Goal: Contribute content: Add original content to the website for others to see

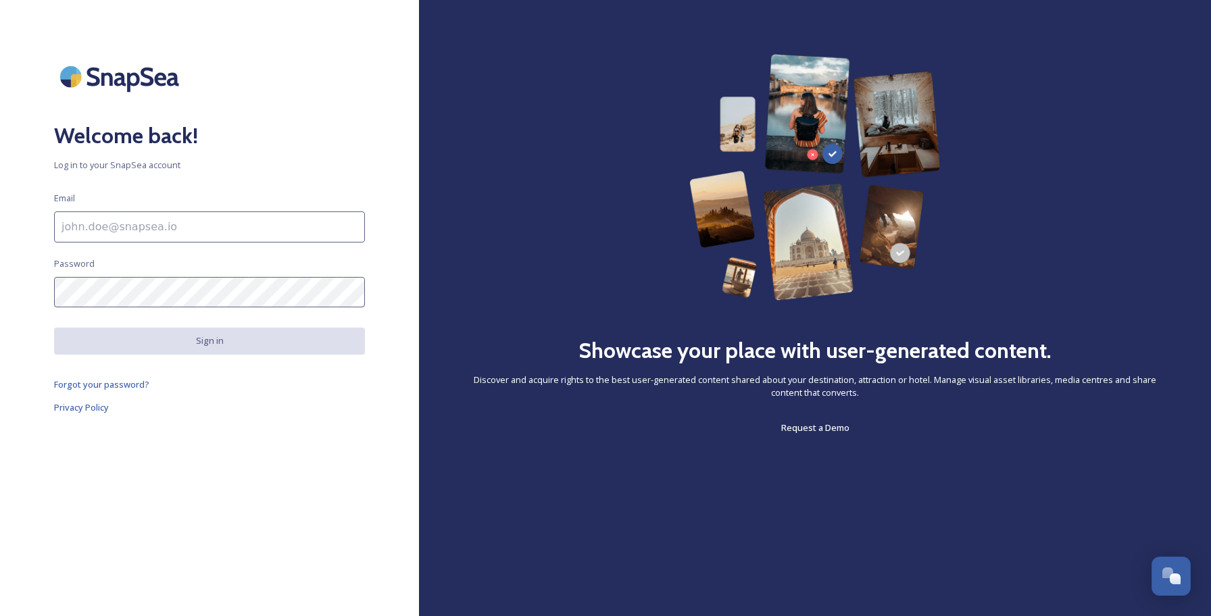
type input "[EMAIL_ADDRESS][DOMAIN_NAME]"
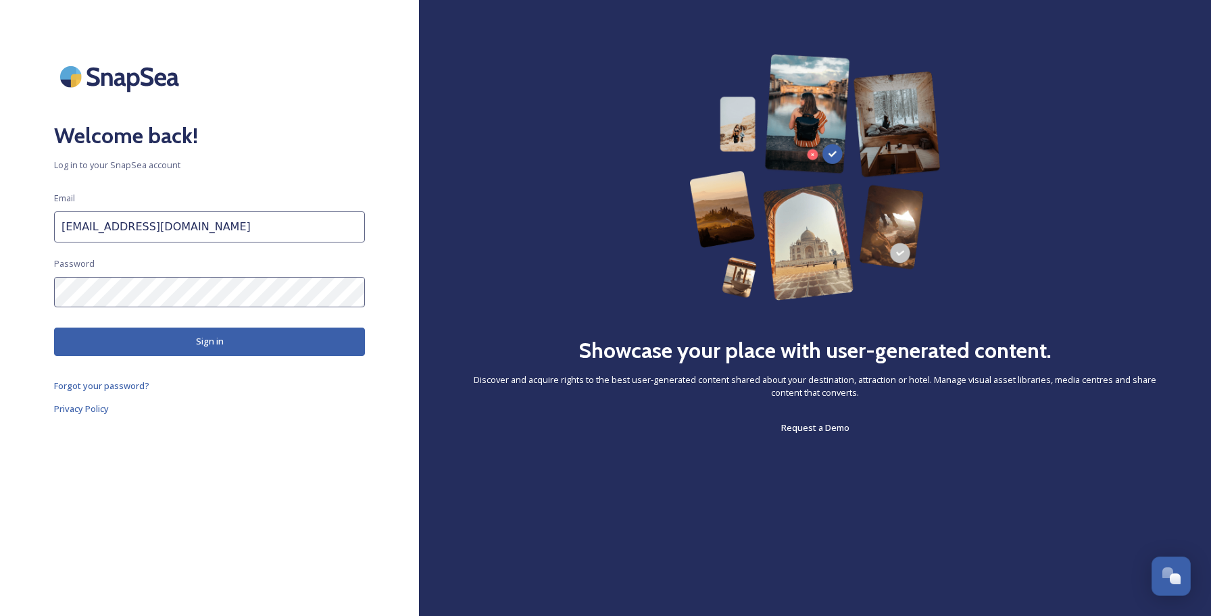
click at [267, 335] on button "Sign in" at bounding box center [209, 342] width 311 height 28
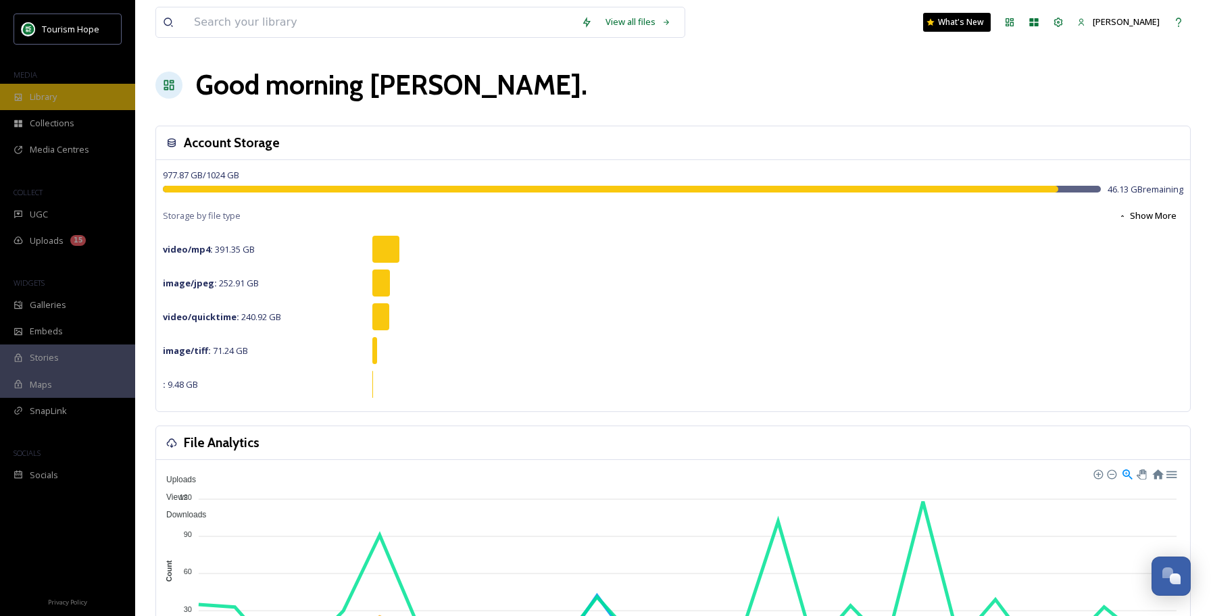
click at [79, 103] on div "Library" at bounding box center [67, 97] width 135 height 26
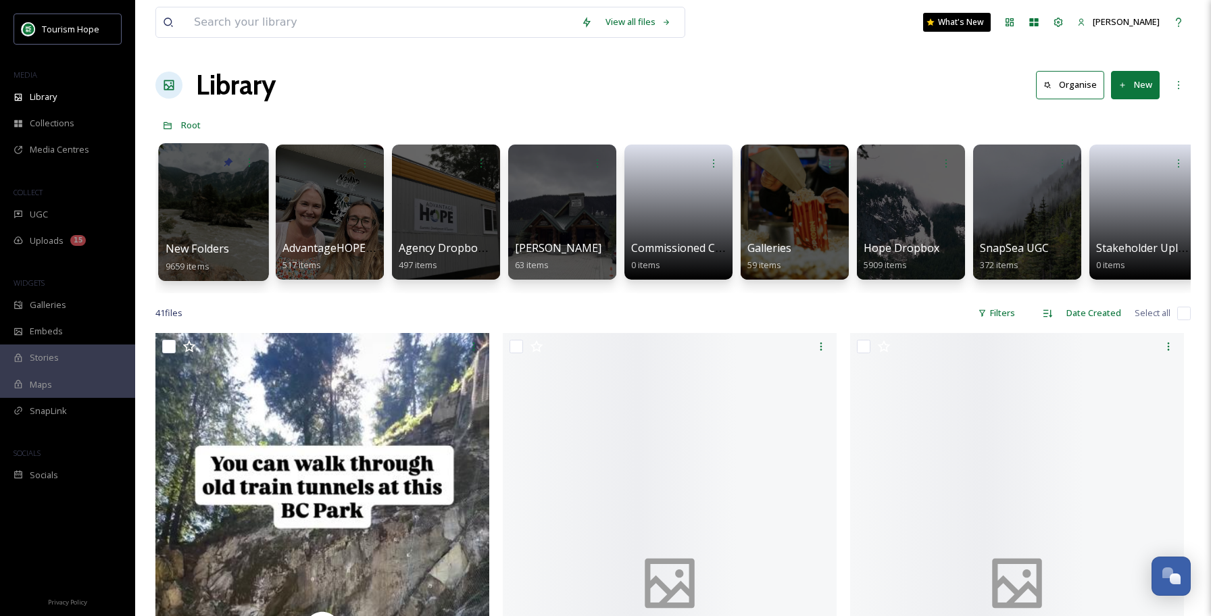
click at [231, 217] on div at bounding box center [213, 212] width 110 height 138
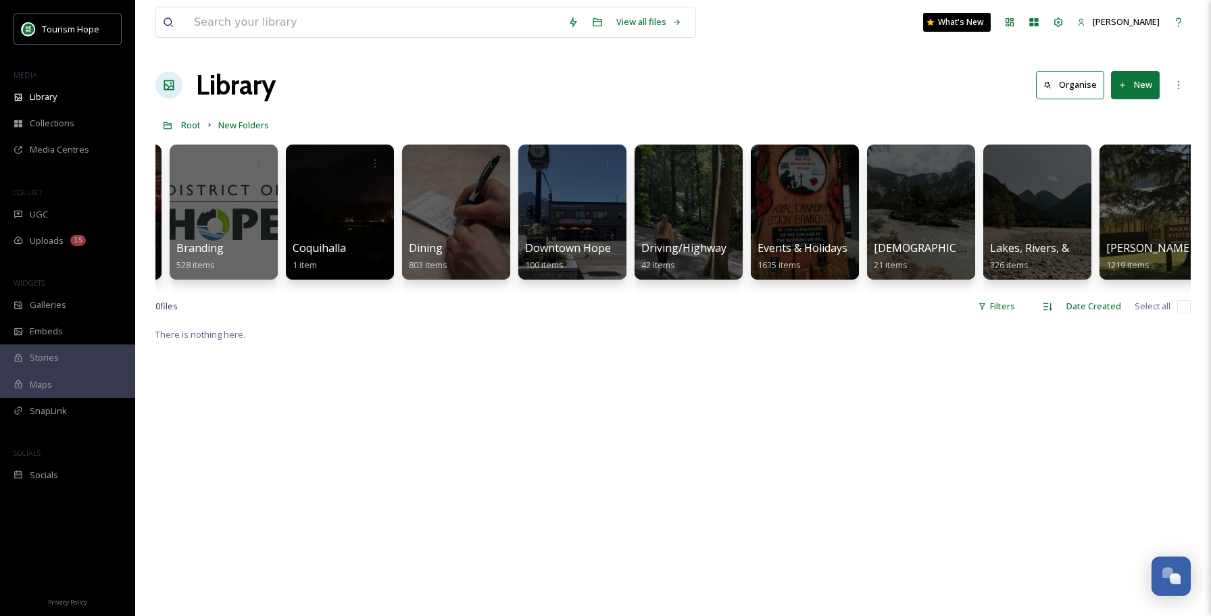
scroll to position [0, 456]
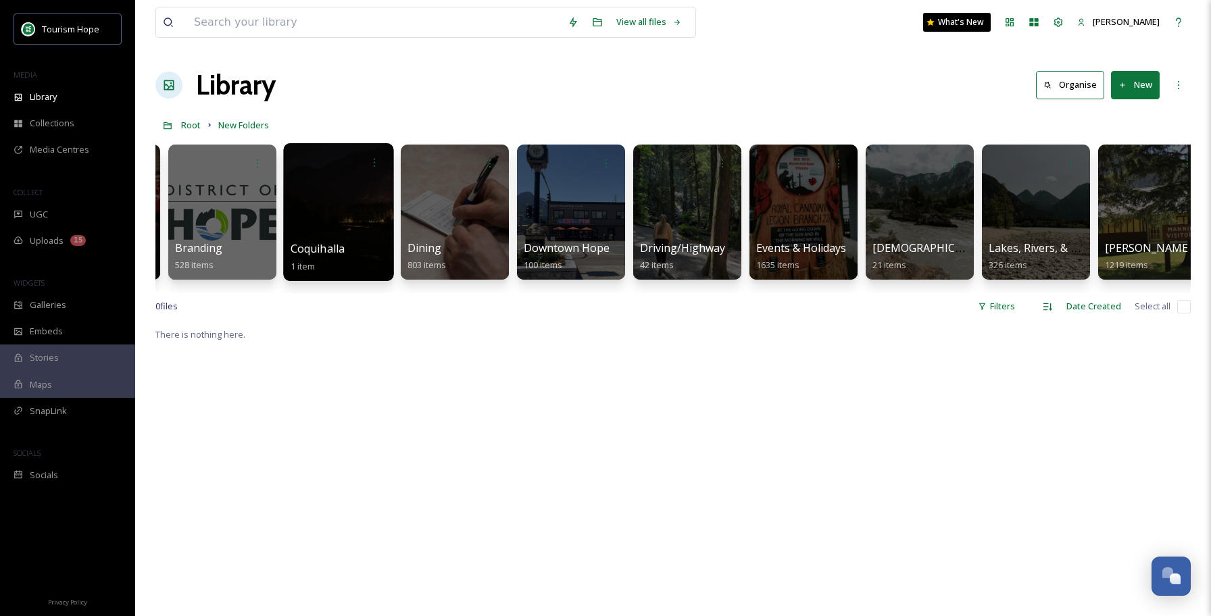
click at [364, 206] on div at bounding box center [338, 212] width 110 height 138
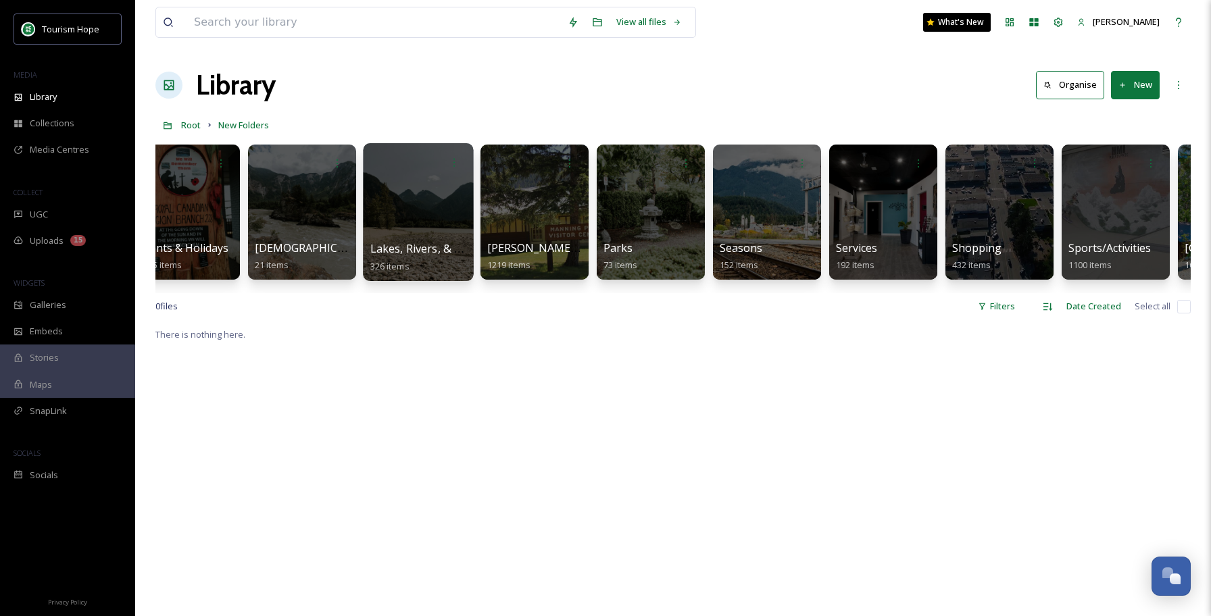
scroll to position [0, 1183]
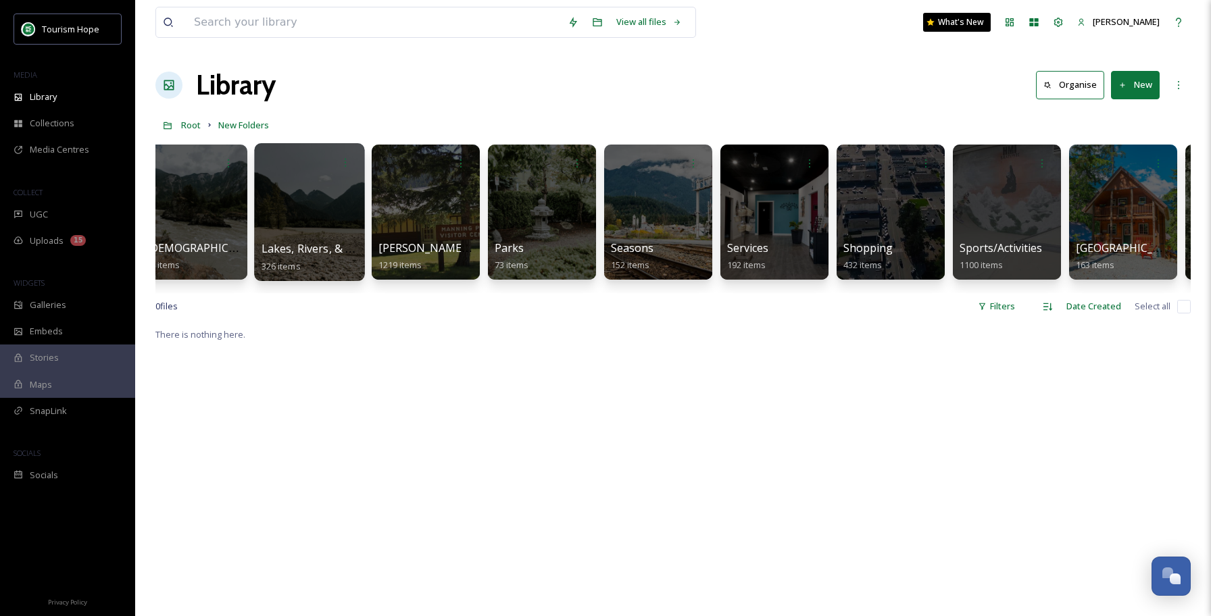
click at [335, 203] on div at bounding box center [309, 212] width 110 height 138
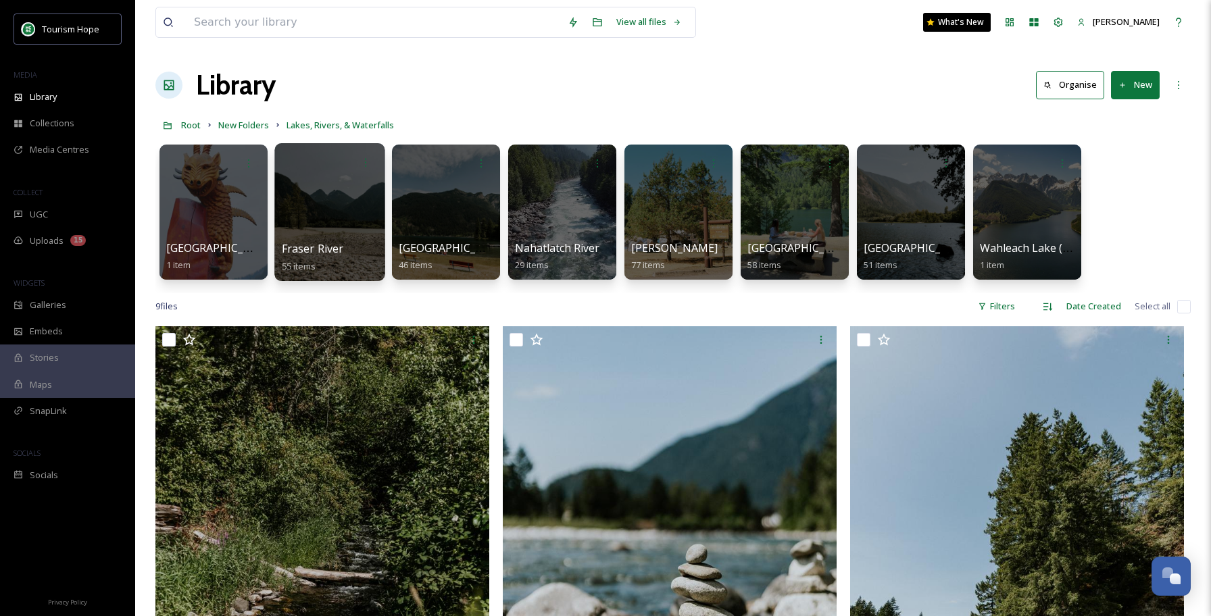
click at [342, 216] on div at bounding box center [329, 212] width 110 height 138
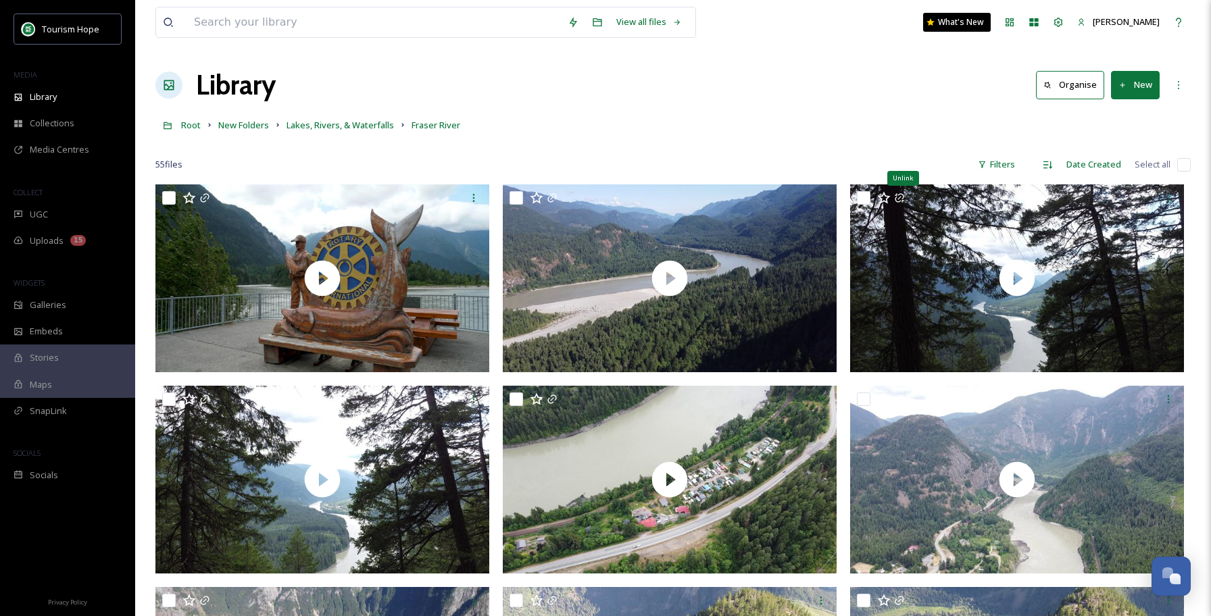
click at [1134, 89] on button "New" at bounding box center [1135, 85] width 49 height 28
click at [1122, 170] on span "Folder" at bounding box center [1120, 169] width 26 height 13
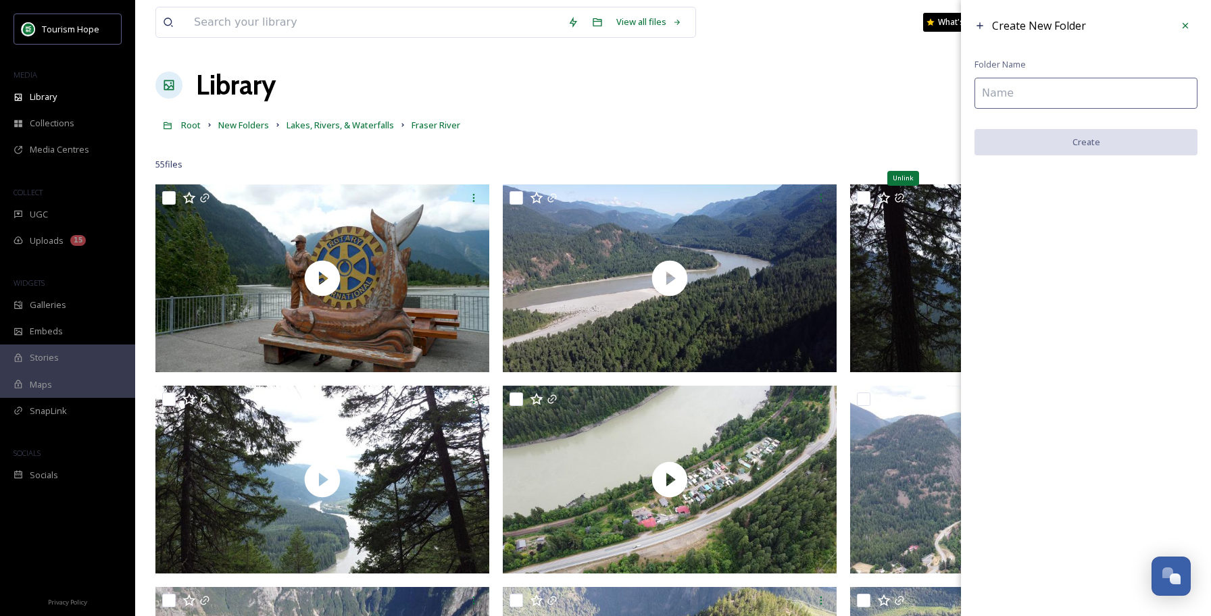
click at [1069, 99] on input at bounding box center [1086, 93] width 223 height 31
type input "Fishing on Fraser 2025"
click at [1086, 140] on button "Create" at bounding box center [1086, 143] width 223 height 28
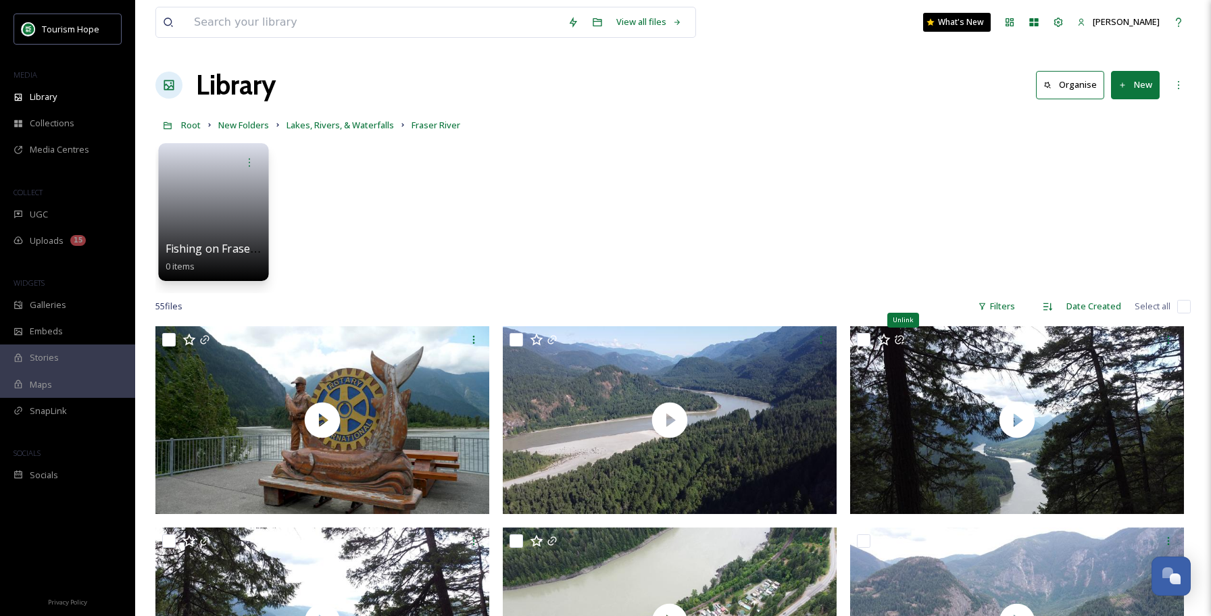
click at [210, 205] on link at bounding box center [214, 208] width 97 height 66
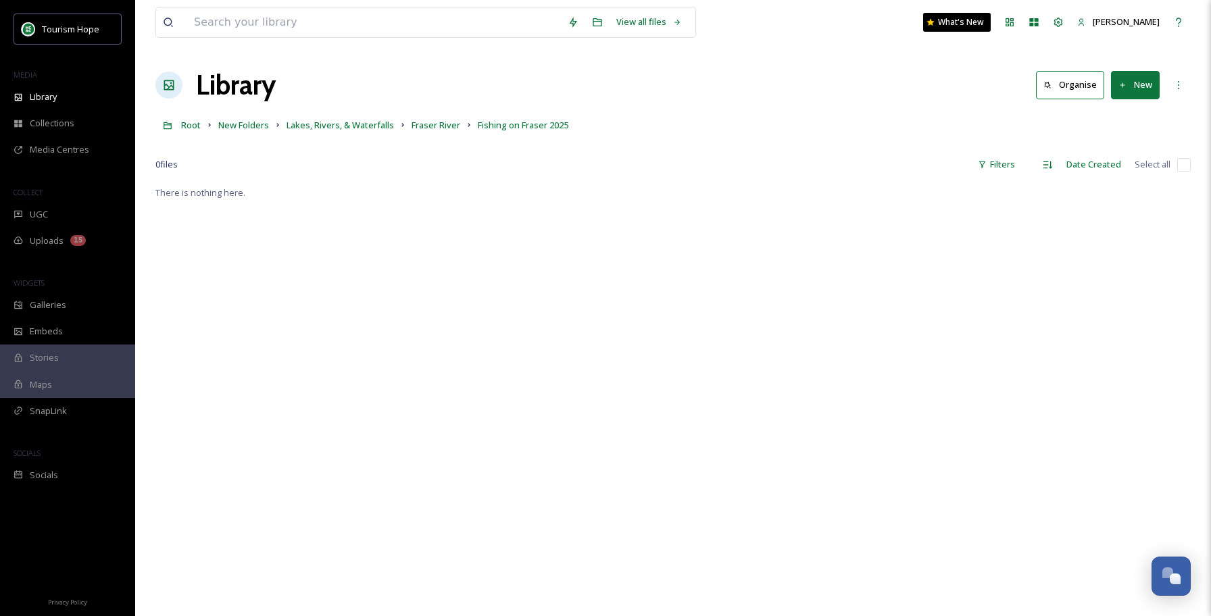
click at [1142, 89] on button "New" at bounding box center [1135, 85] width 49 height 28
click at [1140, 117] on span "File Upload" at bounding box center [1129, 116] width 45 height 13
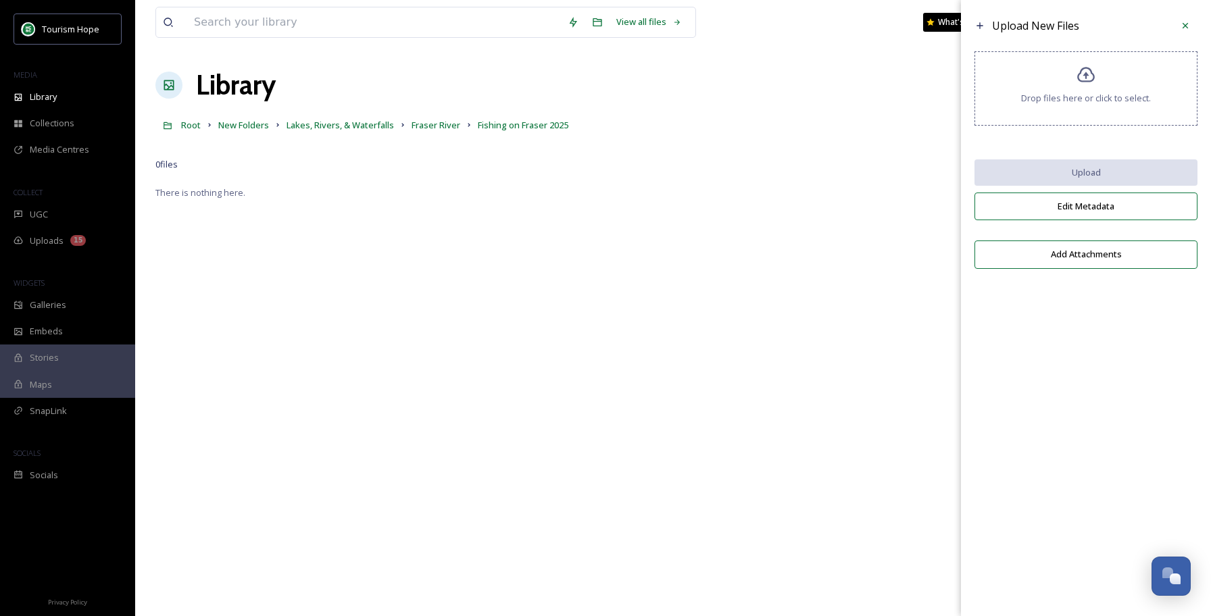
click at [1093, 79] on icon at bounding box center [1086, 75] width 18 height 16
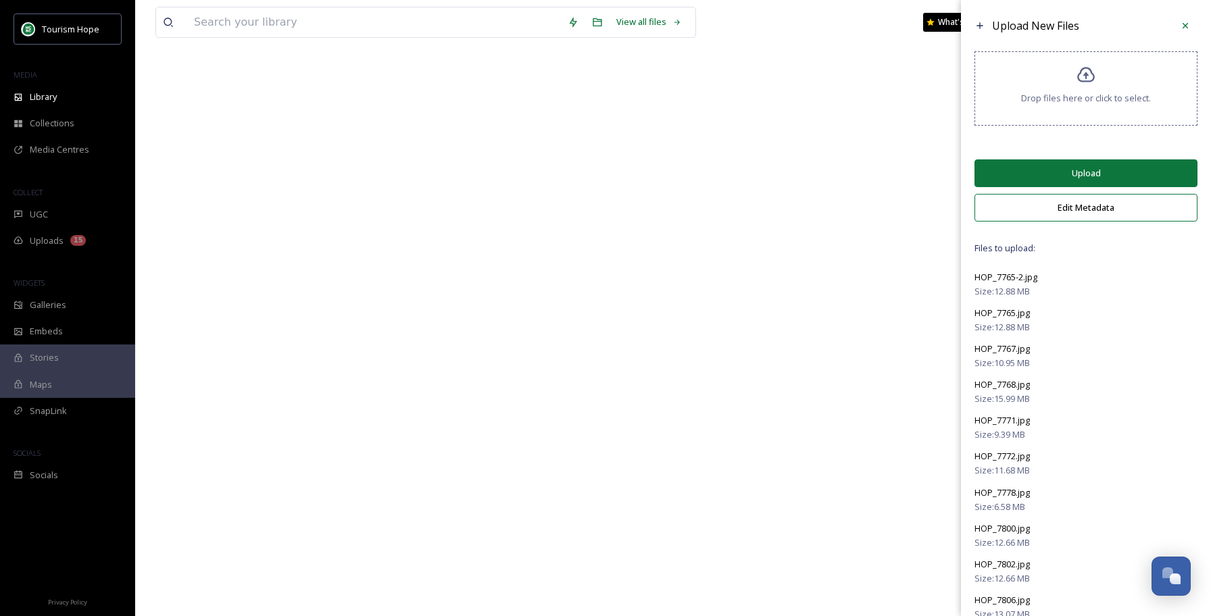
click at [1102, 173] on button "Upload" at bounding box center [1086, 174] width 223 height 28
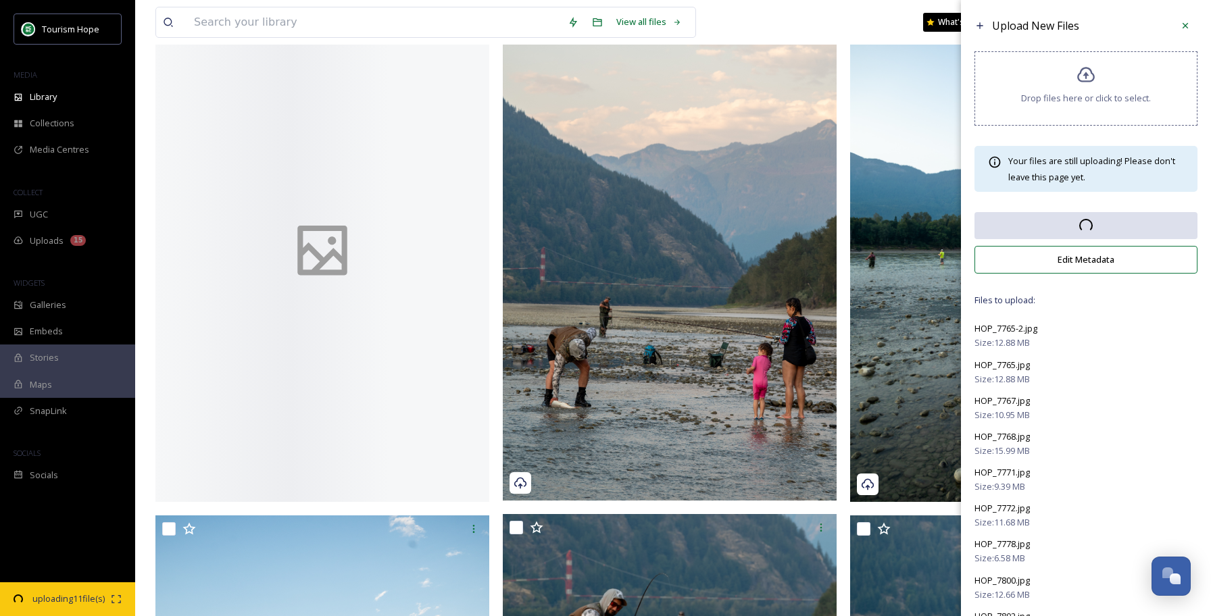
click at [1114, 272] on button "Edit Metadata" at bounding box center [1086, 260] width 223 height 28
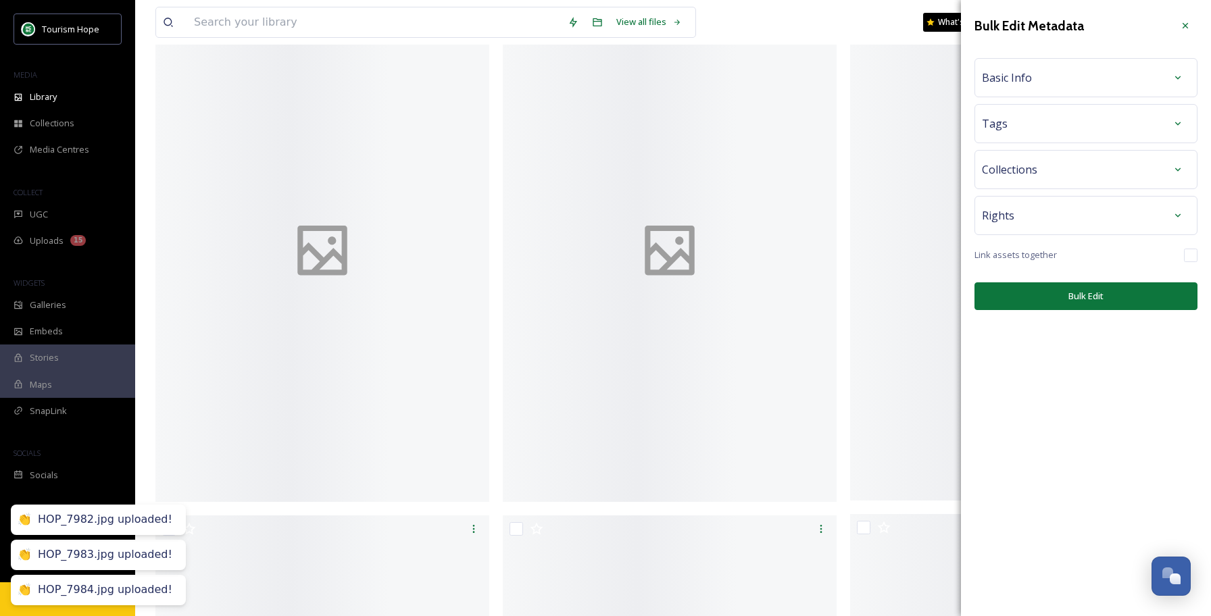
click at [1111, 79] on div "Basic Info" at bounding box center [1086, 78] width 208 height 24
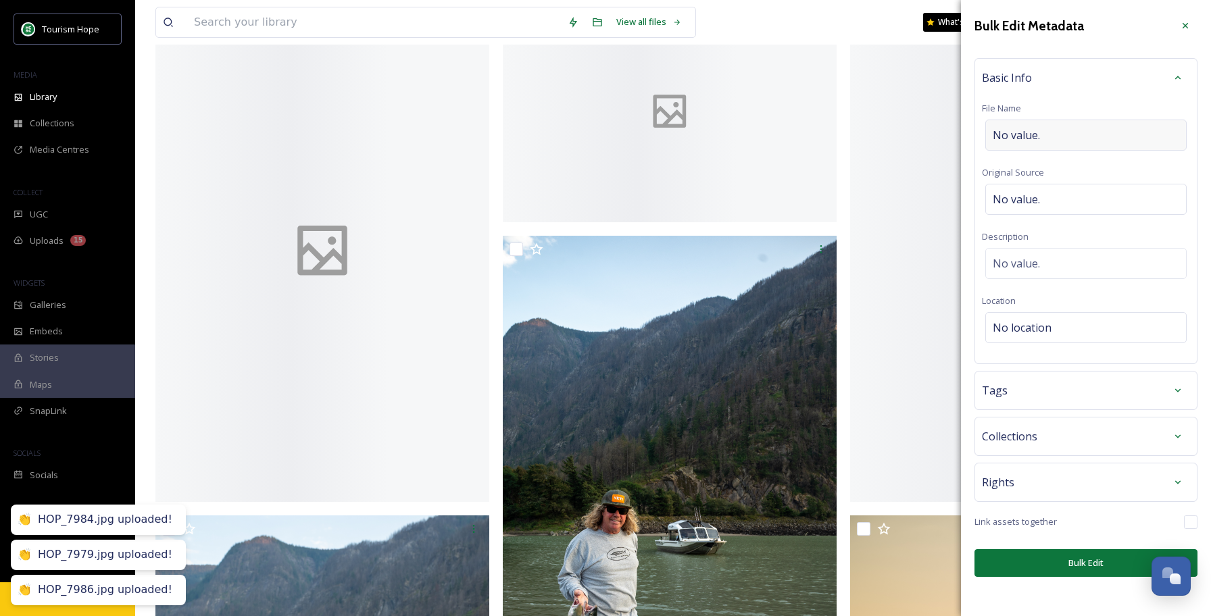
click at [1064, 137] on div "No value." at bounding box center [1086, 135] width 201 height 31
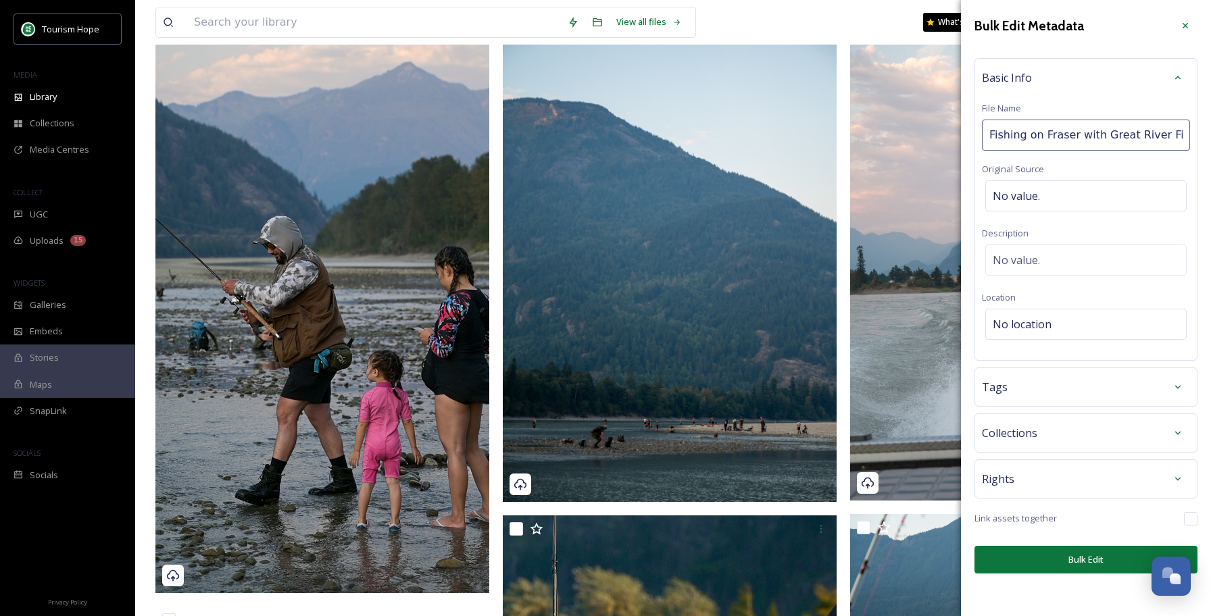
type input "Fishing on Fraser with Great River Fishing"
click at [1039, 198] on div "Basic Info File Name Fishing on Fraser with Great River Fishing Original Source…" at bounding box center [1086, 209] width 223 height 303
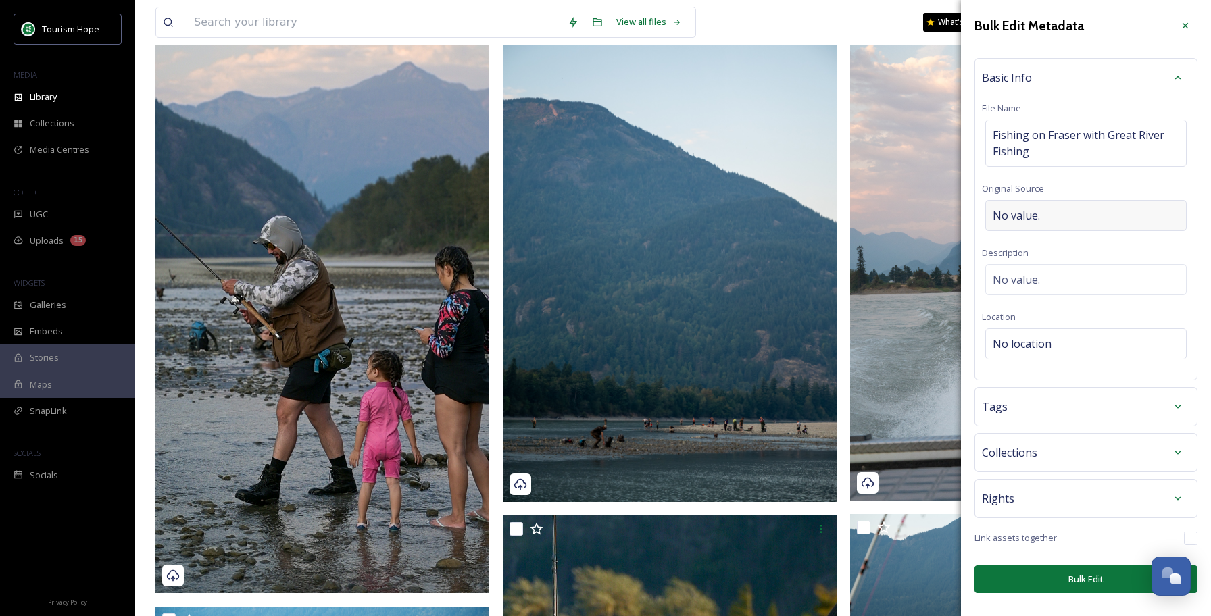
click at [1031, 220] on span "No value." at bounding box center [1016, 216] width 47 height 16
click at [1022, 335] on div "No location" at bounding box center [1086, 344] width 201 height 31
click at [1037, 345] on input at bounding box center [1086, 344] width 200 height 30
drag, startPoint x: 1108, startPoint y: 343, endPoint x: 1054, endPoint y: 343, distance: 54.1
click at [1053, 343] on input "Fraser River, [GEOGRAPHIC_DATA]" at bounding box center [1086, 344] width 200 height 30
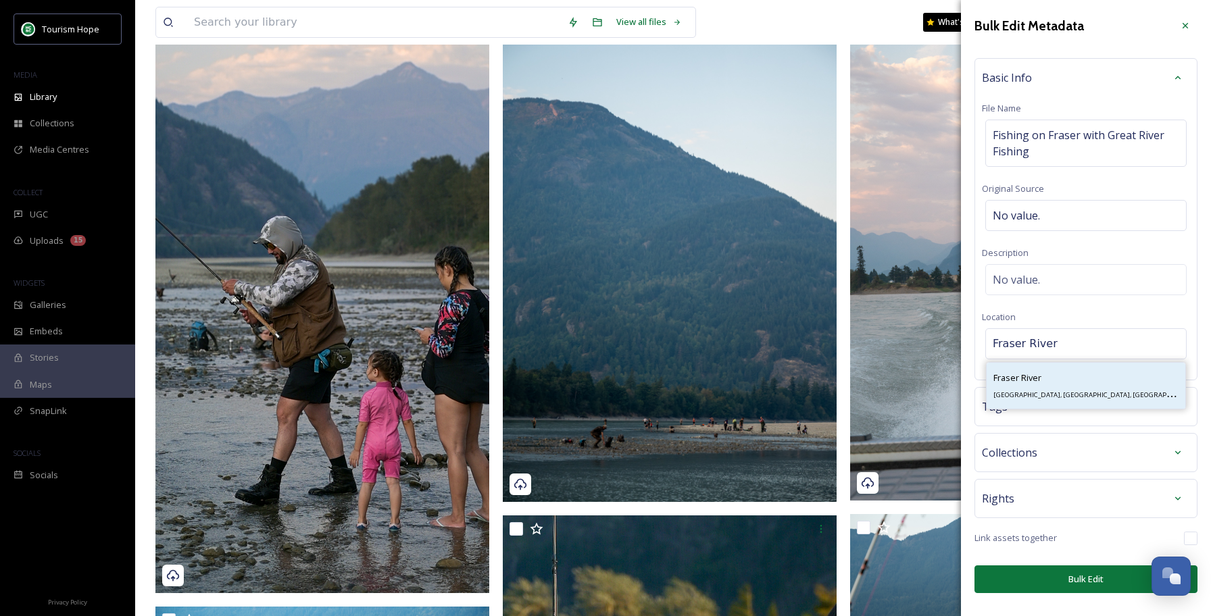
type input "Fraser River"
click at [1054, 377] on div "Fraser River Fraser River, [GEOGRAPHIC_DATA], [GEOGRAPHIC_DATA]" at bounding box center [1086, 386] width 185 height 32
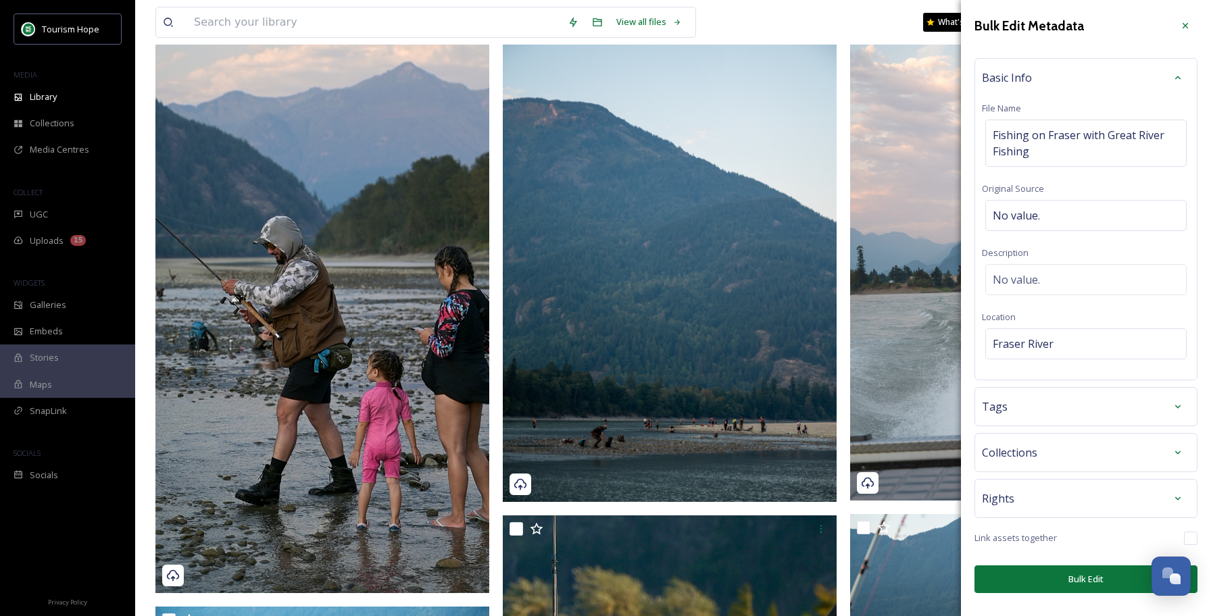
click at [1063, 400] on div "Tags" at bounding box center [1086, 407] width 208 height 24
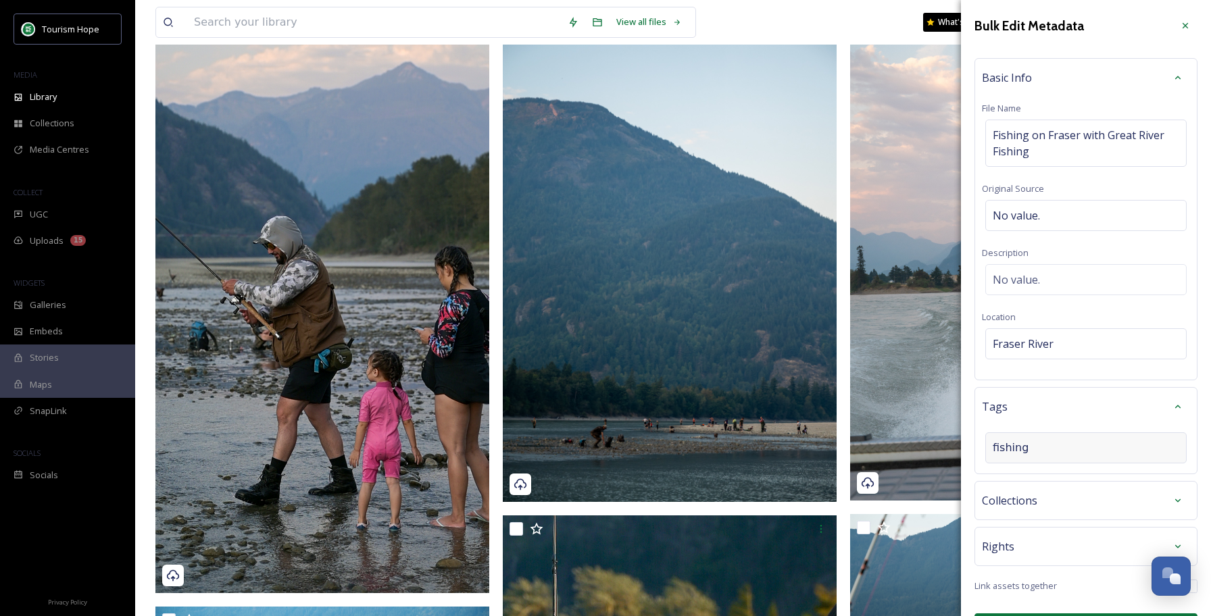
type input "fishing"
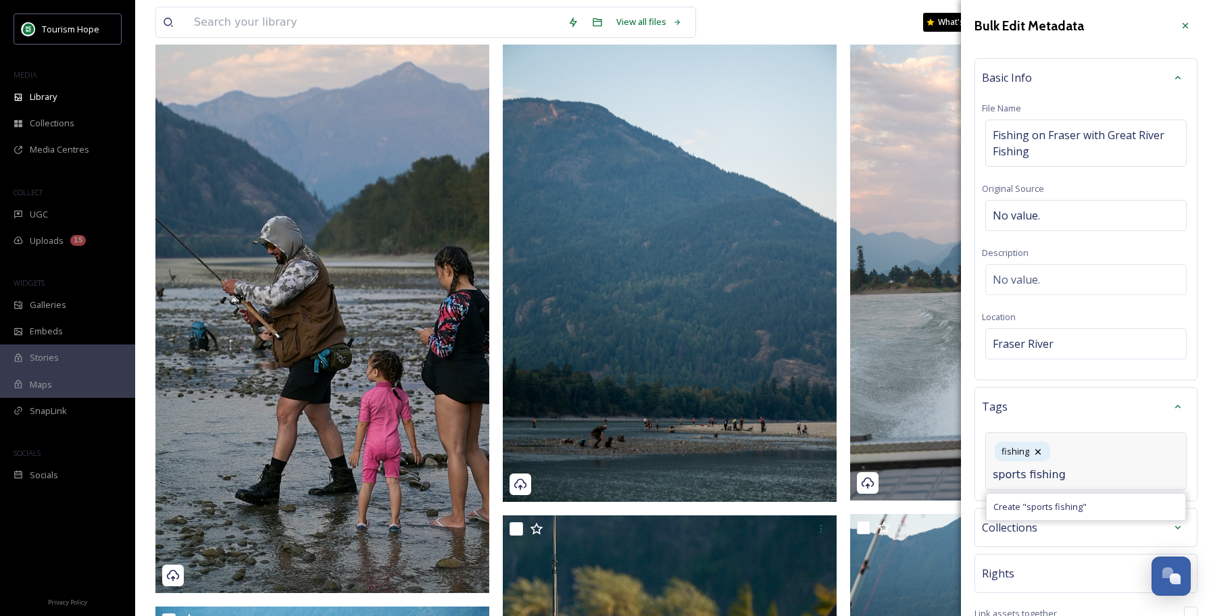
type input "sports fishing"
type input "great river fishing"
type input "[PERSON_NAME]"
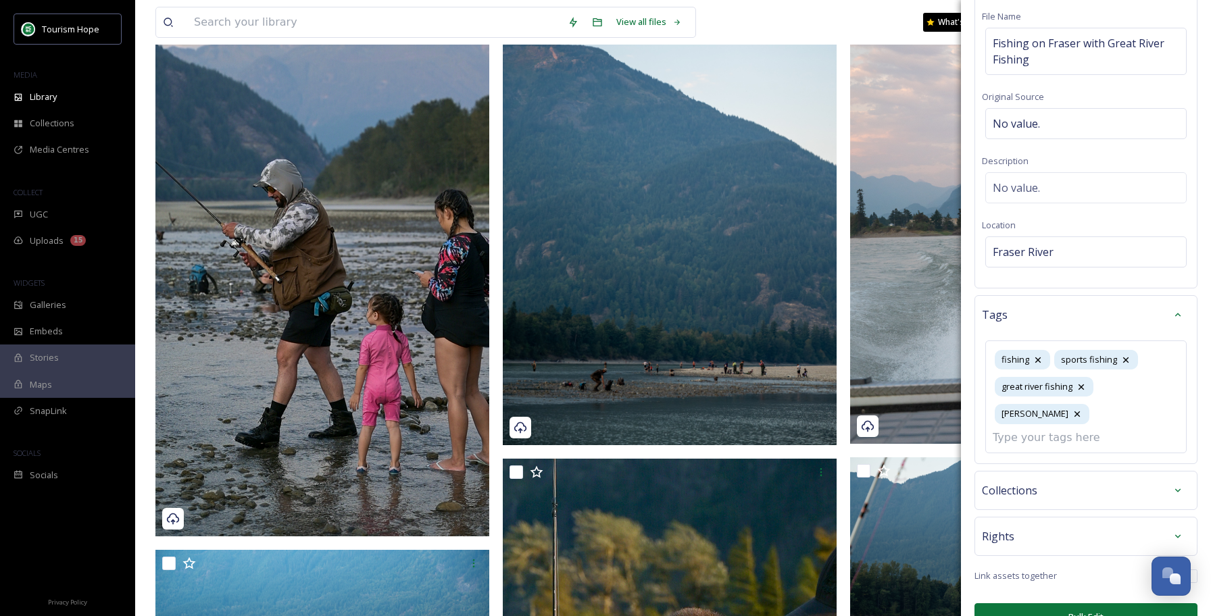
scroll to position [248, 0]
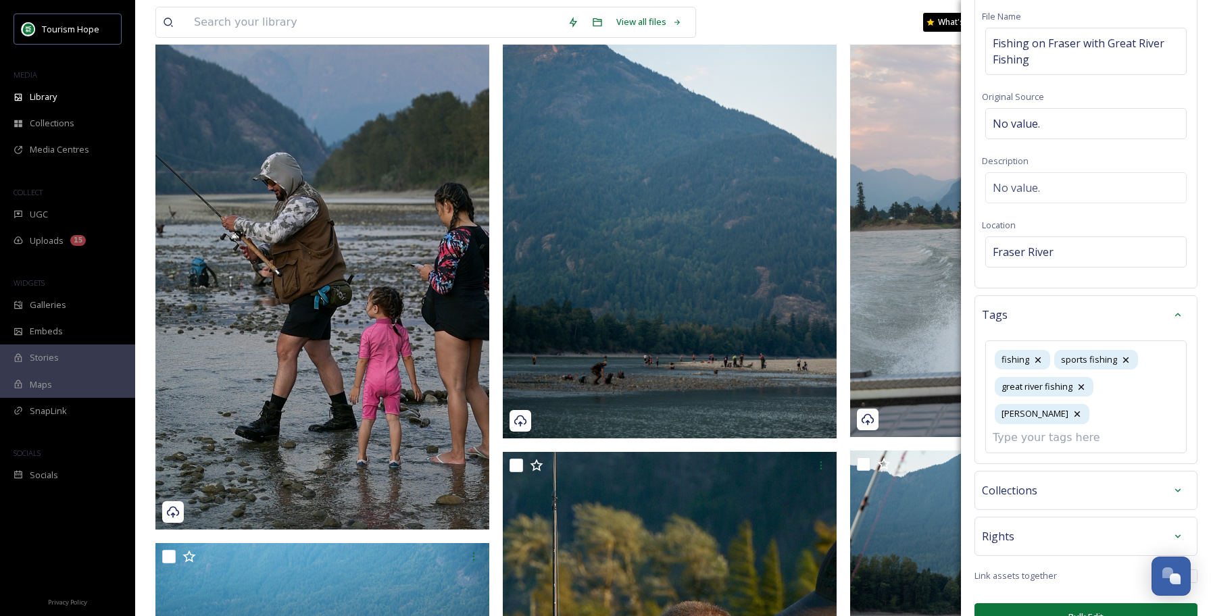
click at [1065, 465] on div "Bulk Edit Metadata Basic Info File Name Fishing on Fraser with Great River Fish…" at bounding box center [1086, 276] width 250 height 737
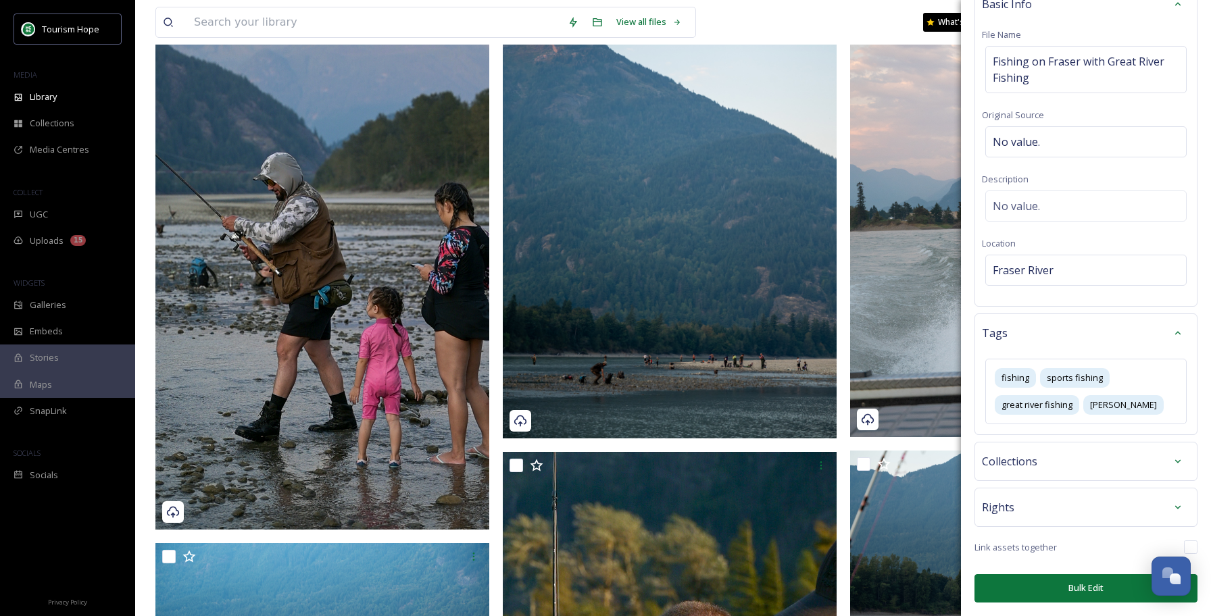
click at [1075, 449] on div "Collections" at bounding box center [1086, 461] width 208 height 24
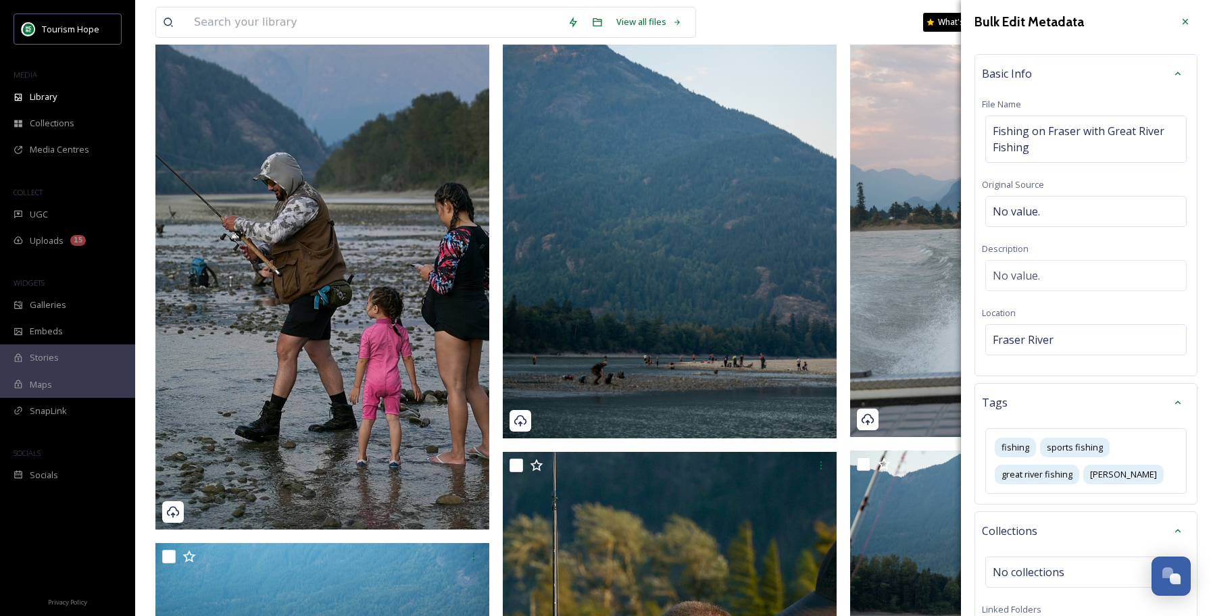
scroll to position [0, 0]
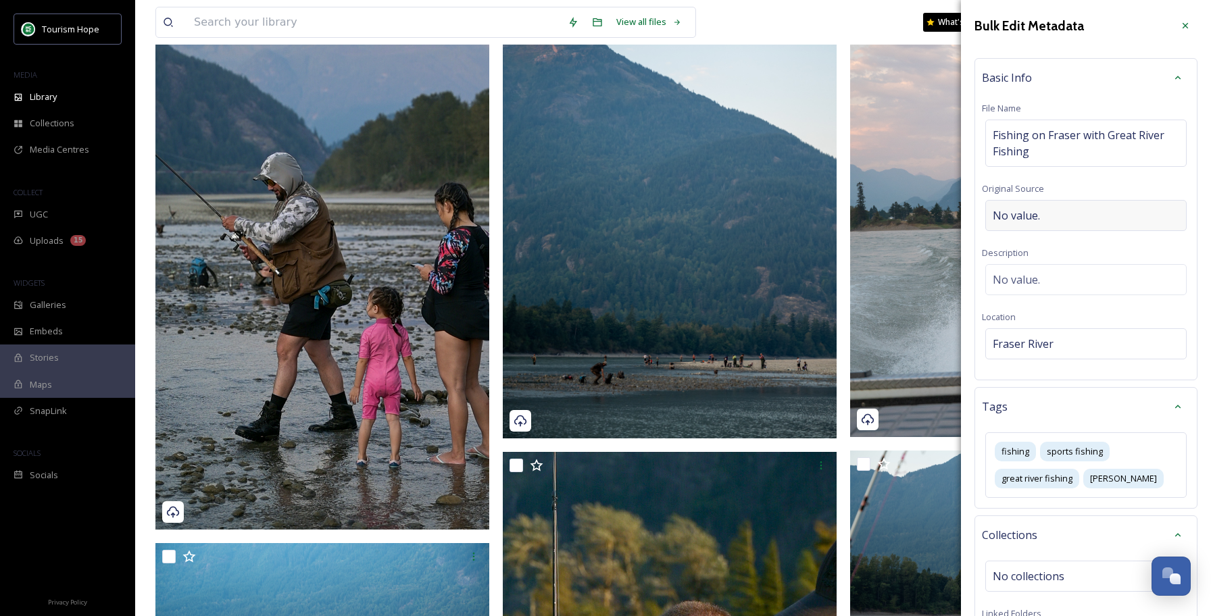
click at [1059, 215] on div "No value." at bounding box center [1086, 215] width 201 height 31
type input "[PERSON_NAME]"
click at [1053, 283] on div "No value." at bounding box center [1086, 279] width 201 height 31
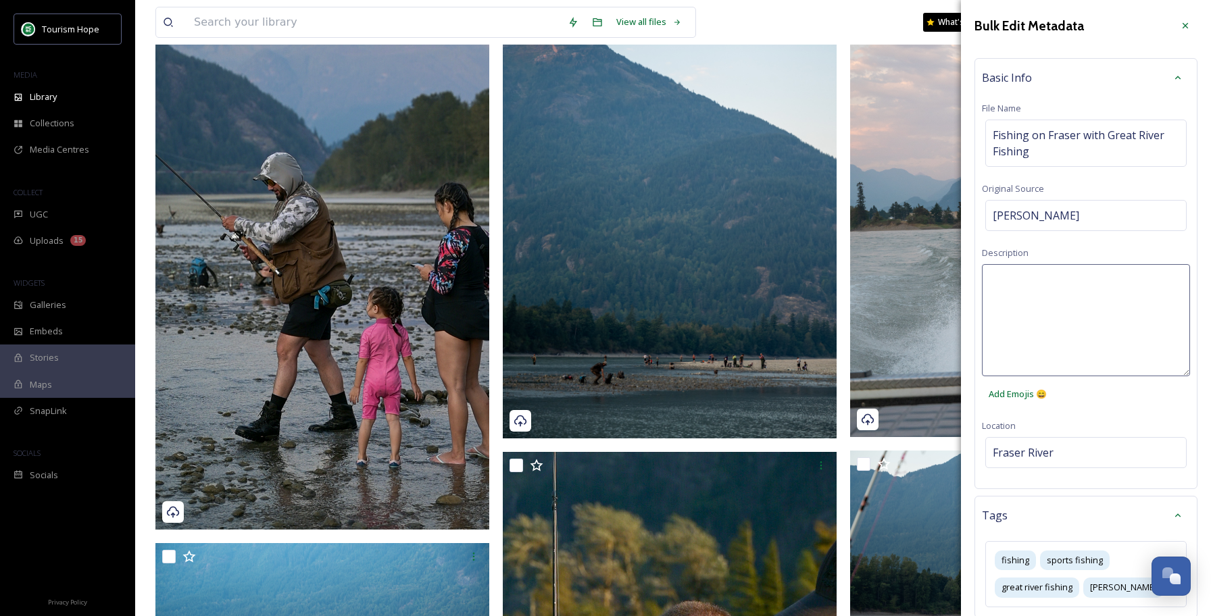
click at [1050, 293] on textarea at bounding box center [1086, 320] width 208 height 112
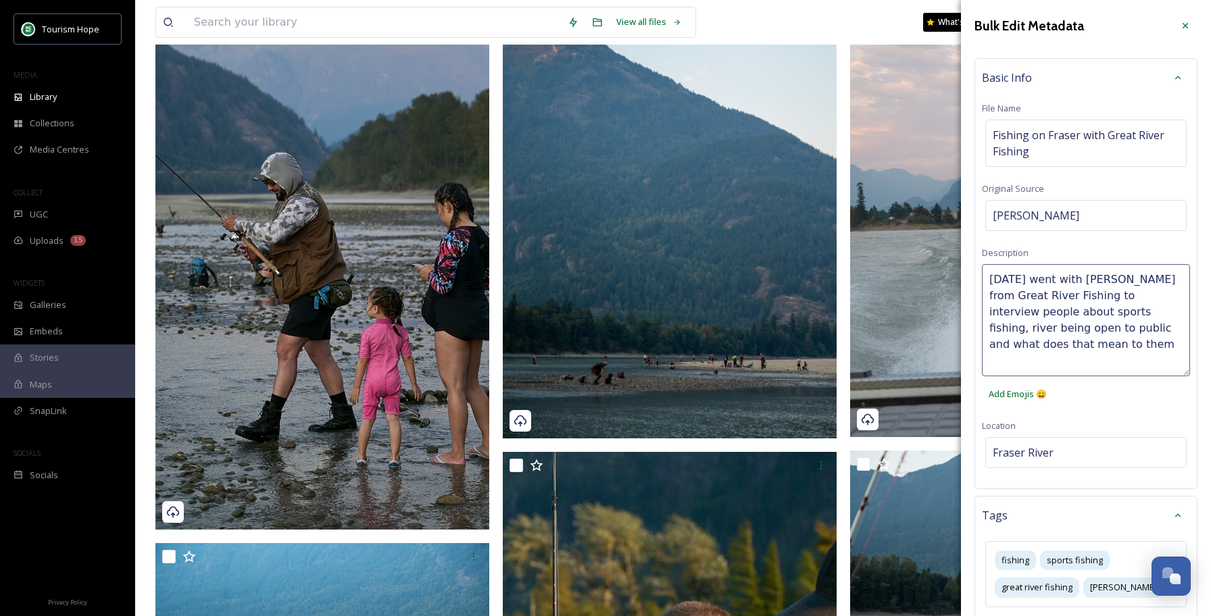
type textarea "[DATE] went with [PERSON_NAME] from Great River Fishing to interview people abo…"
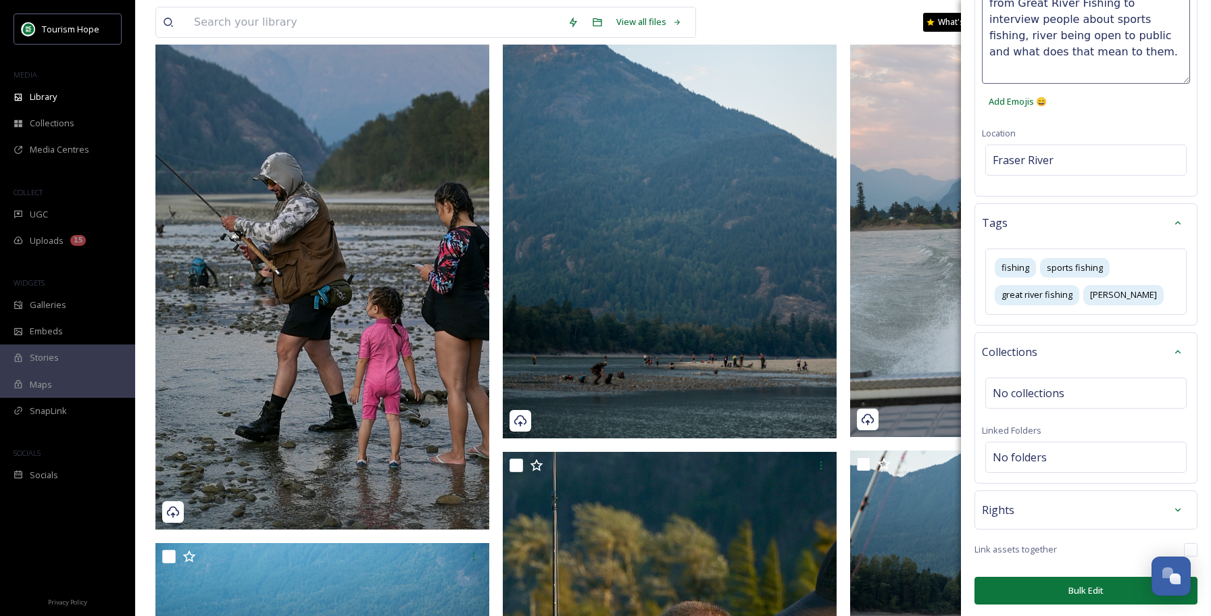
scroll to position [292, 0]
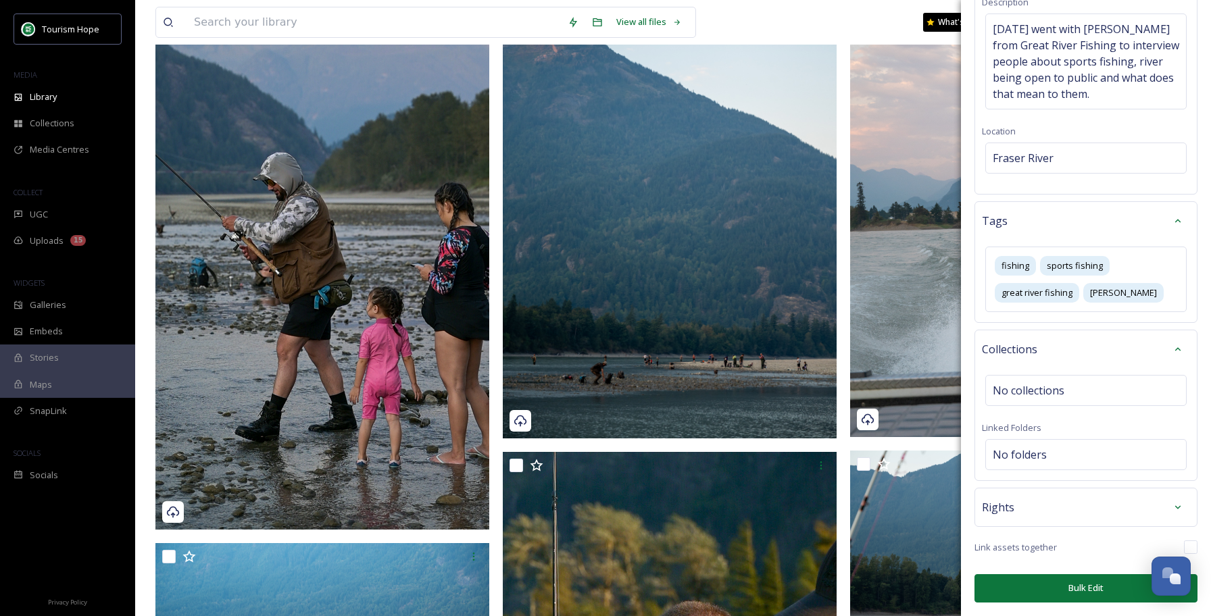
click at [1091, 504] on div "Rights" at bounding box center [1086, 507] width 208 height 24
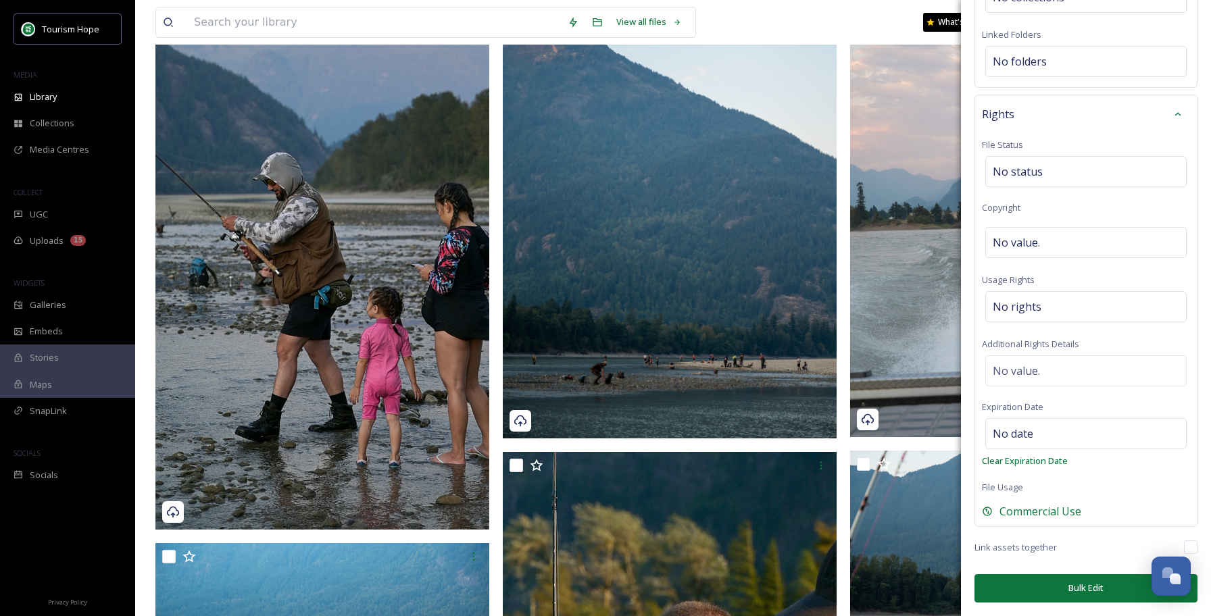
scroll to position [643, 0]
click at [1079, 593] on button "Bulk Edit" at bounding box center [1086, 590] width 223 height 28
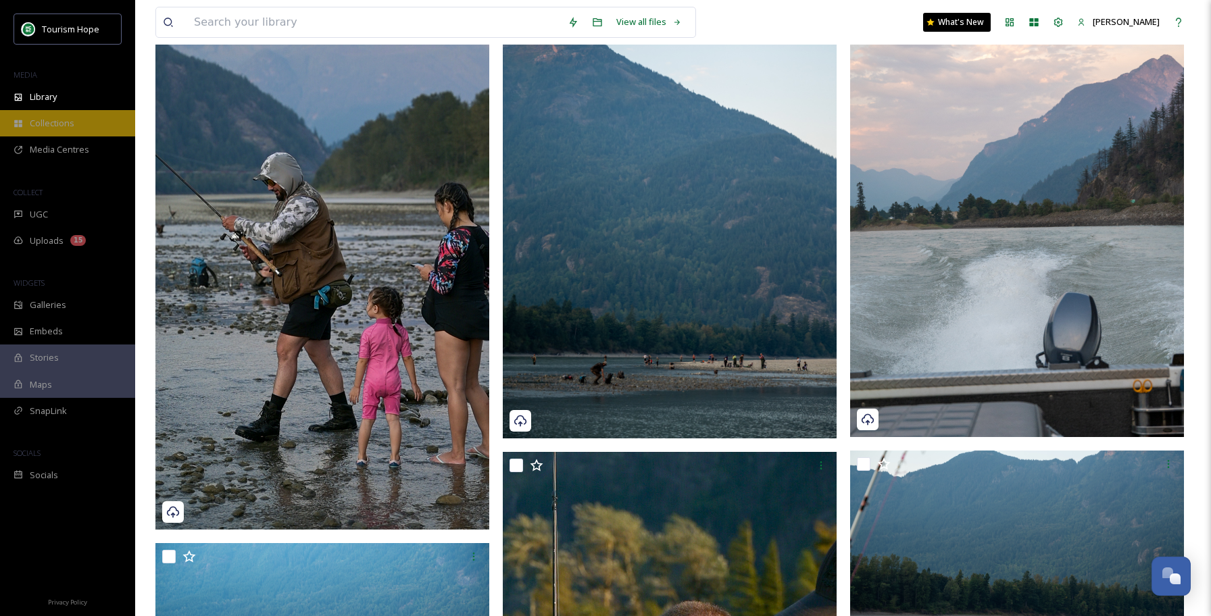
click at [80, 126] on div "Collections" at bounding box center [67, 123] width 135 height 26
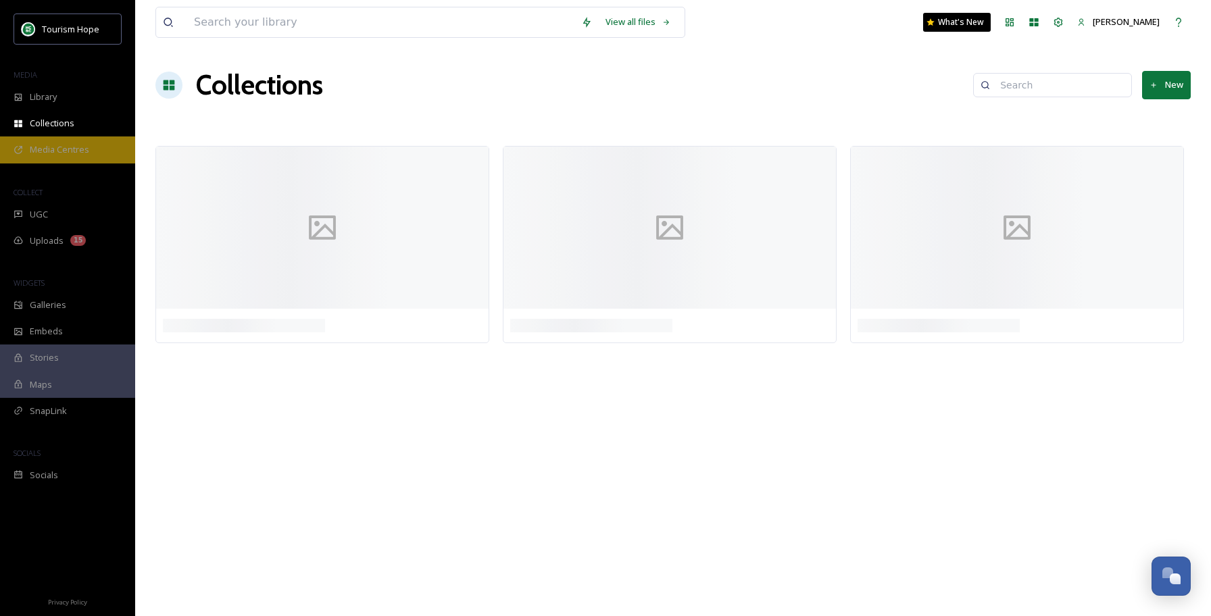
click at [61, 151] on span "Media Centres" at bounding box center [59, 149] width 59 height 13
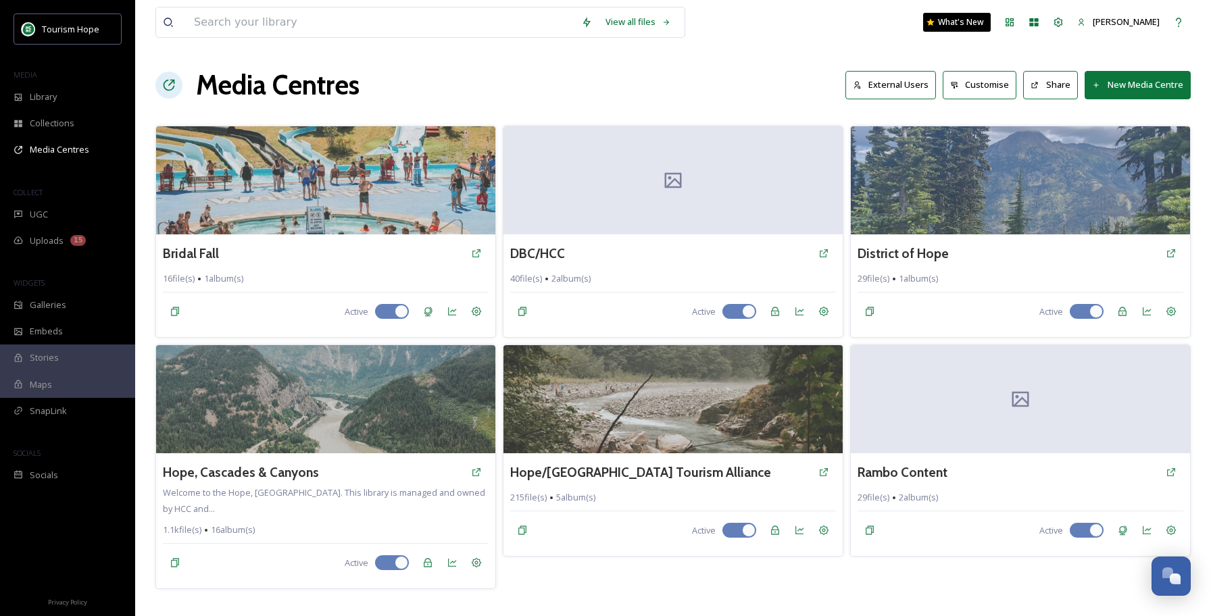
click at [1142, 87] on button "New Media Centre" at bounding box center [1138, 85] width 106 height 28
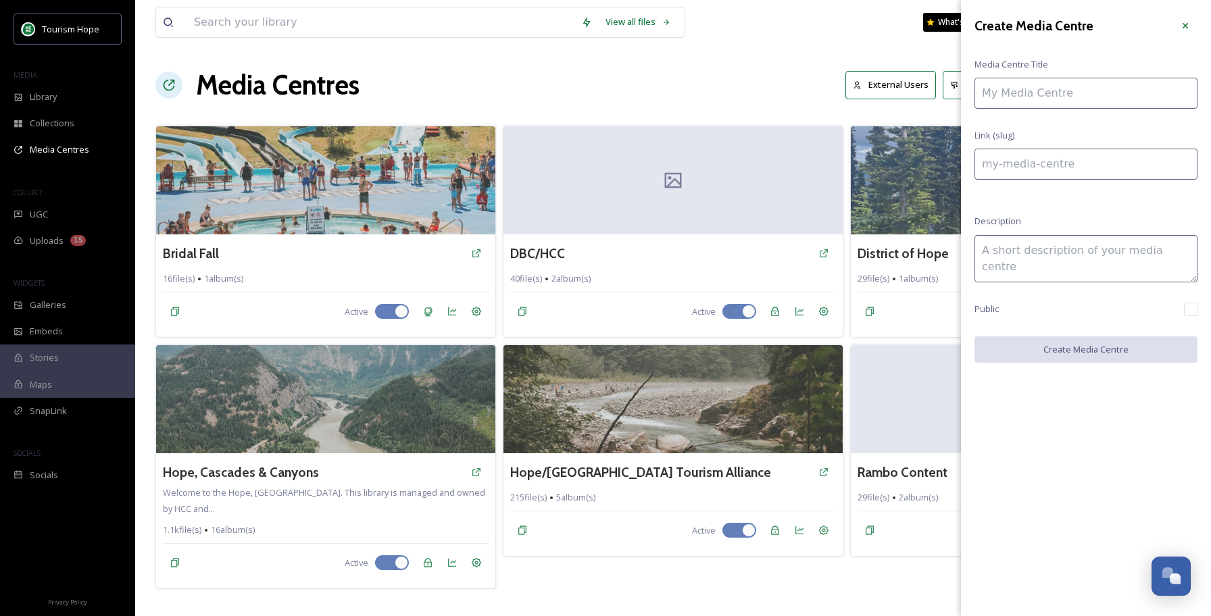
click at [1091, 91] on input at bounding box center [1086, 93] width 223 height 31
type input "F"
type input "f"
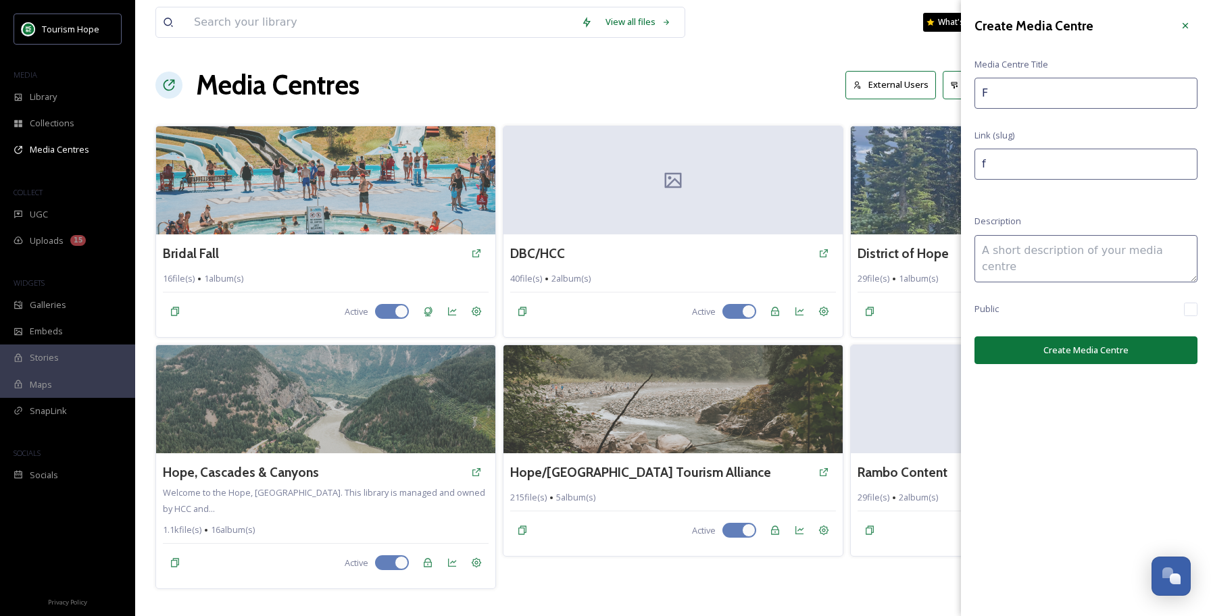
type input "Fi"
type input "fi"
type input "Fis"
type input "fis"
type input "Fish"
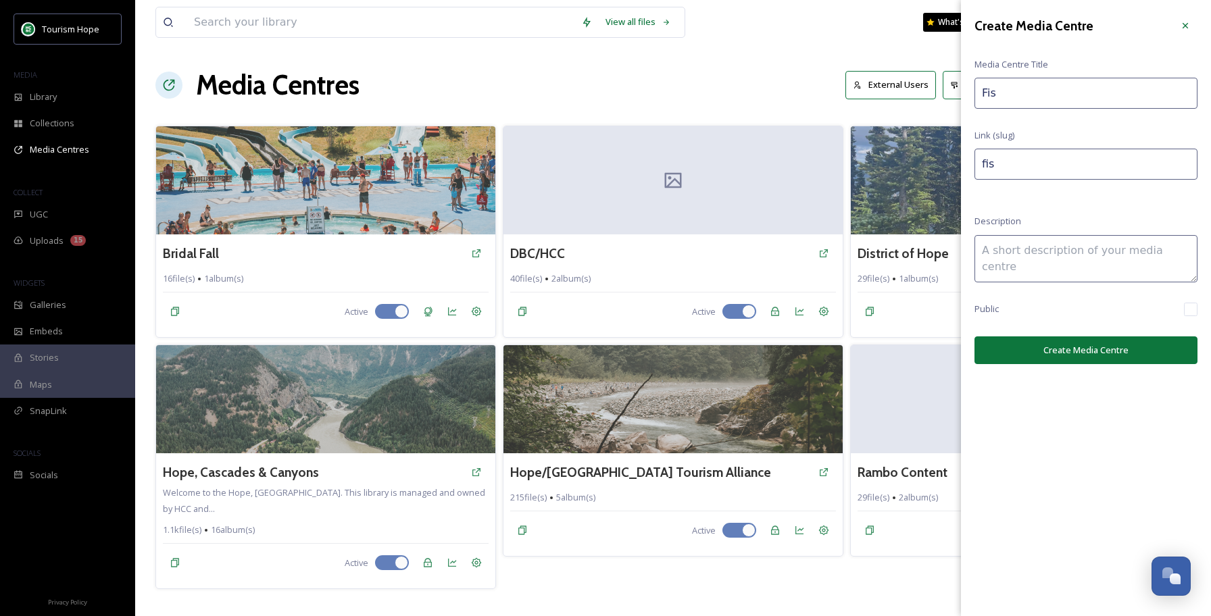
type input "fish"
type input "Fishi"
type input "fishi"
type input "Fishin"
type input "fishin"
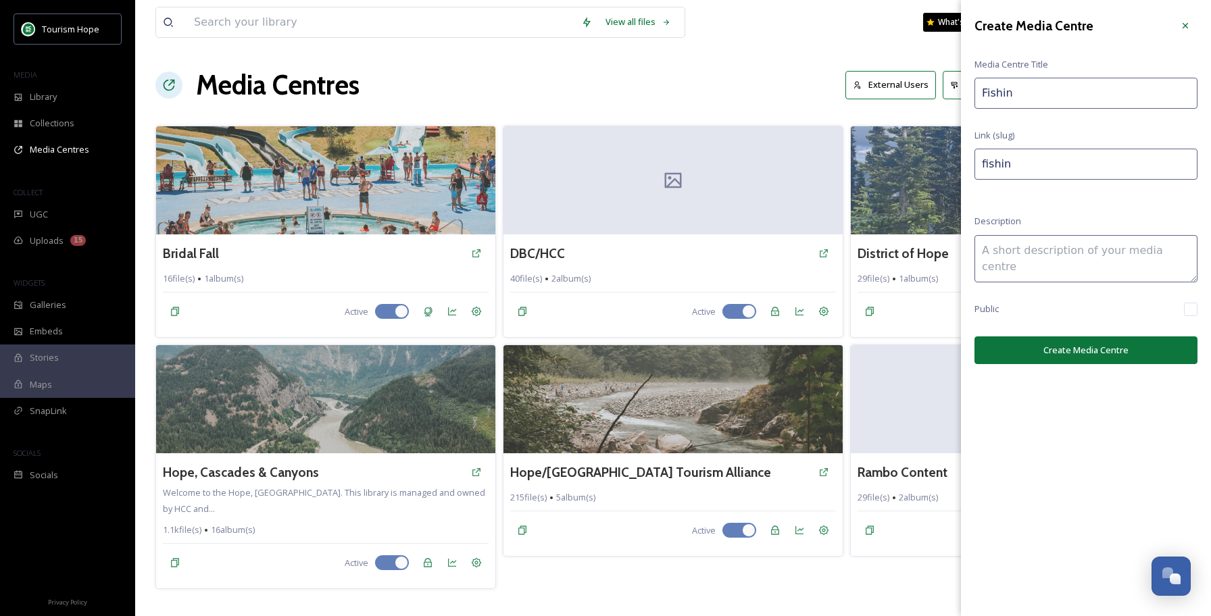
type input "Fishing"
type input "fishing"
type input "Fishing"
type input "fishing-"
type input "Fishing F"
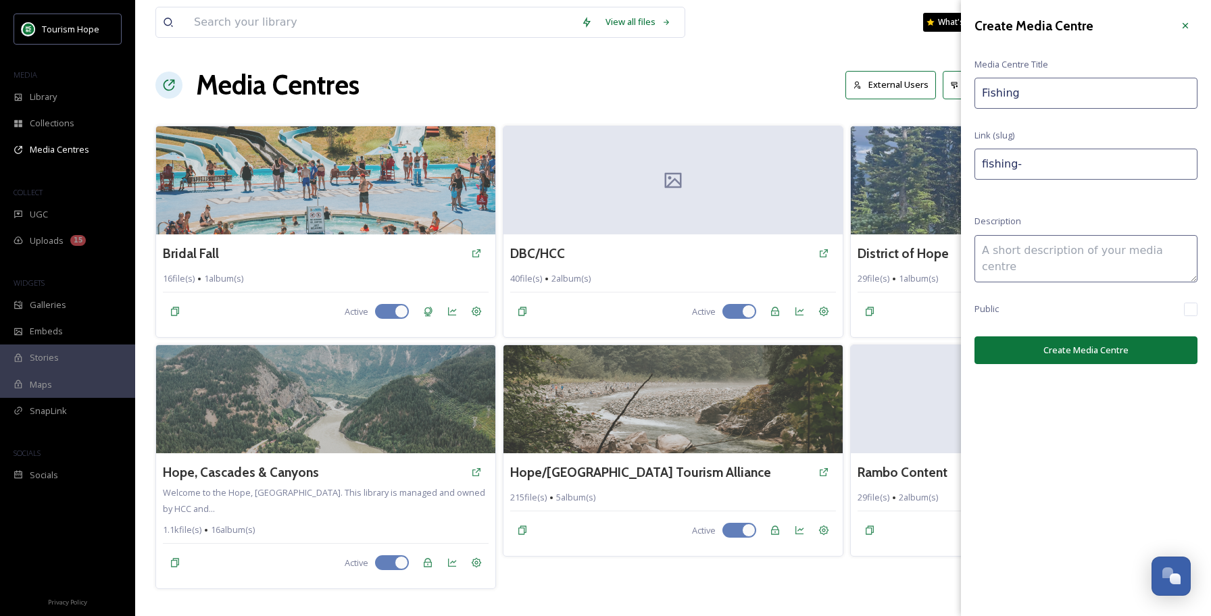
type input "fishing-f"
type input "Fishing Fr"
type input "fishing-fr"
type input "Fishing Fra"
type input "fishing-fra"
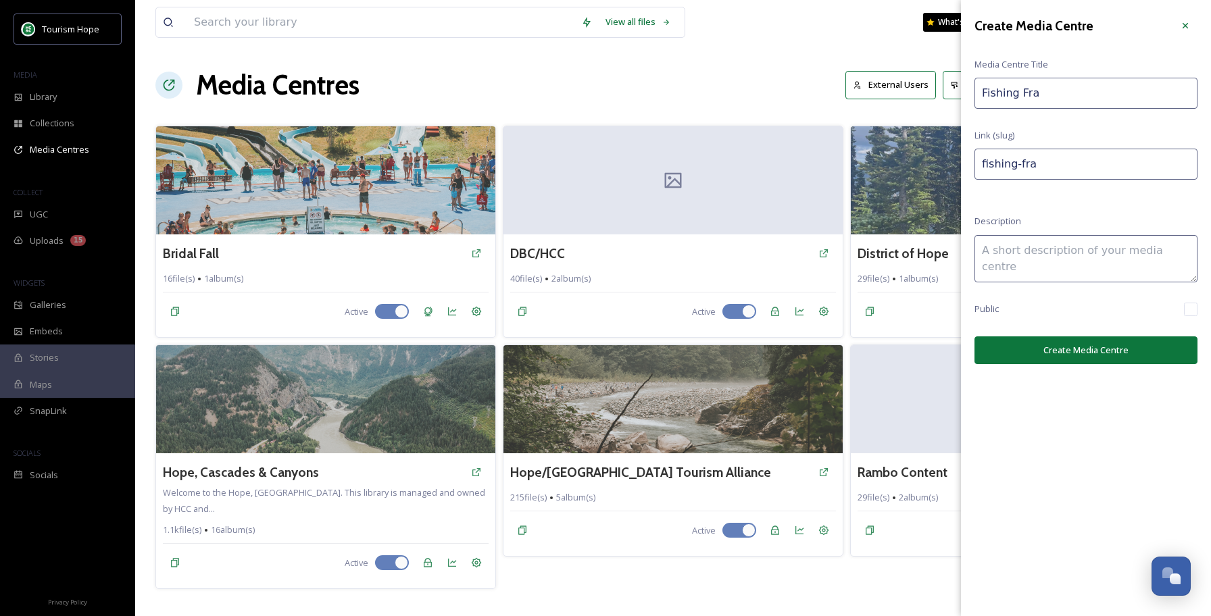
type input "Fishing Fras"
type input "fishing-fras"
type input "Fishing [PERSON_NAME]"
type input "fishing-[PERSON_NAME]"
type input "Fishing Fraser"
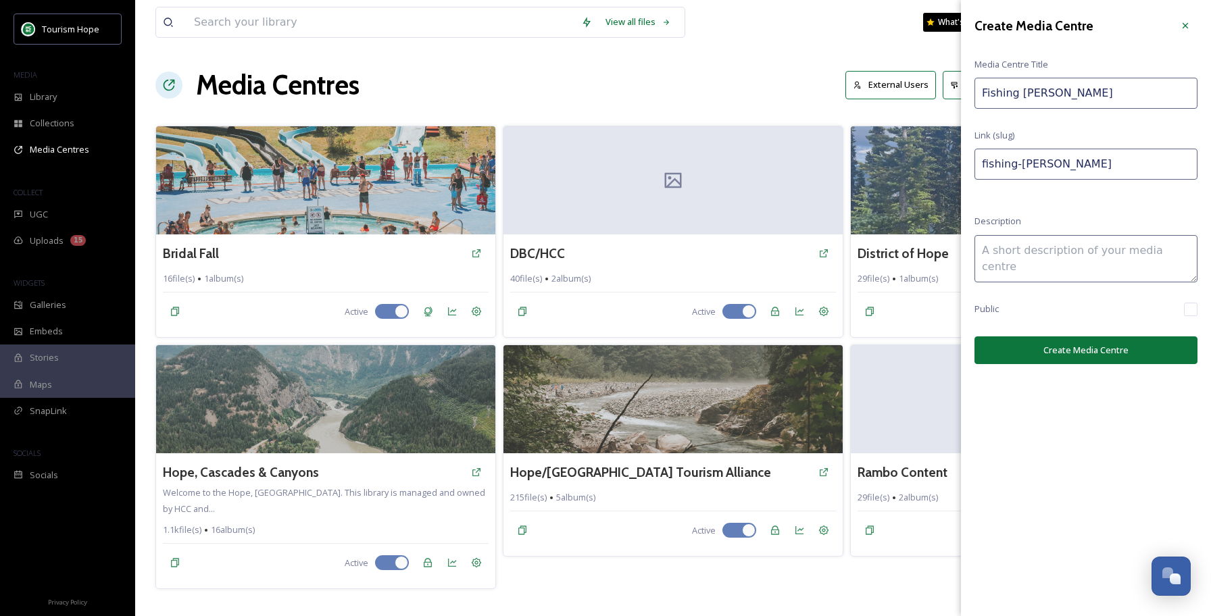
type input "fishing-fraser"
type input "Fishing Fraser"
type input "fishing-fraser-"
type input "Fishing Fraser 2"
type input "fishing-[PERSON_NAME]-2"
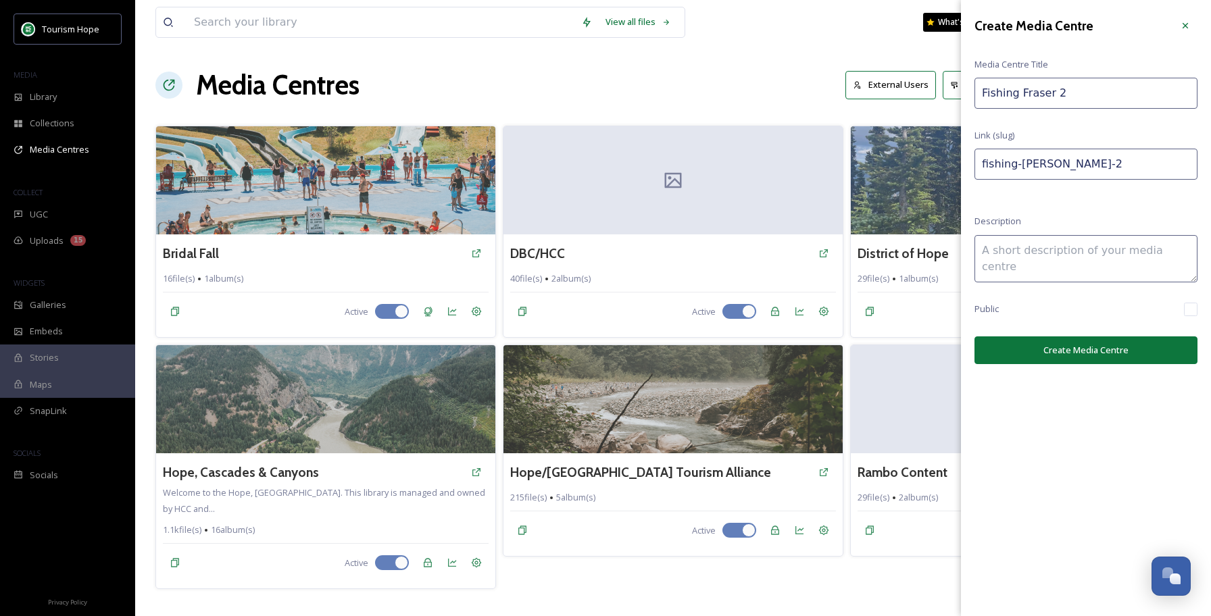
type input "Fishing Fraser 20"
type input "fishing-[PERSON_NAME]-20"
type input "Fishing Fraser 202"
type input "fishing-[PERSON_NAME]-202"
type input "Fishing Fraser 2025"
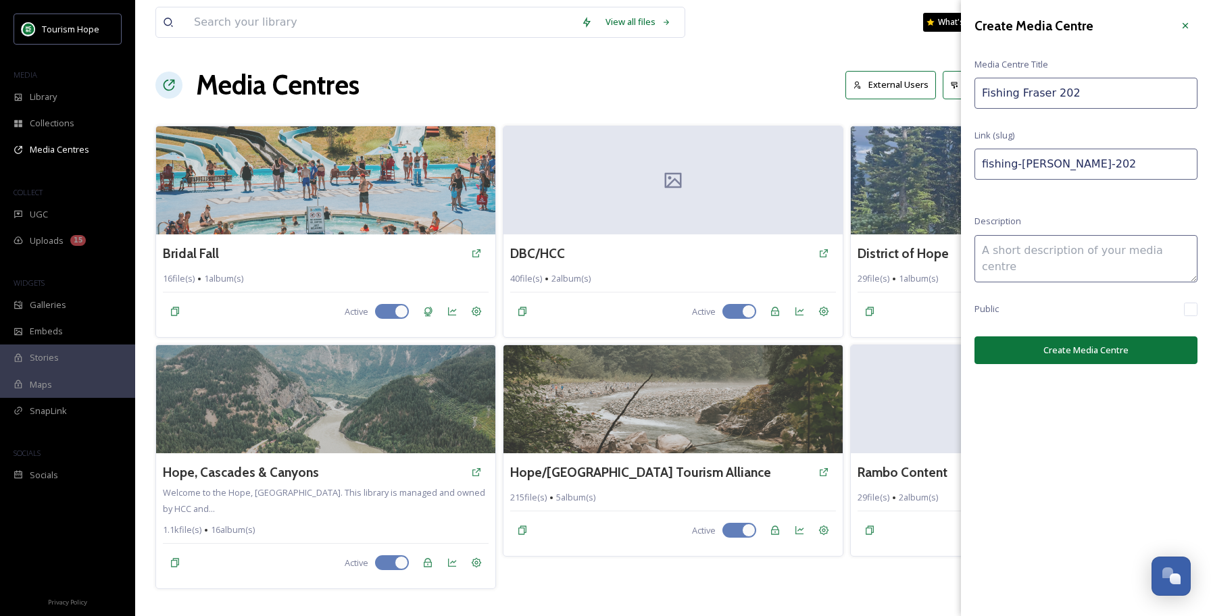
type input "fishing-fraser-2025"
type input "Fishing Fraser 2025"
type input "fishing-fraser-2025-"
type input "Fishing Fraser 2025 -"
type input "fishing-fraser-2025--"
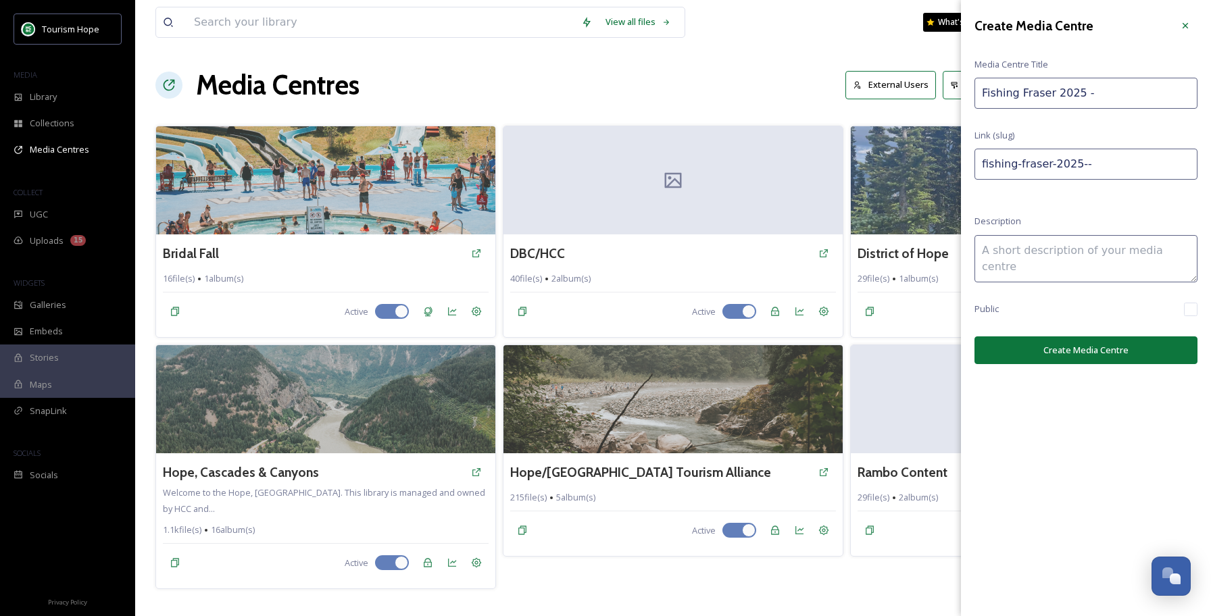
type input "Fishing Fraser 2025 -"
type input "fishing-fraser-2025---"
type input "Fishing Fraser 2025 - T"
type input "fishing-fraser-2025---t"
type input "Fishing Fraser 2025 - To"
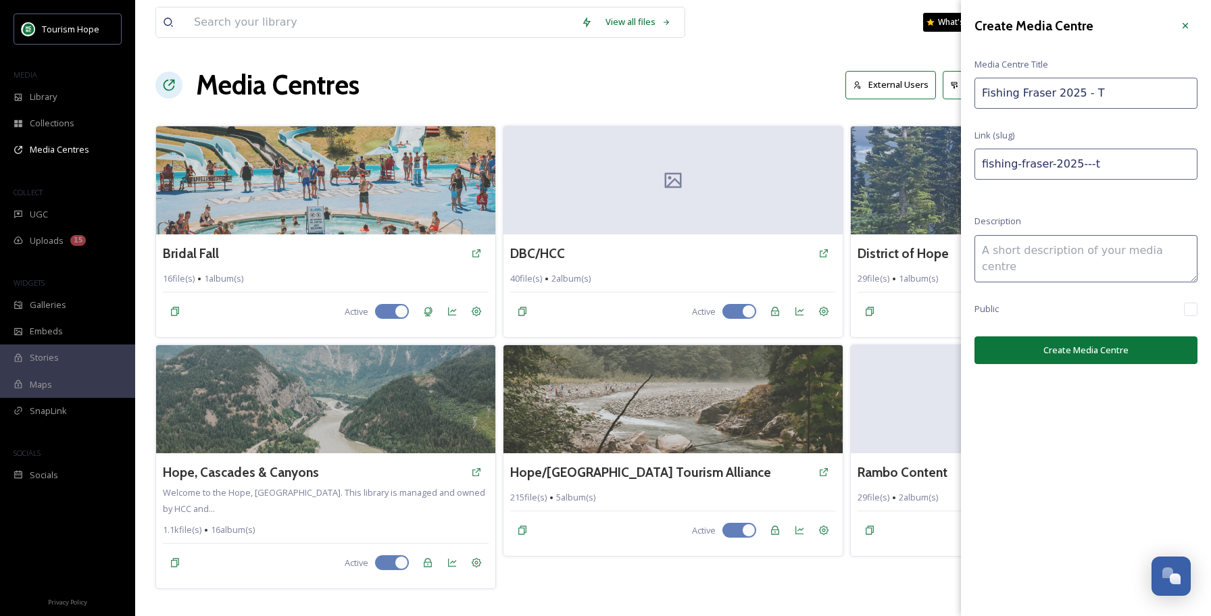
type input "fishing-[PERSON_NAME]-2025---to"
type input "Fishing Fraser 2025 - Tou"
type input "fishing-fraser-2025---tou"
type input "Fishing Fraser 2025 - Tour"
type input "fishing-[PERSON_NAME]-2025---tour"
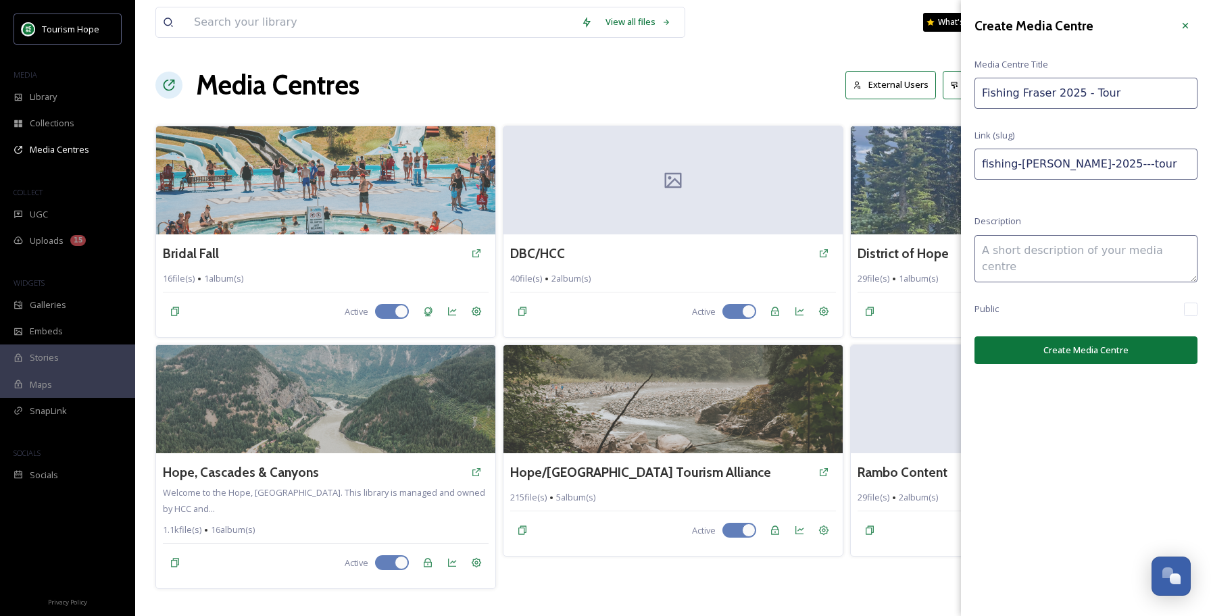
type input "Fishing Fraser 2025 - Touri"
type input "fishing-[PERSON_NAME]-2025---touri"
type input "Fishing Fraser 2025 - Touris"
type input "fishing-fraser-2025---[GEOGRAPHIC_DATA]"
type input "Fishing Fraser 2025 - Tourism"
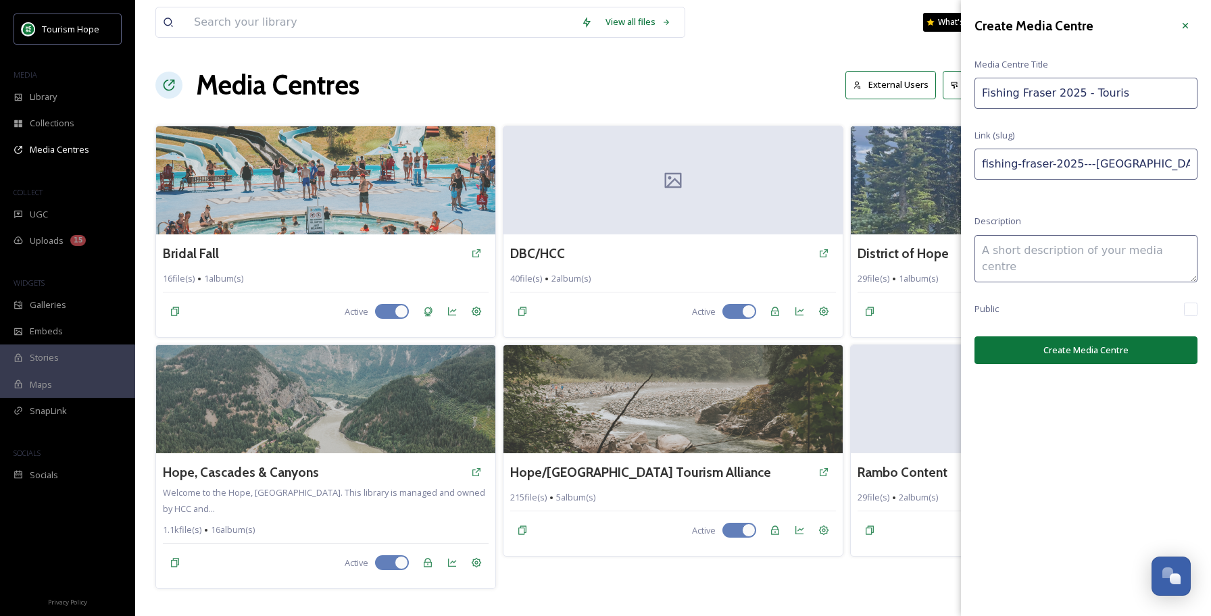
type input "fishing-fraser-2025---tourism"
type input "Fishing Fraser 2025 - Tourism"
type input "fishing-fraser-2025---tourism-"
type input "Fishing Fraser 2025 - Tourism H"
type input "fishing-fraser-2025---tourism-h"
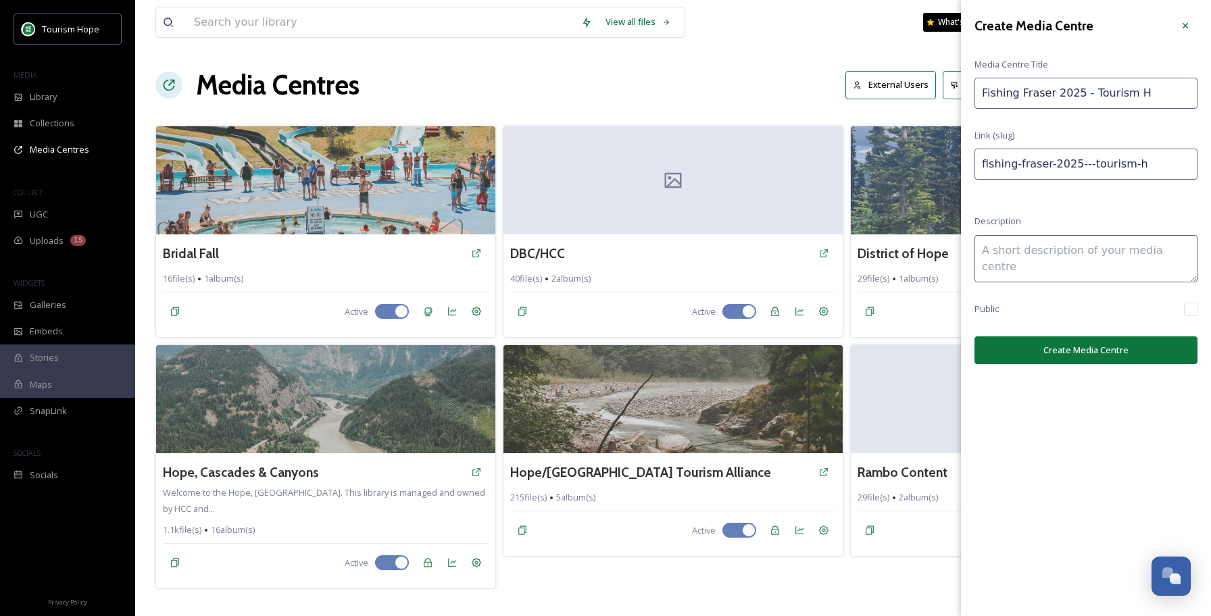
type input "Fishing Fraser 2025 - Tourism Ho"
type input "fishing-fraser-2025---tourism-ho"
type input "Fishing Fraser 2025 - Tourism Hop"
type input "fishing-fraser-2025---tourism-hop"
type input "Fishing Fraser 2025 - Tourism Hope"
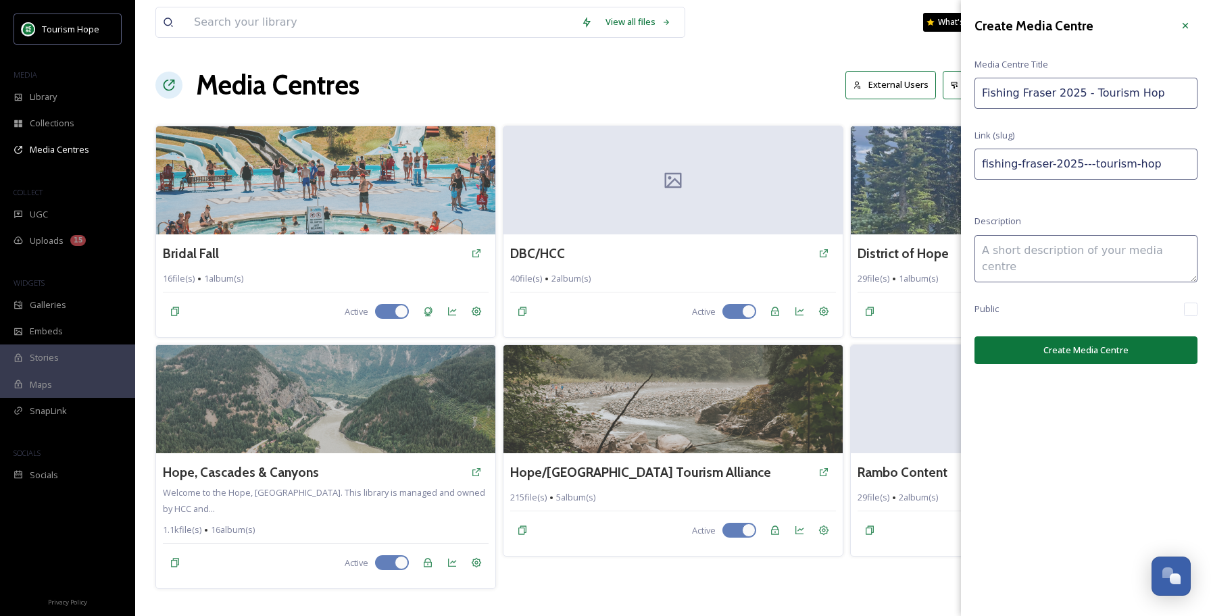
type input "fishing-fraser-2025---tourism-hope"
type input "Fishing Fraser 2025 - Tourism Hope"
click at [1054, 266] on textarea at bounding box center [1086, 258] width 223 height 47
paste textarea "On [DATE], [PERSON_NAME] from AdvantageHOPE and [PERSON_NAME] from Great River …"
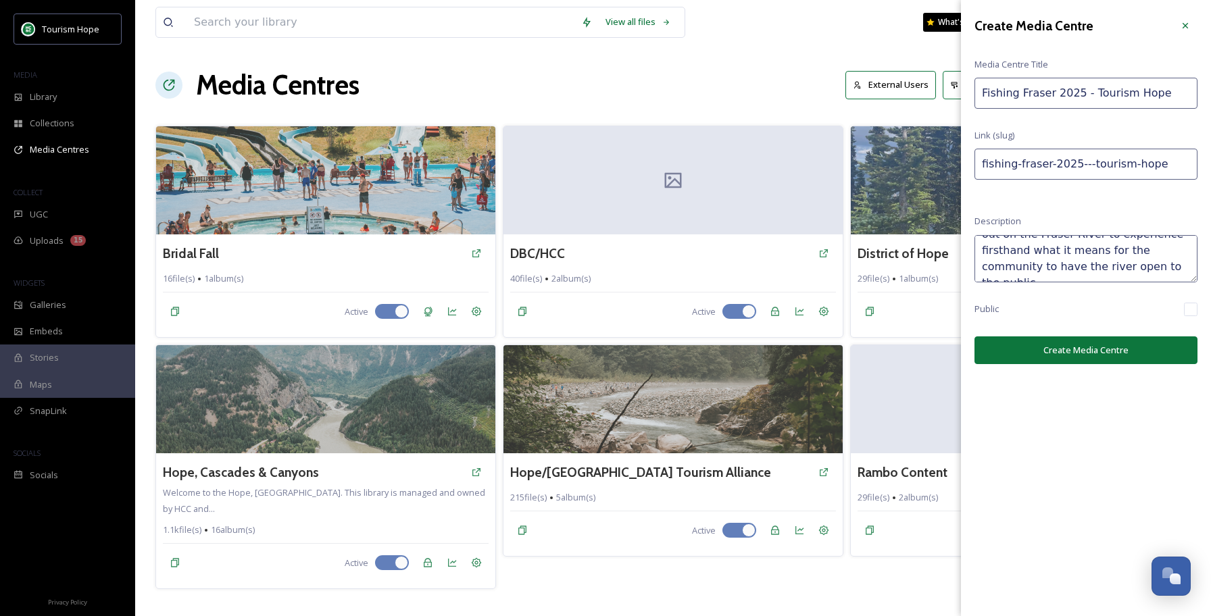
type textarea "On [DATE], [PERSON_NAME] from AdvantageHOPE and [PERSON_NAME] from Great River …"
click at [1098, 347] on button "Create Media Centre" at bounding box center [1086, 351] width 223 height 28
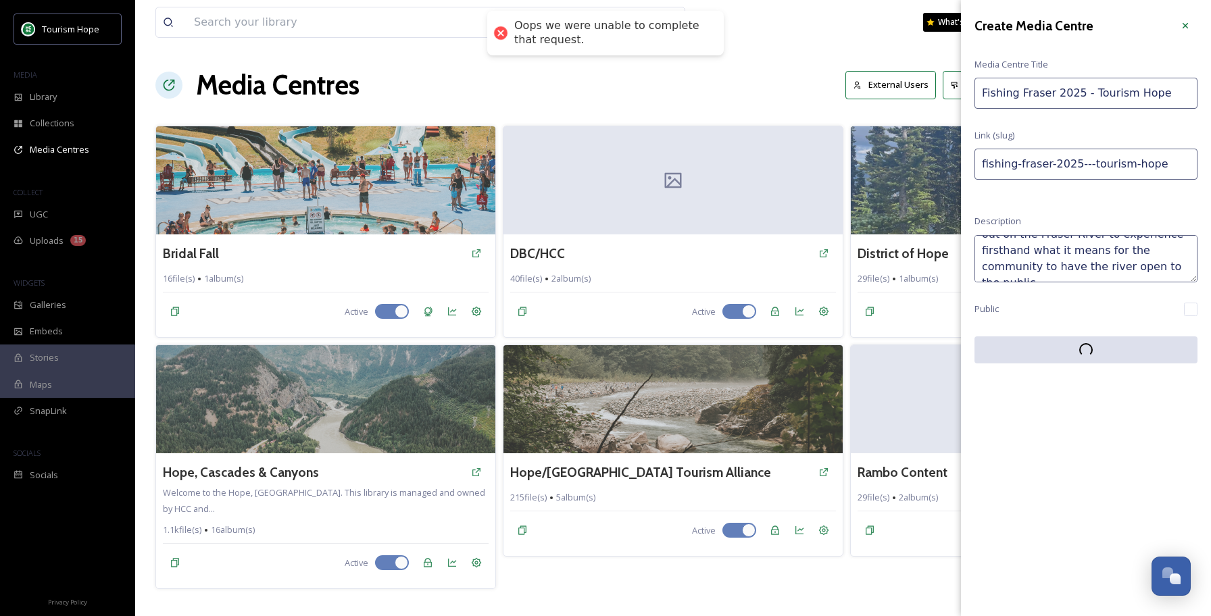
scroll to position [0, 0]
click at [1063, 272] on textarea "On [DATE], [PERSON_NAME] from AdvantageHOPE and [PERSON_NAME] from Great River …" at bounding box center [1086, 258] width 223 height 47
click at [1197, 309] on input "checkbox" at bounding box center [1191, 310] width 14 height 14
checkbox input "true"
click at [1126, 402] on div "Create Media Centre Media Centre Title Fishing Fraser 2025 - Tourism Hope Link …" at bounding box center [1086, 308] width 250 height 616
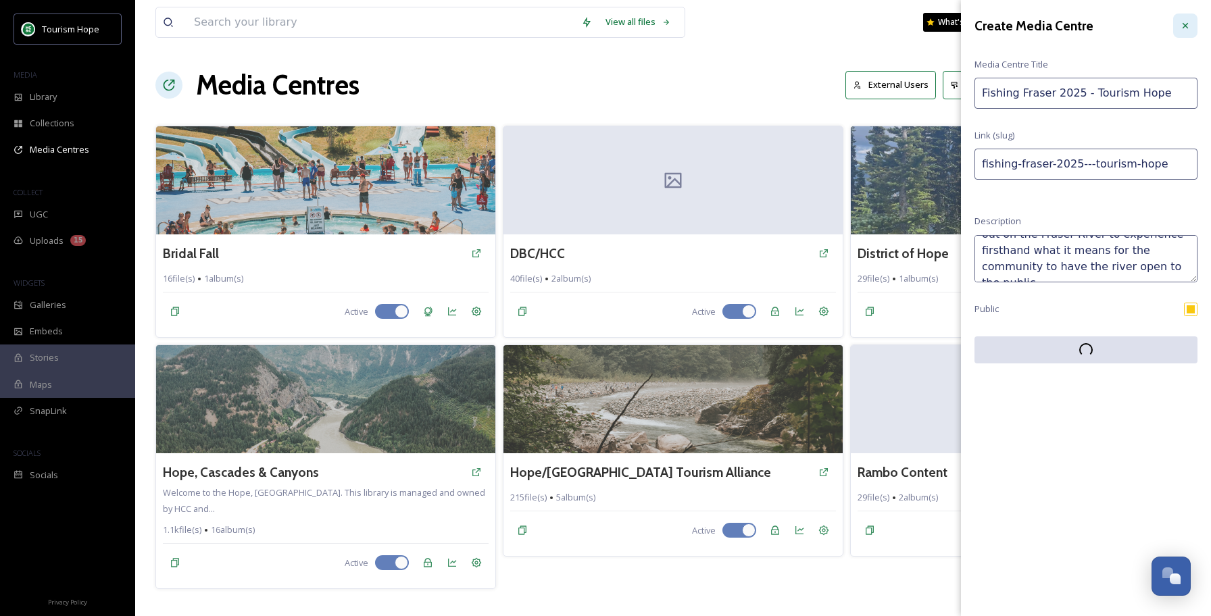
click at [1185, 28] on icon at bounding box center [1185, 25] width 11 height 11
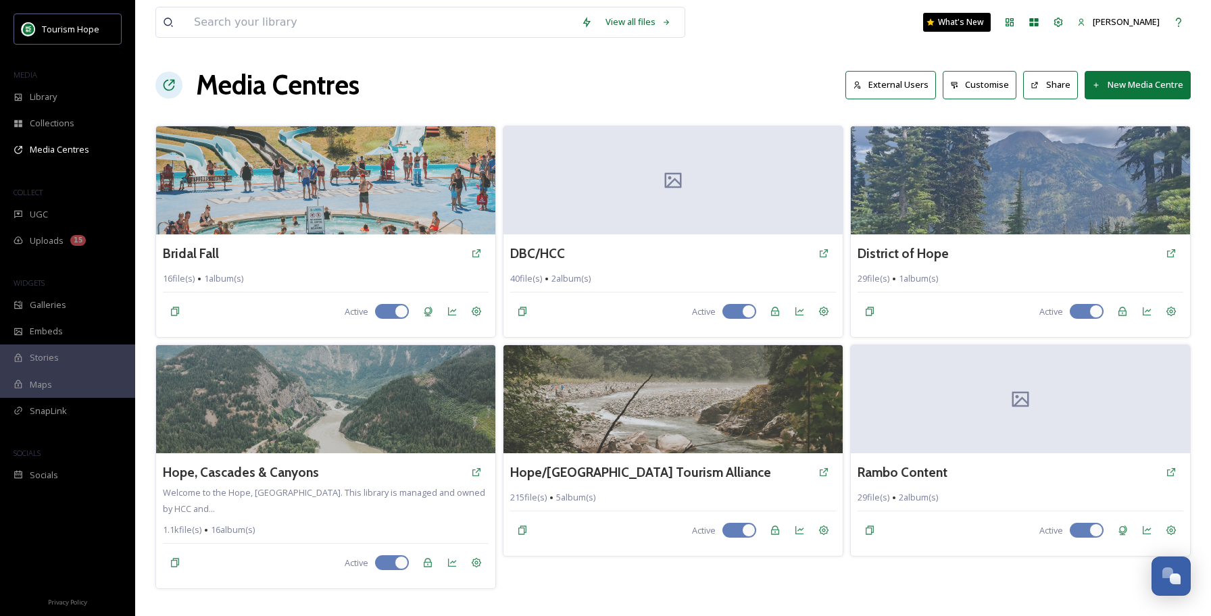
click at [1132, 84] on button "New Media Centre" at bounding box center [1138, 85] width 106 height 28
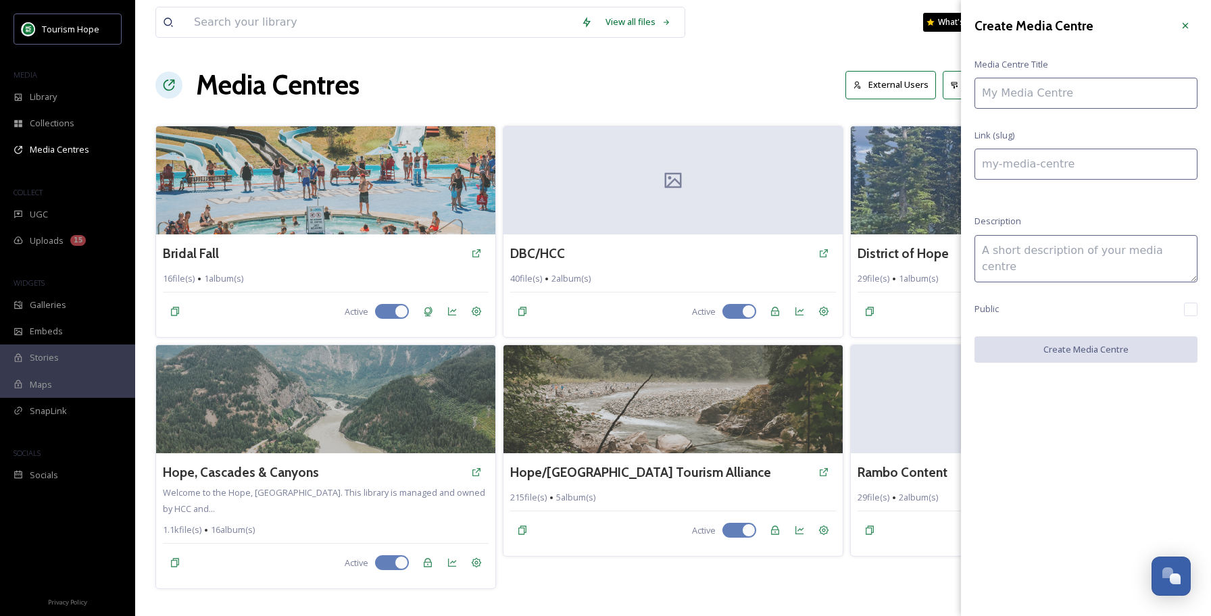
click at [1094, 95] on input at bounding box center [1086, 93] width 223 height 31
type input "F"
type input "f"
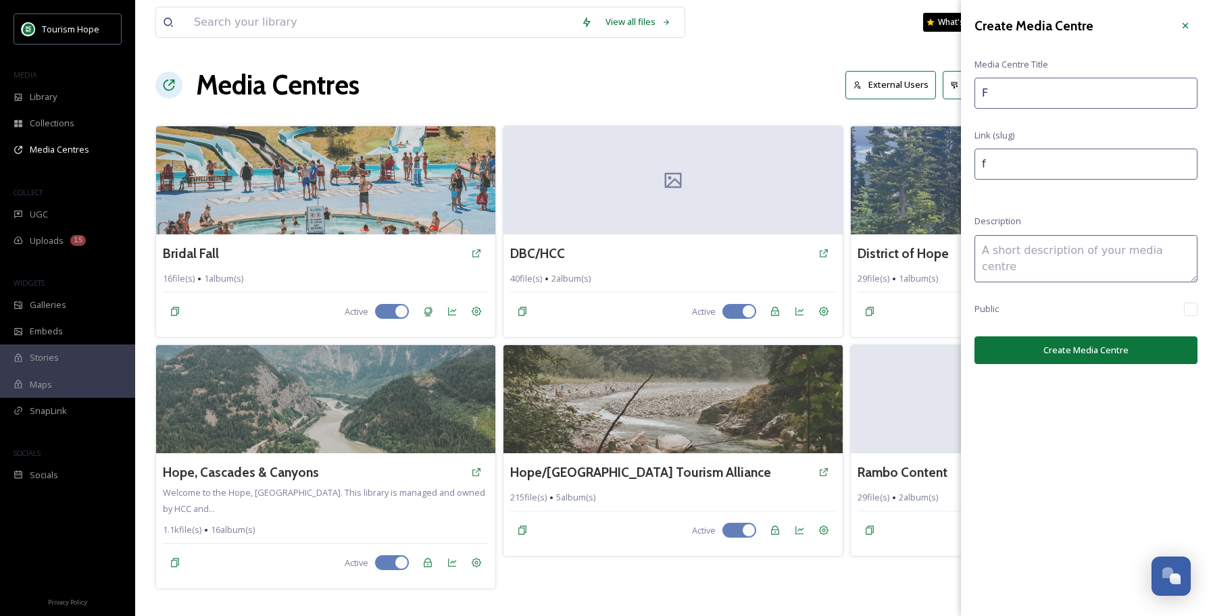
type input "Fi"
type input "fi"
type input "Fis"
type input "fis"
type input "Fish"
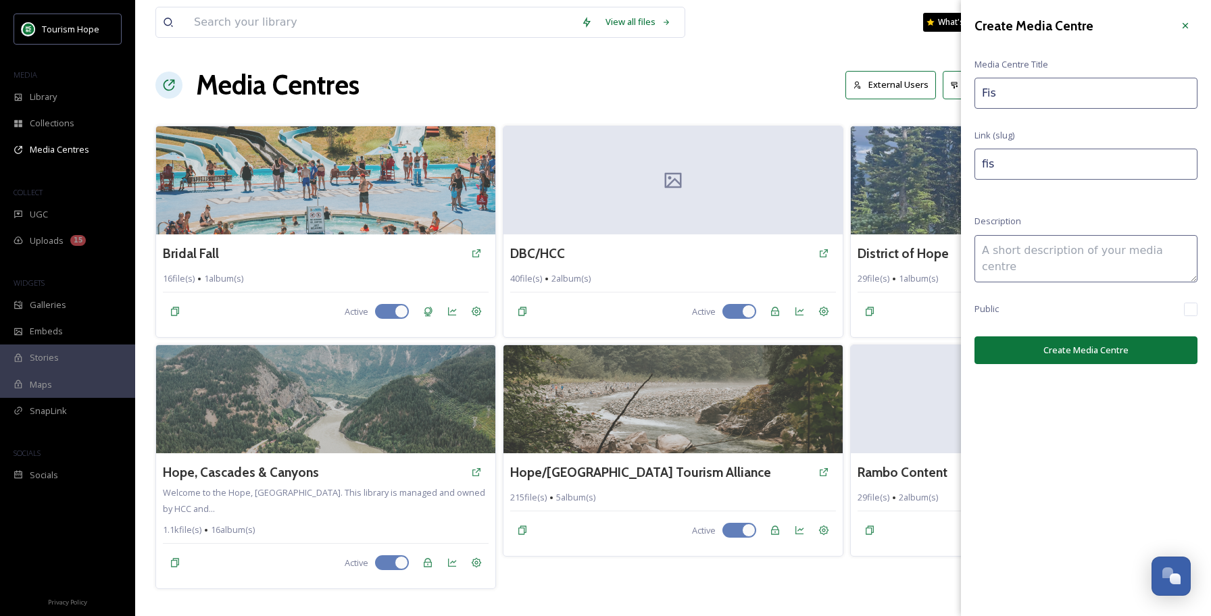
type input "fish"
type input "Fishi"
type input "fishi"
type input "Fishin"
type input "fishin"
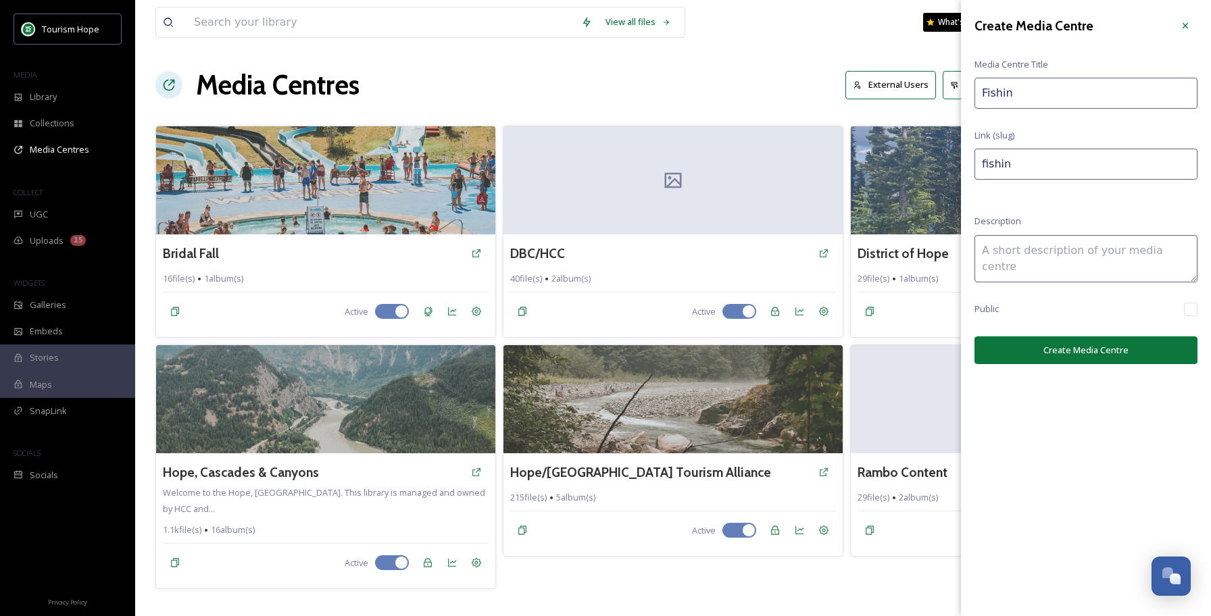
type input "Fishing"
type input "fishing"
type input "Fishing"
type input "fishing-"
type input "Fishing F"
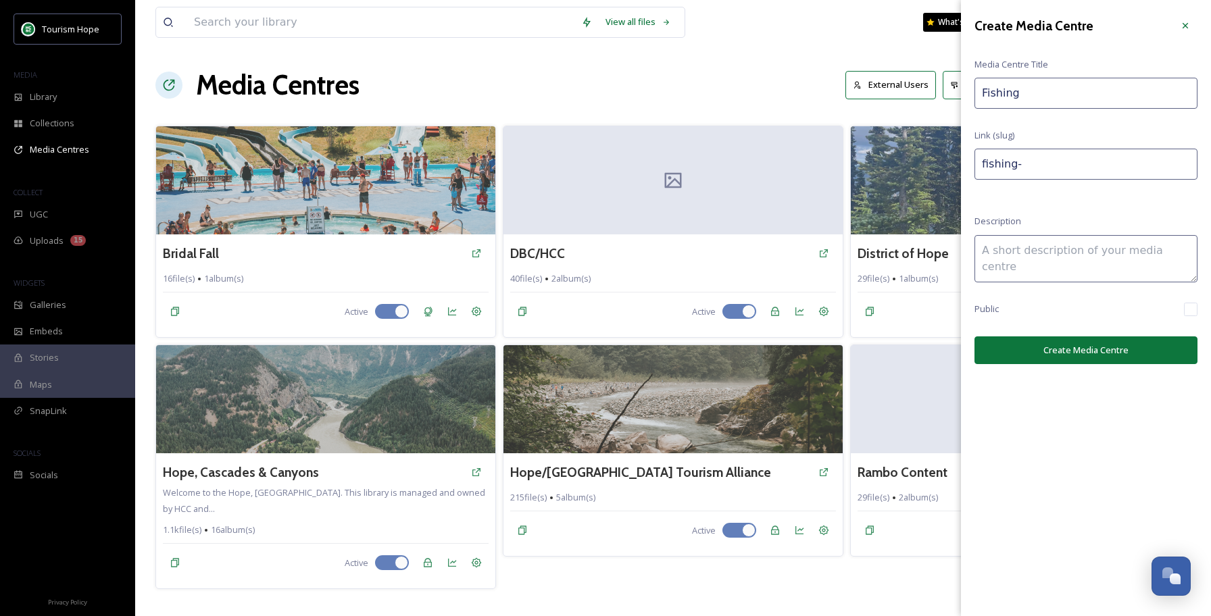
type input "fishing-f"
type input "Fishing Fr"
type input "fishing-fr"
type input "Fishing Fra"
type input "fishing-fra"
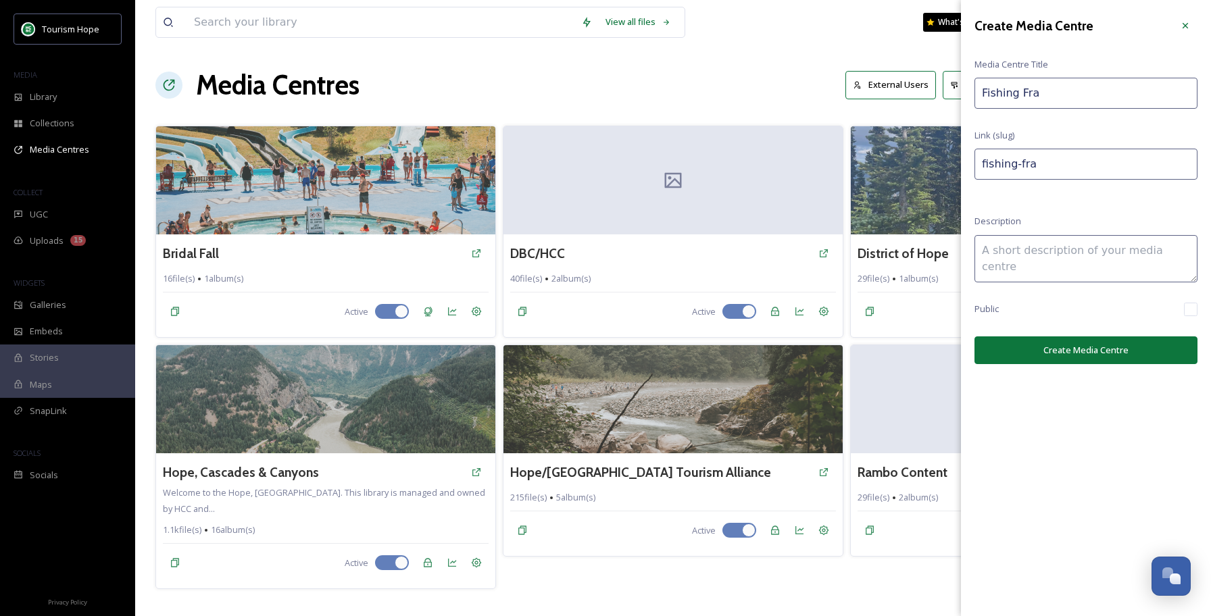
type input "Fishing Fras"
type input "fishing-fras"
type input "Fishing [PERSON_NAME]"
type input "fishing-[PERSON_NAME]"
type input "Fishing Fraser"
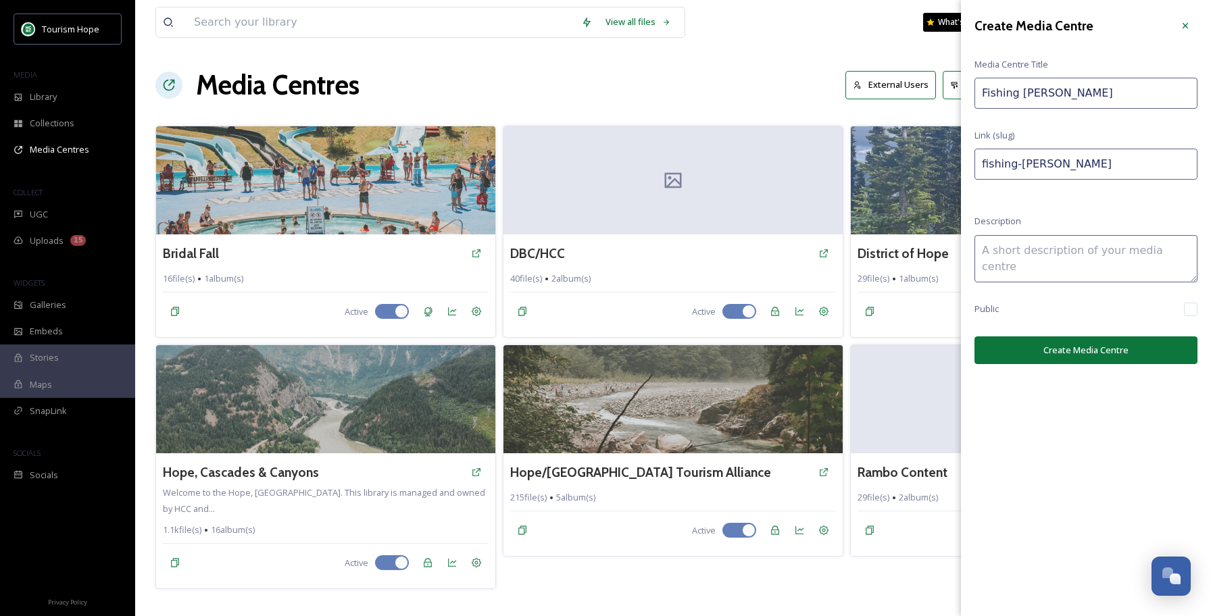
type input "fishing-fraser"
type input "Fishing Fraser"
type input "fishing-fraser-"
type input "Fishing Fraser -"
type input "fishing-fraser--"
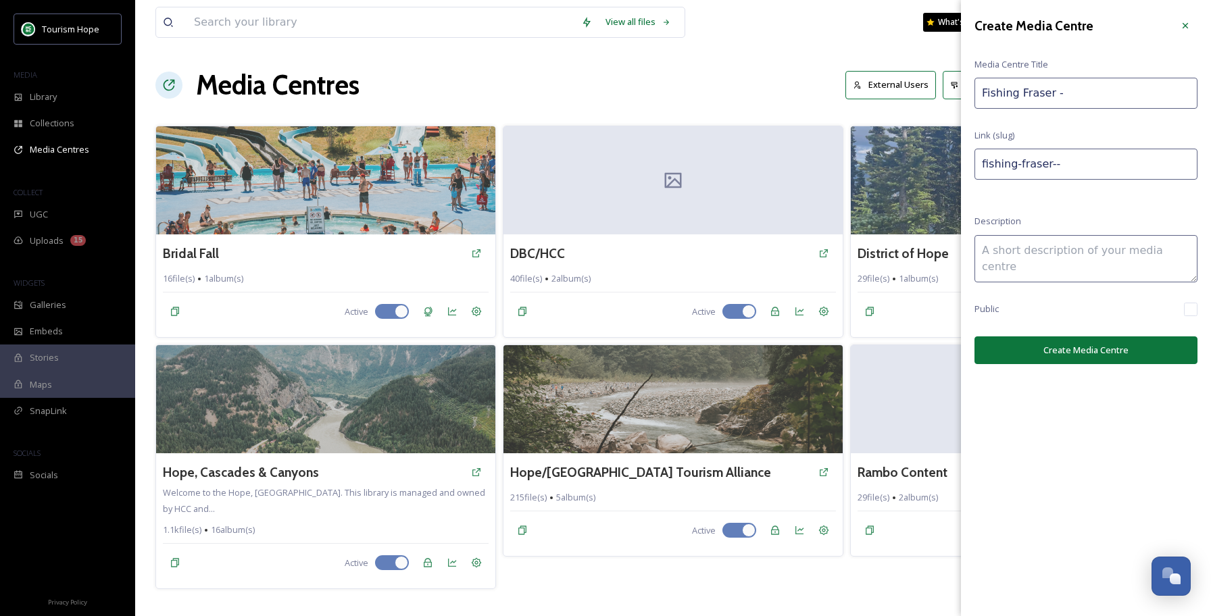
type input "Fishing Fraser -"
type input "fishing-fraser---"
type input "Fishing Fraser - T"
type input "fishing-fraser---t"
type input "Fishing Fraser - To"
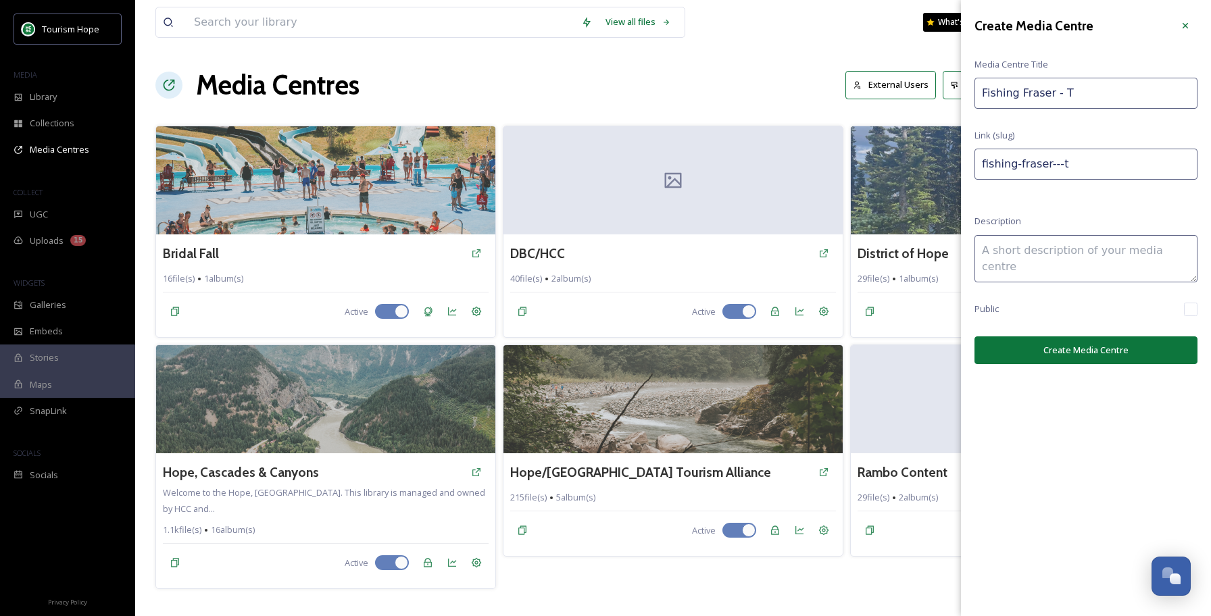
type input "fishing-fraser---to"
type input "Fishing Fraser - Tou"
type input "fishing-fraser---tou"
type input "Fishing Fraser - Tour"
type input "fishing-fraser---tour"
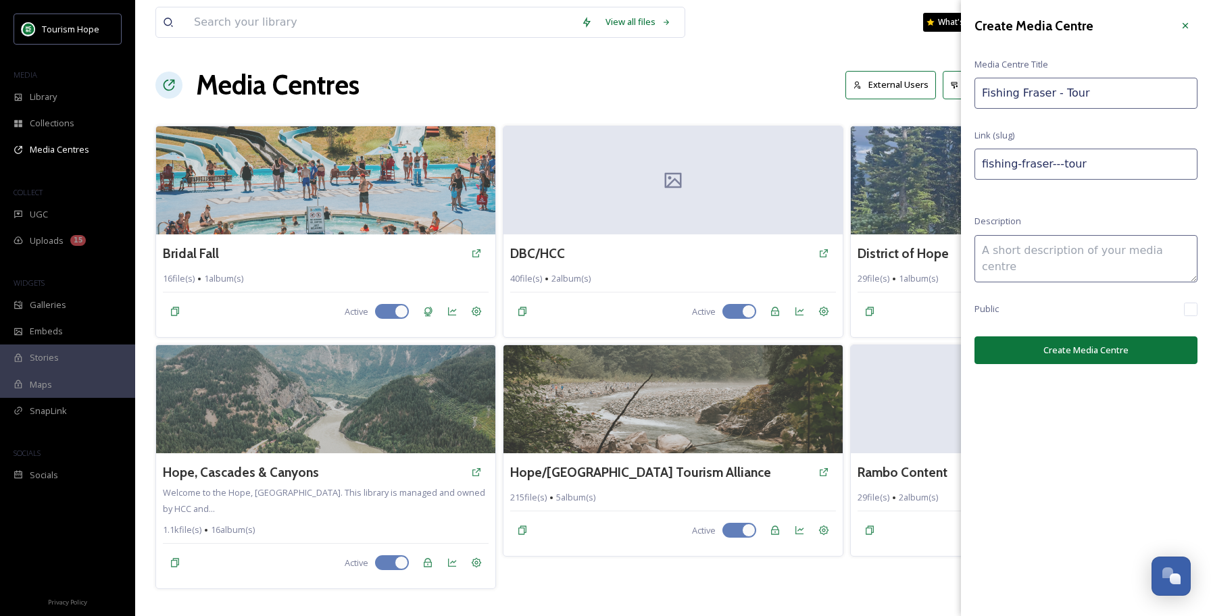
type input "Fishing [PERSON_NAME]"
type input "fishing-fraser---touri"
type input "Fishing [PERSON_NAME]"
type input "fishing-fraser---[GEOGRAPHIC_DATA]"
type input "Fishing Fraser - Tourism"
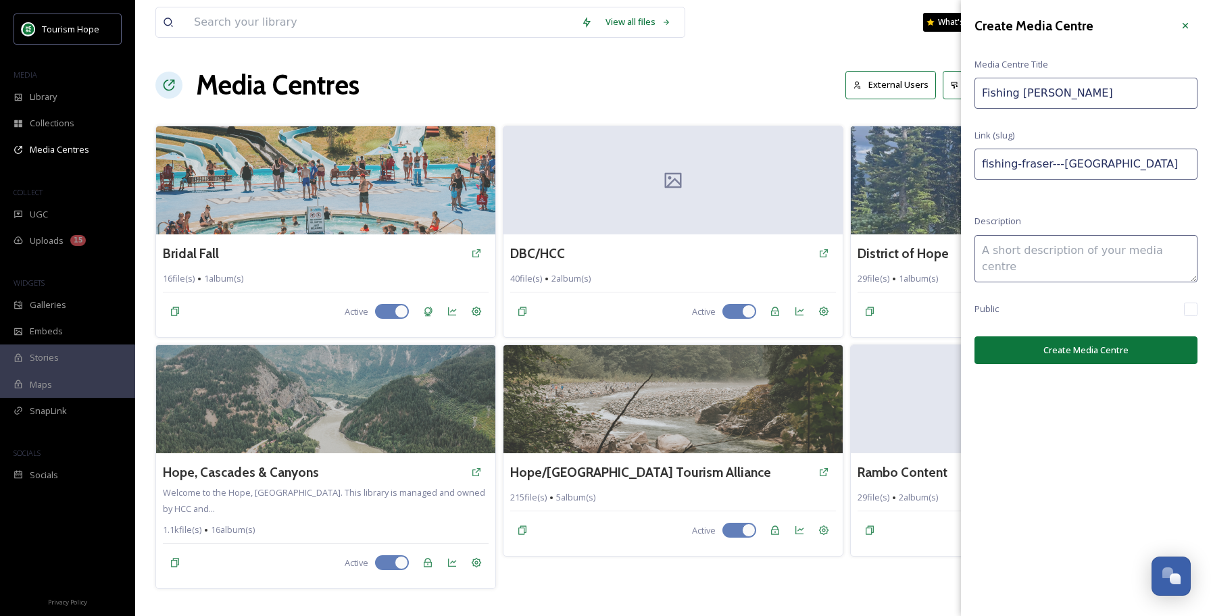
type input "fishing-fraser---tourism"
type input "Fishing Fraser - Tourism"
type input "fishing-fraser---tourism-"
type input "Fishing Fraser - Tourism H"
type input "fishing-fraser---tourism-h"
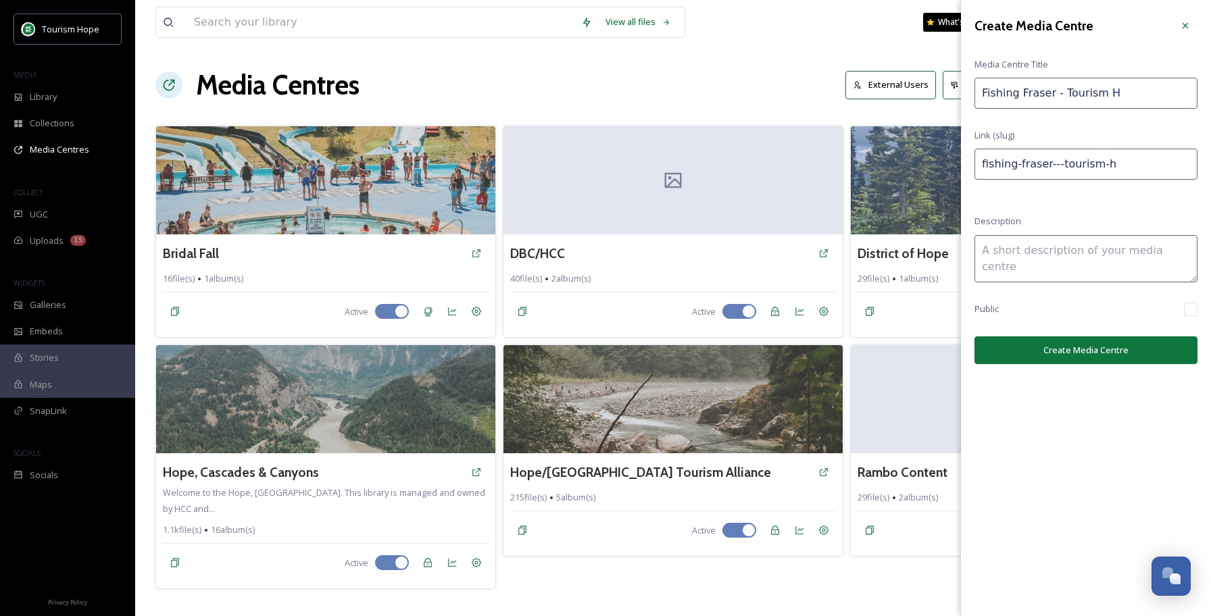
type input "Fishing Fraser - Tourism Ho"
type input "fishing-fraser---tourism-ho"
type input "Fishing Fraser - Tourism Hop"
type input "fishing-fraser---tourism-hop"
type input "Fishing Fraser - Tourism Hope"
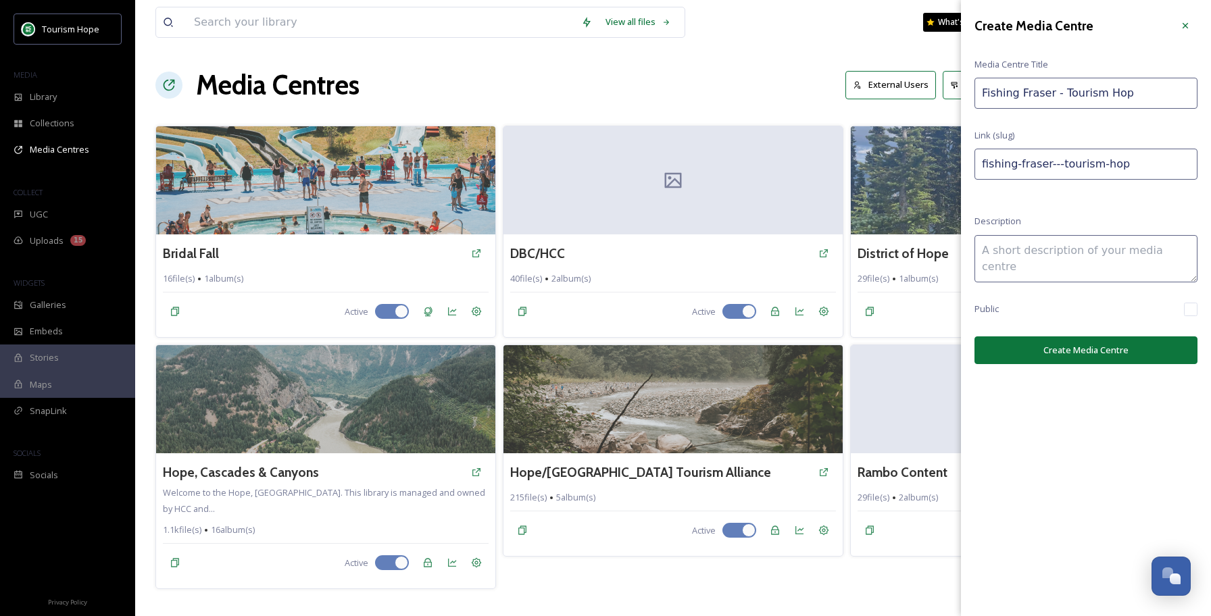
type input "fishing-fraser---tourism-hope"
type input "Fishing Fraser - Tourism Hope"
click at [1048, 244] on textarea at bounding box center [1086, 258] width 223 height 47
paste textarea "On [DATE], [PERSON_NAME] from AdvantageHOPE and [PERSON_NAME] from Great River …"
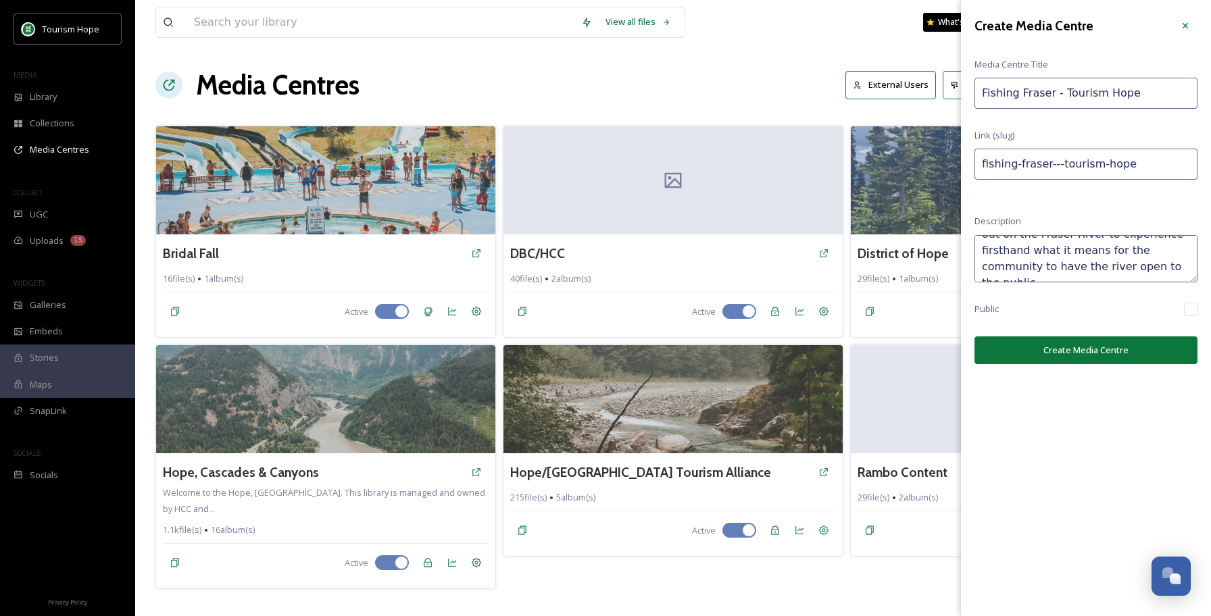
type textarea "On [DATE], [PERSON_NAME] from AdvantageHOPE and [PERSON_NAME] from Great River …"
click at [1057, 95] on input "Fishing Fraser - Tourism Hope" at bounding box center [1086, 93] width 223 height 31
click at [1103, 346] on button "Create Media Centre" at bounding box center [1086, 351] width 223 height 28
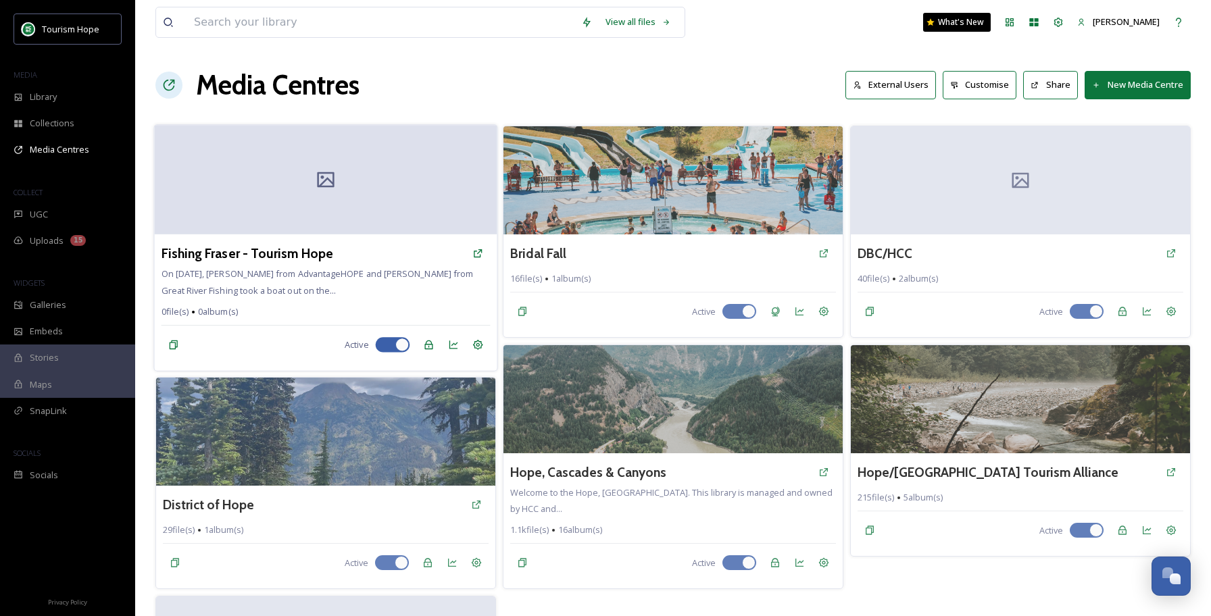
click at [379, 212] on div at bounding box center [325, 180] width 343 height 110
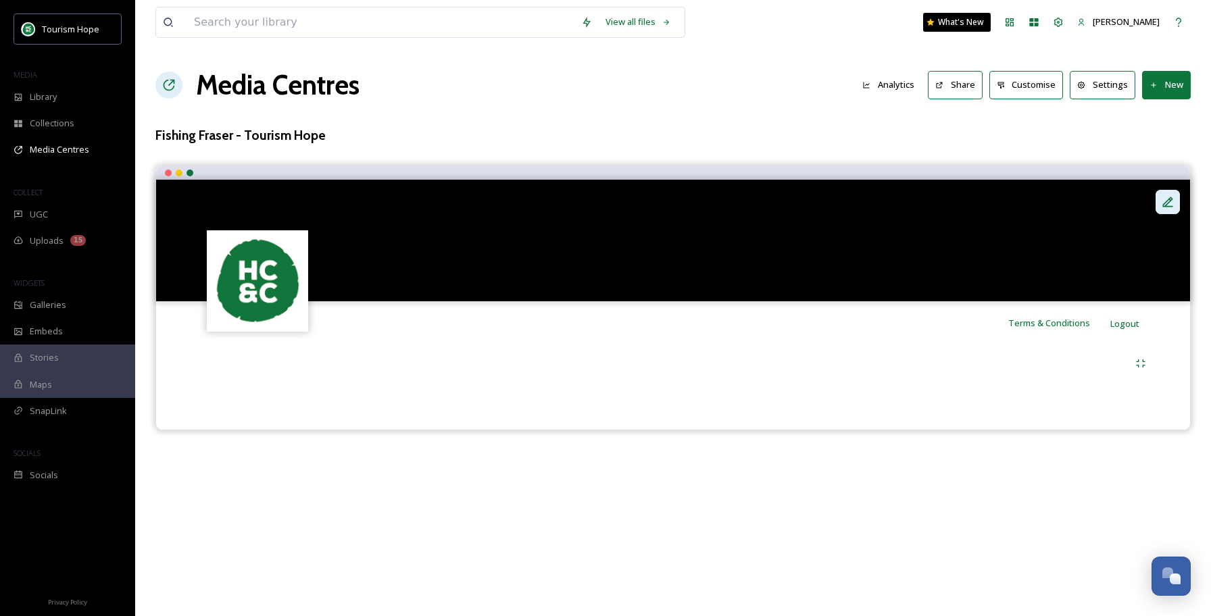
click at [1167, 198] on icon at bounding box center [1168, 202] width 14 height 14
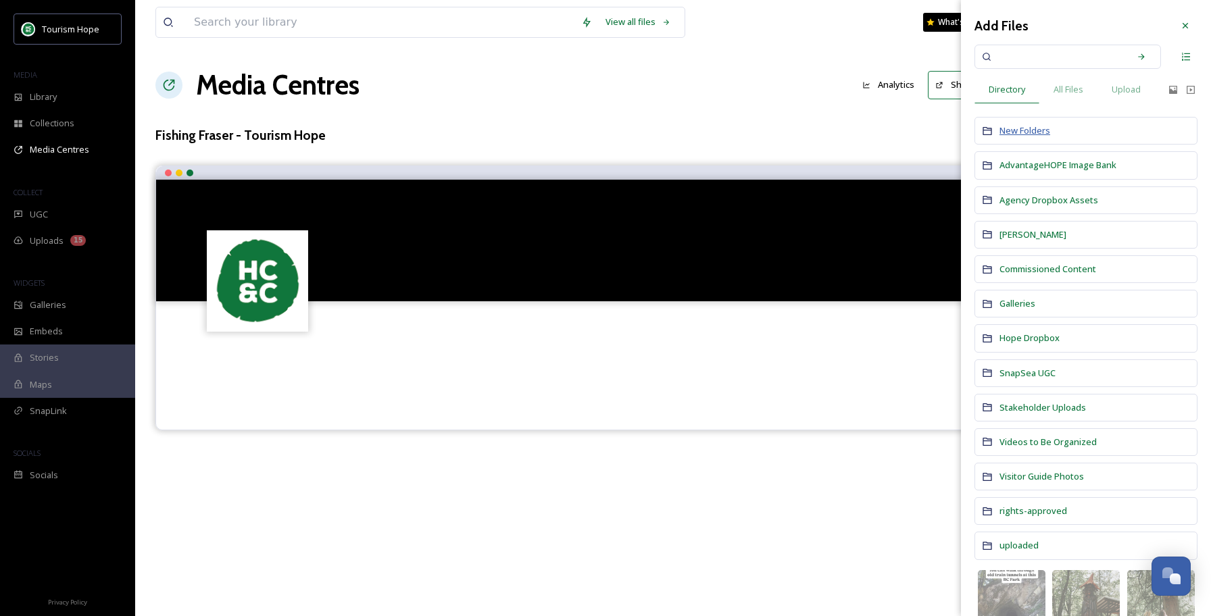
click at [1034, 126] on span "New Folders" at bounding box center [1025, 130] width 51 height 12
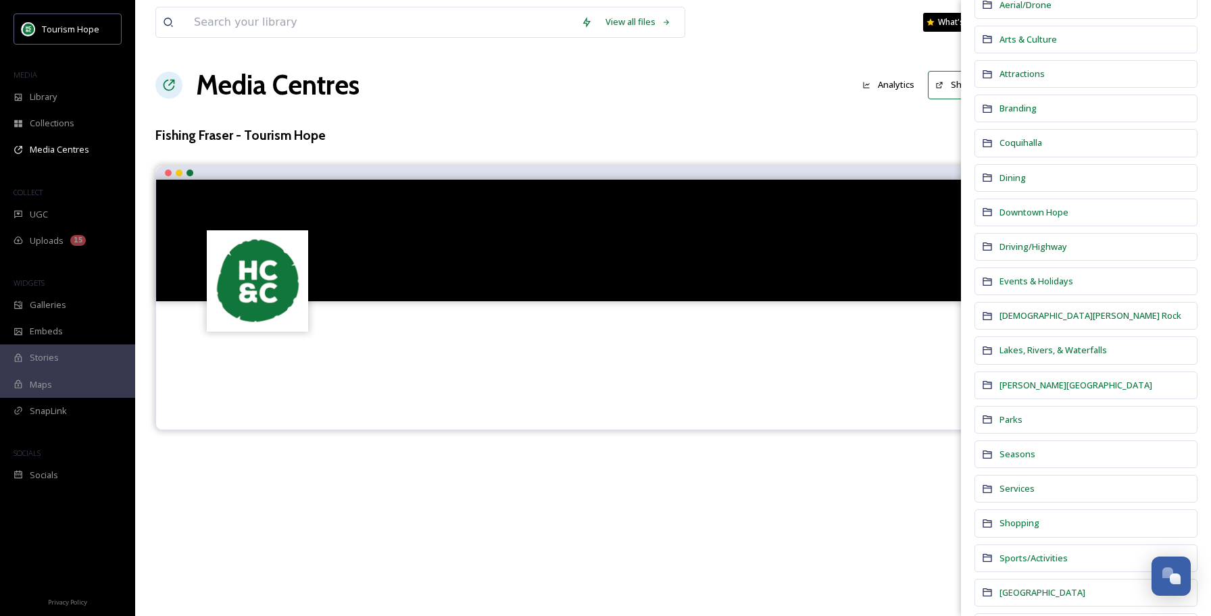
scroll to position [183, 0]
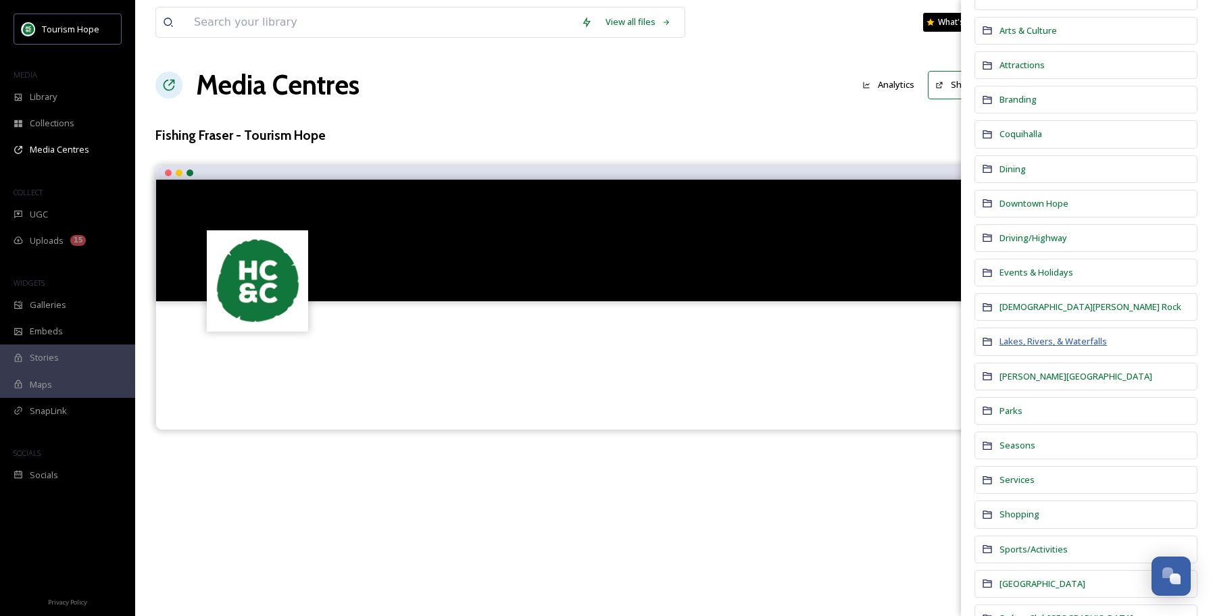
click at [1074, 337] on span "Lakes, Rivers, & Waterfalls" at bounding box center [1053, 341] width 107 height 12
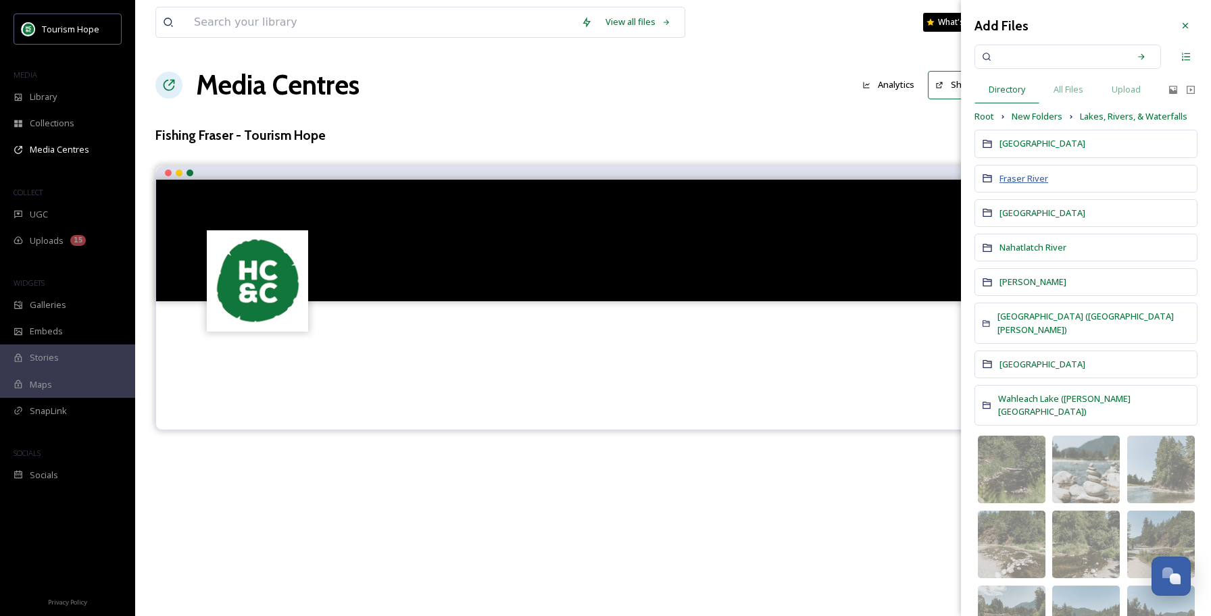
click at [1025, 174] on span "Fraser River" at bounding box center [1024, 178] width 49 height 12
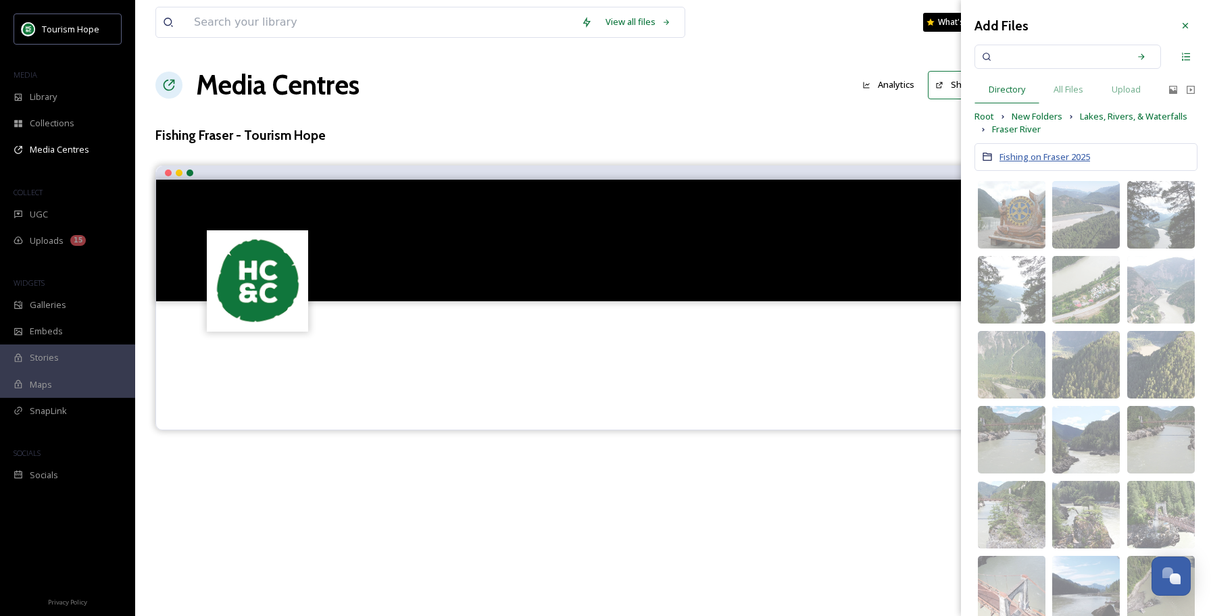
click at [1054, 151] on span "Fishing on Fraser 2025" at bounding box center [1045, 157] width 91 height 12
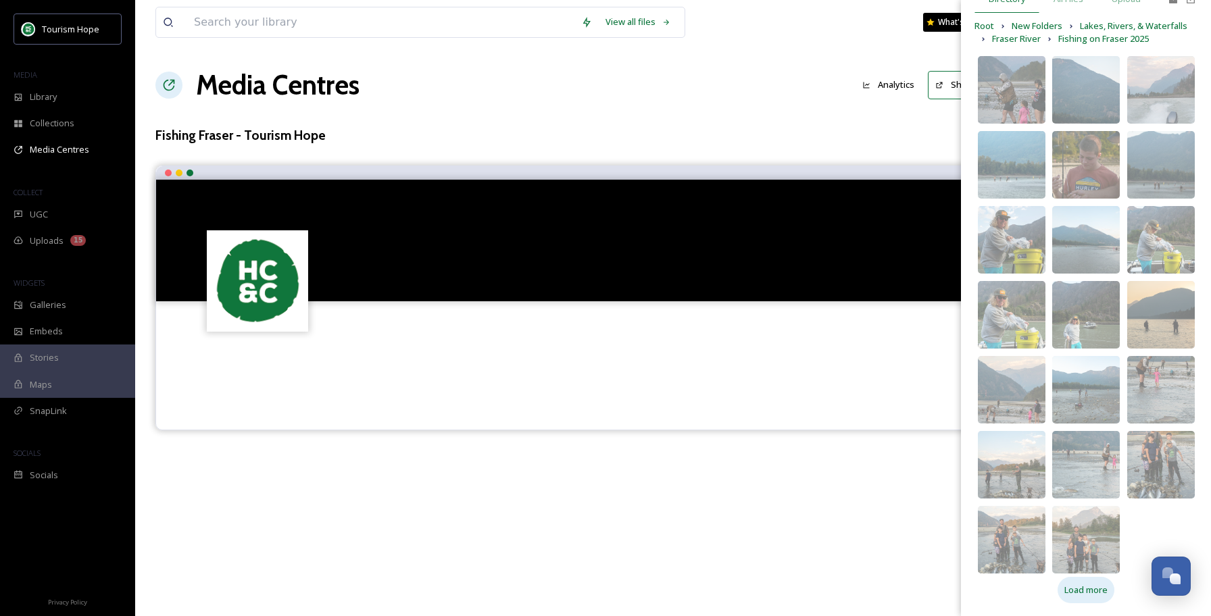
click at [1086, 587] on span "Load more" at bounding box center [1086, 590] width 43 height 13
click at [1094, 591] on span "Load more" at bounding box center [1086, 590] width 43 height 13
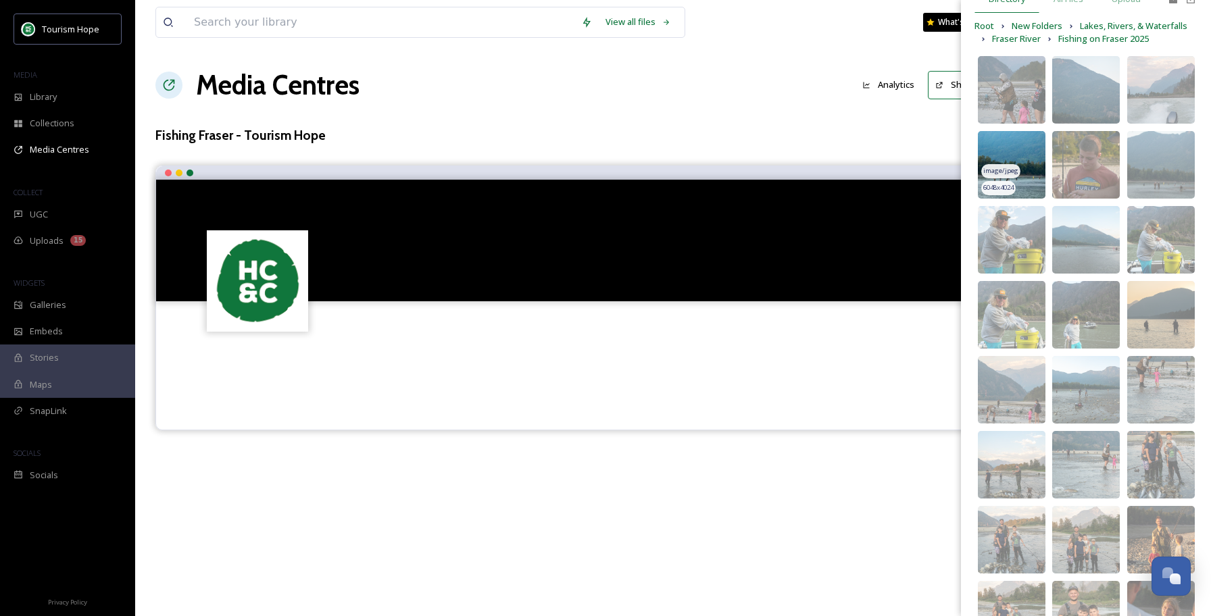
click at [1034, 160] on img at bounding box center [1012, 165] width 68 height 68
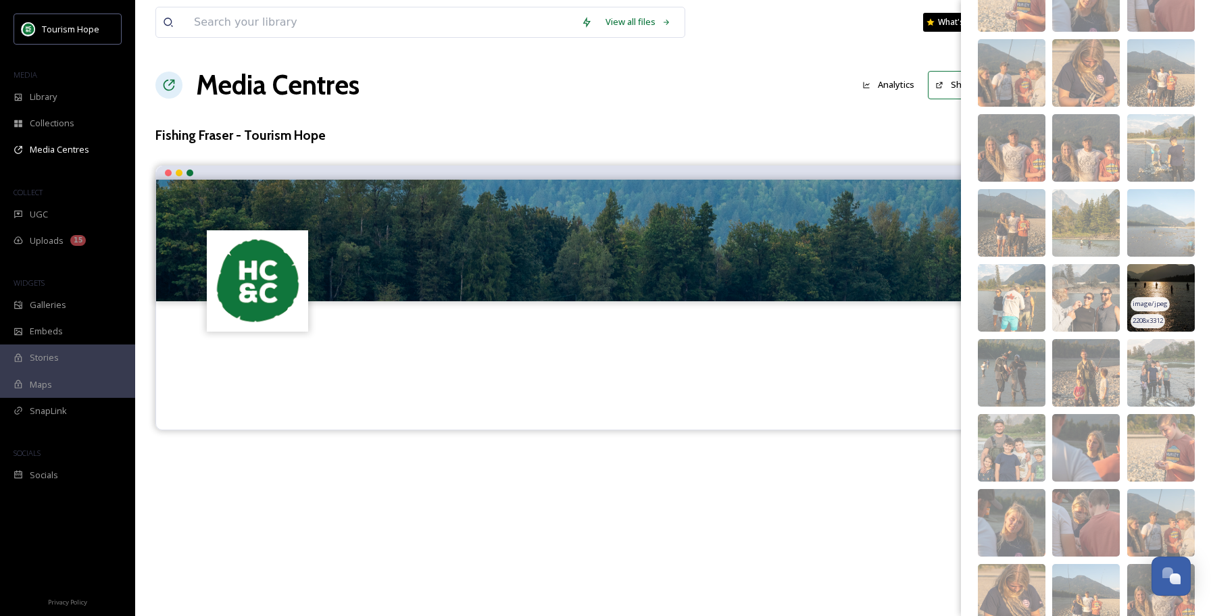
scroll to position [785, 0]
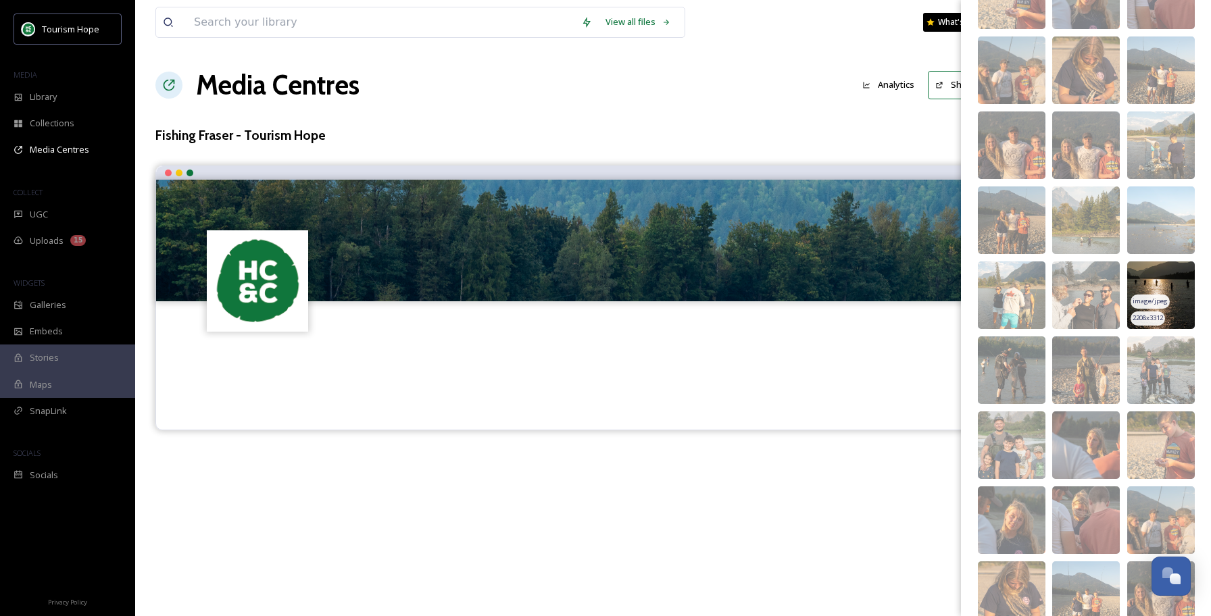
click at [1171, 276] on img at bounding box center [1161, 296] width 68 height 68
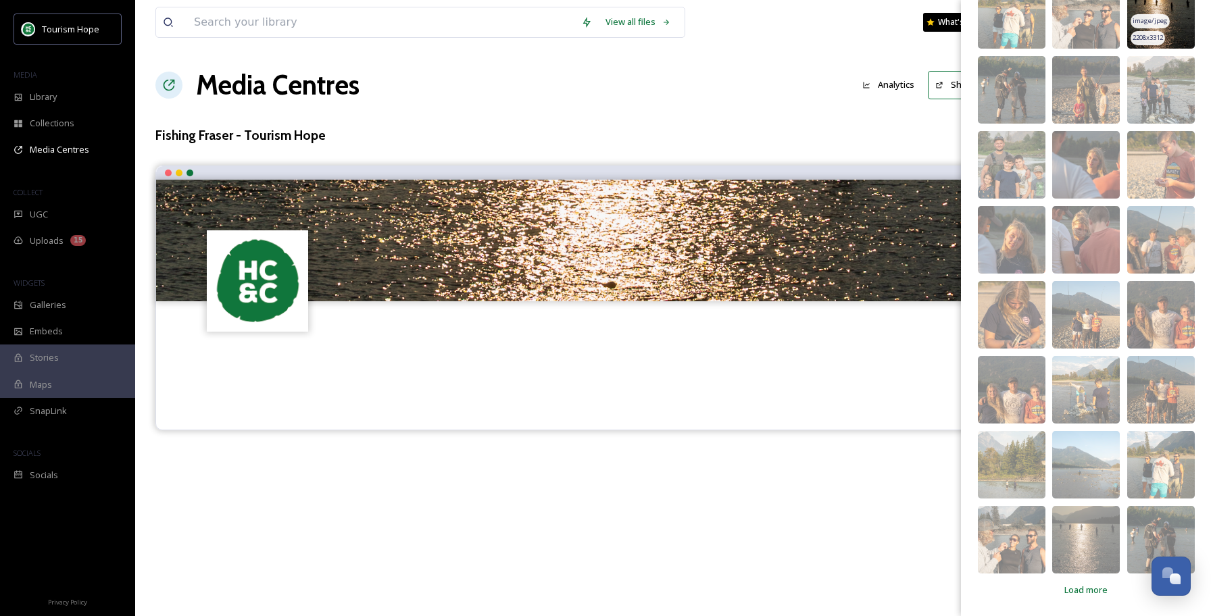
scroll to position [0, 0]
click at [1089, 593] on span "Load more" at bounding box center [1086, 590] width 43 height 13
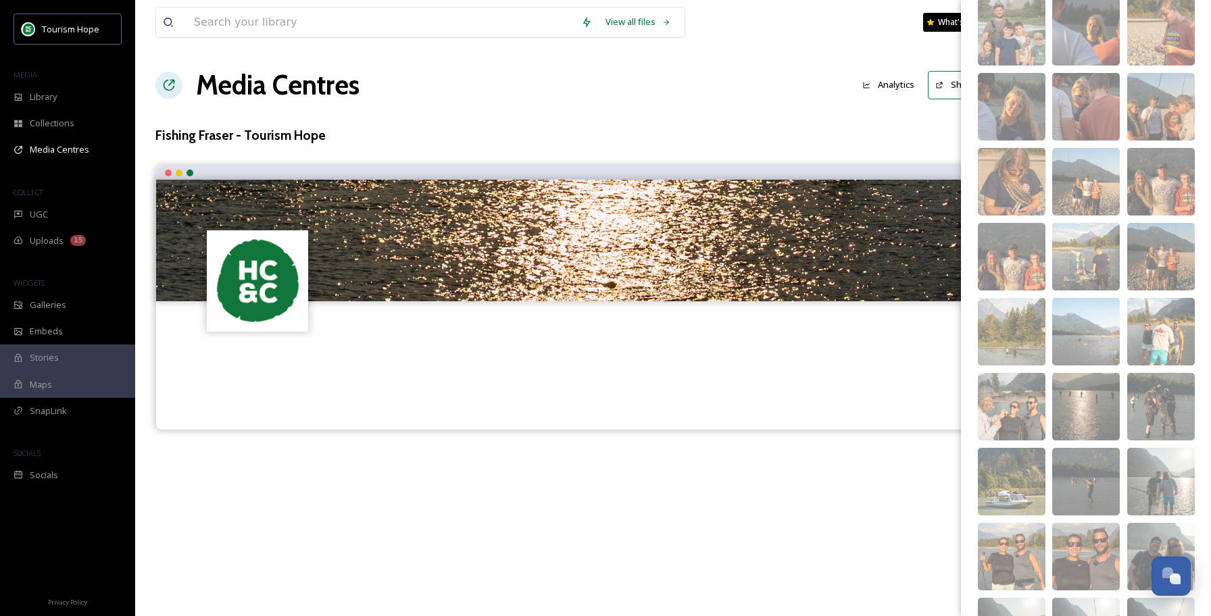
scroll to position [1206, 0]
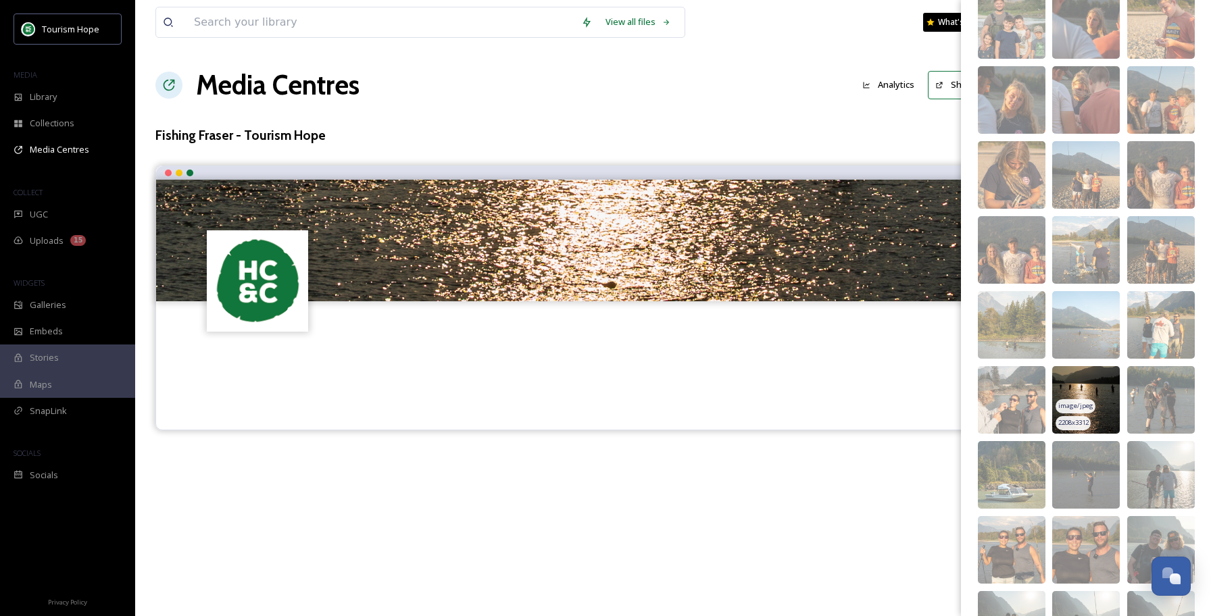
click at [1103, 389] on img at bounding box center [1086, 400] width 68 height 68
click at [1102, 393] on img at bounding box center [1086, 400] width 68 height 68
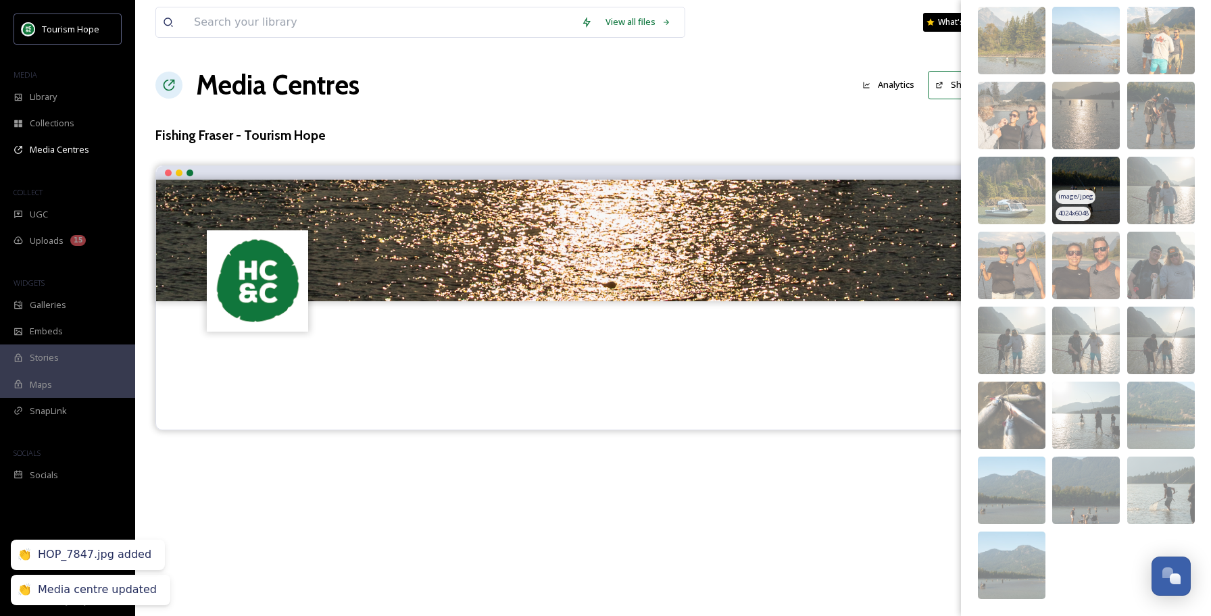
scroll to position [1490, 0]
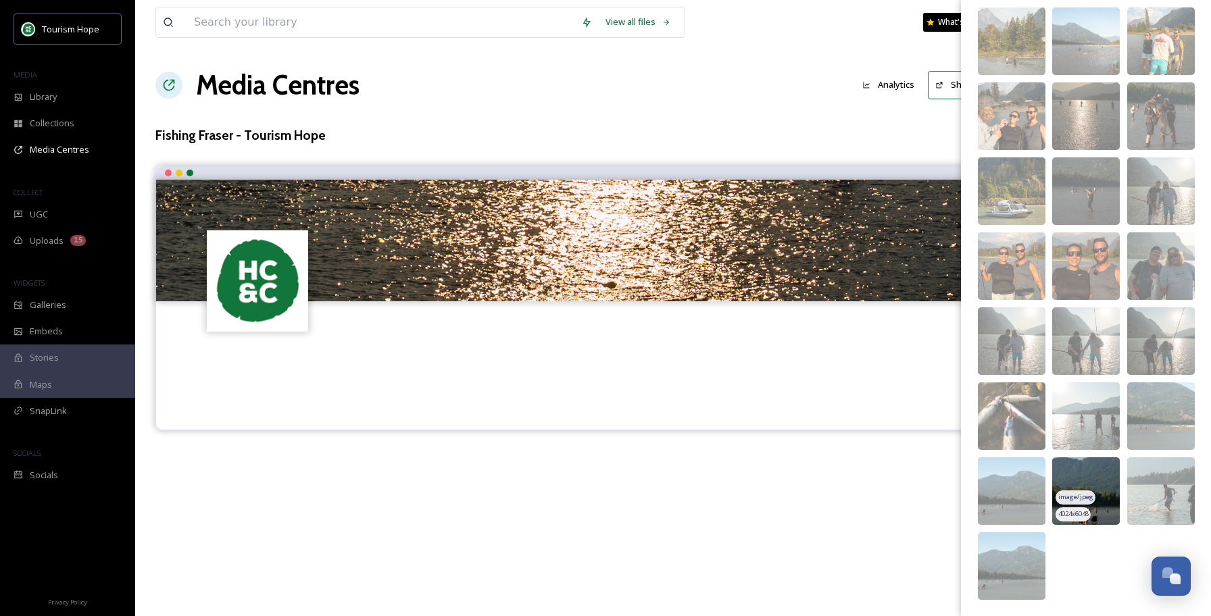
click at [1106, 503] on img at bounding box center [1086, 492] width 68 height 68
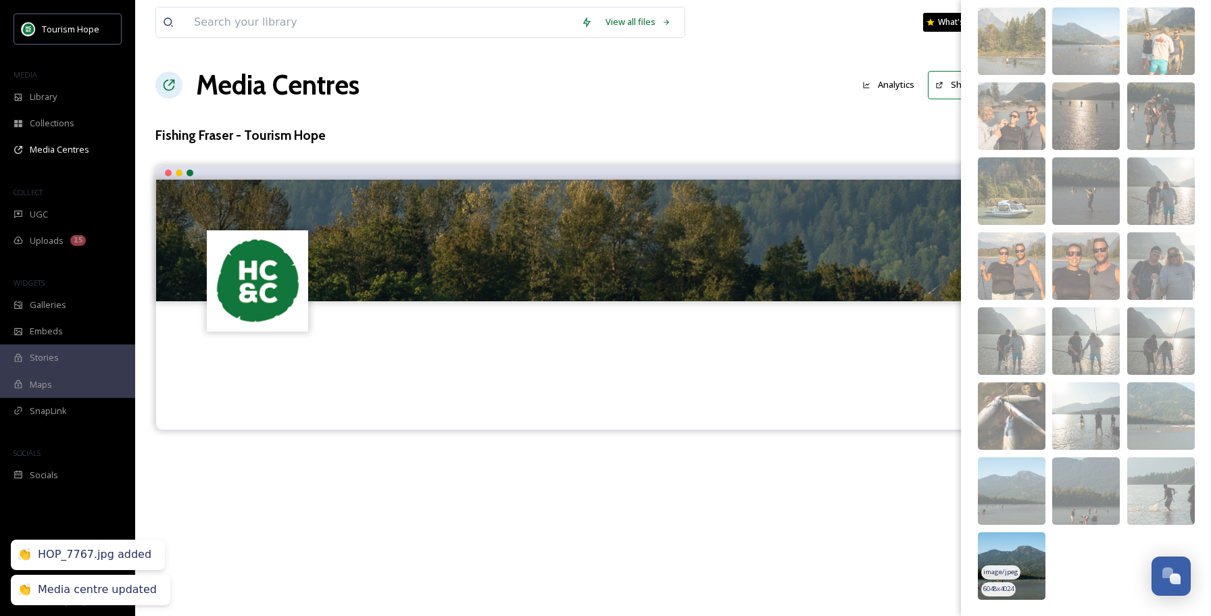
click at [1034, 560] on img at bounding box center [1012, 567] width 68 height 68
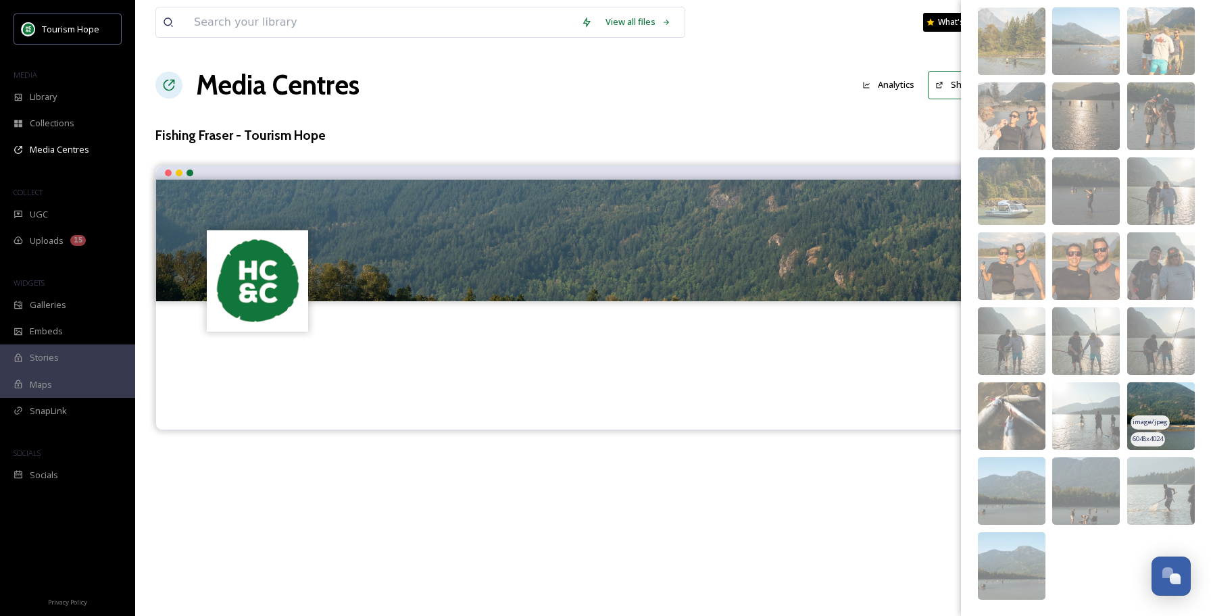
click at [1176, 403] on img at bounding box center [1161, 417] width 68 height 68
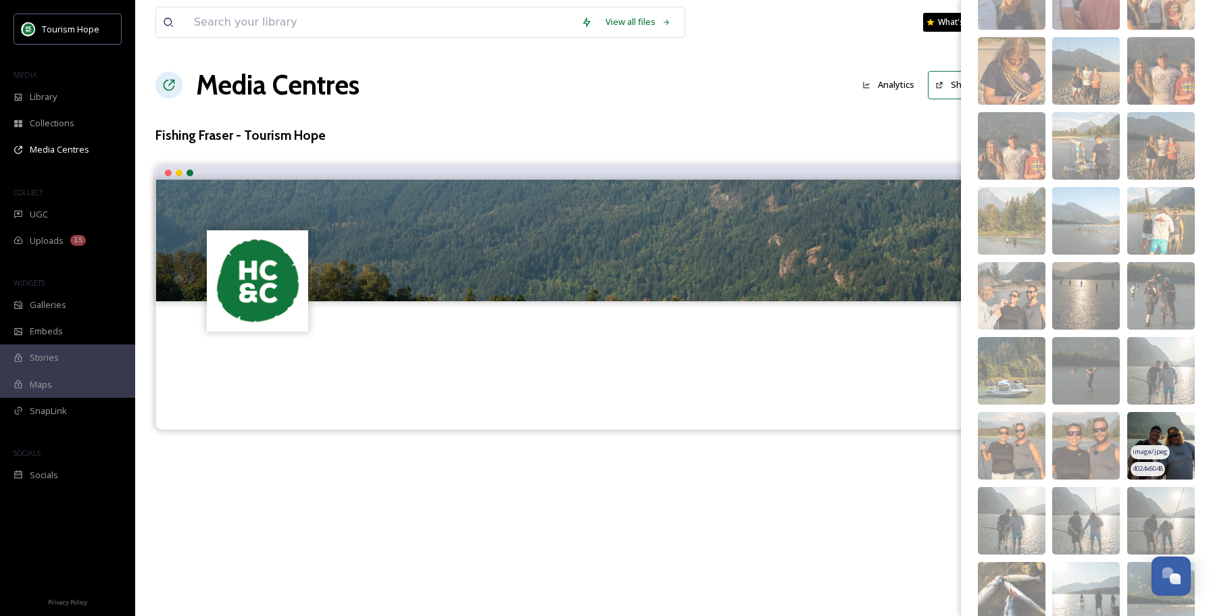
scroll to position [1302, 0]
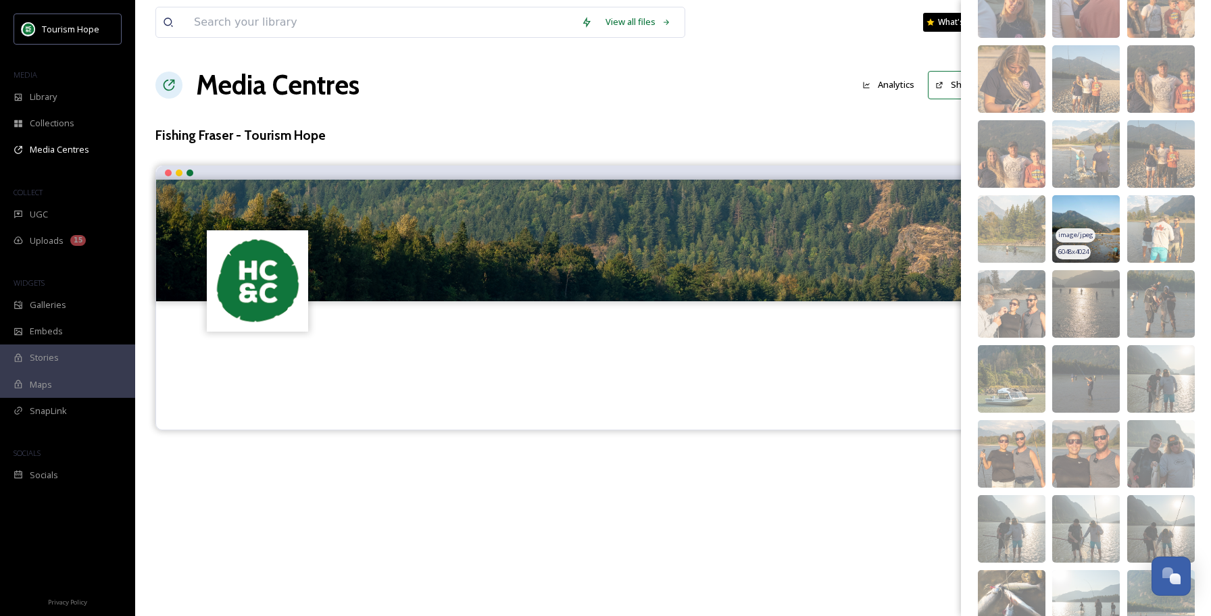
click at [1109, 220] on img at bounding box center [1086, 229] width 68 height 68
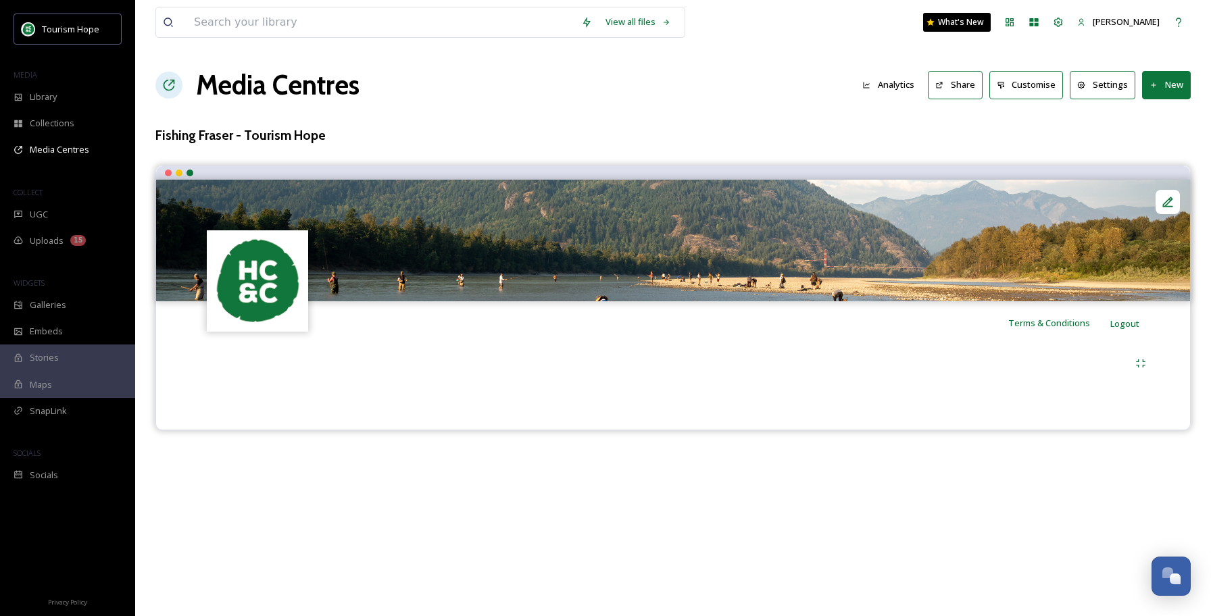
click at [783, 499] on div "View all files What's New [PERSON_NAME] Media Centres Analytics Share Customise…" at bounding box center [673, 308] width 1076 height 616
click at [1160, 87] on button "New" at bounding box center [1166, 85] width 49 height 28
click at [1163, 113] on span "Add Files" at bounding box center [1158, 116] width 37 height 13
click at [1010, 370] on div at bounding box center [673, 363] width 960 height 24
click at [1155, 86] on icon at bounding box center [1154, 85] width 9 height 9
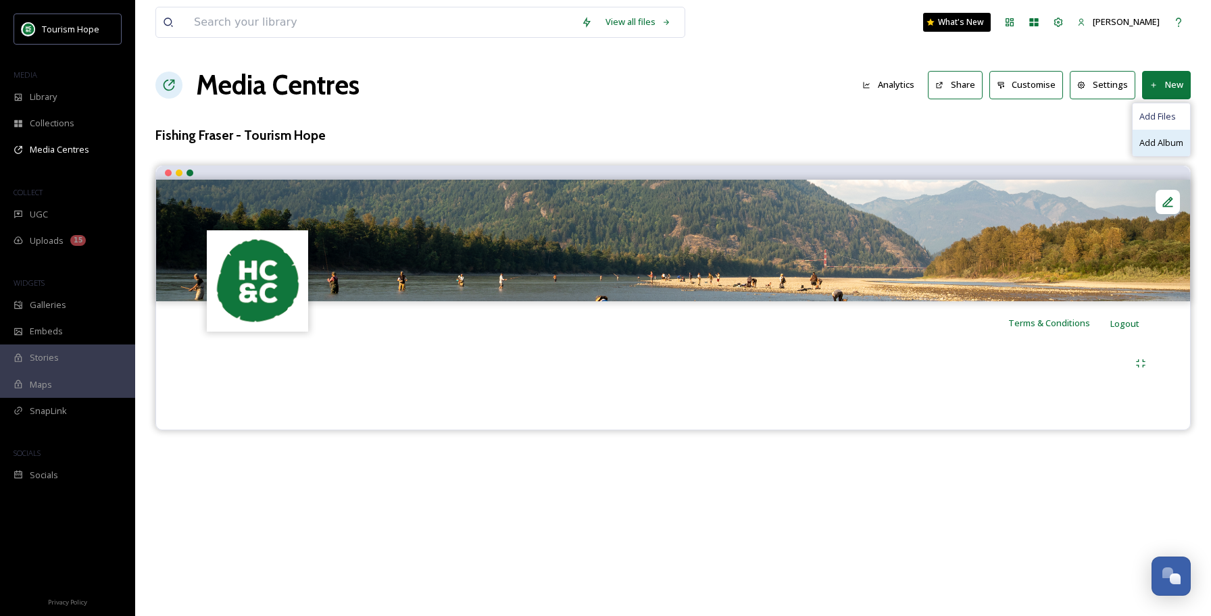
click at [1152, 144] on span "Add Album" at bounding box center [1162, 143] width 44 height 13
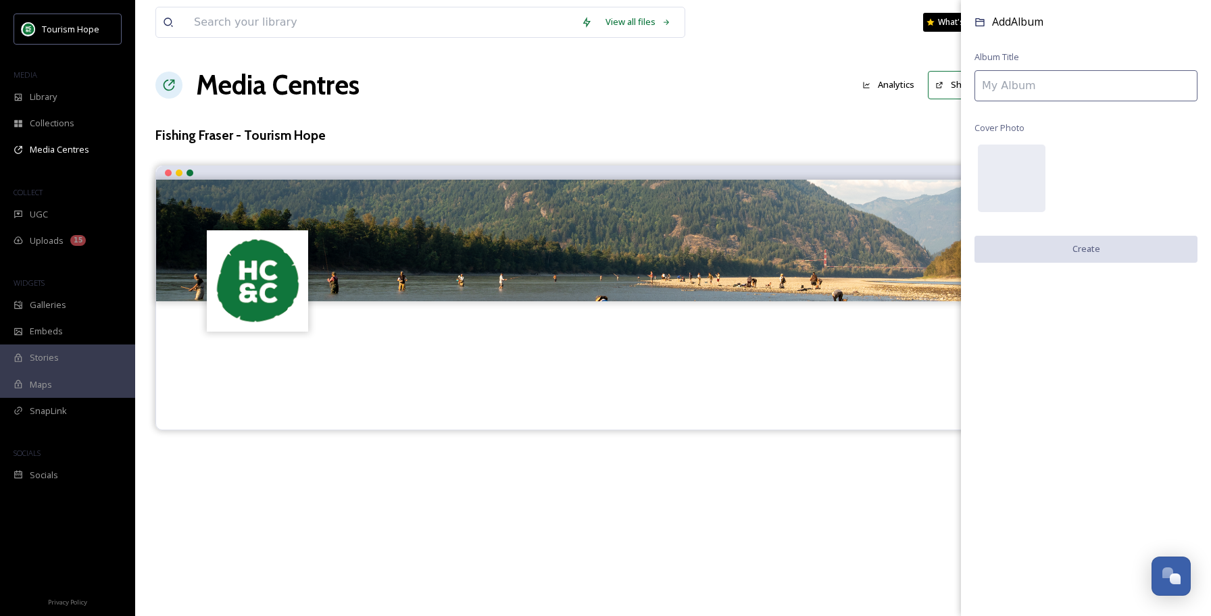
click at [1043, 87] on input at bounding box center [1086, 85] width 223 height 31
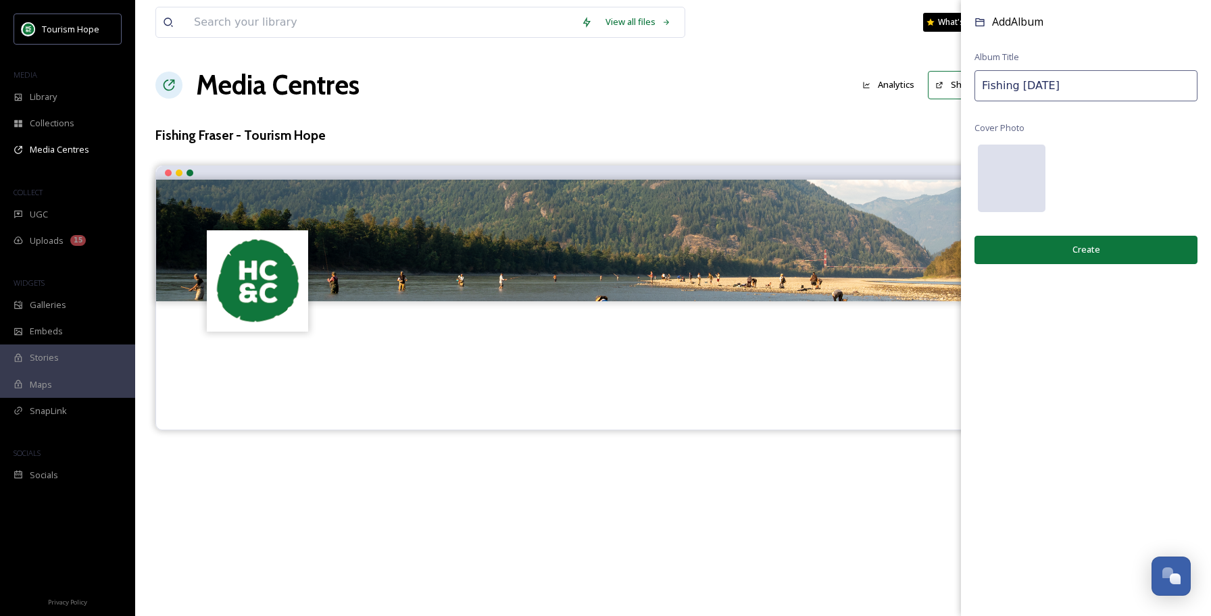
type input "Fishing [DATE]"
click at [1017, 174] on div at bounding box center [1012, 179] width 68 height 68
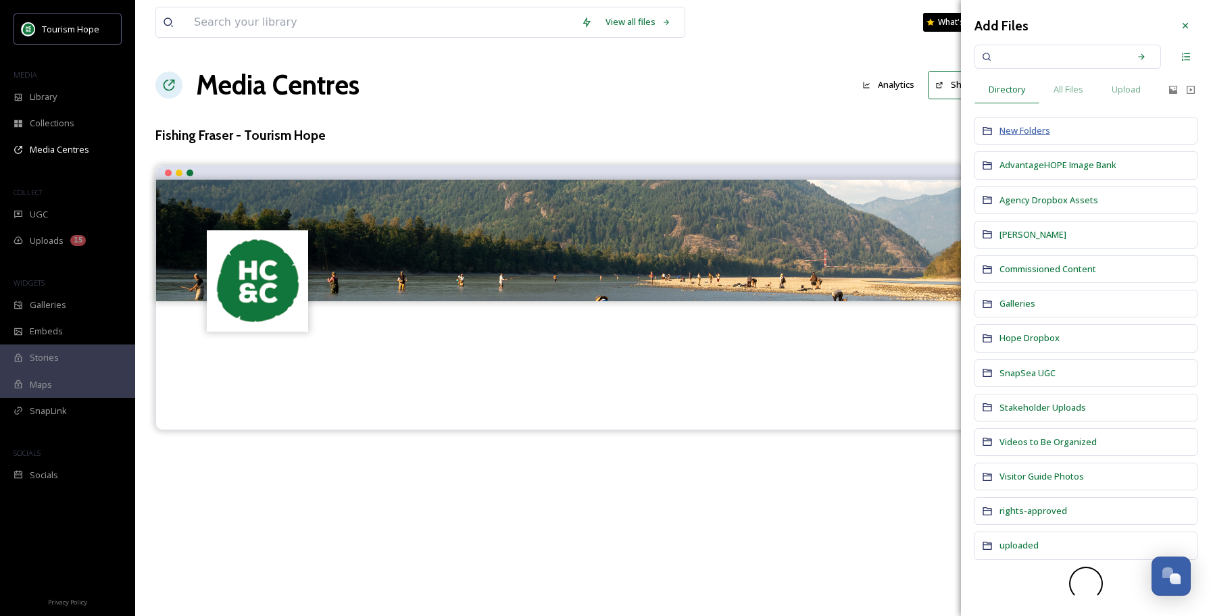
click at [1041, 132] on span "New Folders" at bounding box center [1025, 130] width 51 height 12
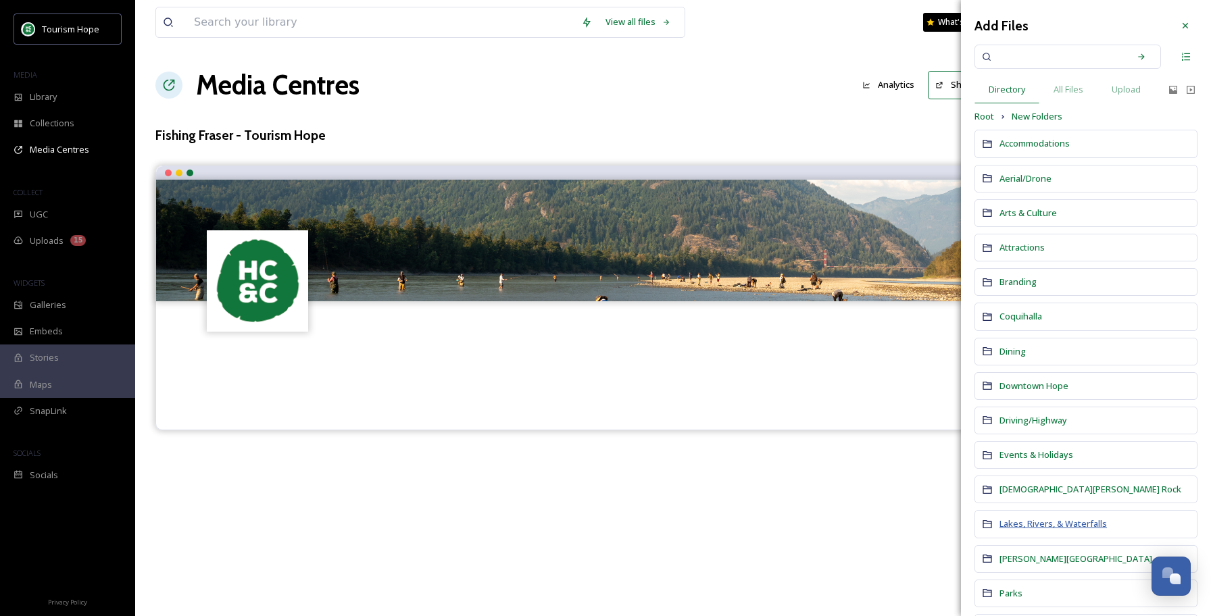
click at [1052, 520] on span "Lakes, Rivers, & Waterfalls" at bounding box center [1053, 524] width 107 height 12
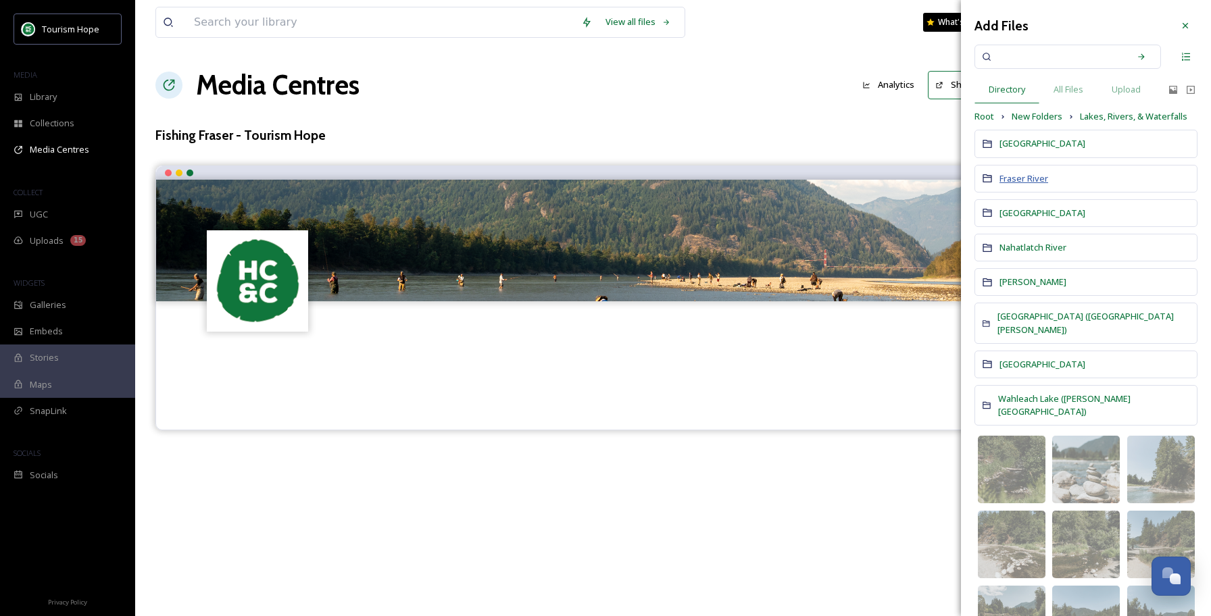
click at [1027, 175] on span "Fraser River" at bounding box center [1024, 178] width 49 height 12
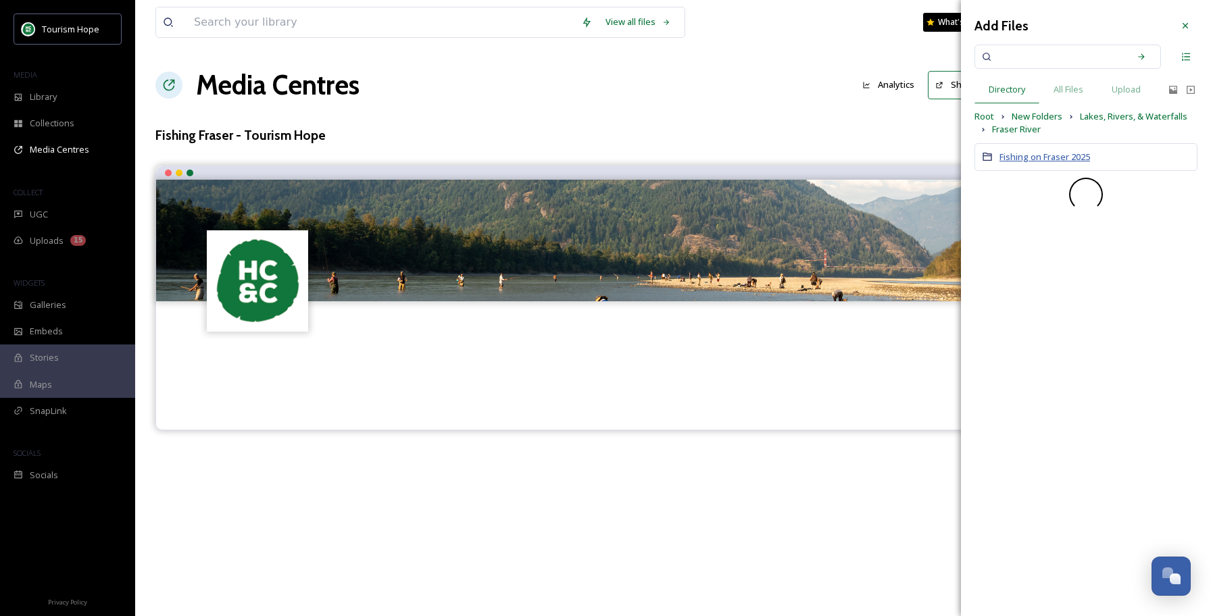
click at [1031, 155] on span "Fishing on Fraser 2025" at bounding box center [1045, 157] width 91 height 12
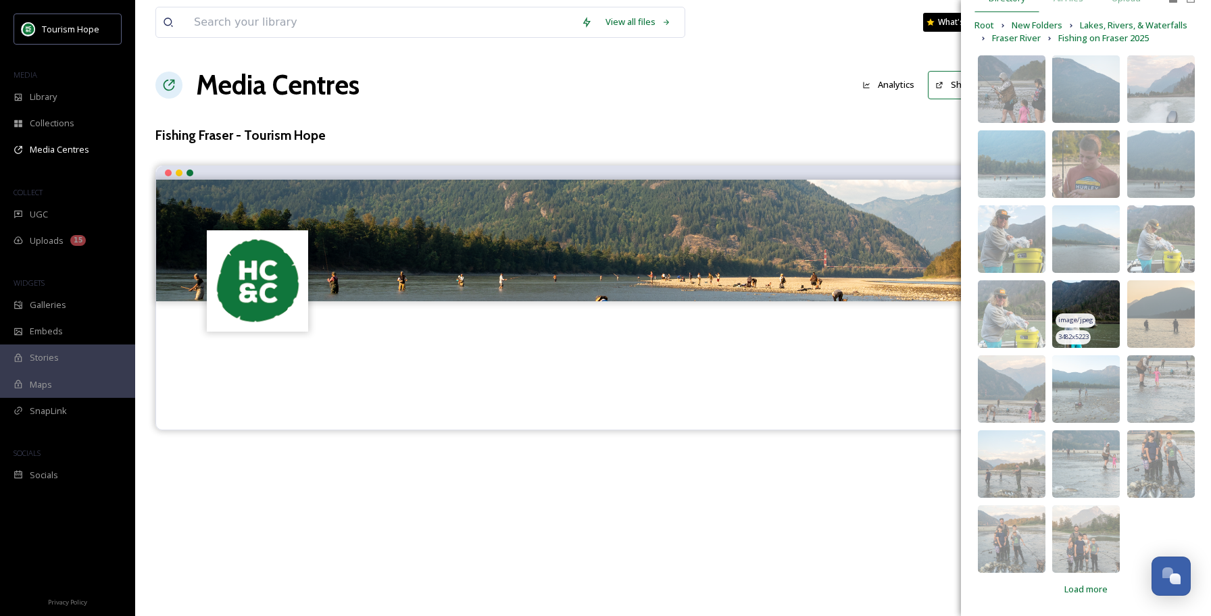
scroll to position [91, 0]
click at [1107, 445] on img at bounding box center [1086, 465] width 68 height 68
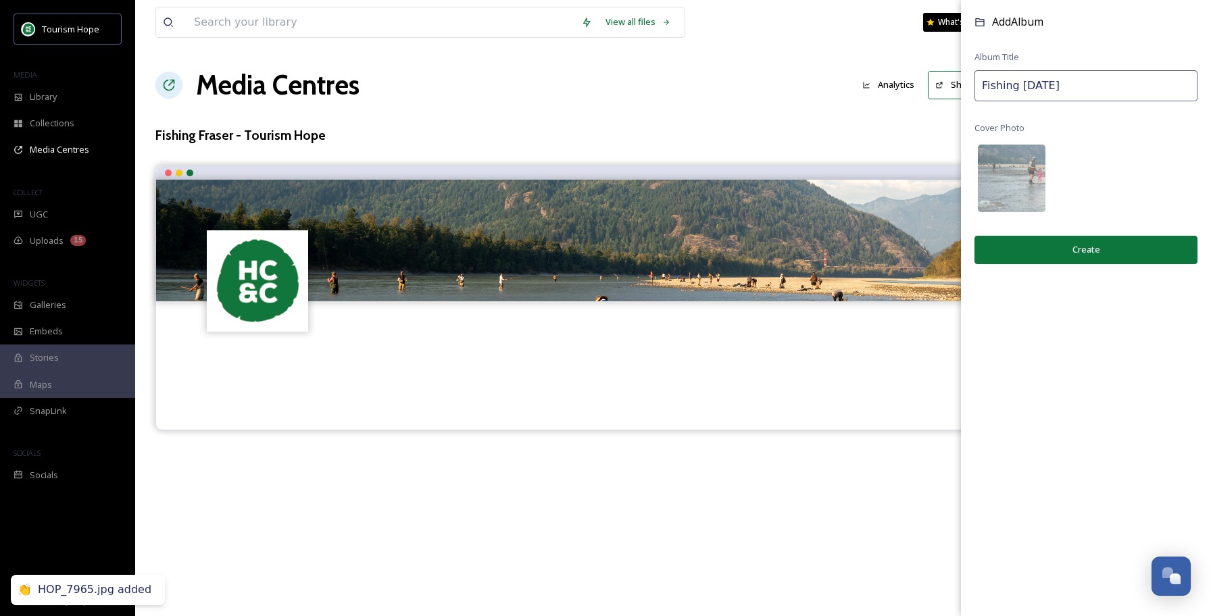
click at [1118, 253] on button "Create" at bounding box center [1086, 250] width 223 height 28
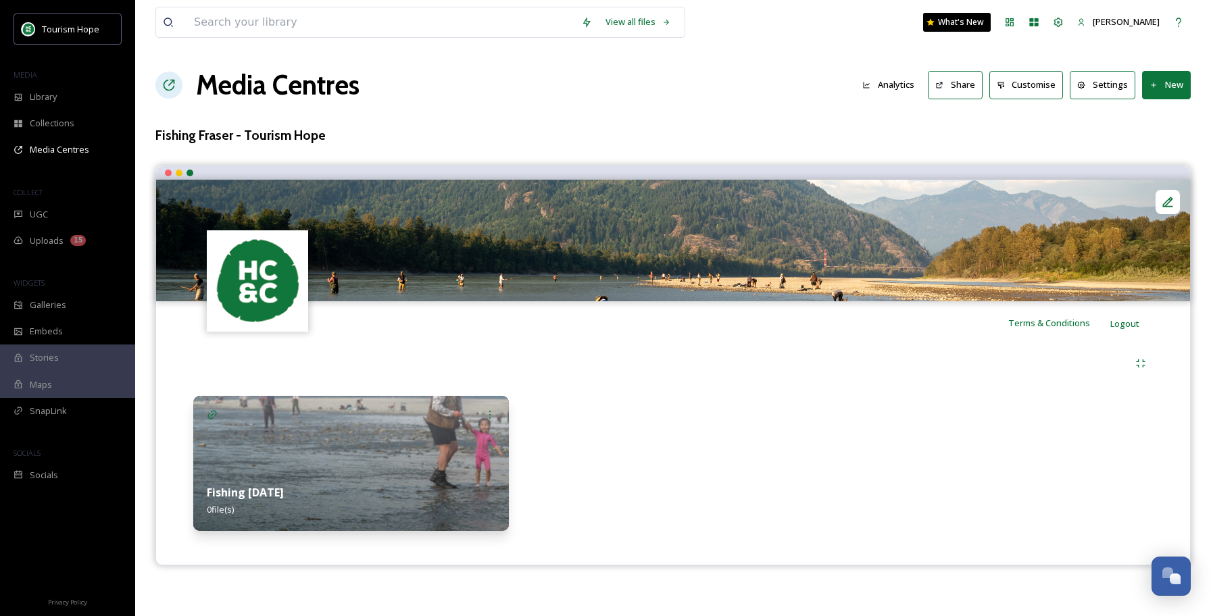
scroll to position [0, 0]
click at [303, 483] on div "Fishing [DATE] 0 file(s)" at bounding box center [351, 501] width 316 height 60
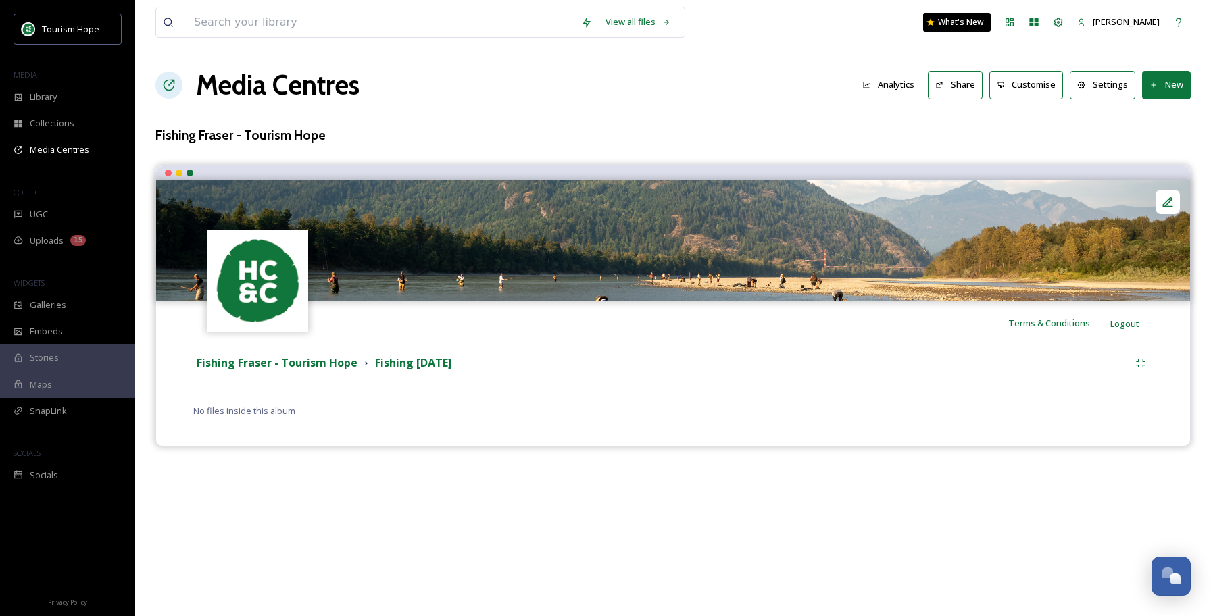
click at [1161, 89] on button "New" at bounding box center [1166, 85] width 49 height 28
click at [1160, 120] on span "Add Files" at bounding box center [1158, 116] width 37 height 13
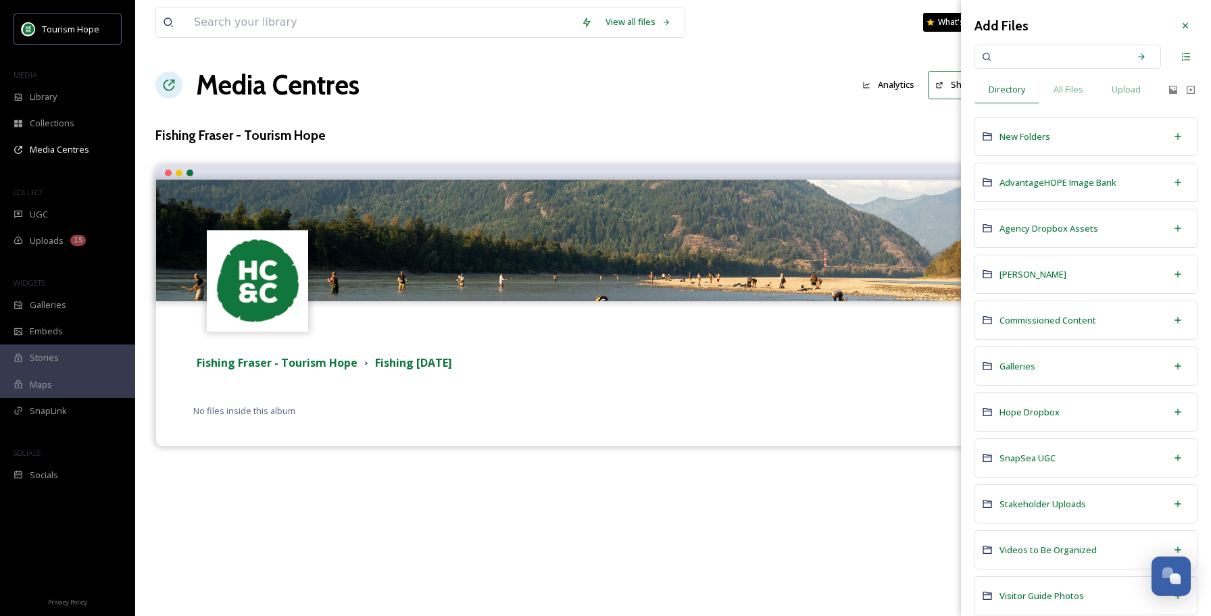
click at [1067, 136] on div "New Folders" at bounding box center [1086, 136] width 223 height 39
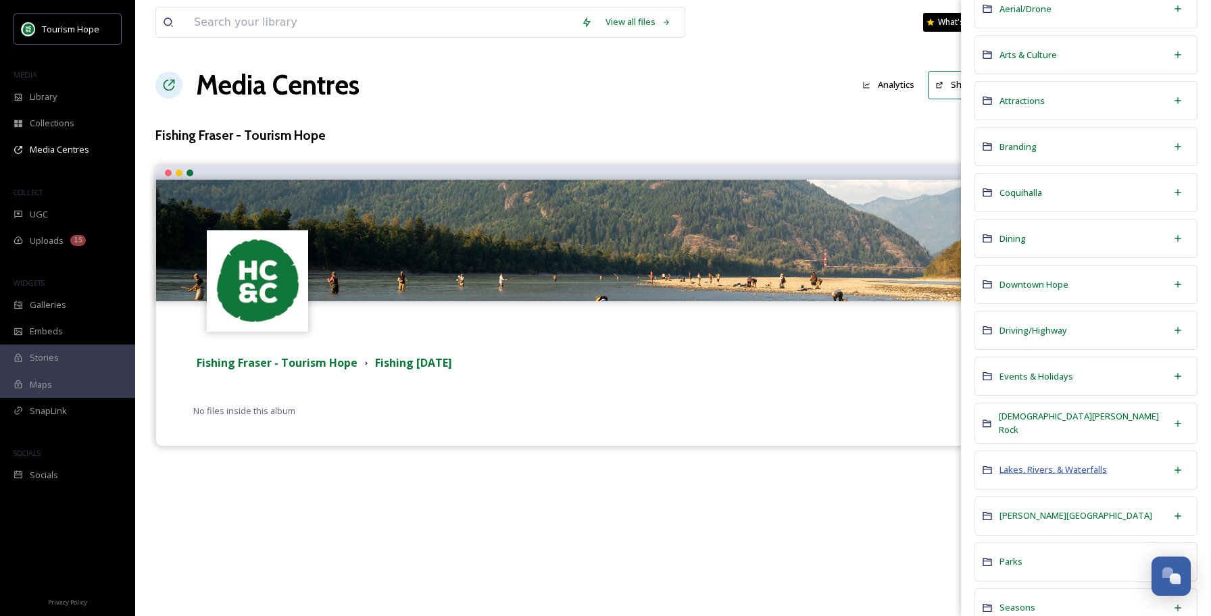
scroll to position [191, 0]
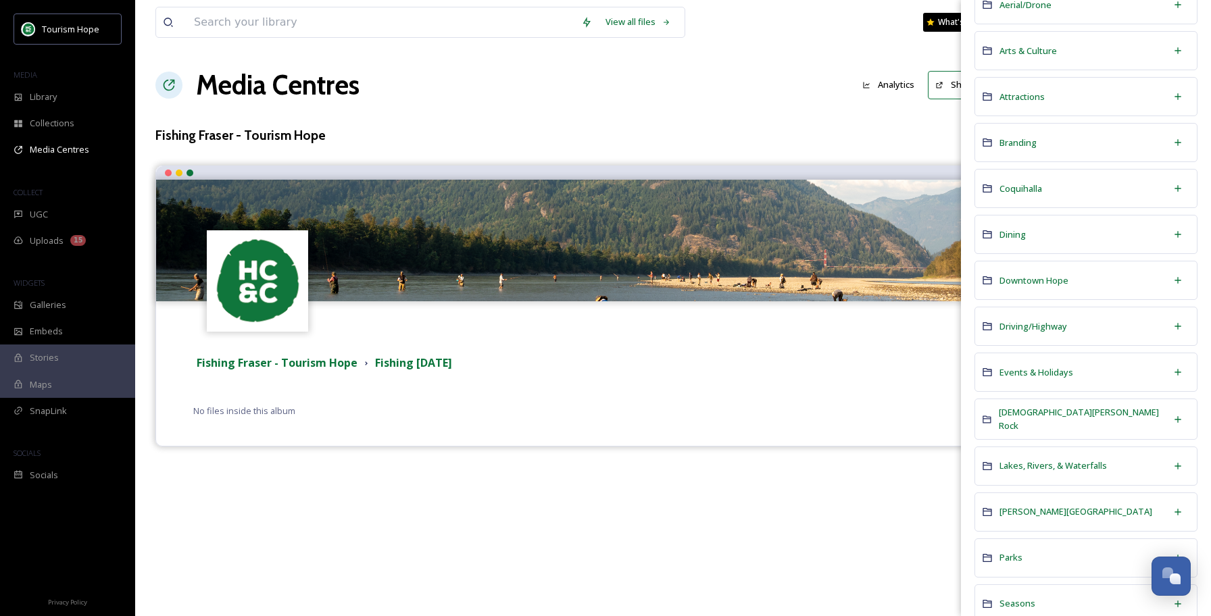
click at [1085, 457] on div "Lakes, Rivers, & Waterfalls" at bounding box center [1086, 466] width 223 height 39
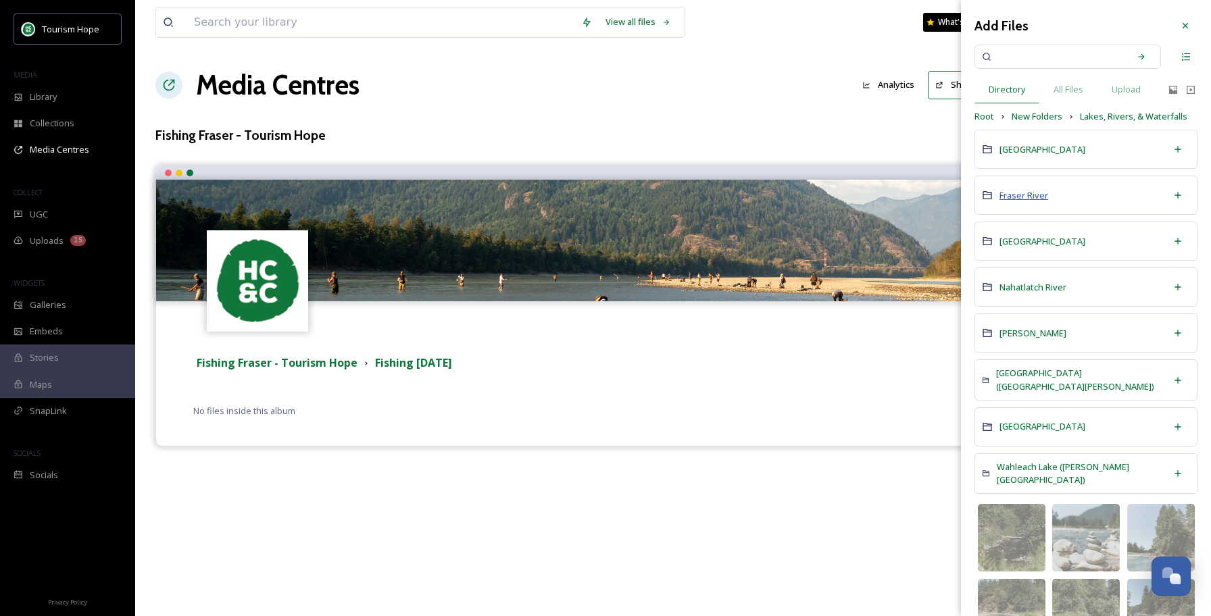
click at [1023, 197] on span "Fraser River" at bounding box center [1024, 195] width 49 height 12
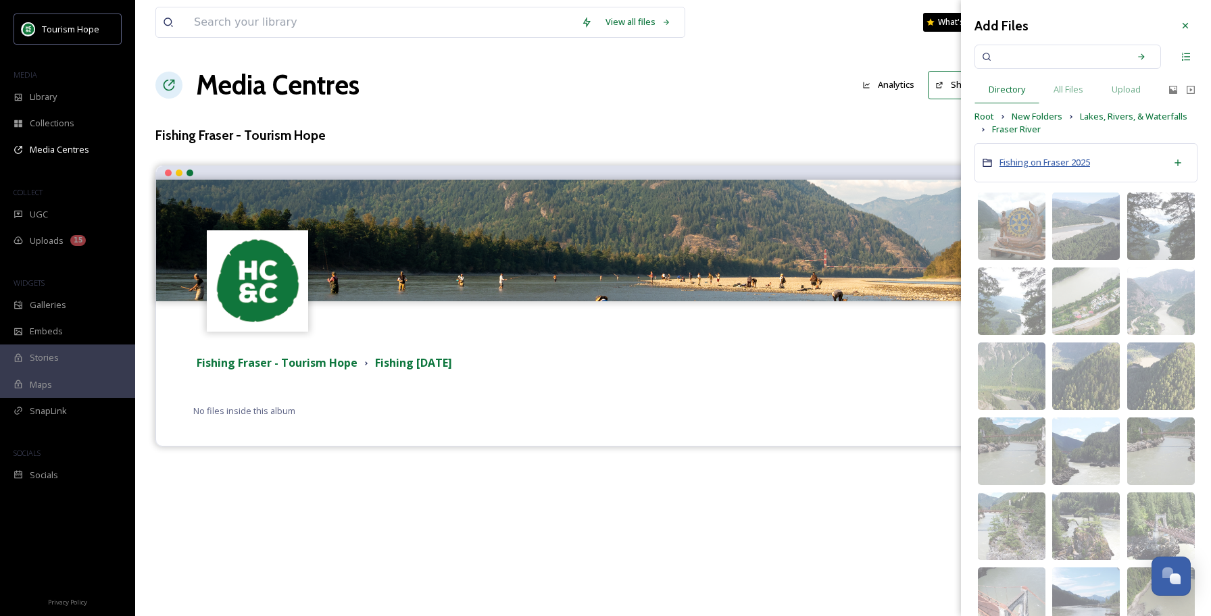
click at [1056, 160] on span "Fishing on Fraser 2025" at bounding box center [1045, 162] width 91 height 12
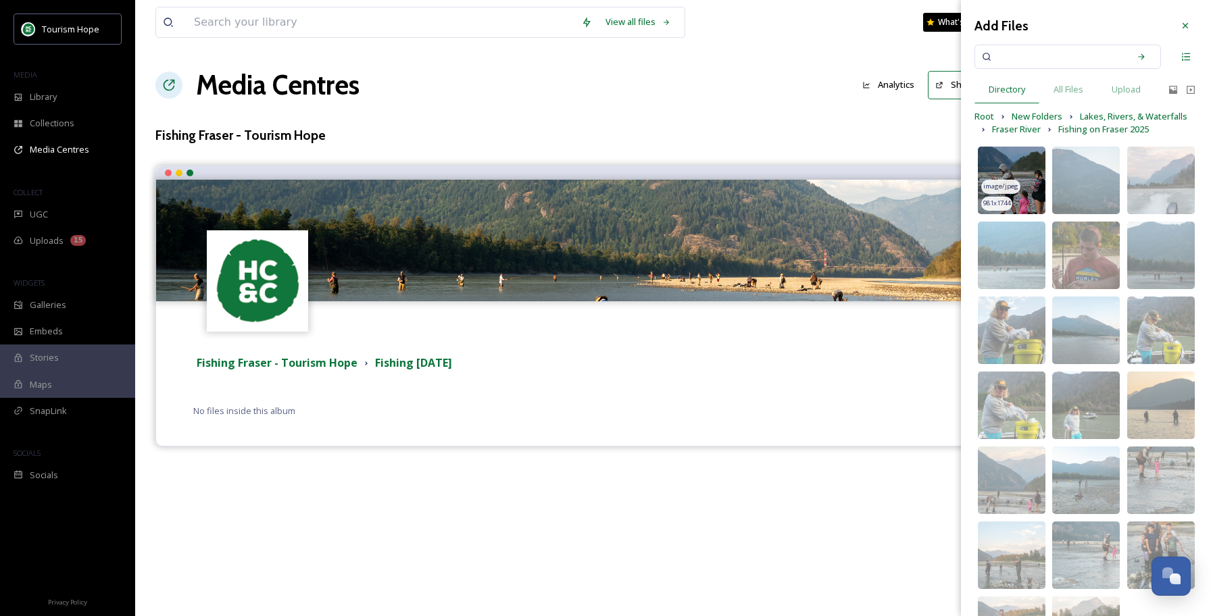
click at [1038, 164] on img at bounding box center [1012, 181] width 68 height 68
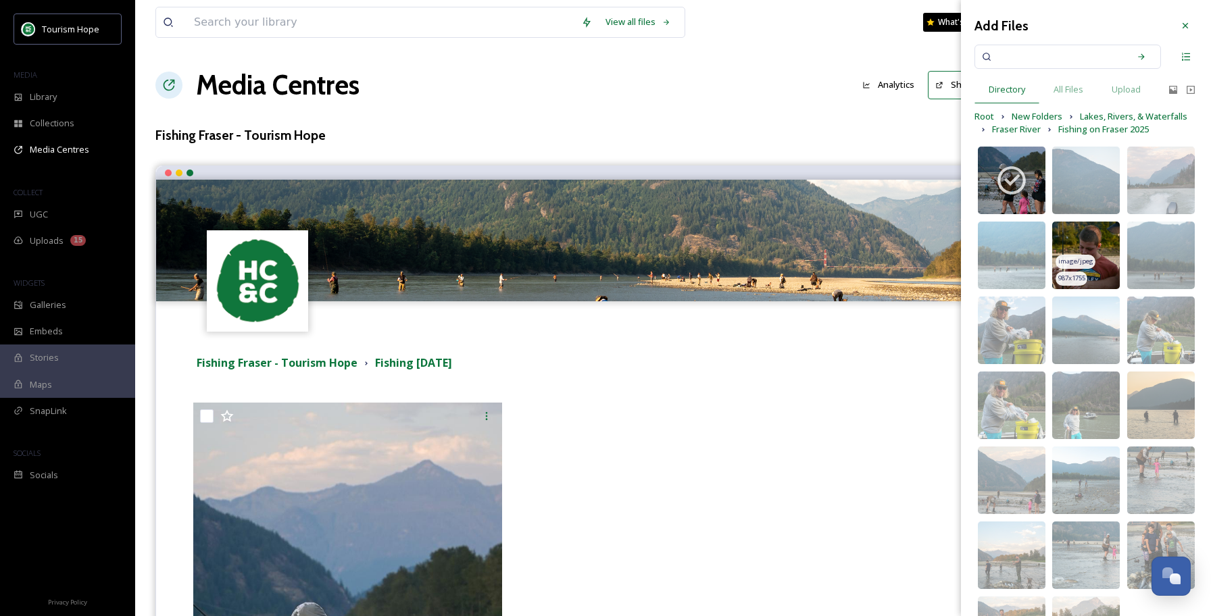
click at [1092, 237] on img at bounding box center [1086, 256] width 68 height 68
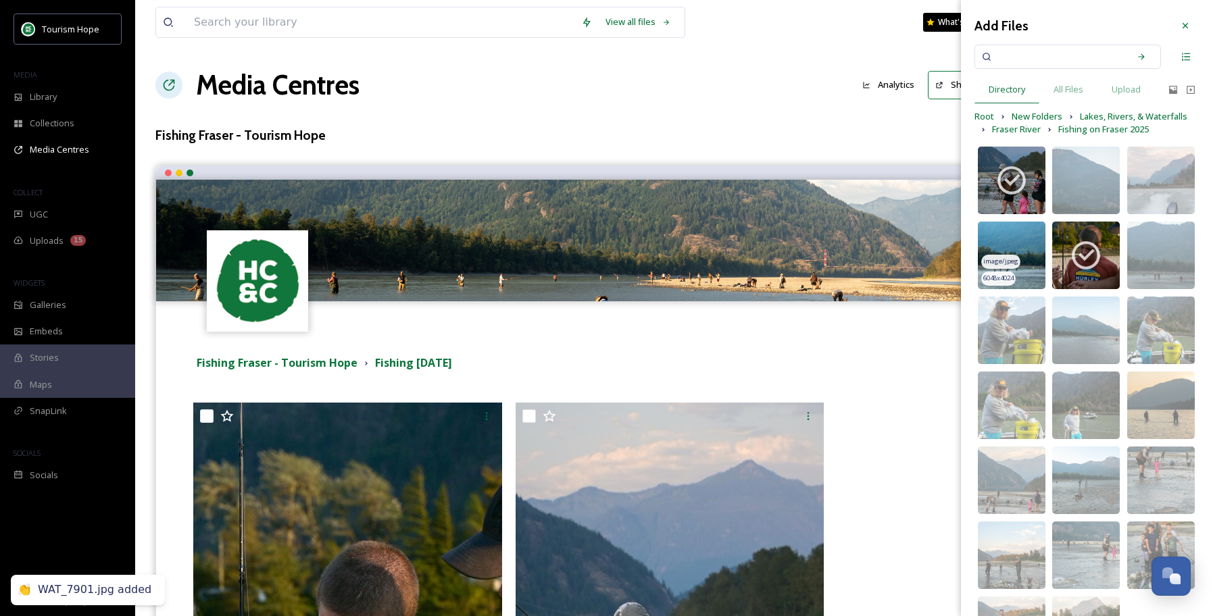
click at [1023, 240] on img at bounding box center [1012, 256] width 68 height 68
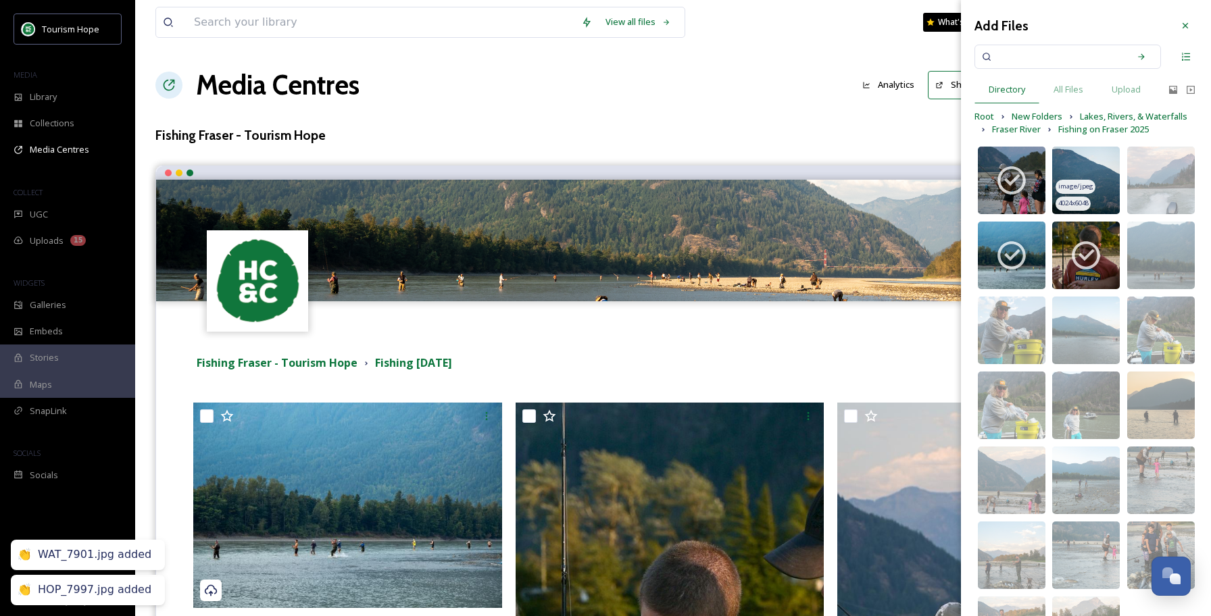
click at [1091, 173] on img at bounding box center [1086, 181] width 68 height 68
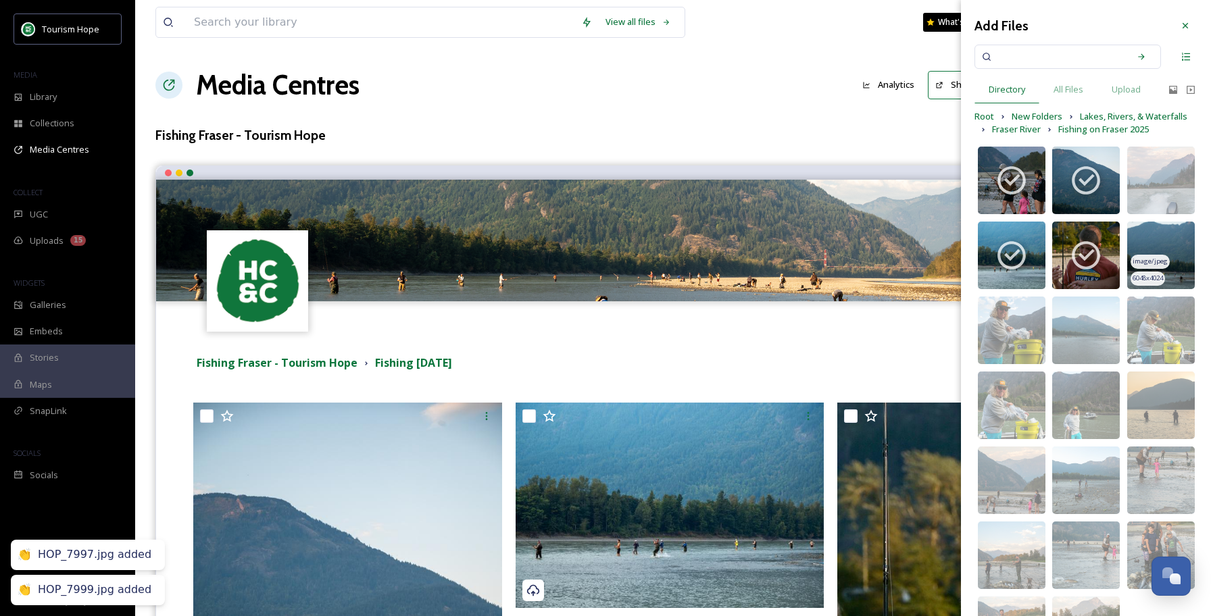
click at [1165, 247] on img at bounding box center [1161, 256] width 68 height 68
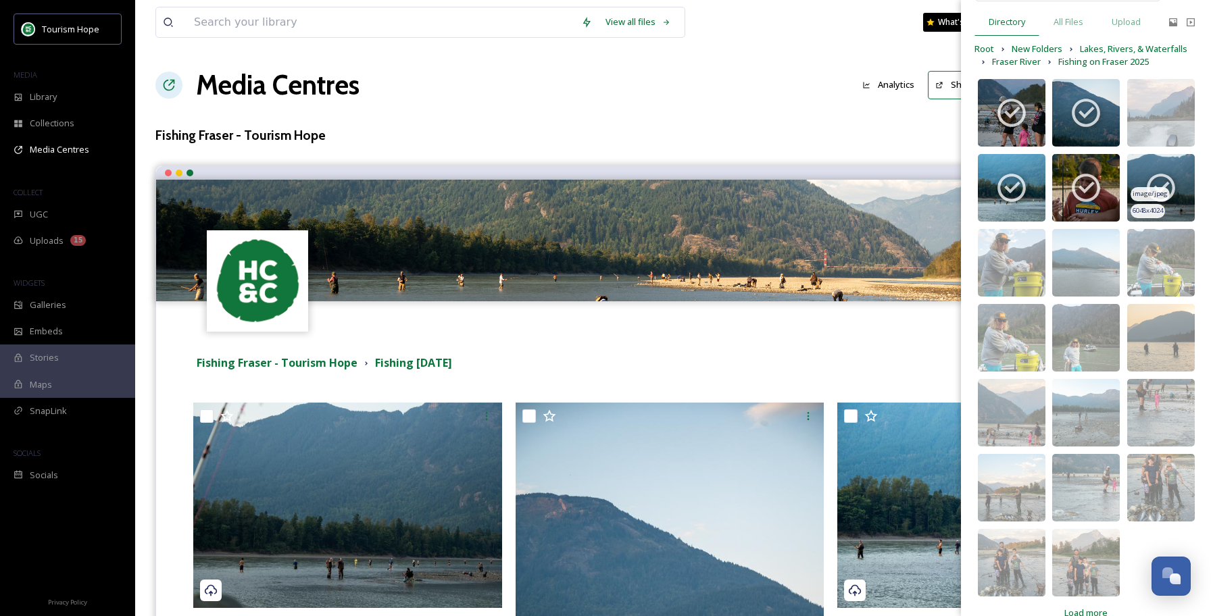
scroll to position [69, 0]
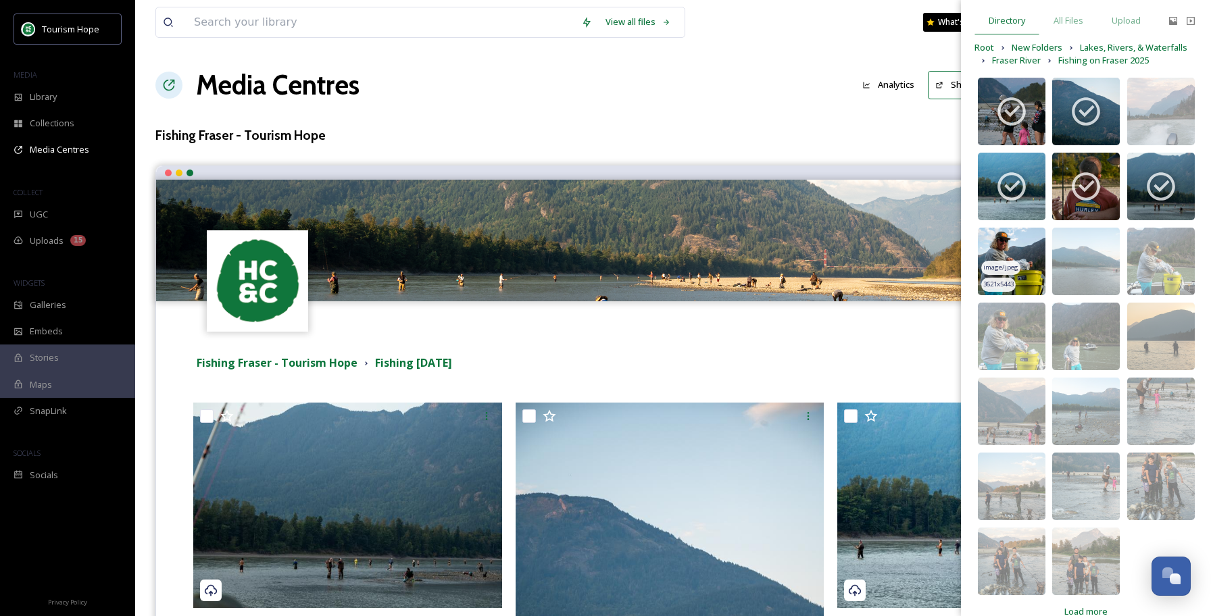
click at [1019, 245] on img at bounding box center [1012, 262] width 68 height 68
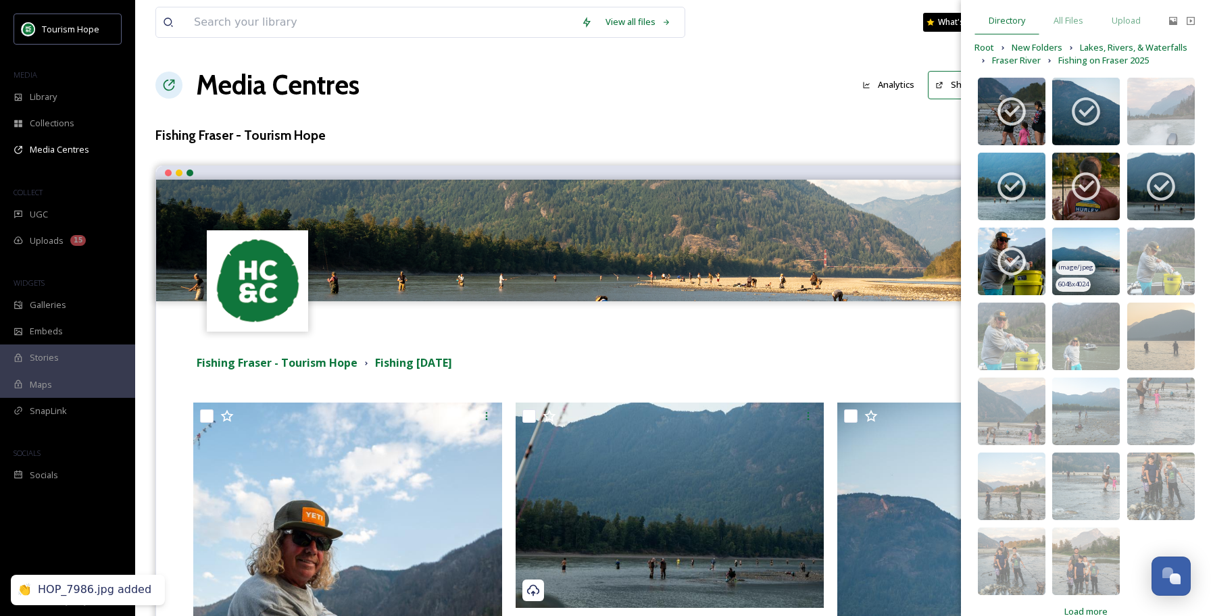
click at [1081, 258] on img at bounding box center [1086, 262] width 68 height 68
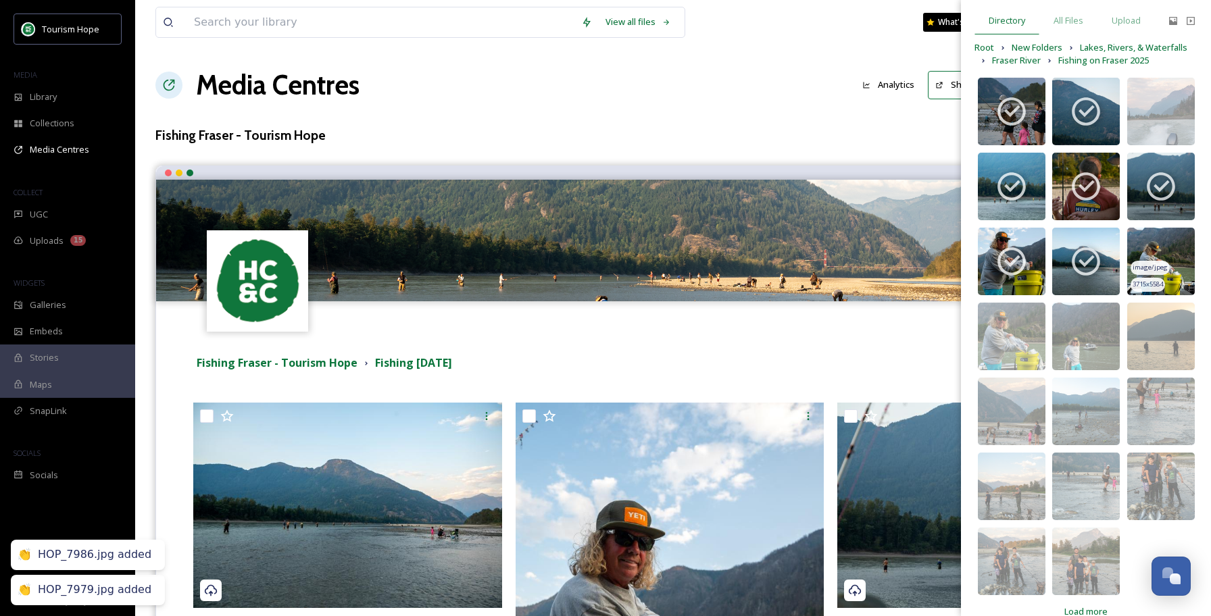
click at [1155, 245] on img at bounding box center [1161, 262] width 68 height 68
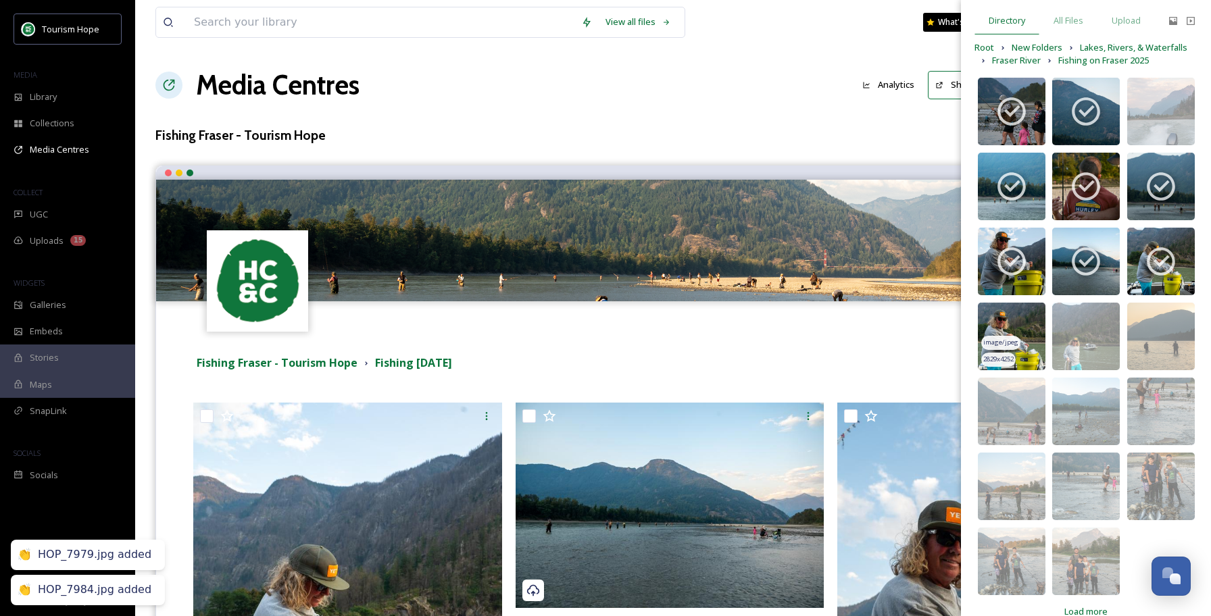
click at [1025, 322] on img at bounding box center [1012, 337] width 68 height 68
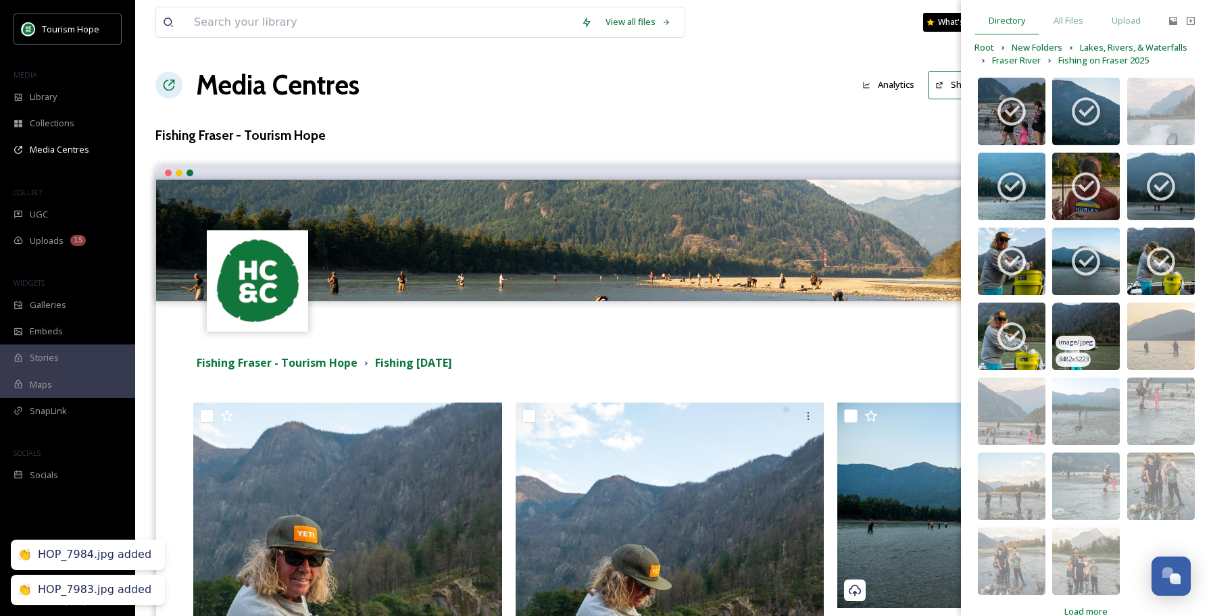
click at [1096, 324] on img at bounding box center [1086, 337] width 68 height 68
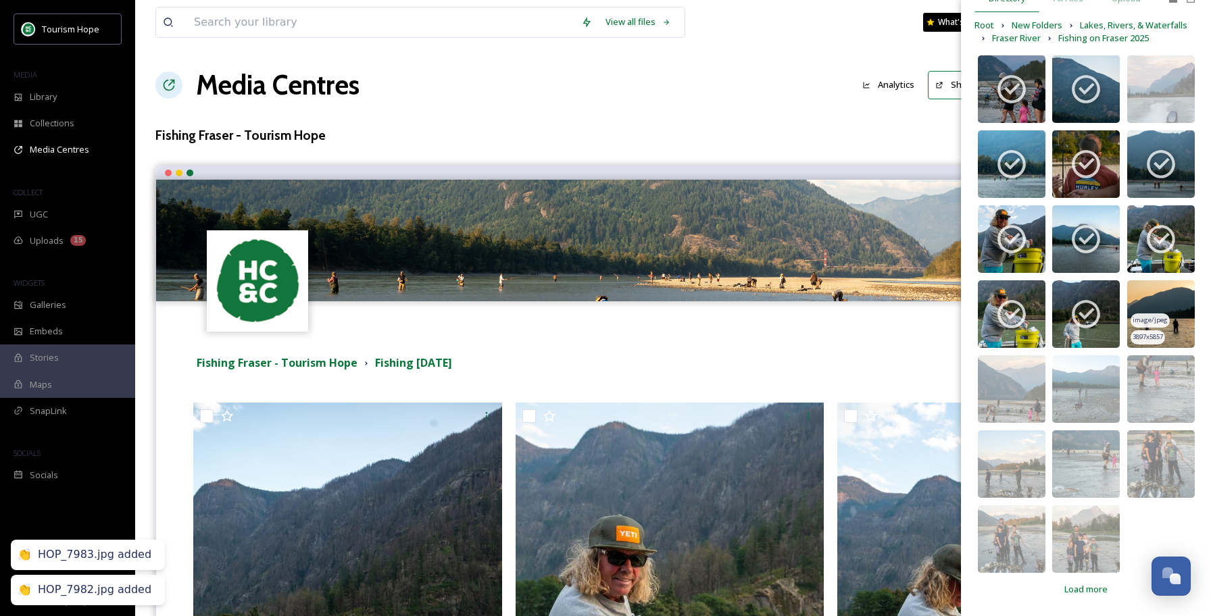
scroll to position [91, 0]
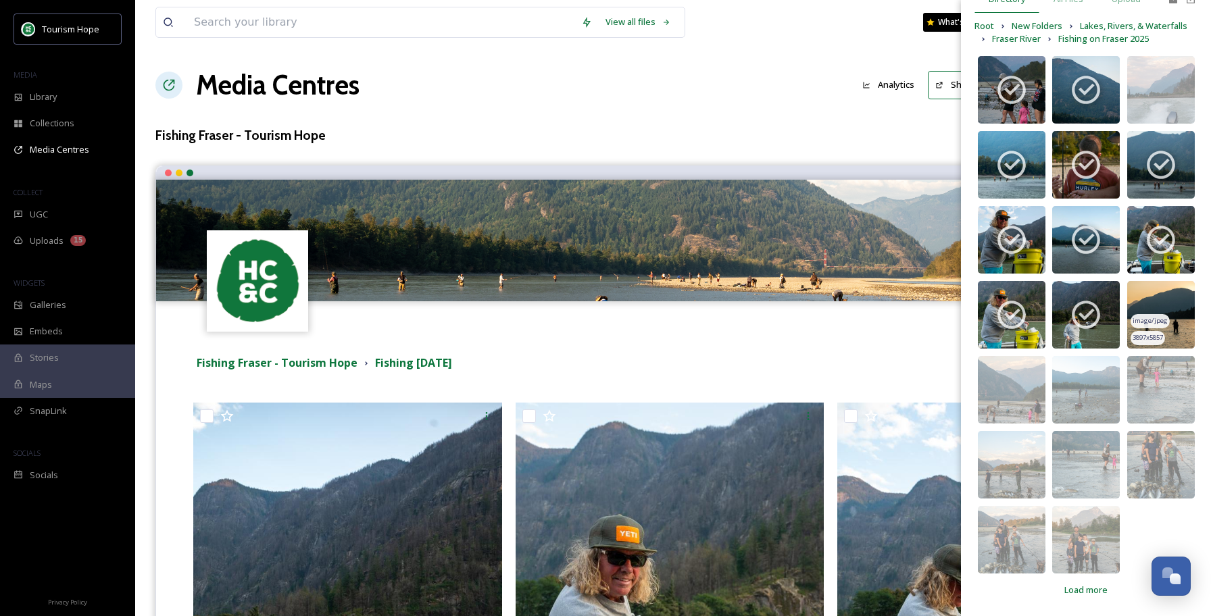
click at [1183, 304] on img at bounding box center [1161, 315] width 68 height 68
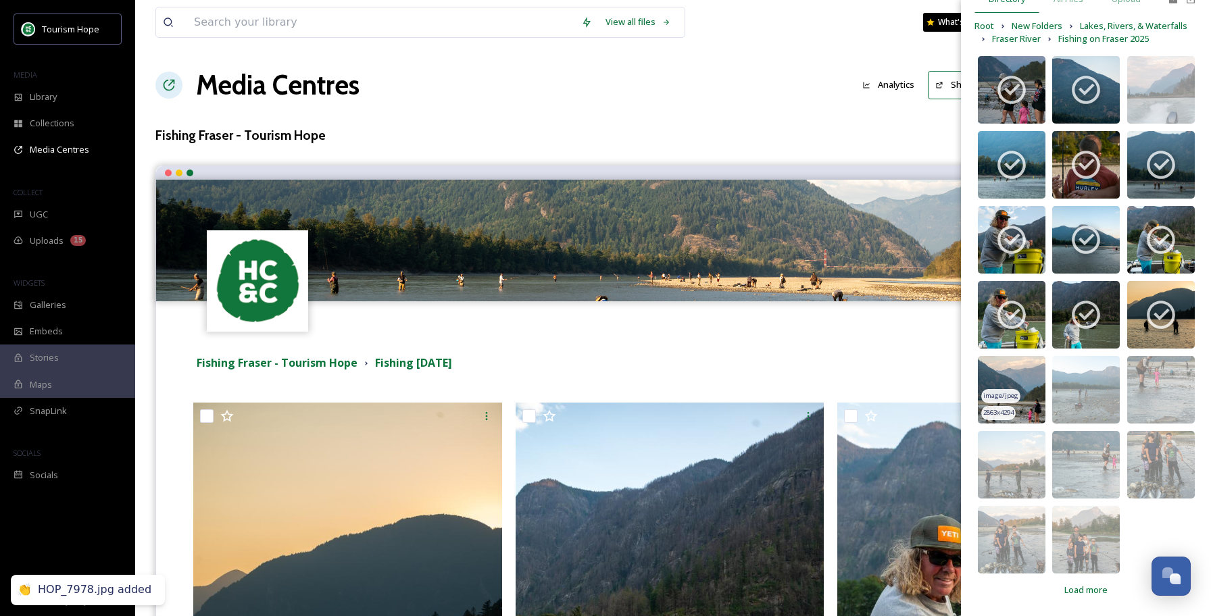
click at [1025, 379] on img at bounding box center [1012, 390] width 68 height 68
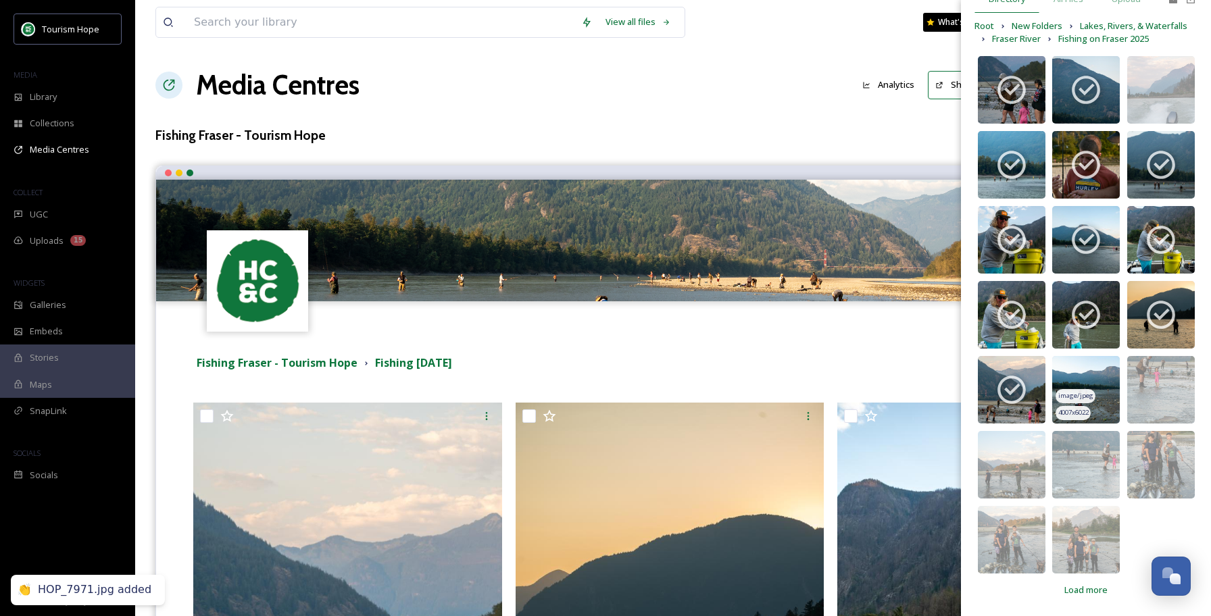
click at [1095, 374] on img at bounding box center [1086, 390] width 68 height 68
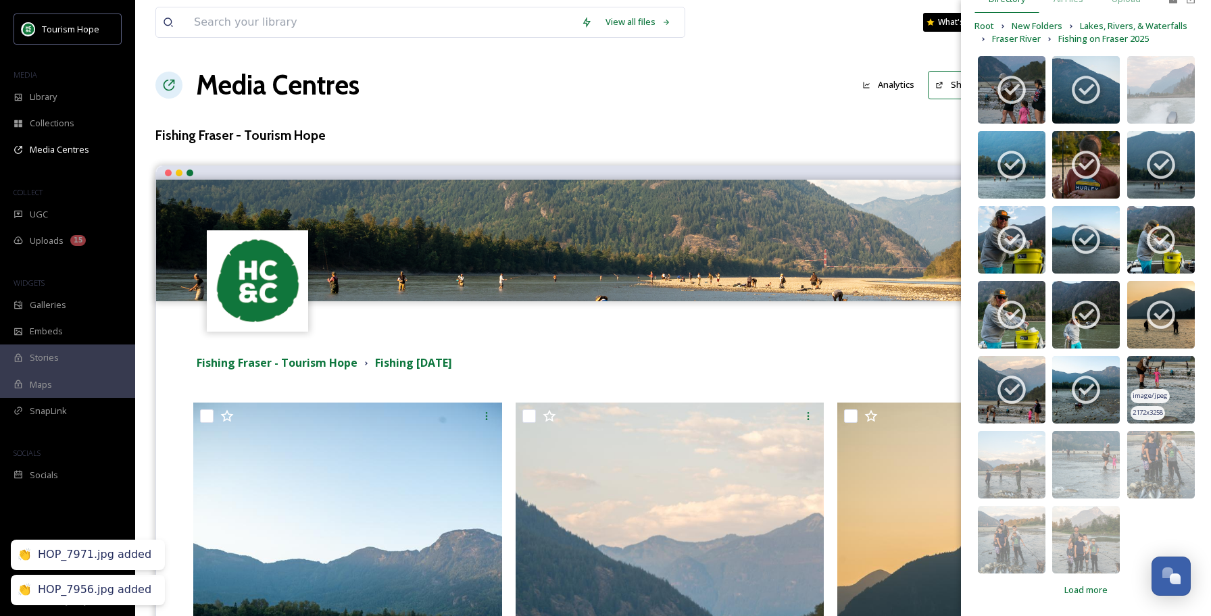
click at [1165, 374] on img at bounding box center [1161, 390] width 68 height 68
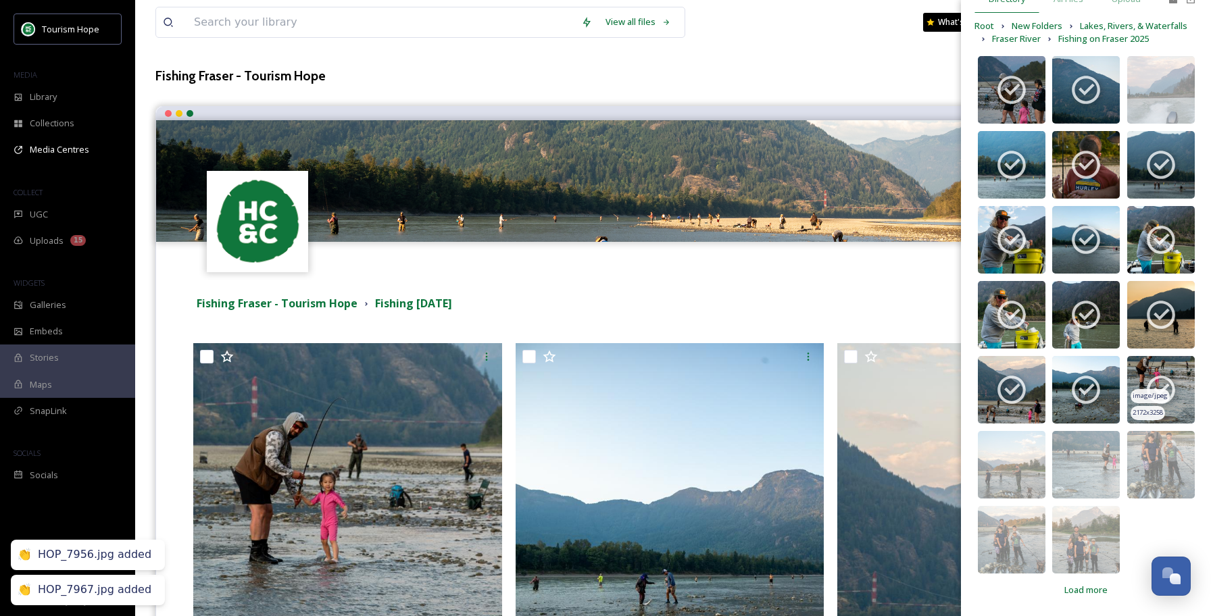
scroll to position [62, 0]
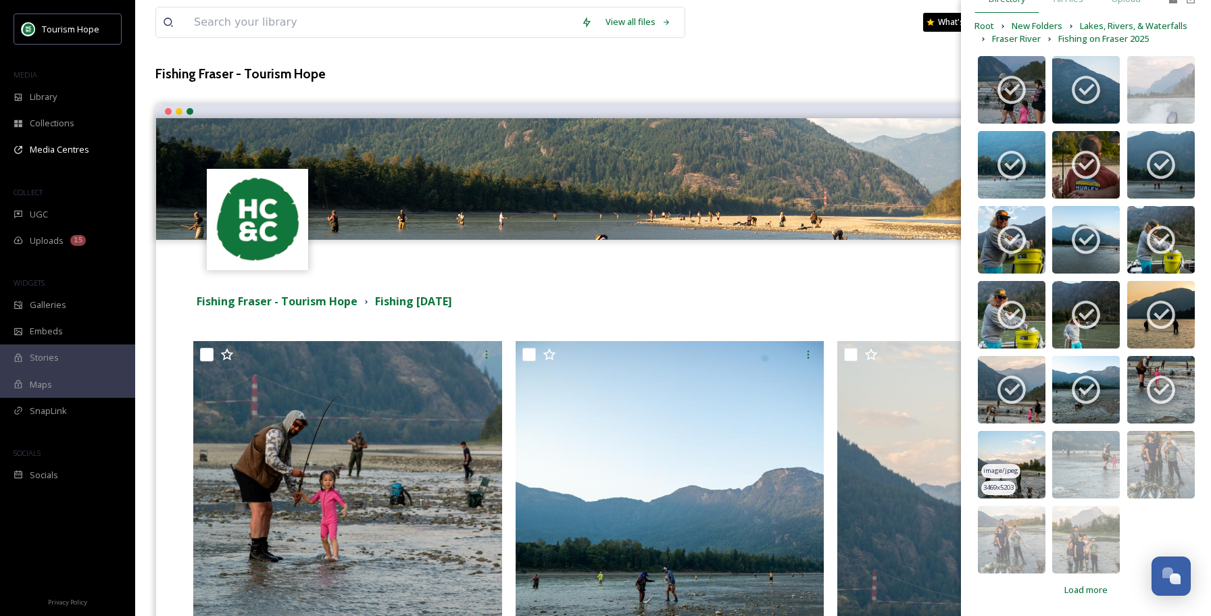
click at [1025, 466] on img at bounding box center [1012, 465] width 68 height 68
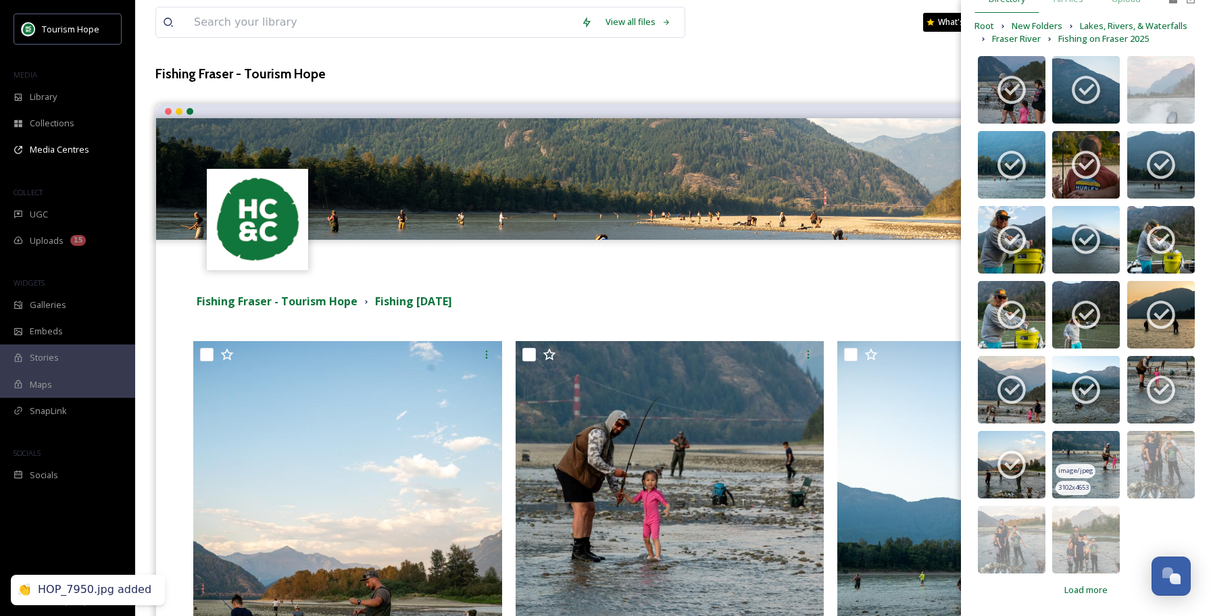
click at [1098, 465] on img at bounding box center [1086, 465] width 68 height 68
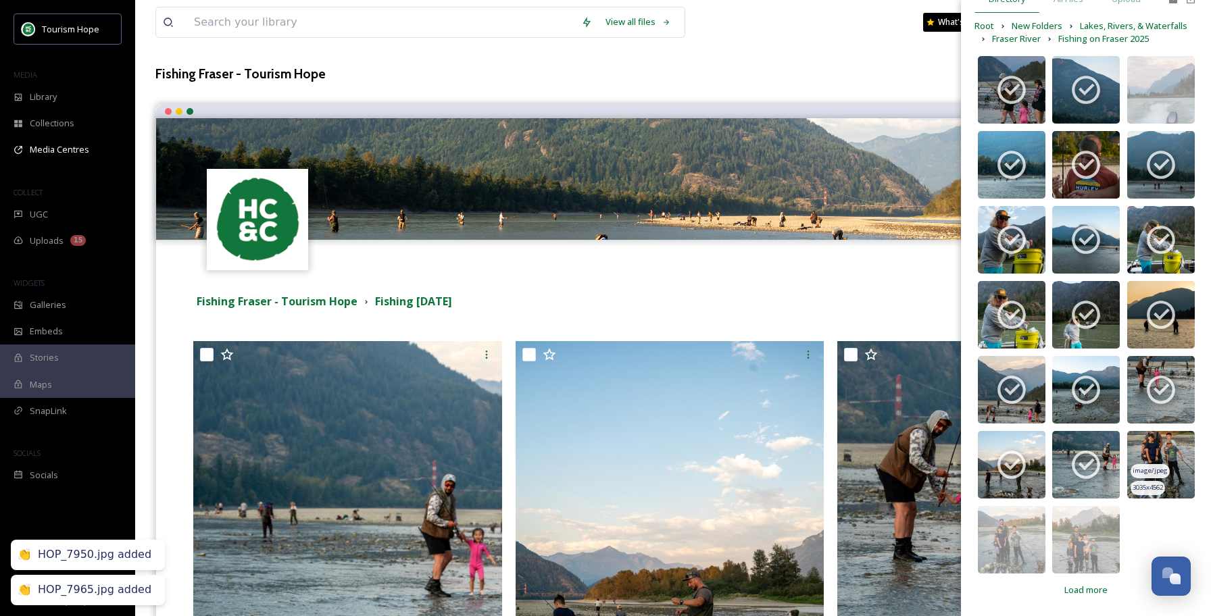
click at [1161, 447] on img at bounding box center [1161, 465] width 68 height 68
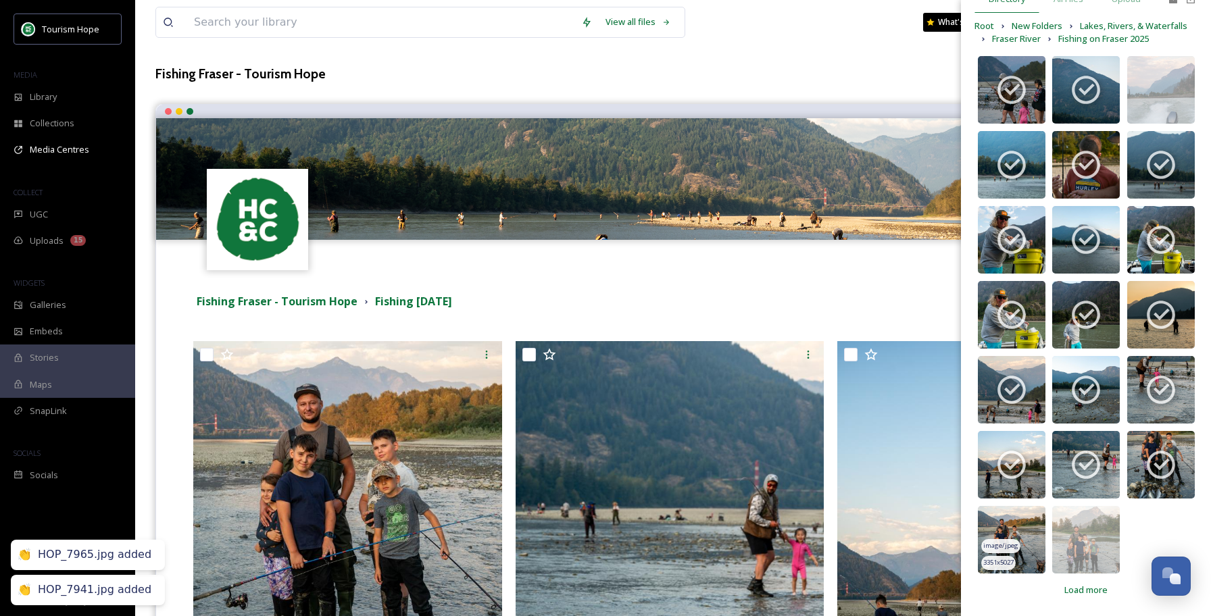
click at [1029, 531] on img at bounding box center [1012, 540] width 68 height 68
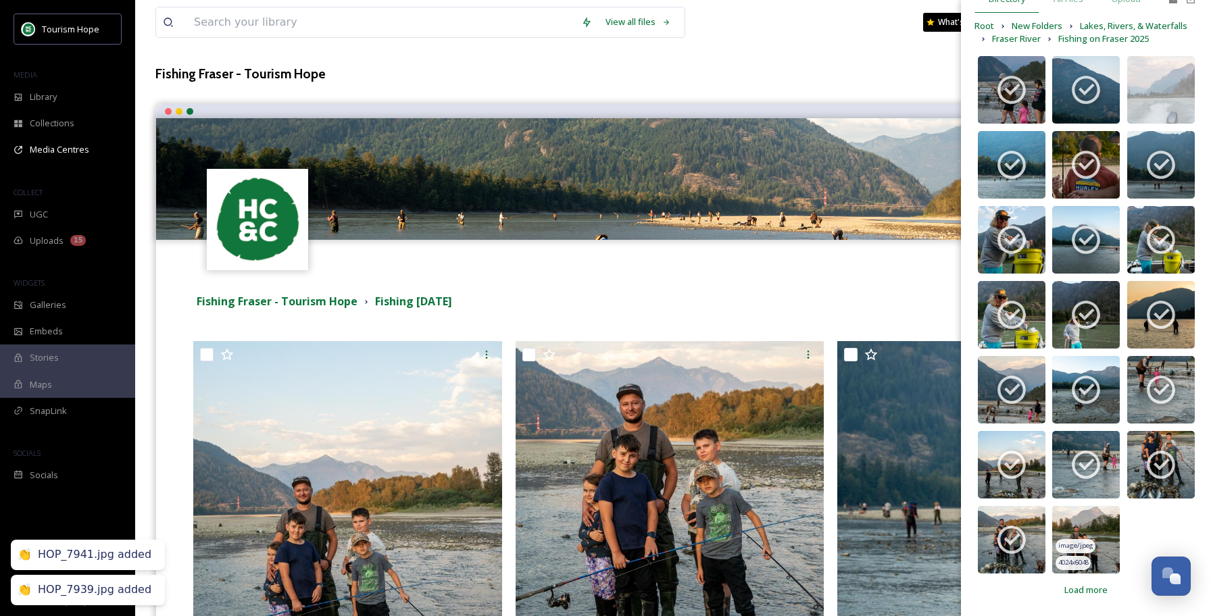
click at [1092, 533] on img at bounding box center [1086, 540] width 68 height 68
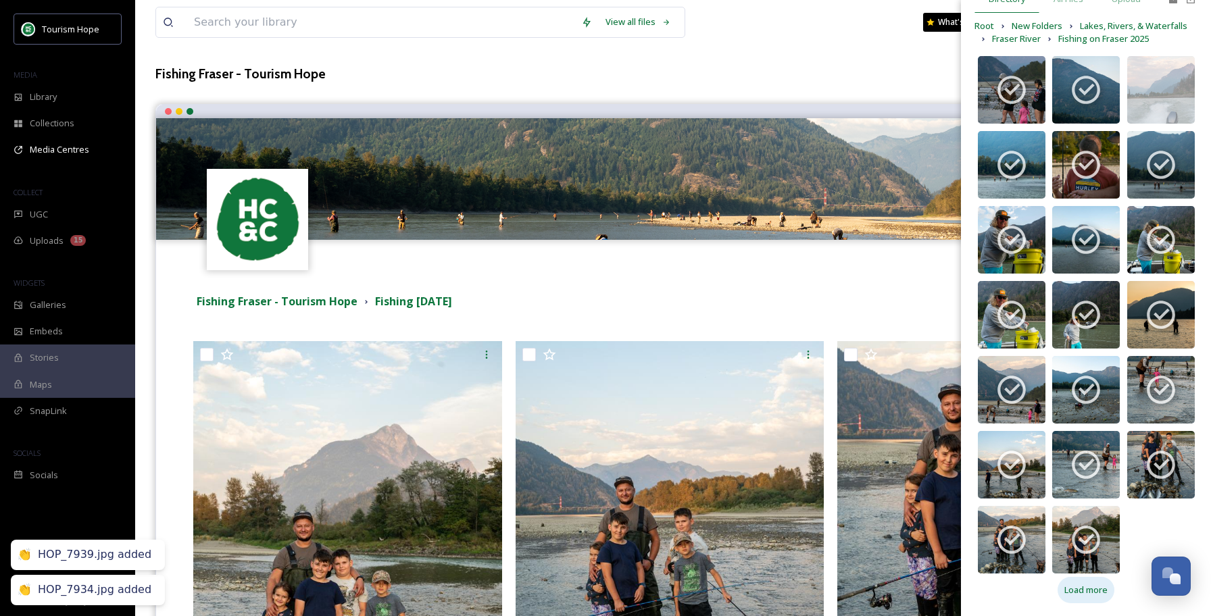
click at [1084, 589] on span "Load more" at bounding box center [1086, 590] width 43 height 13
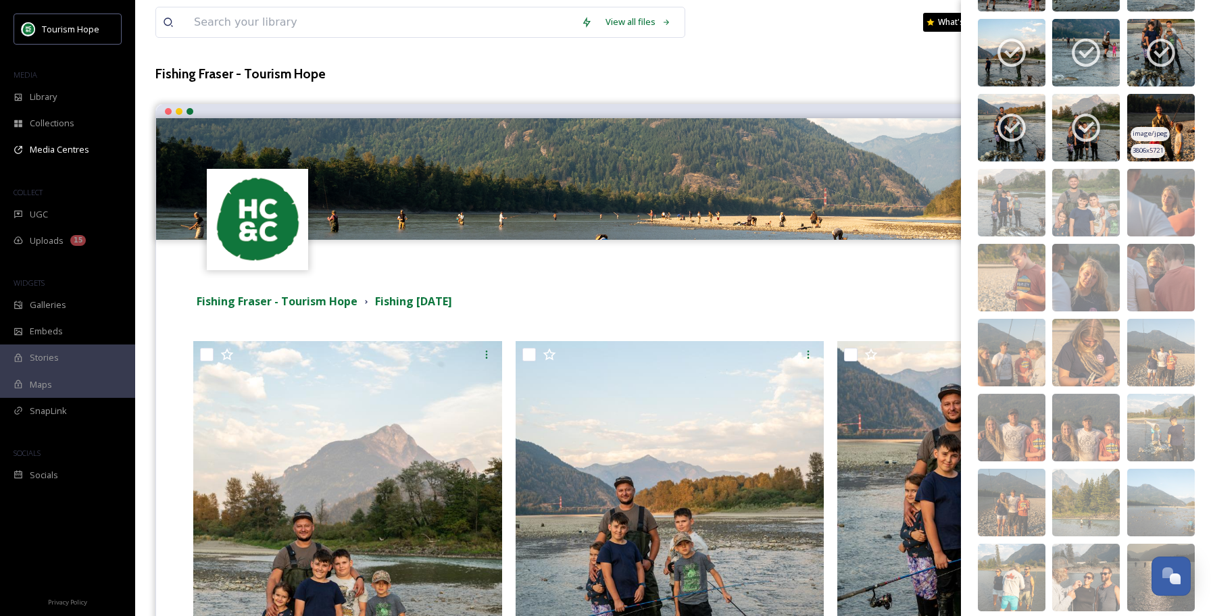
scroll to position [529, 0]
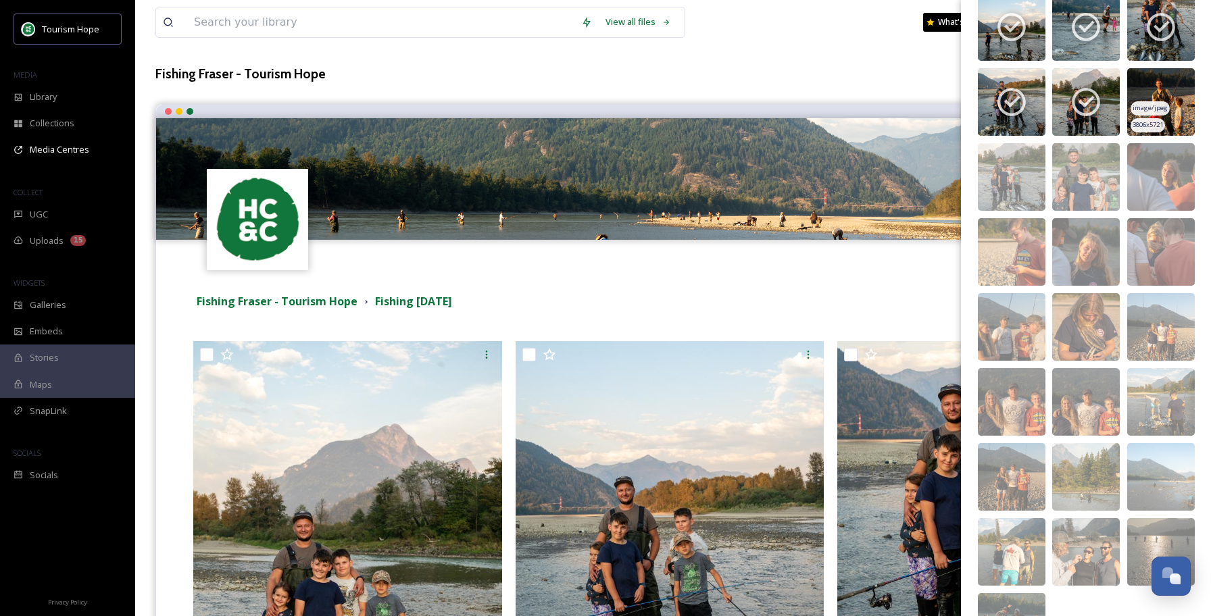
click at [1174, 83] on img at bounding box center [1161, 102] width 68 height 68
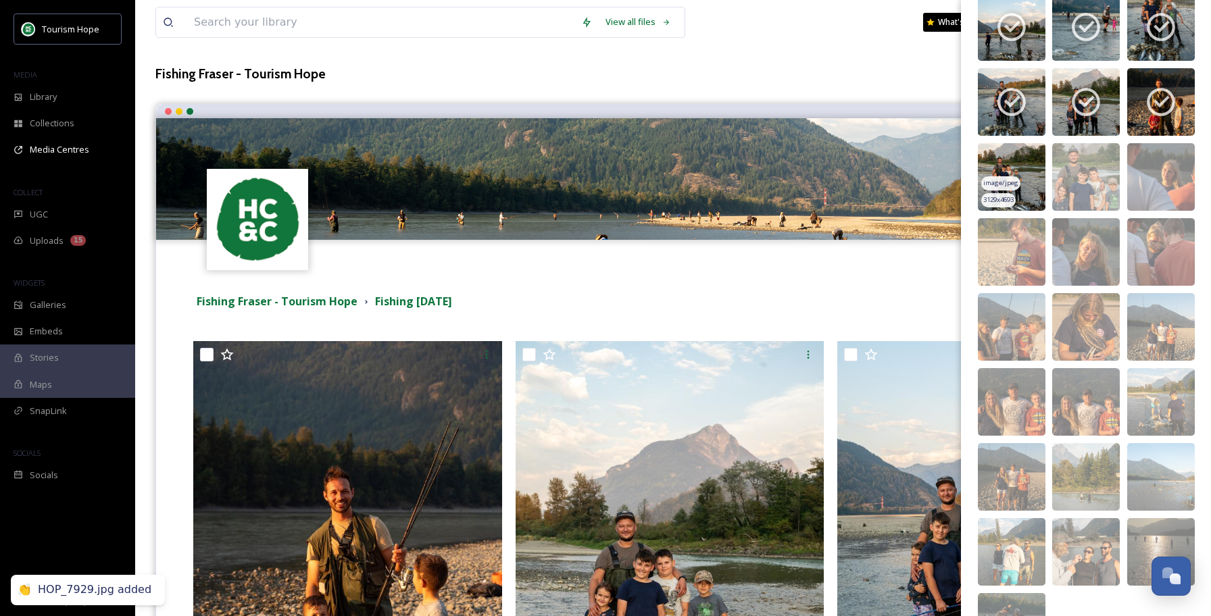
click at [1029, 159] on img at bounding box center [1012, 177] width 68 height 68
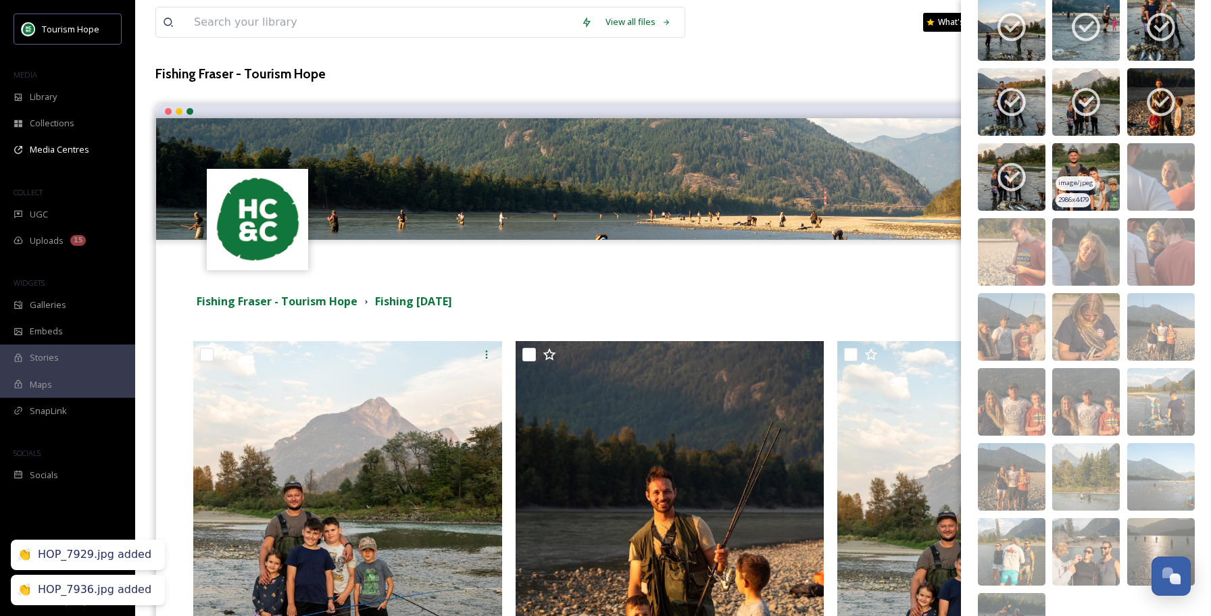
click at [1090, 176] on div "image/jpeg" at bounding box center [1075, 183] width 39 height 14
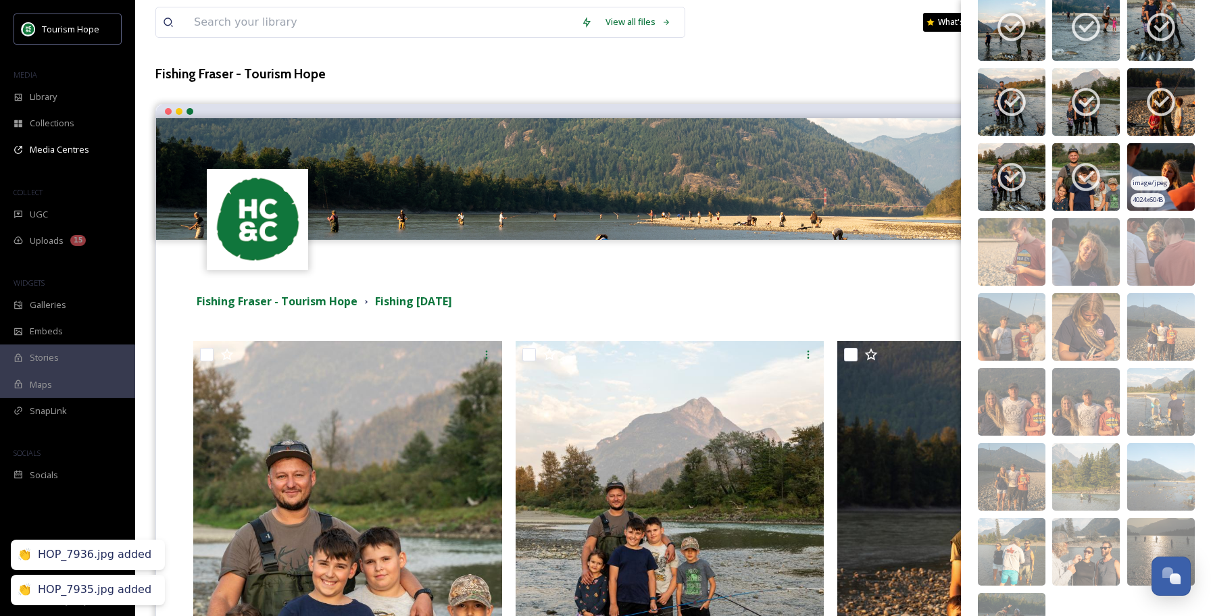
click at [1151, 172] on img at bounding box center [1161, 177] width 68 height 68
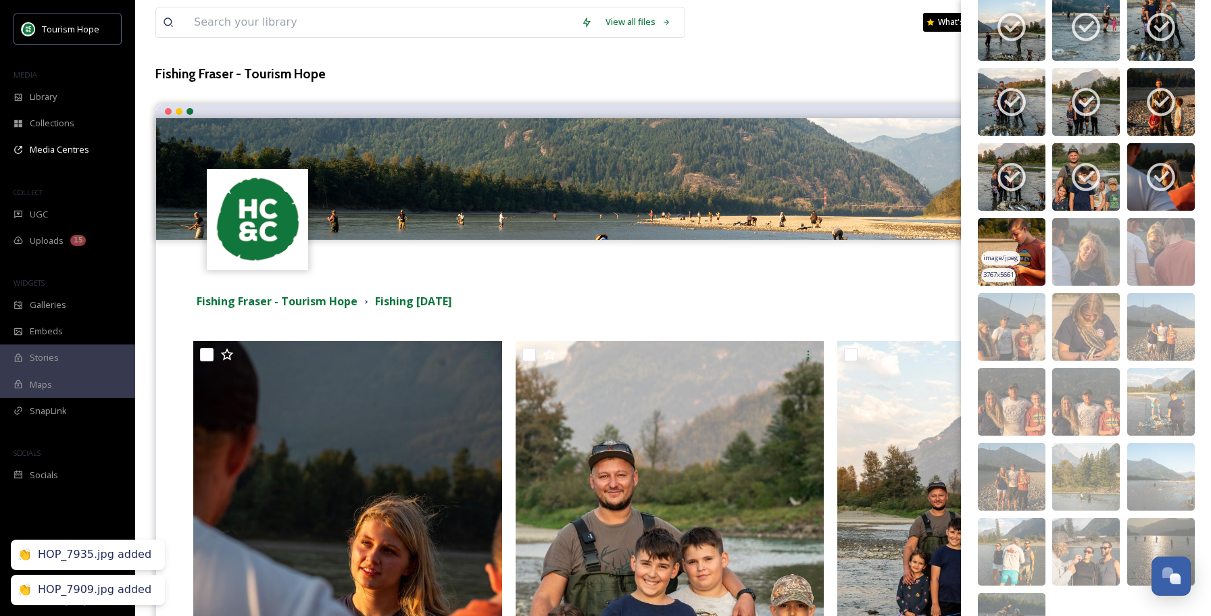
click at [1019, 237] on img at bounding box center [1012, 252] width 68 height 68
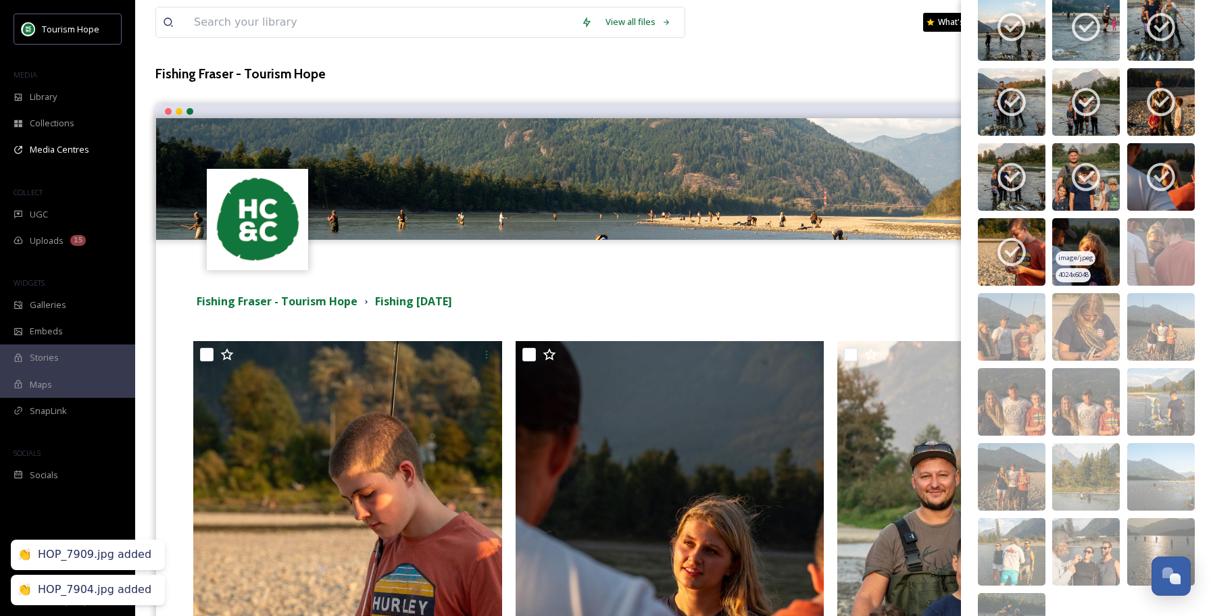
click at [1074, 242] on img at bounding box center [1086, 252] width 68 height 68
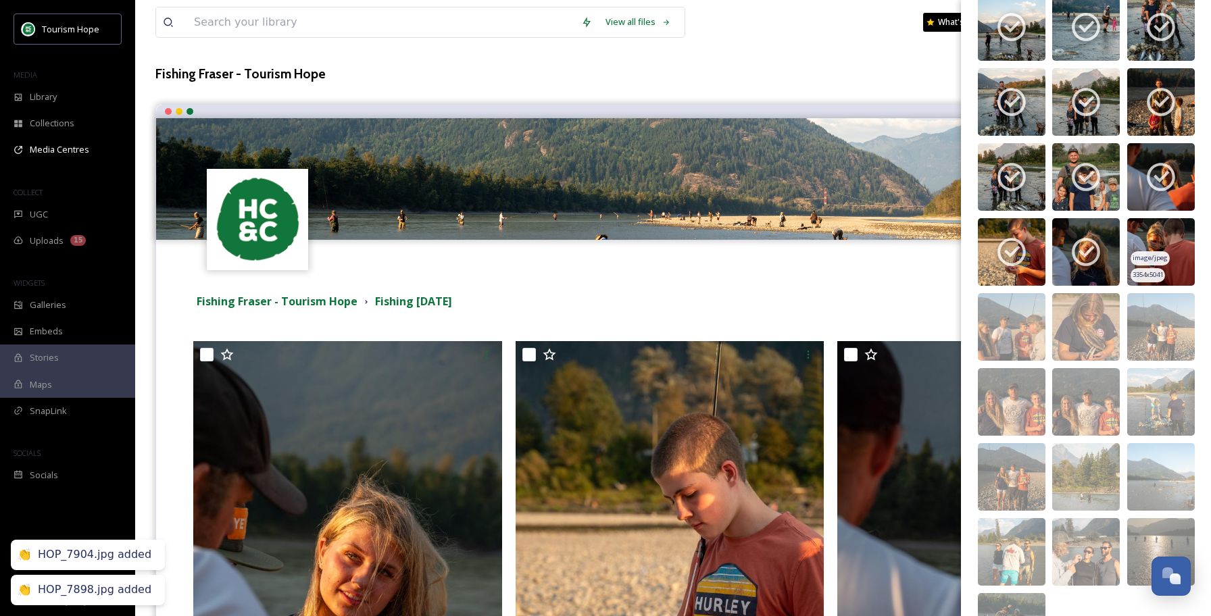
click at [1157, 237] on img at bounding box center [1161, 252] width 68 height 68
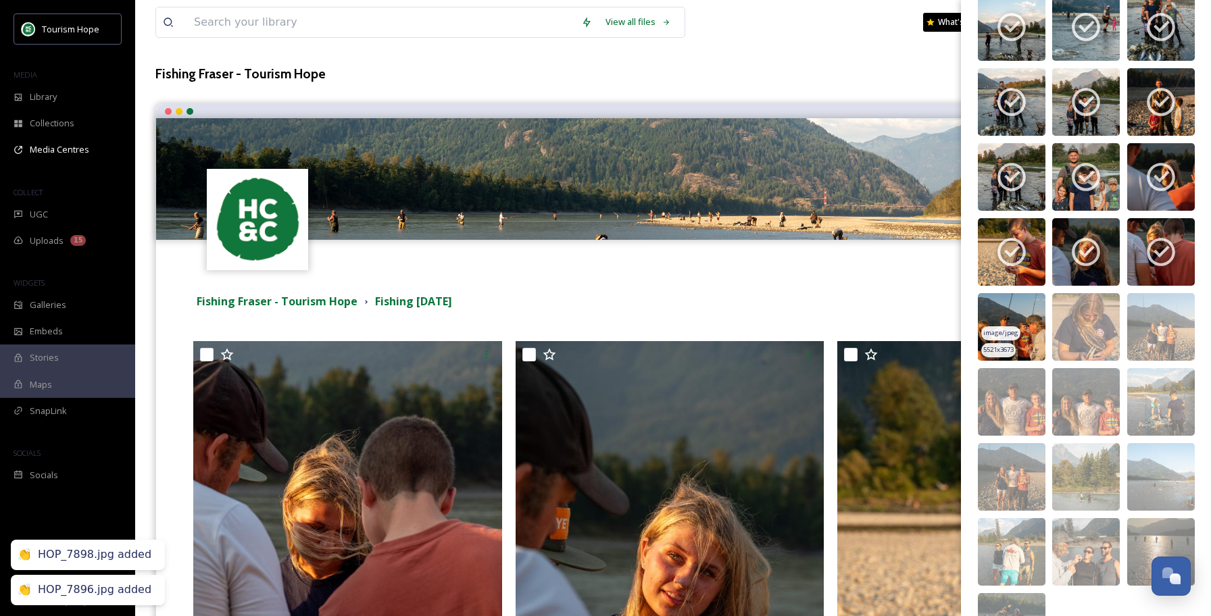
click at [1023, 310] on img at bounding box center [1012, 327] width 68 height 68
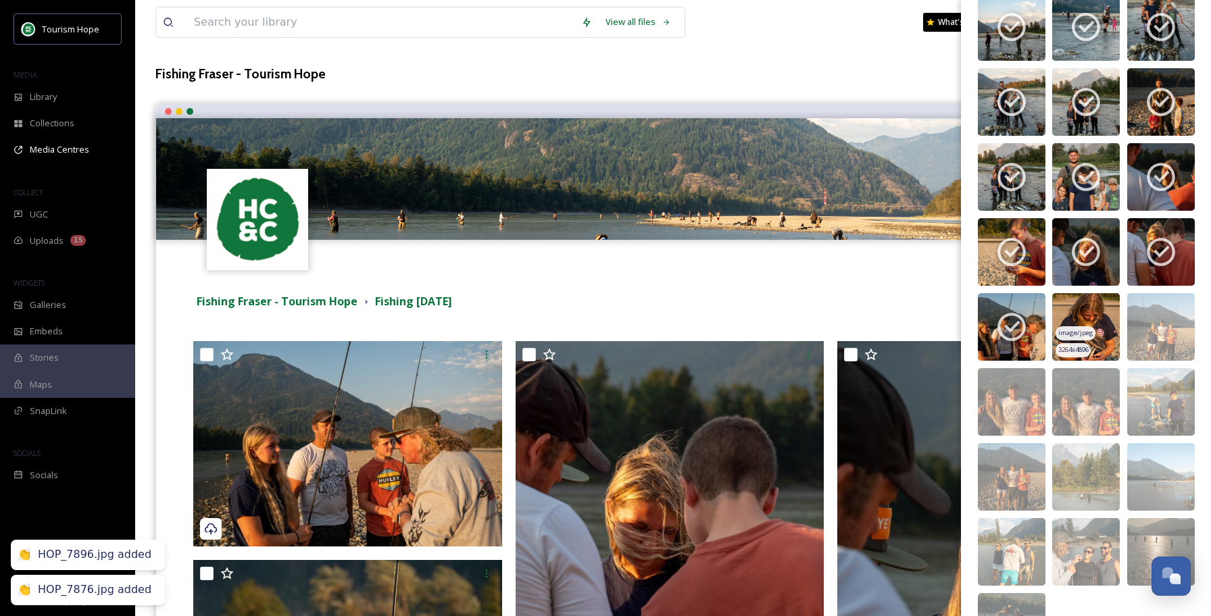
click at [1088, 320] on img at bounding box center [1086, 327] width 68 height 68
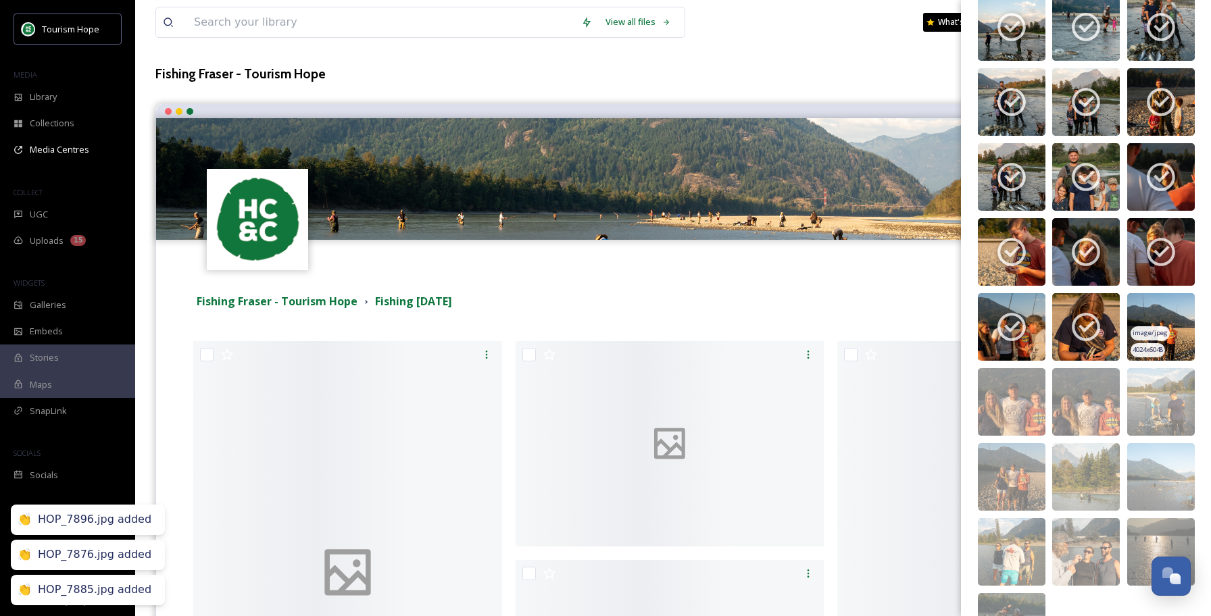
click at [1171, 315] on img at bounding box center [1161, 327] width 68 height 68
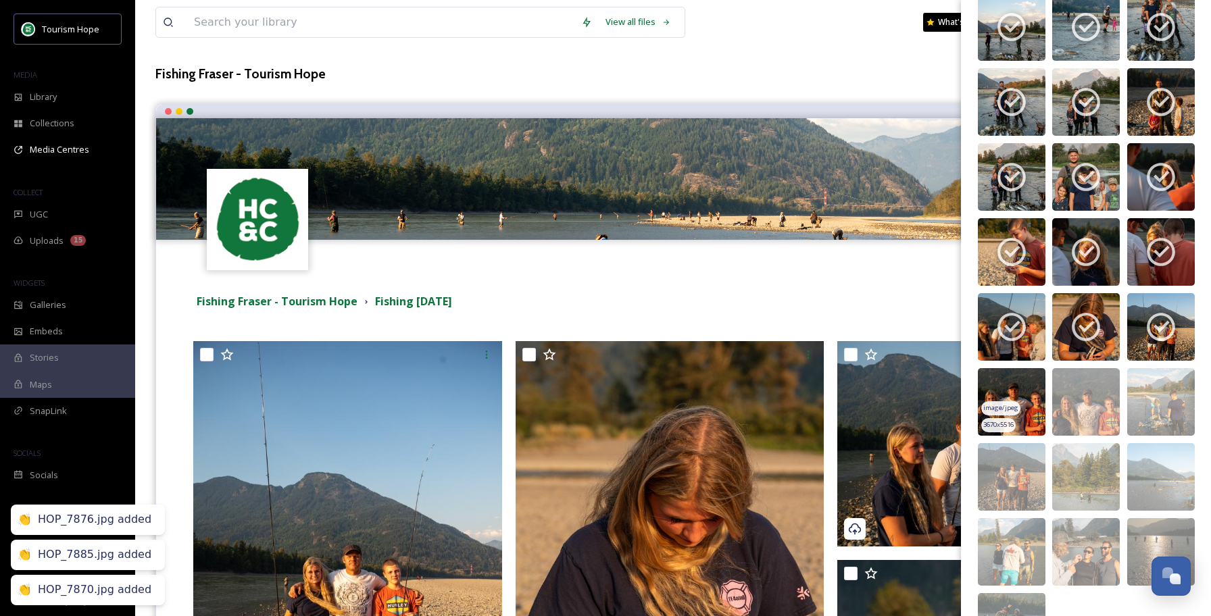
click at [1014, 404] on span "image/jpeg" at bounding box center [1000, 408] width 35 height 9
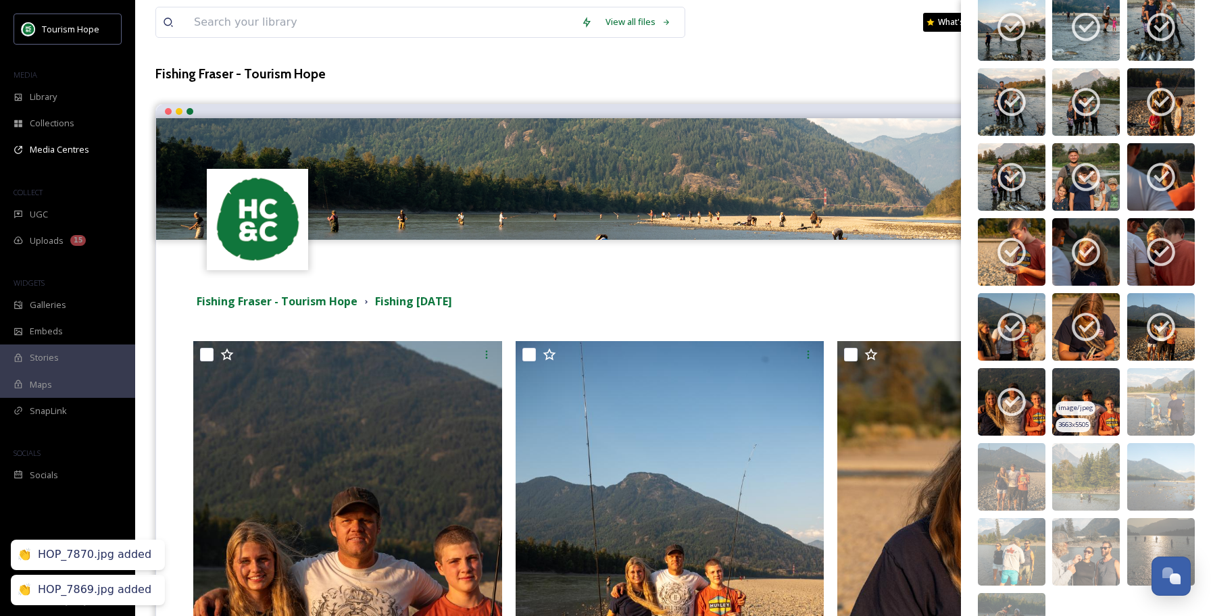
click at [1093, 397] on img at bounding box center [1086, 402] width 68 height 68
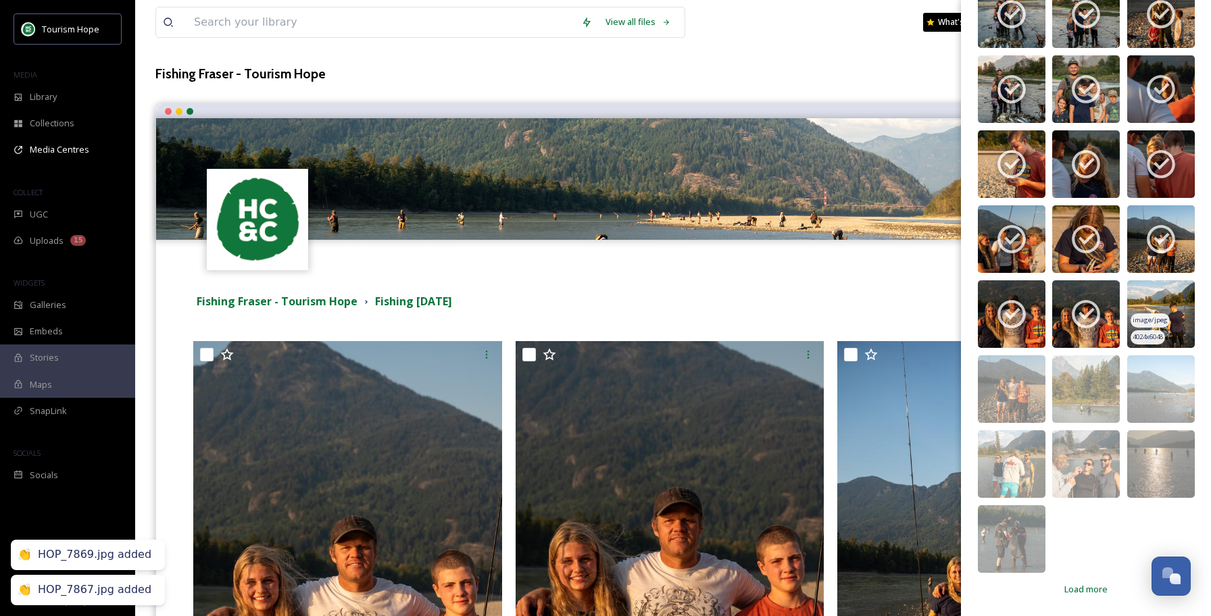
scroll to position [616, 0]
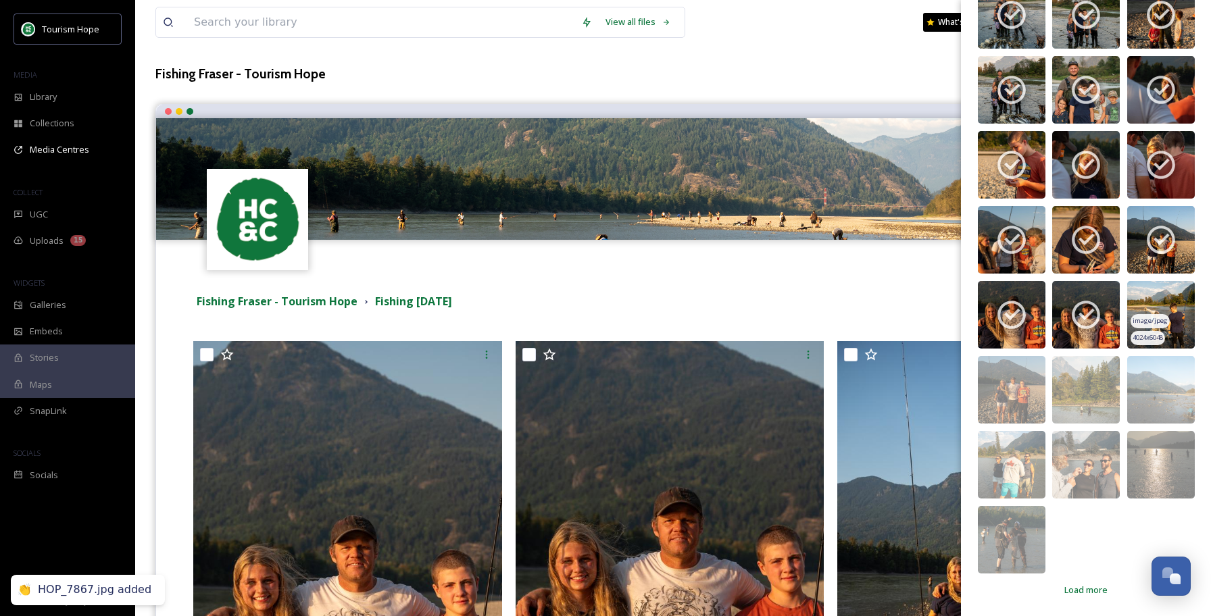
click at [1171, 305] on img at bounding box center [1161, 315] width 68 height 68
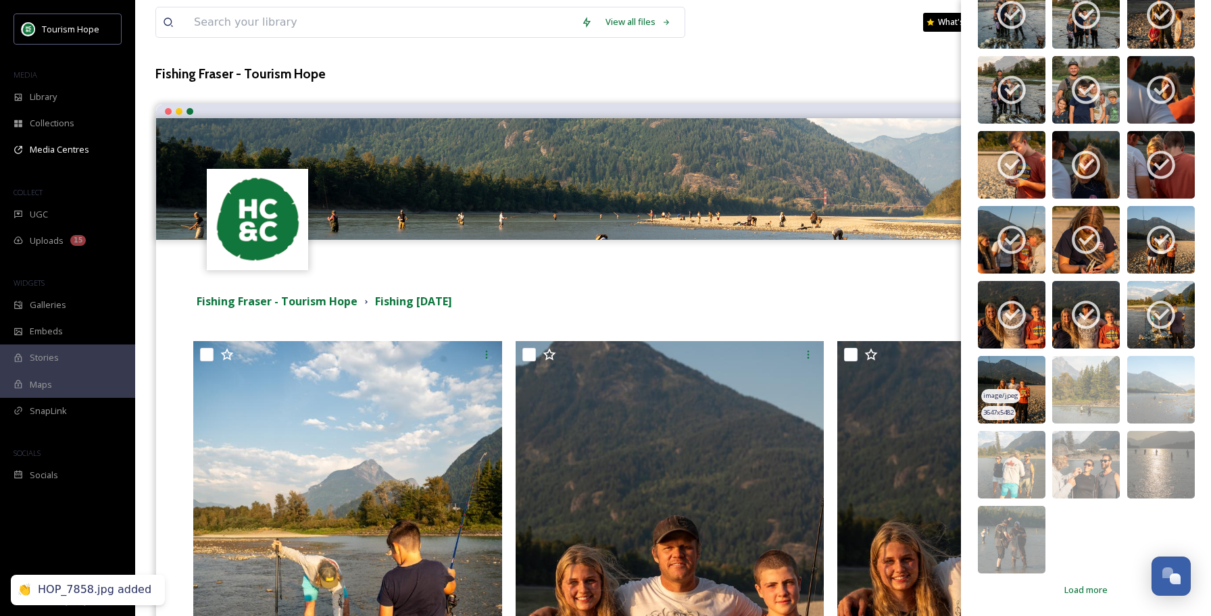
click at [1021, 398] on img at bounding box center [1012, 390] width 68 height 68
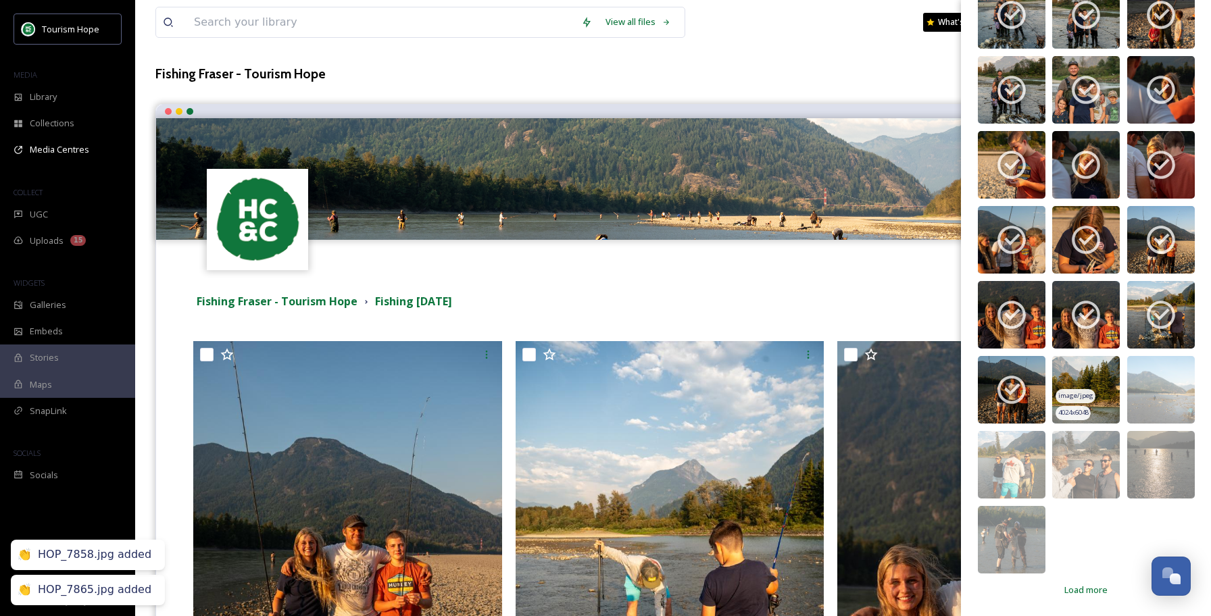
click at [1088, 385] on img at bounding box center [1086, 390] width 68 height 68
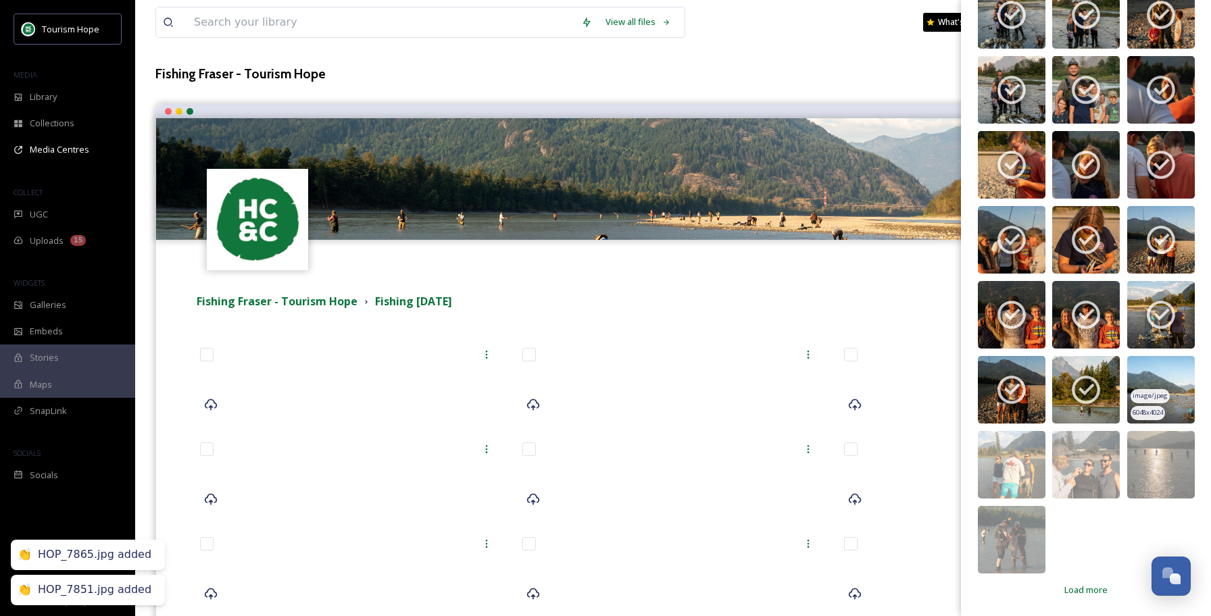
click at [1157, 379] on img at bounding box center [1161, 390] width 68 height 68
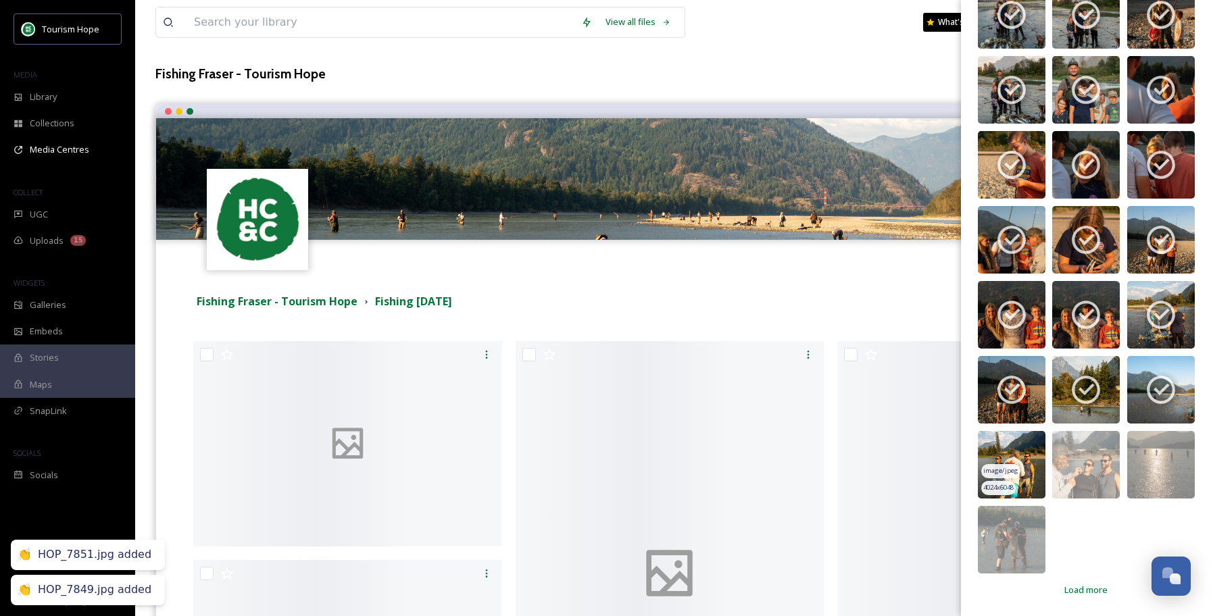
click at [1019, 447] on img at bounding box center [1012, 465] width 68 height 68
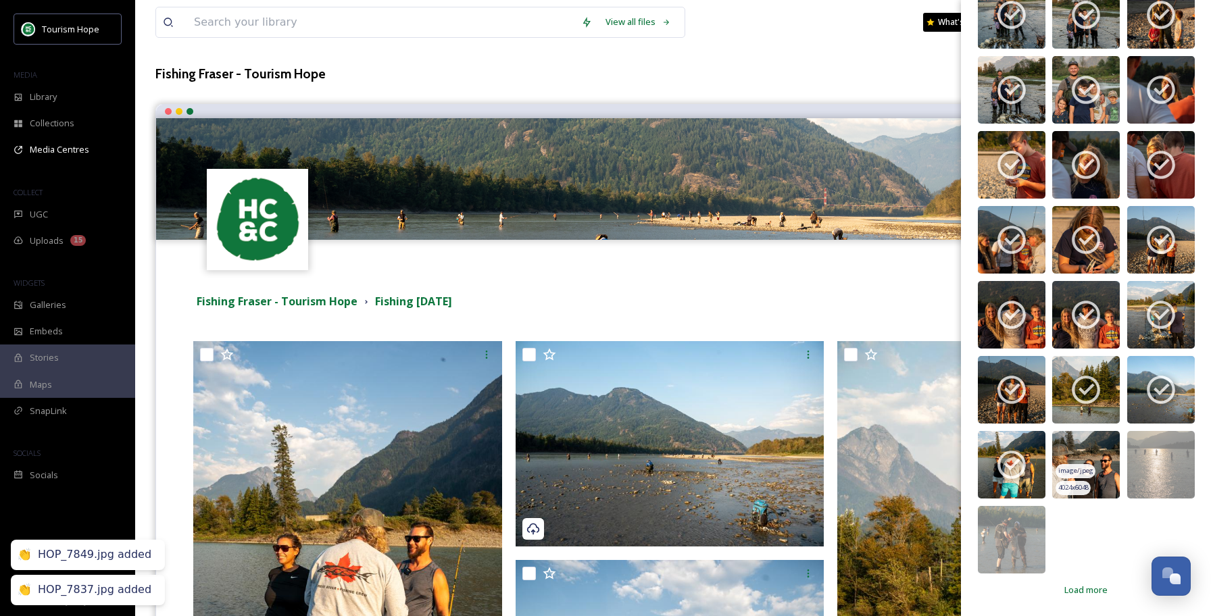
click at [1099, 443] on img at bounding box center [1086, 465] width 68 height 68
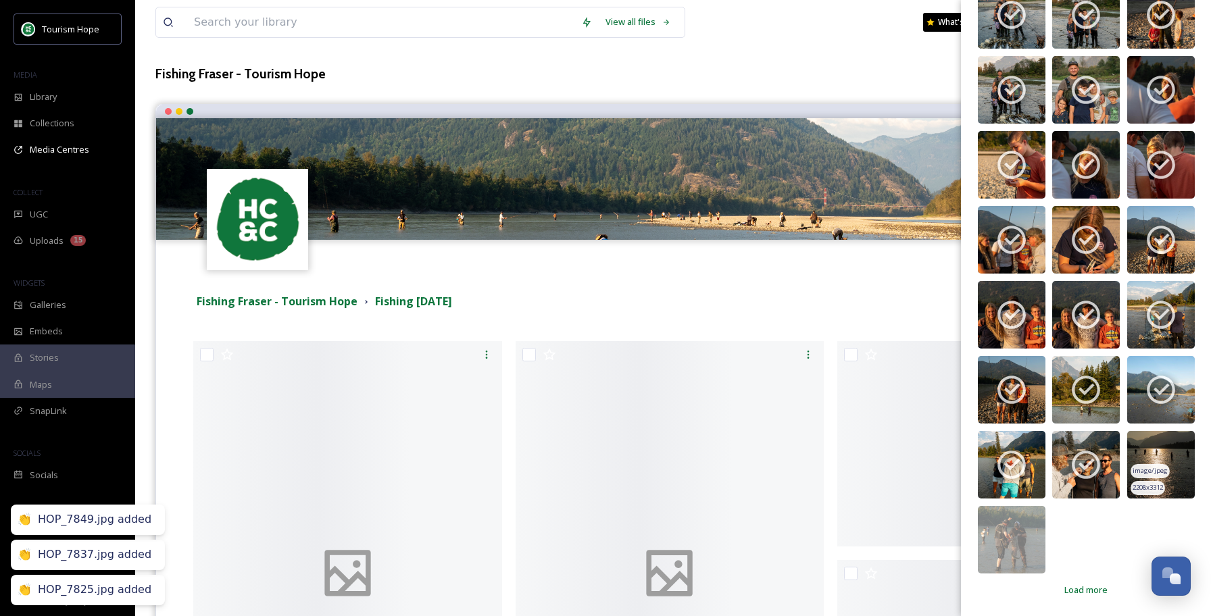
click at [1167, 449] on img at bounding box center [1161, 465] width 68 height 68
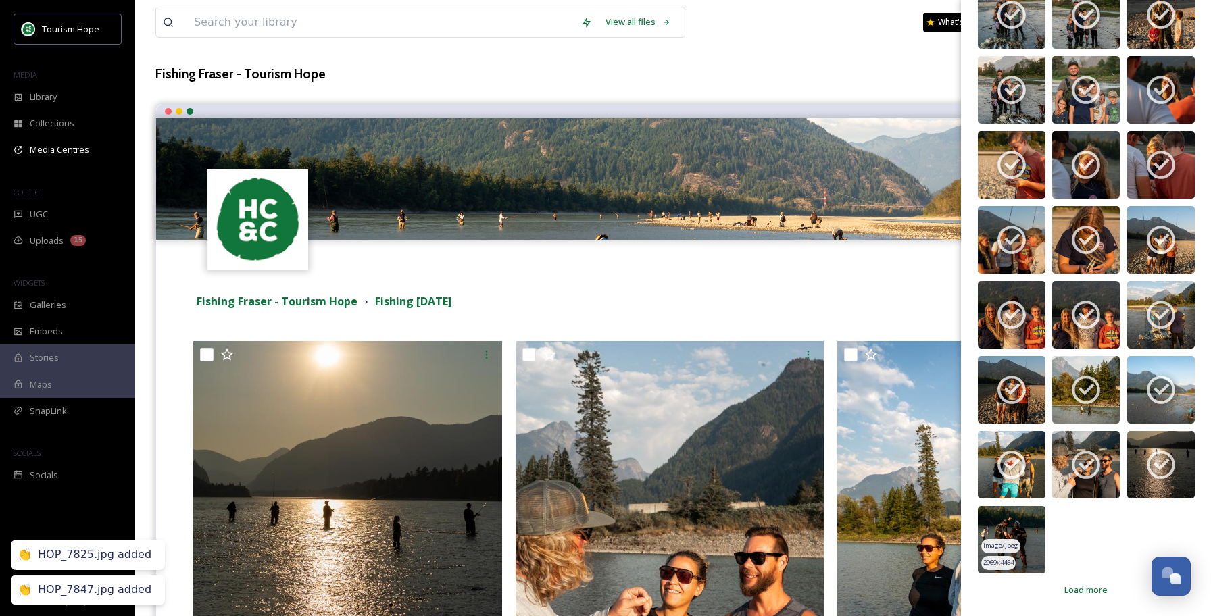
click at [1009, 535] on img at bounding box center [1012, 540] width 68 height 68
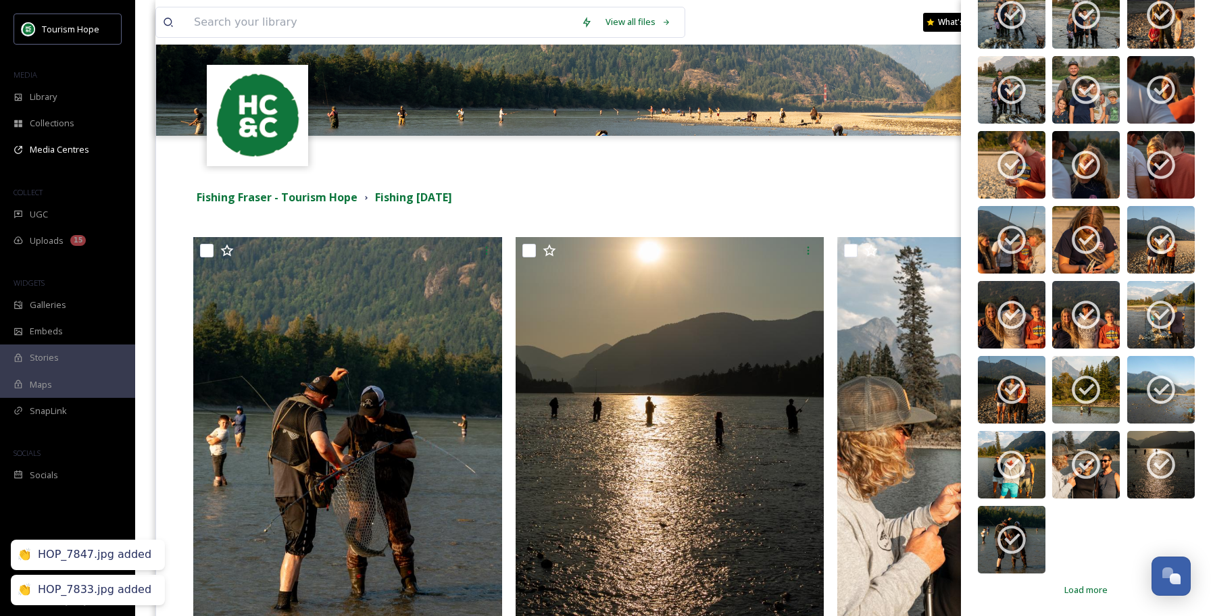
scroll to position [246, 0]
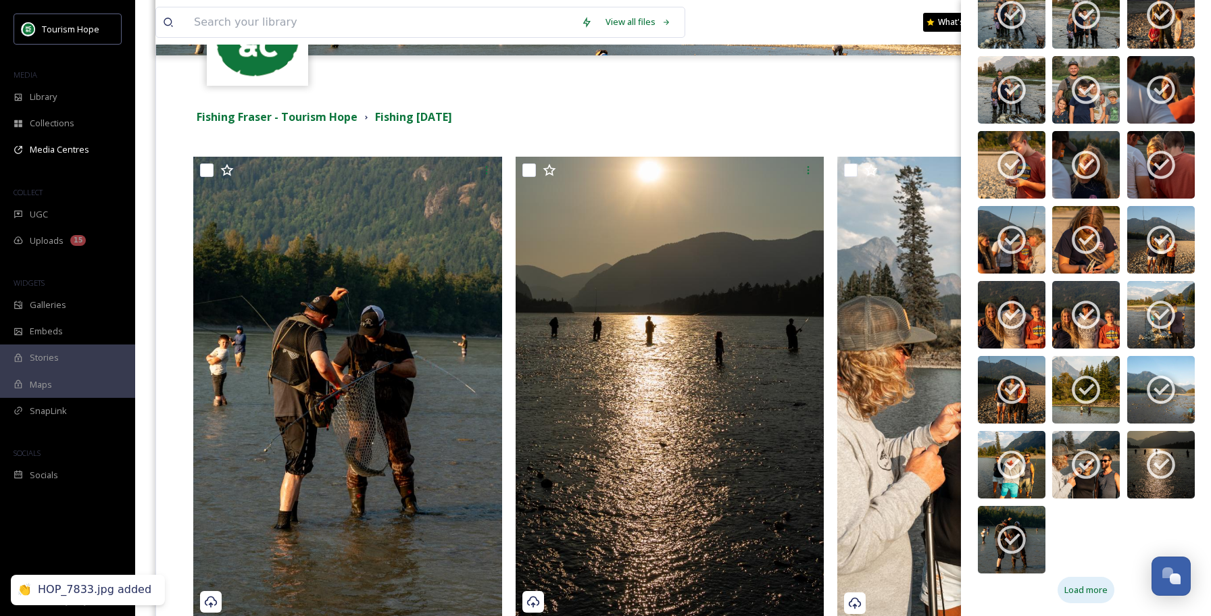
click at [1081, 593] on span "Load more" at bounding box center [1086, 590] width 43 height 13
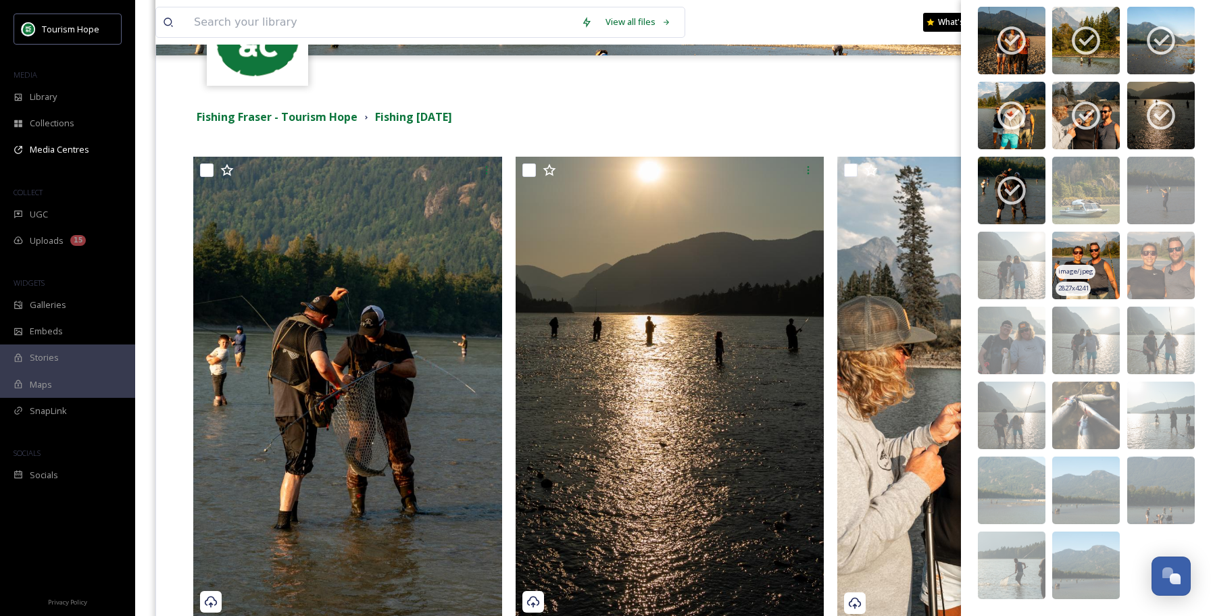
scroll to position [965, 0]
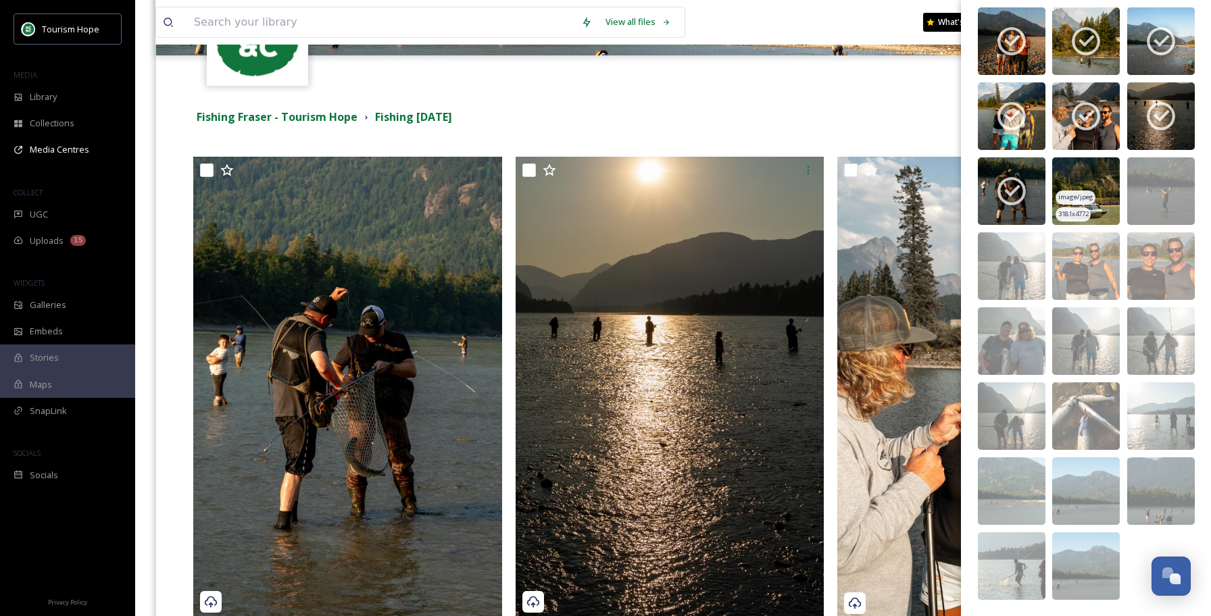
click at [1111, 168] on img at bounding box center [1086, 191] width 68 height 68
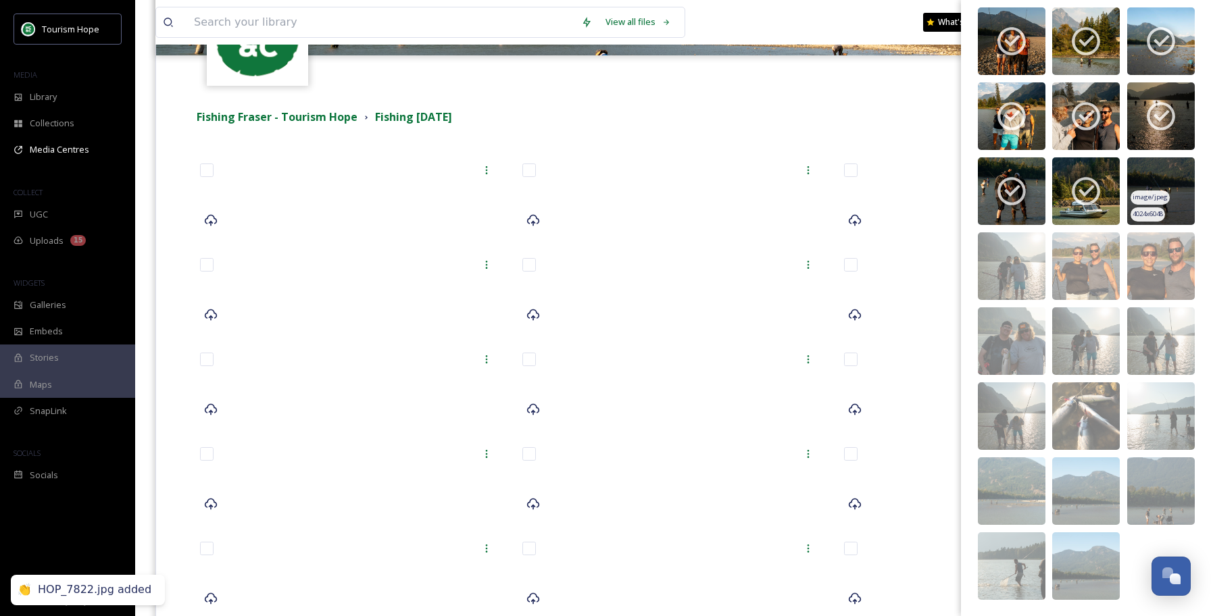
click at [1176, 180] on img at bounding box center [1161, 191] width 68 height 68
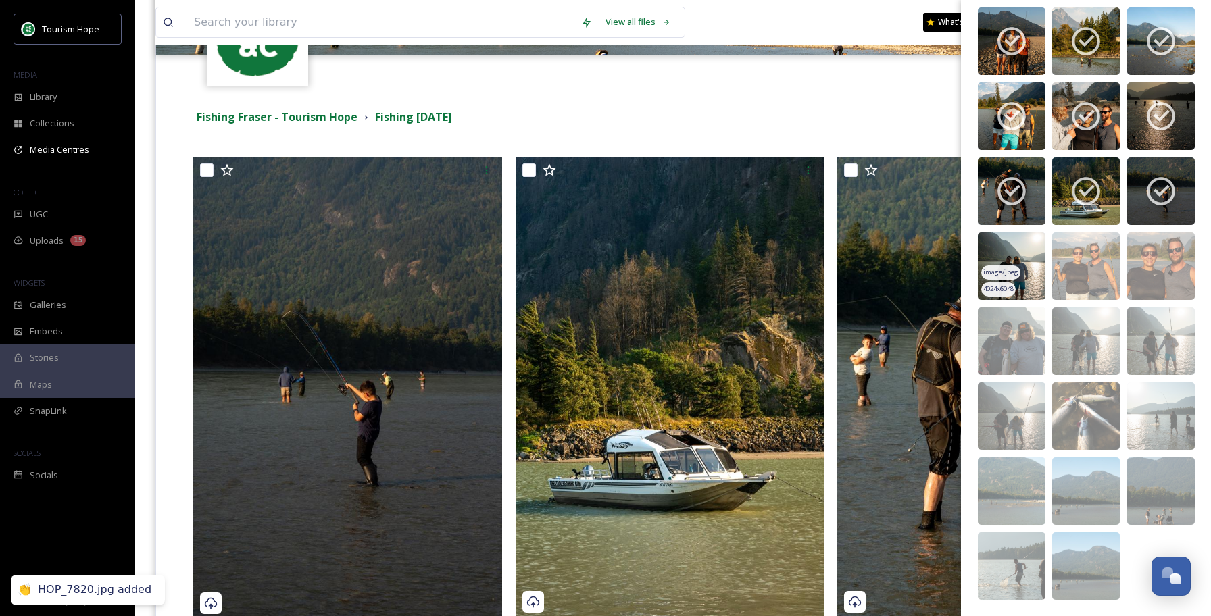
click at [1031, 249] on img at bounding box center [1012, 267] width 68 height 68
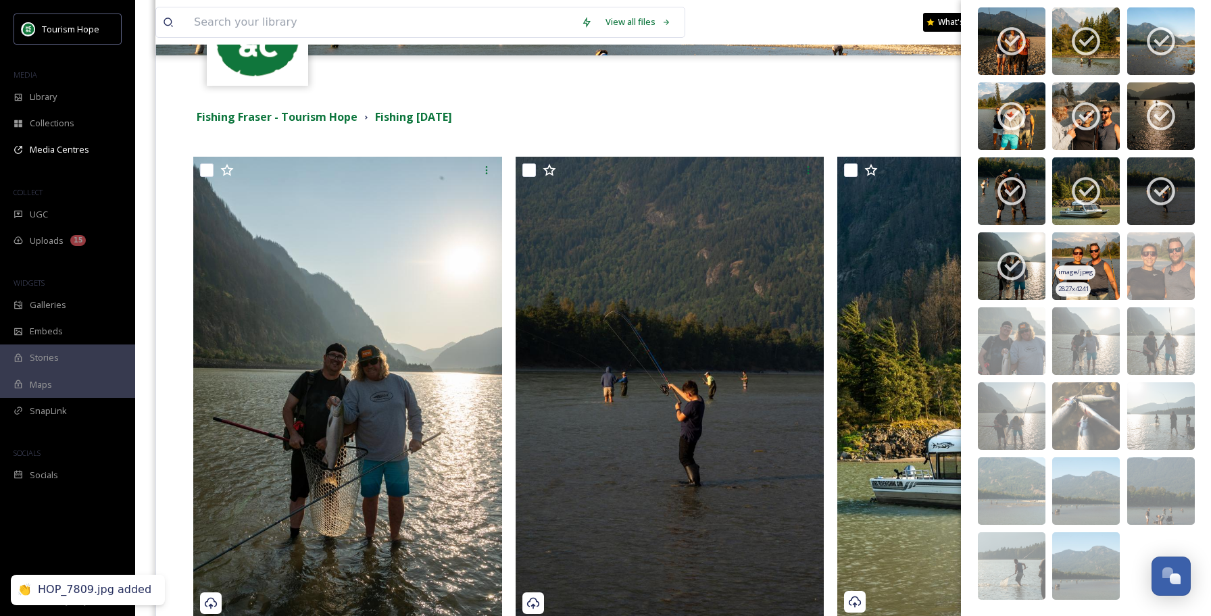
click at [1090, 254] on img at bounding box center [1086, 267] width 68 height 68
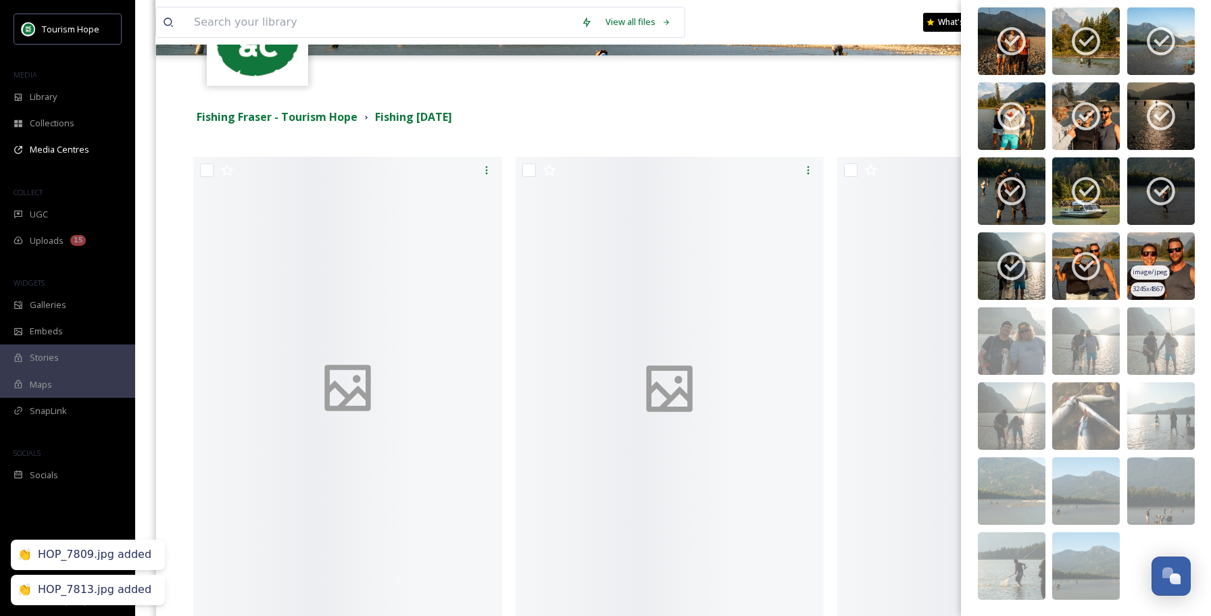
click at [1157, 251] on img at bounding box center [1161, 267] width 68 height 68
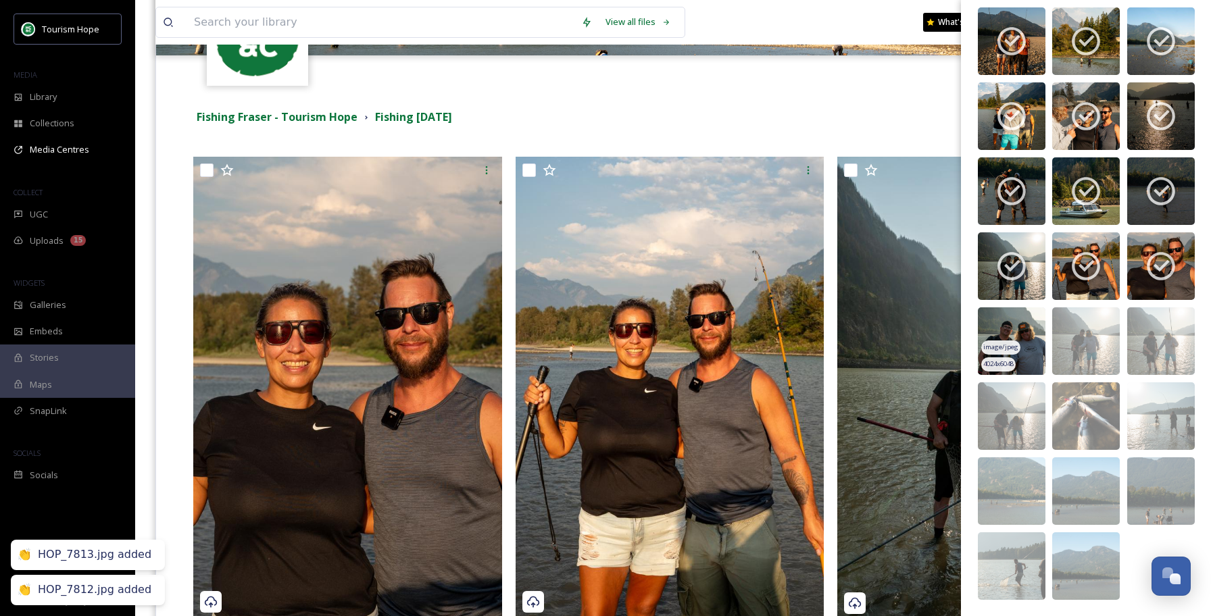
click at [1029, 316] on img at bounding box center [1012, 342] width 68 height 68
click at [1092, 325] on img at bounding box center [1086, 342] width 68 height 68
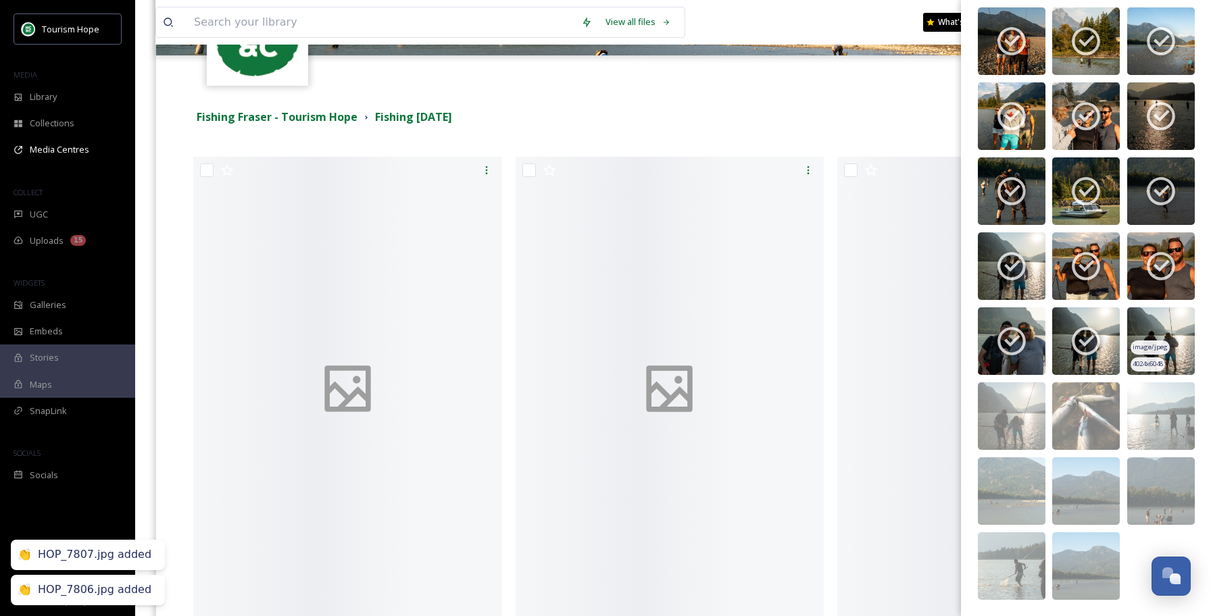
click at [1146, 328] on img at bounding box center [1161, 342] width 68 height 68
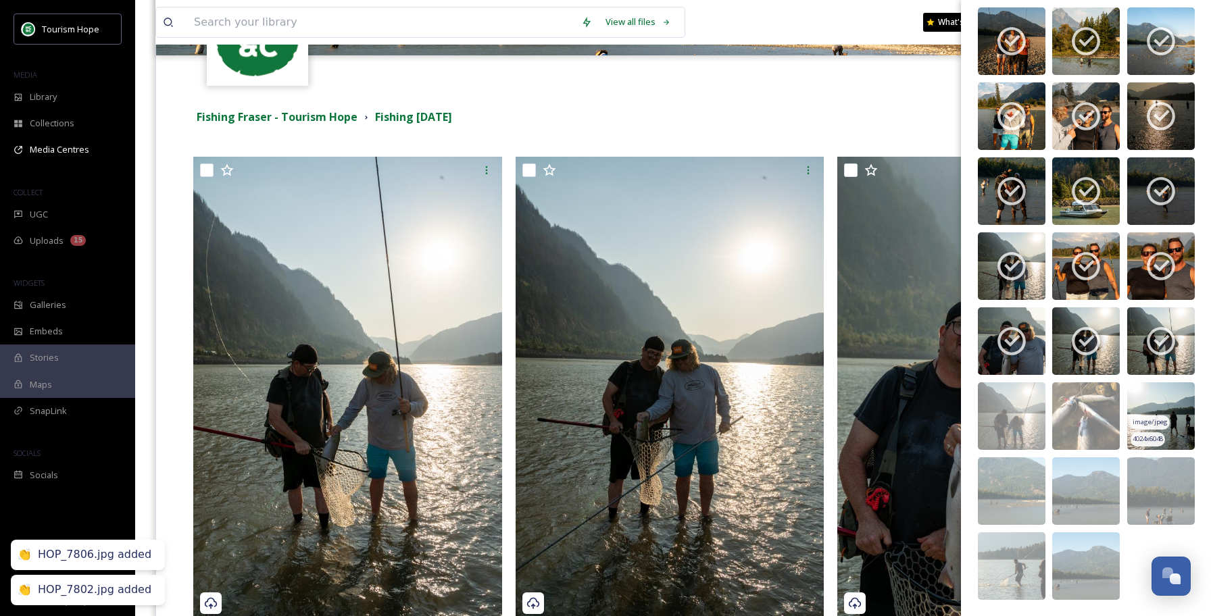
click at [1160, 414] on img at bounding box center [1161, 417] width 68 height 68
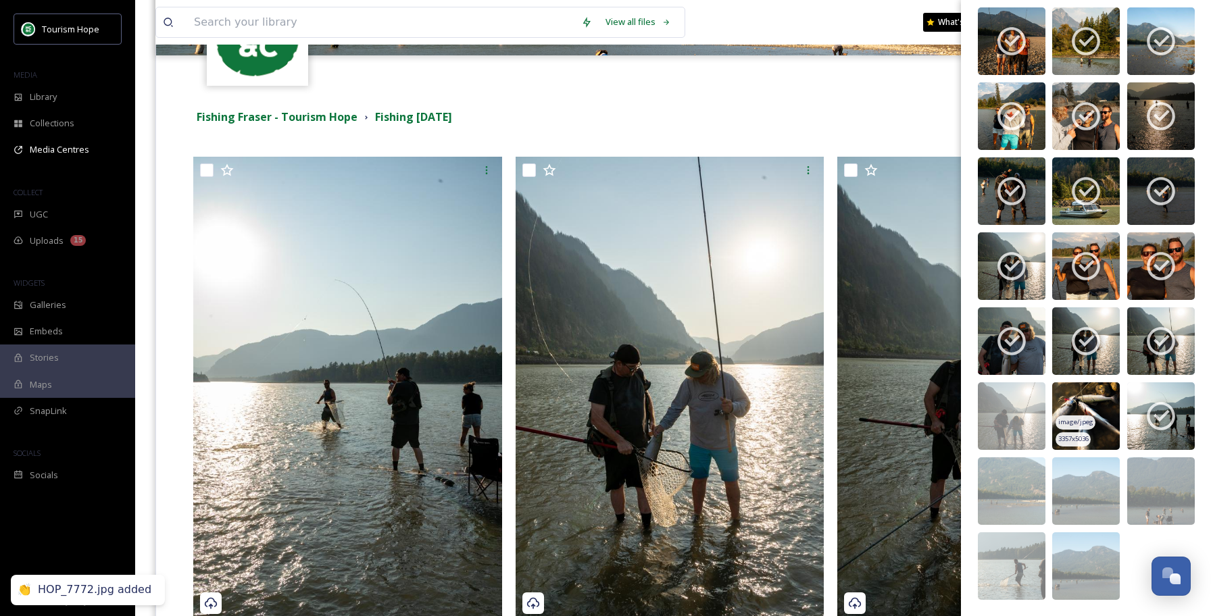
click at [1092, 389] on img at bounding box center [1086, 417] width 68 height 68
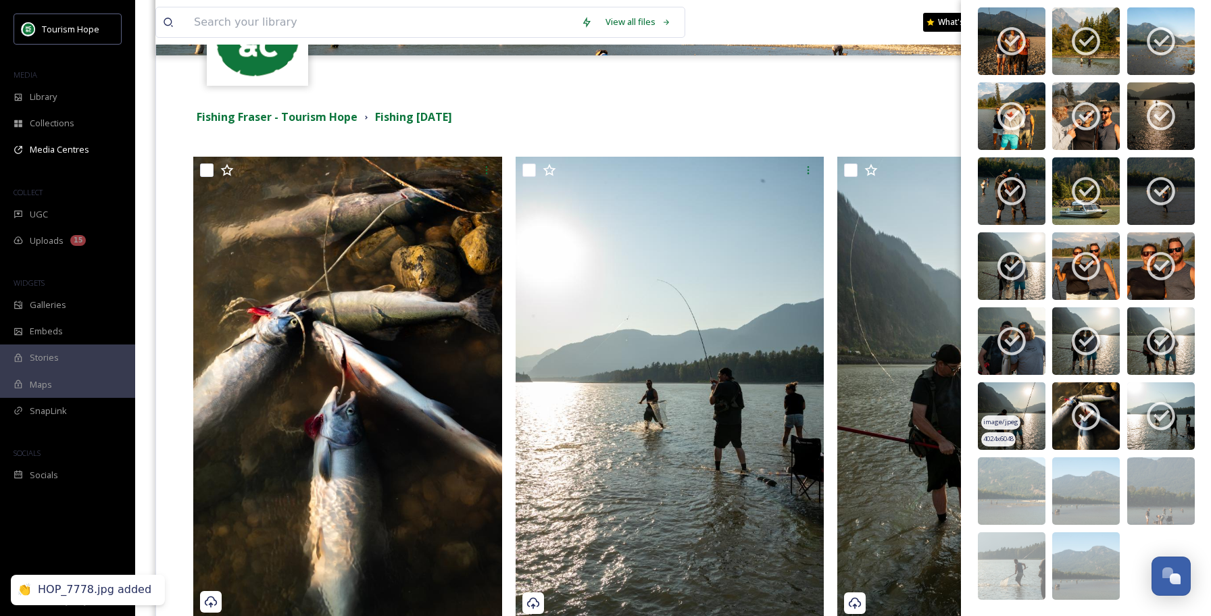
click at [1021, 405] on img at bounding box center [1012, 417] width 68 height 68
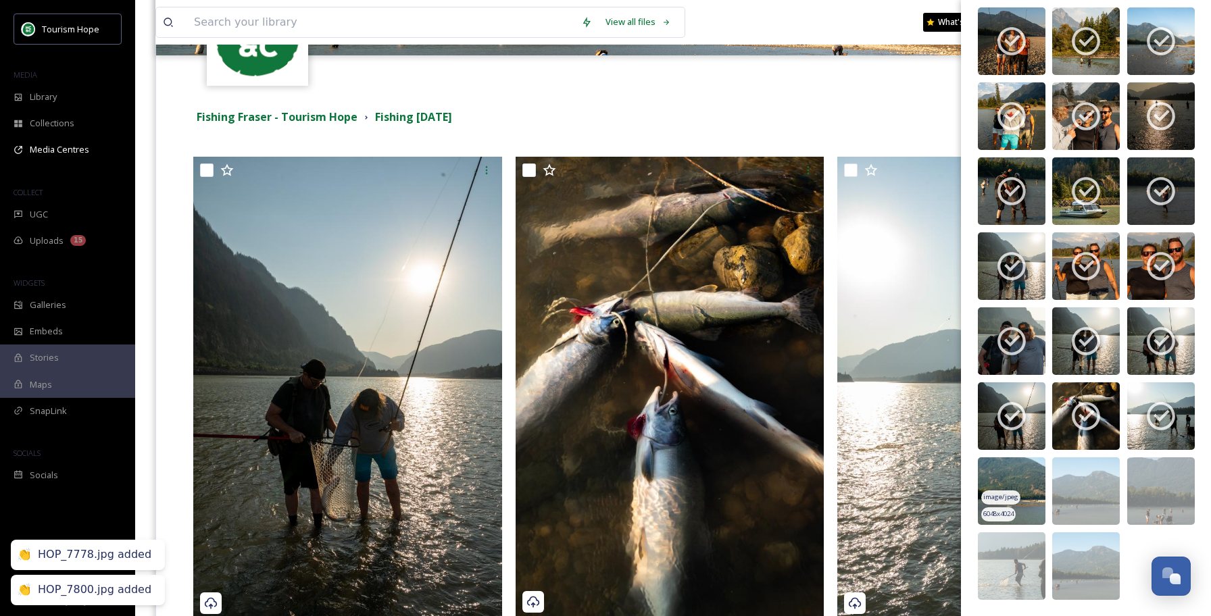
click at [1012, 477] on img at bounding box center [1012, 492] width 68 height 68
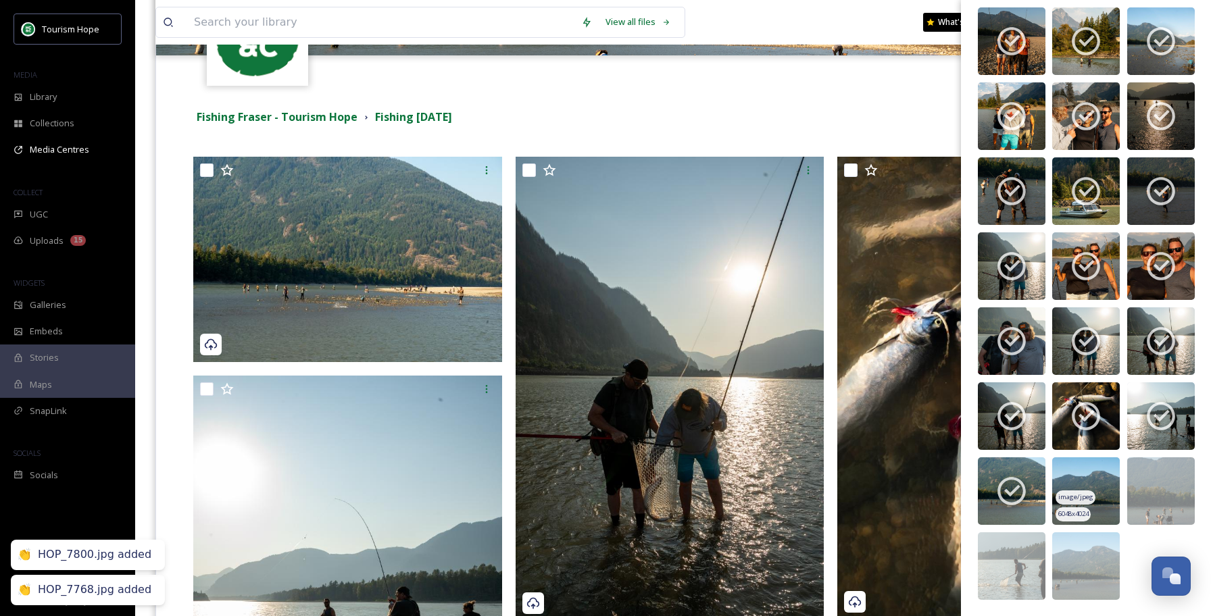
click at [1082, 496] on span "image/jpeg" at bounding box center [1076, 497] width 35 height 9
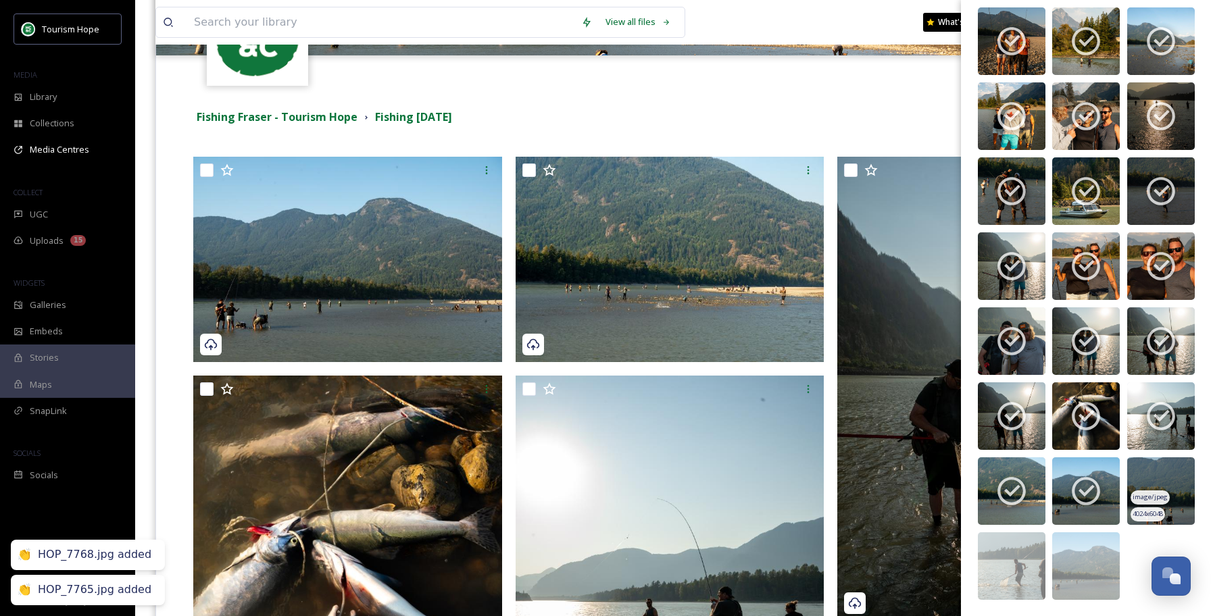
click at [1173, 481] on img at bounding box center [1161, 492] width 68 height 68
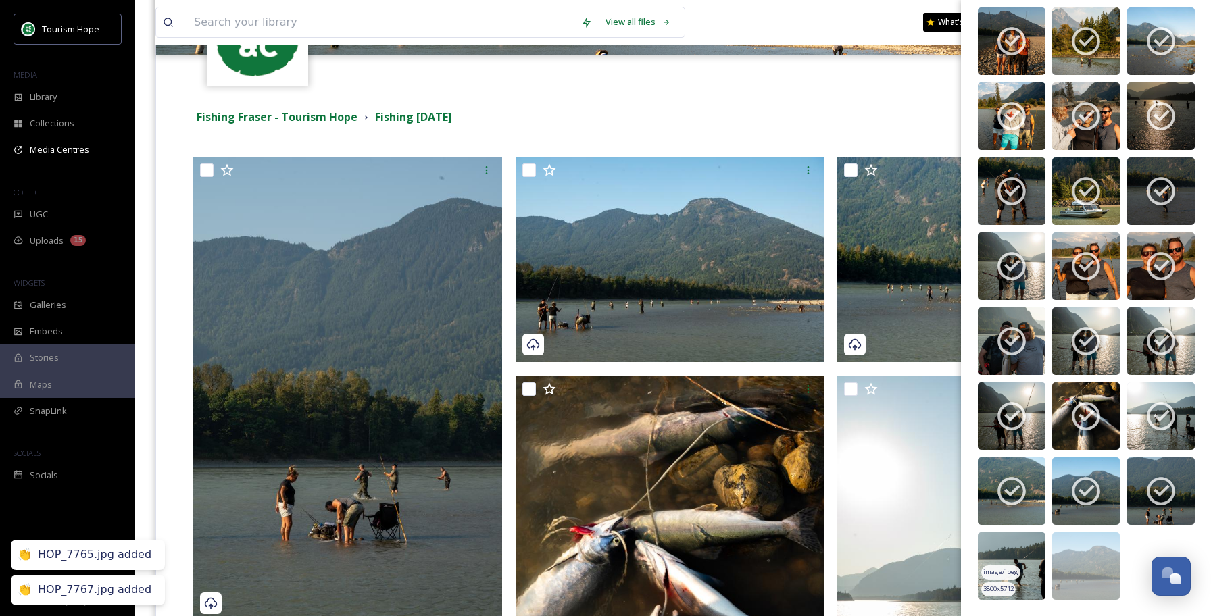
click at [1022, 550] on img at bounding box center [1012, 567] width 68 height 68
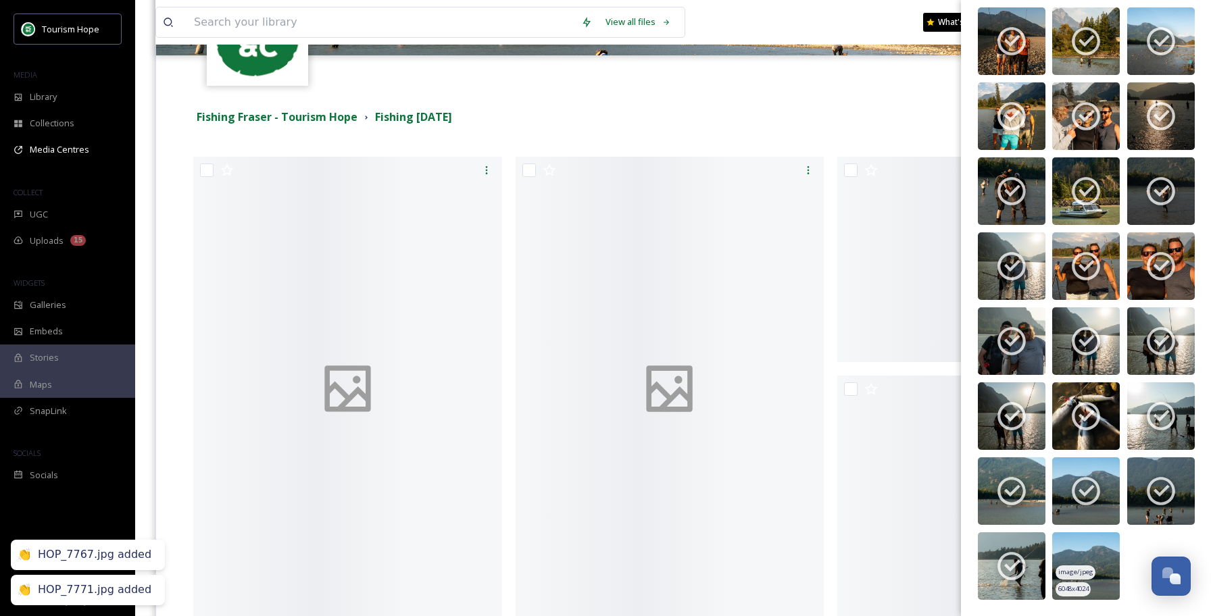
click at [1076, 563] on img at bounding box center [1086, 567] width 68 height 68
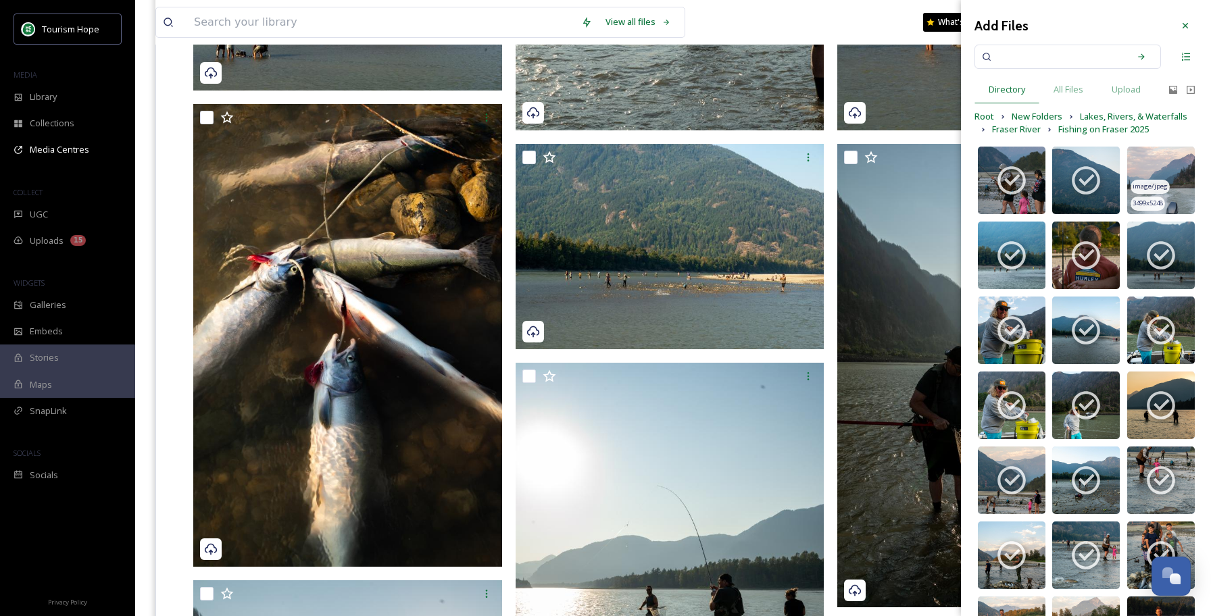
scroll to position [0, 0]
click at [1161, 178] on img at bounding box center [1161, 181] width 68 height 68
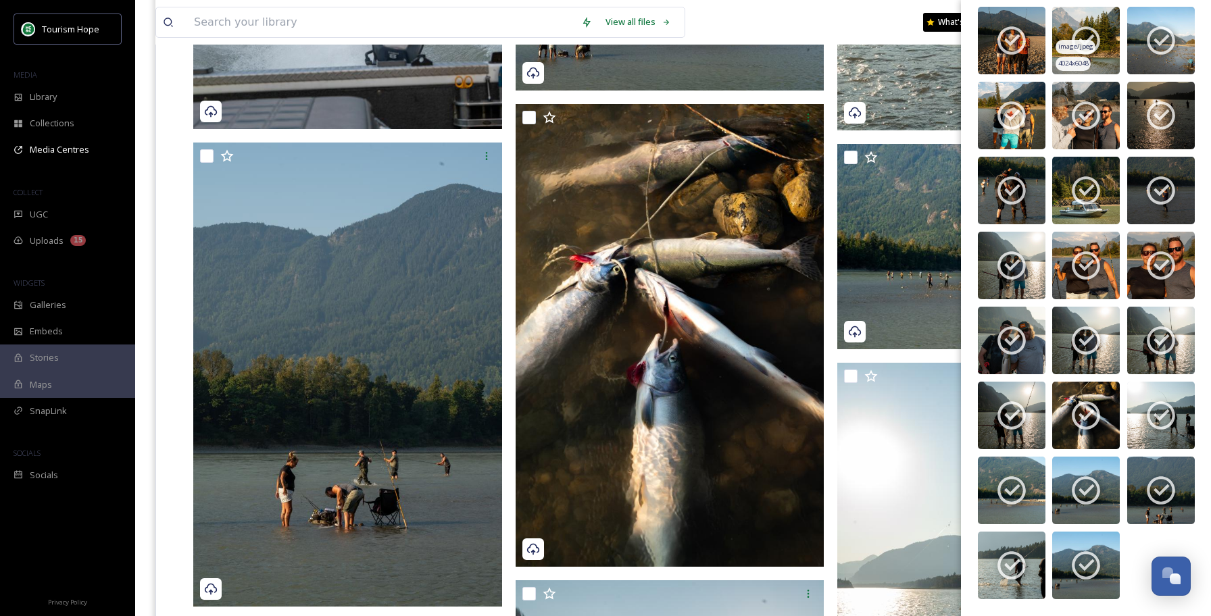
scroll to position [965, 0]
click at [844, 28] on div "View all files What's New [PERSON_NAME]" at bounding box center [673, 22] width 1036 height 45
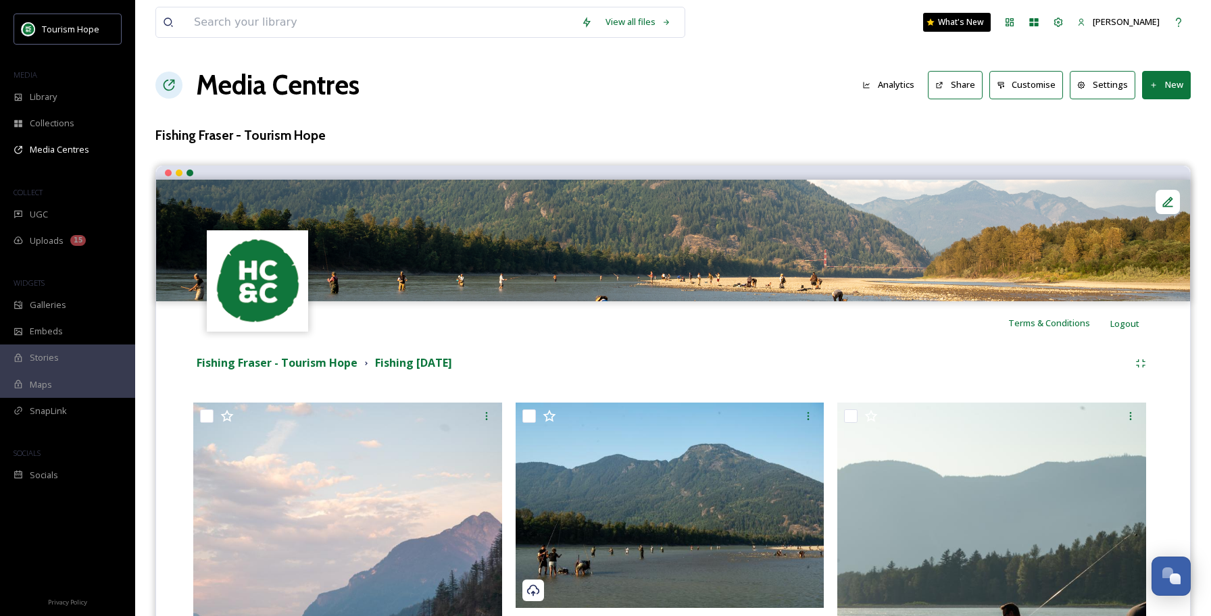
scroll to position [0, 0]
click at [969, 80] on button "Share" at bounding box center [955, 85] width 55 height 28
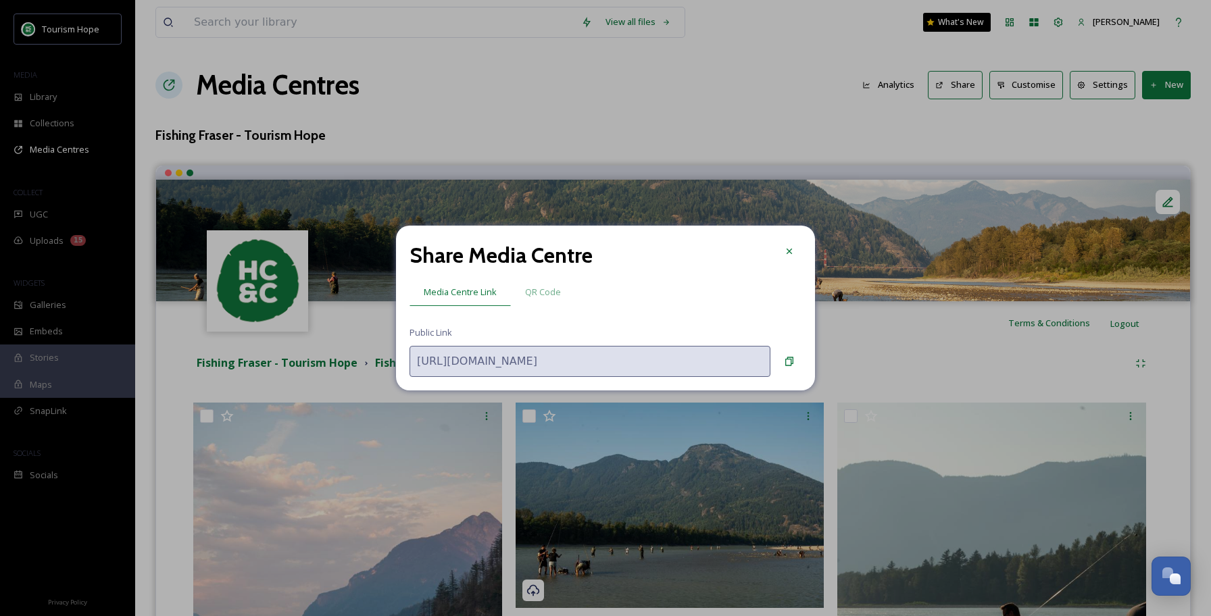
click at [488, 366] on input "[URL][DOMAIN_NAME]" at bounding box center [590, 361] width 361 height 31
click at [786, 244] on div at bounding box center [789, 251] width 24 height 24
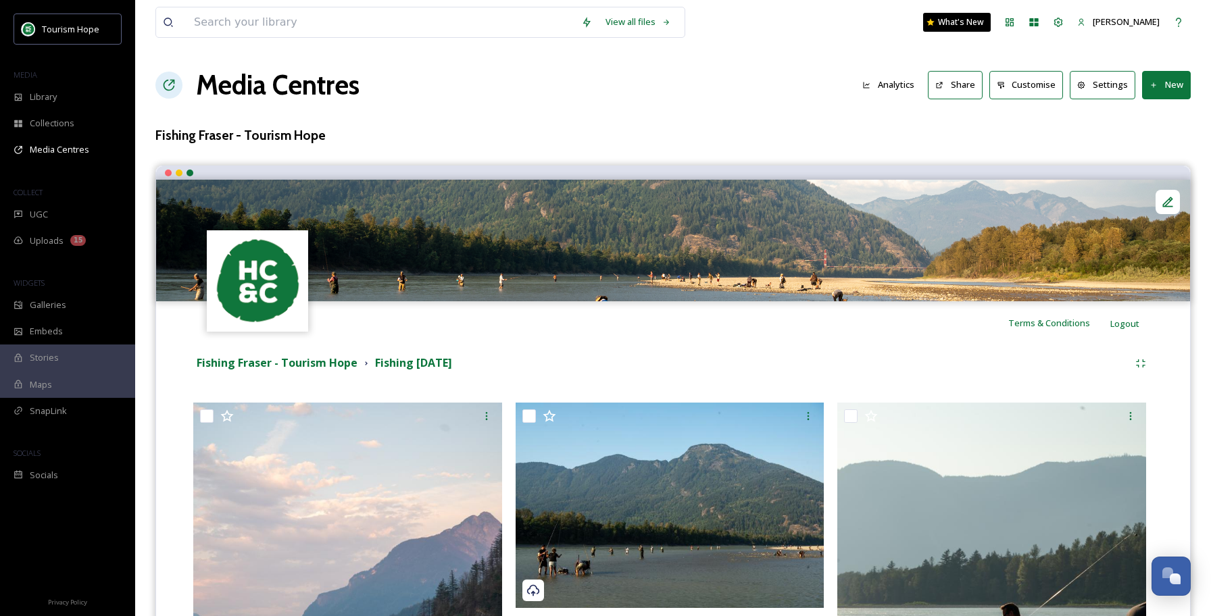
click at [1122, 88] on button "Settings" at bounding box center [1103, 85] width 66 height 28
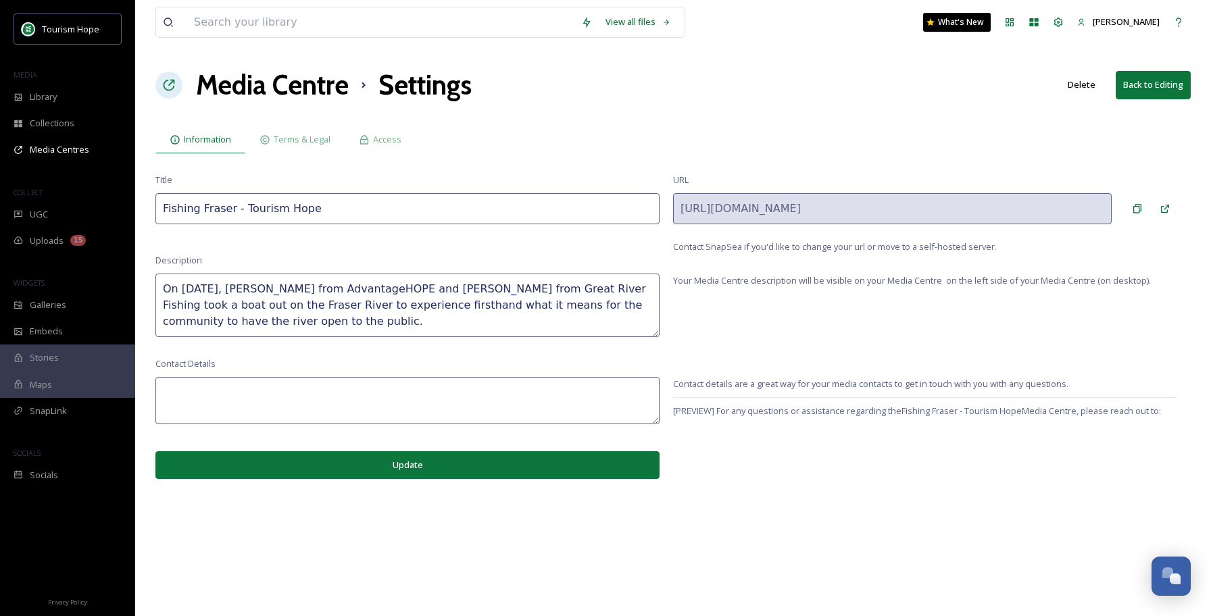
click at [254, 397] on textarea at bounding box center [407, 400] width 504 height 47
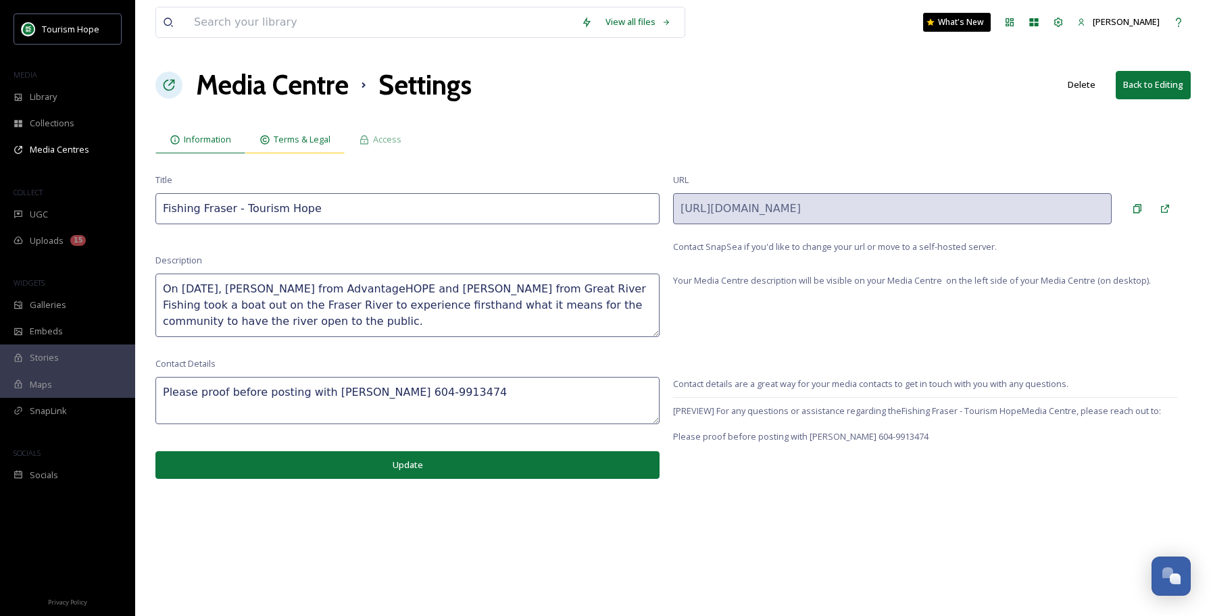
type textarea "Please proof before posting with [PERSON_NAME] 604-9913474"
click at [324, 145] on span "Terms & Legal" at bounding box center [302, 139] width 57 height 13
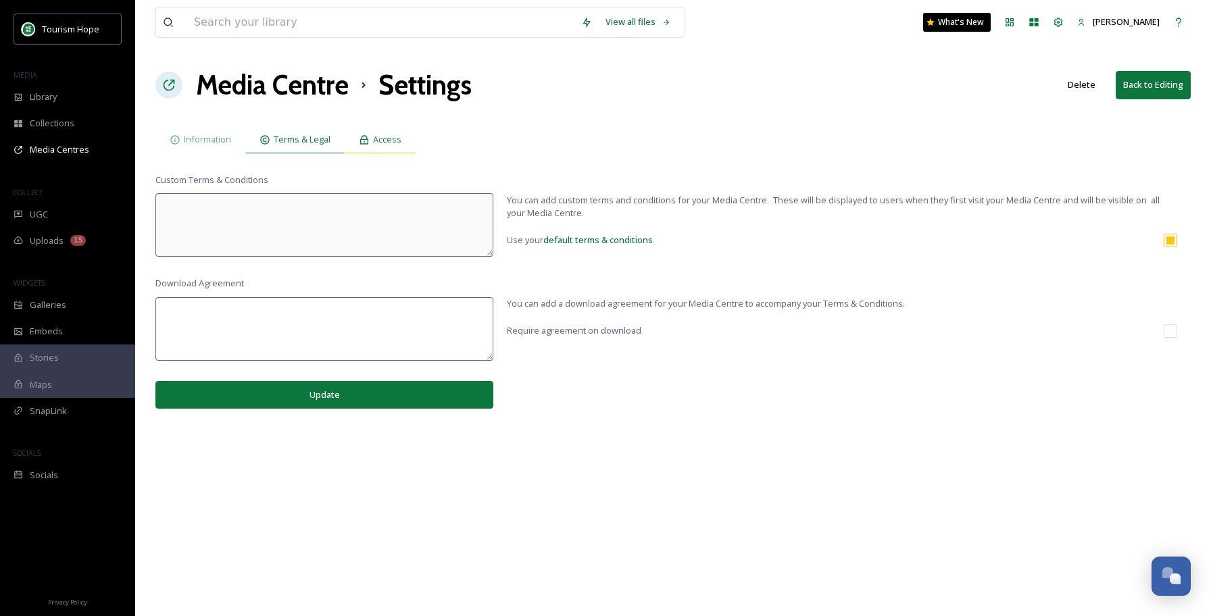
click at [378, 142] on span "Access" at bounding box center [387, 139] width 28 height 13
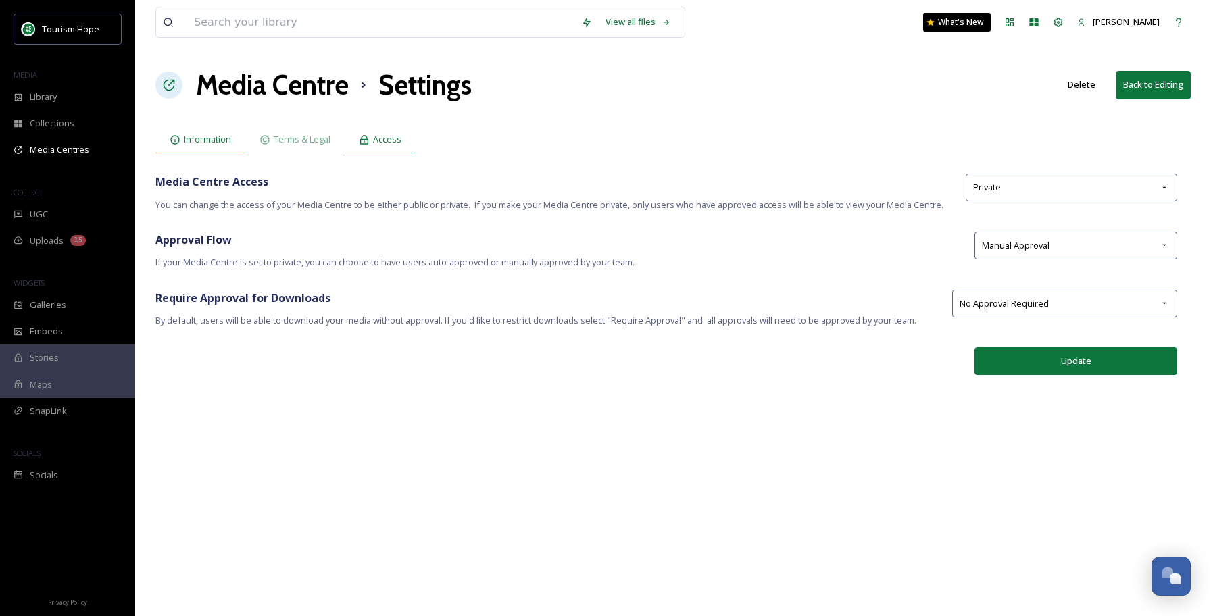
click at [214, 141] on span "Information" at bounding box center [207, 139] width 47 height 13
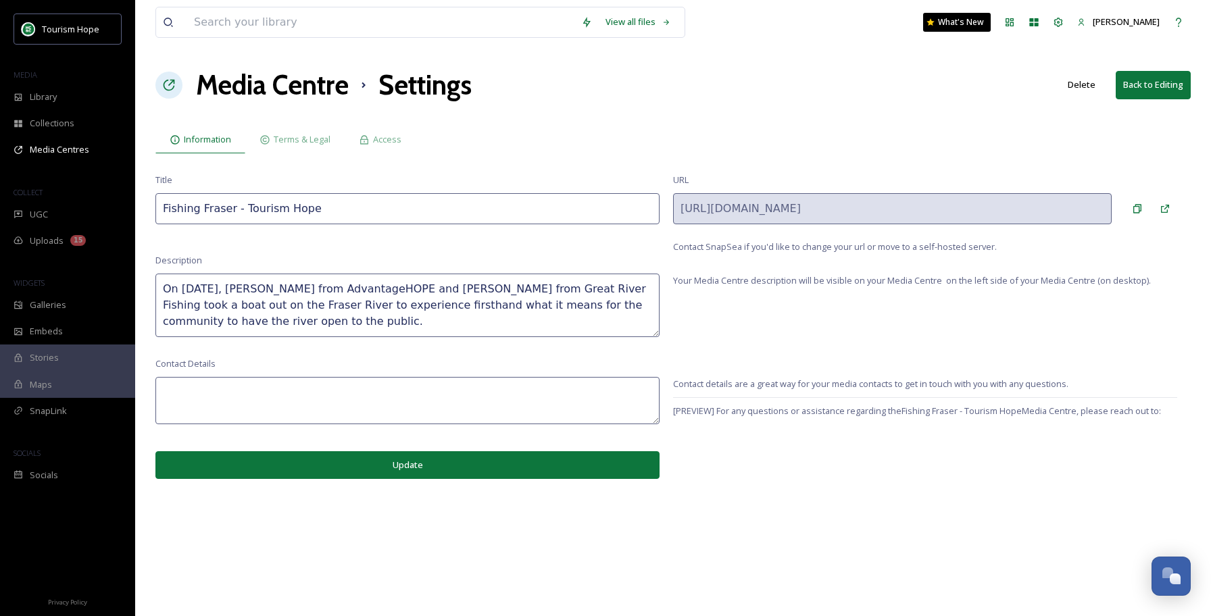
click at [209, 388] on textarea at bounding box center [407, 400] width 504 height 47
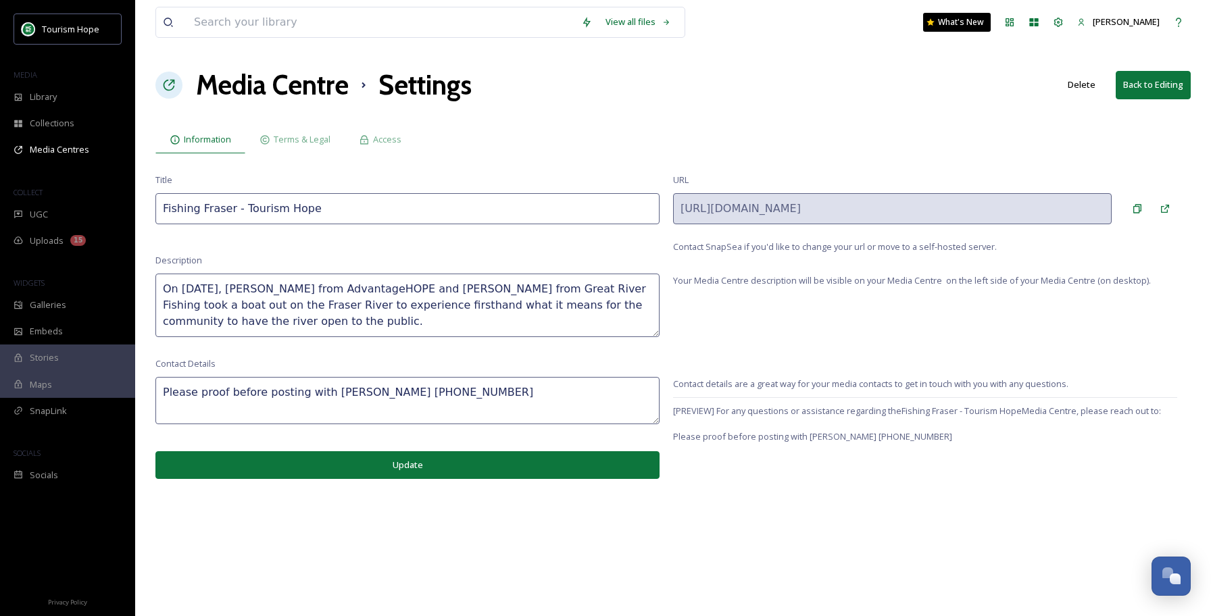
type textarea "Please proof before posting with [PERSON_NAME] [PHONE_NUMBER]"
click at [270, 320] on textarea "On [DATE], [PERSON_NAME] from AdvantageHOPE and [PERSON_NAME] from Great River …" at bounding box center [407, 306] width 504 height 64
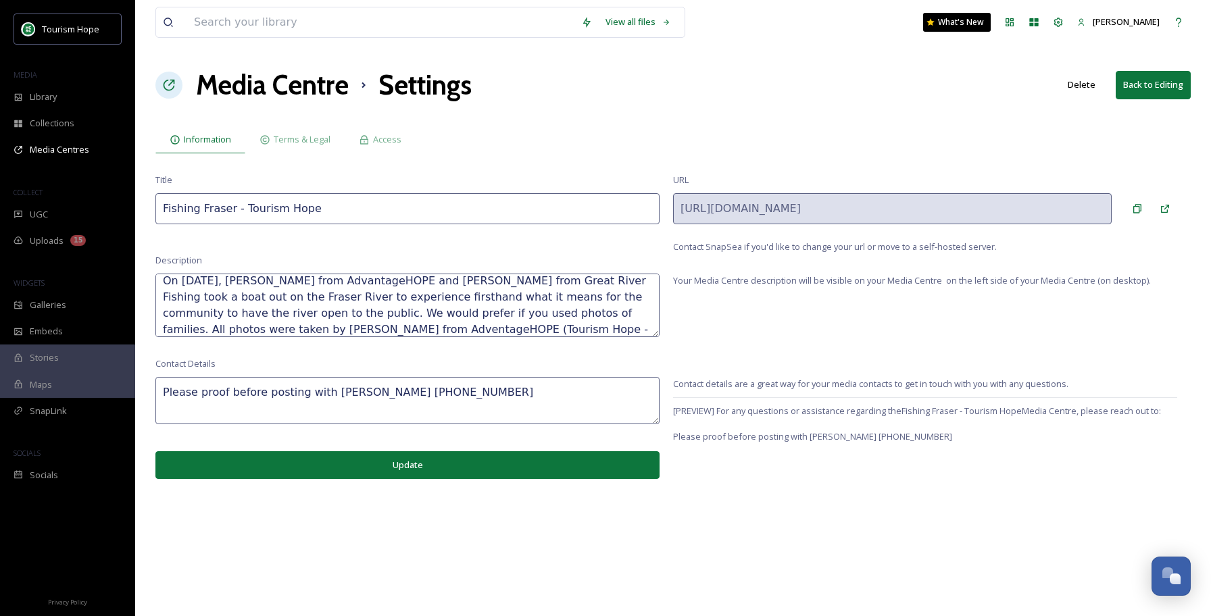
scroll to position [24, 0]
type textarea "On [DATE], [PERSON_NAME] from AdvantageHOPE and [PERSON_NAME] from Great River …"
click at [432, 460] on button "Update" at bounding box center [407, 466] width 504 height 28
click at [415, 467] on button "Update" at bounding box center [407, 466] width 504 height 28
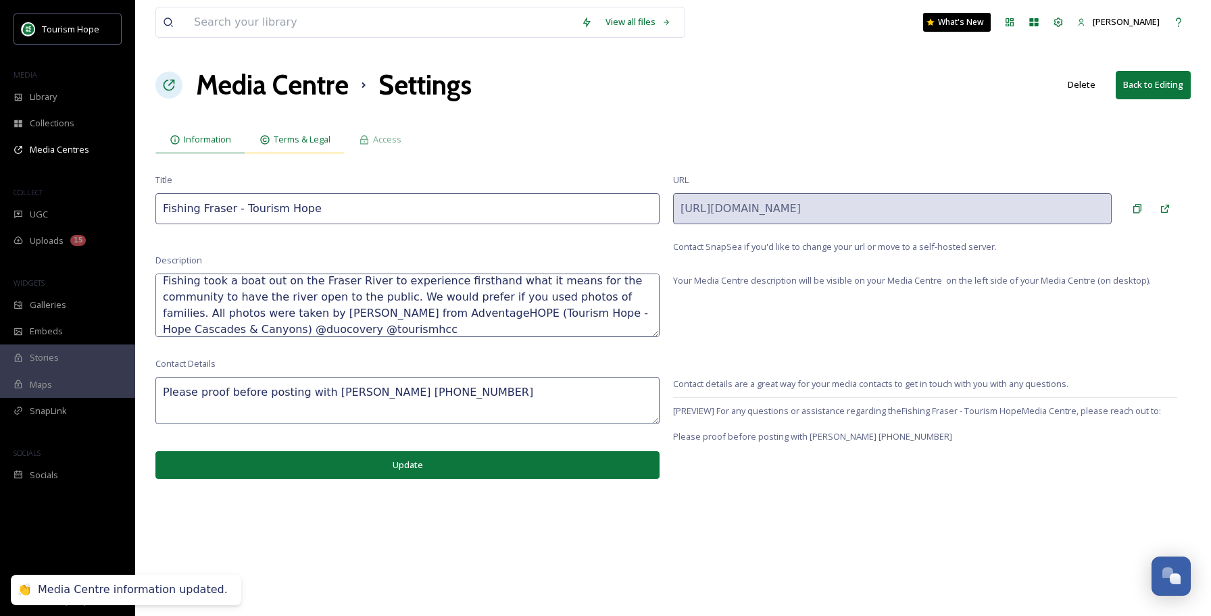
click at [322, 139] on span "Terms & Legal" at bounding box center [302, 139] width 57 height 13
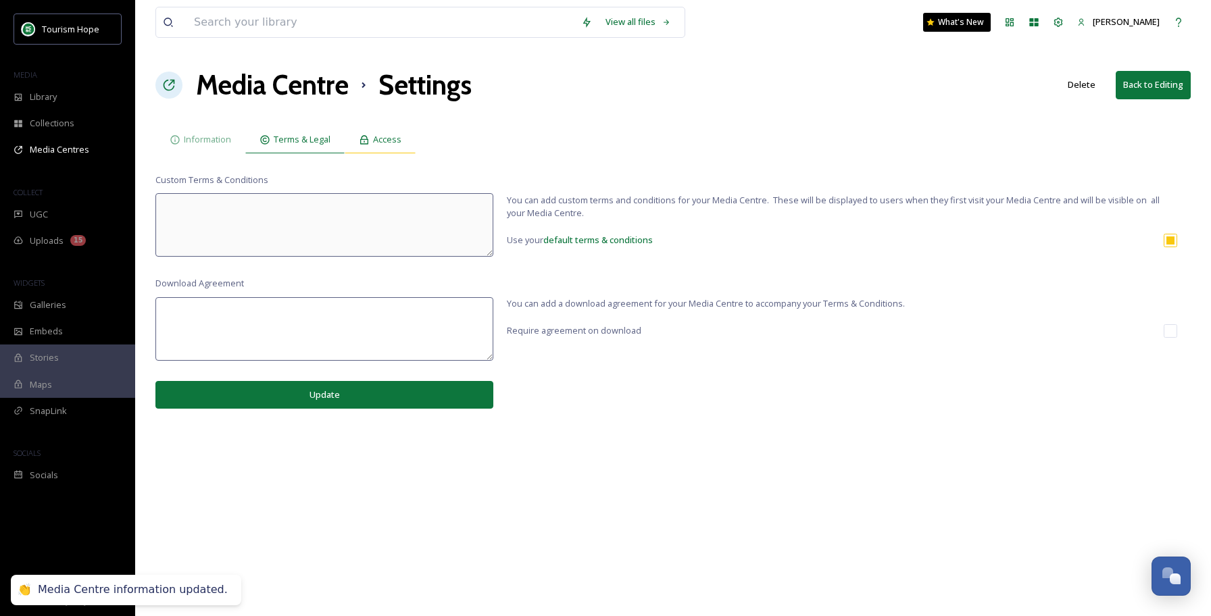
click at [385, 141] on span "Access" at bounding box center [387, 139] width 28 height 13
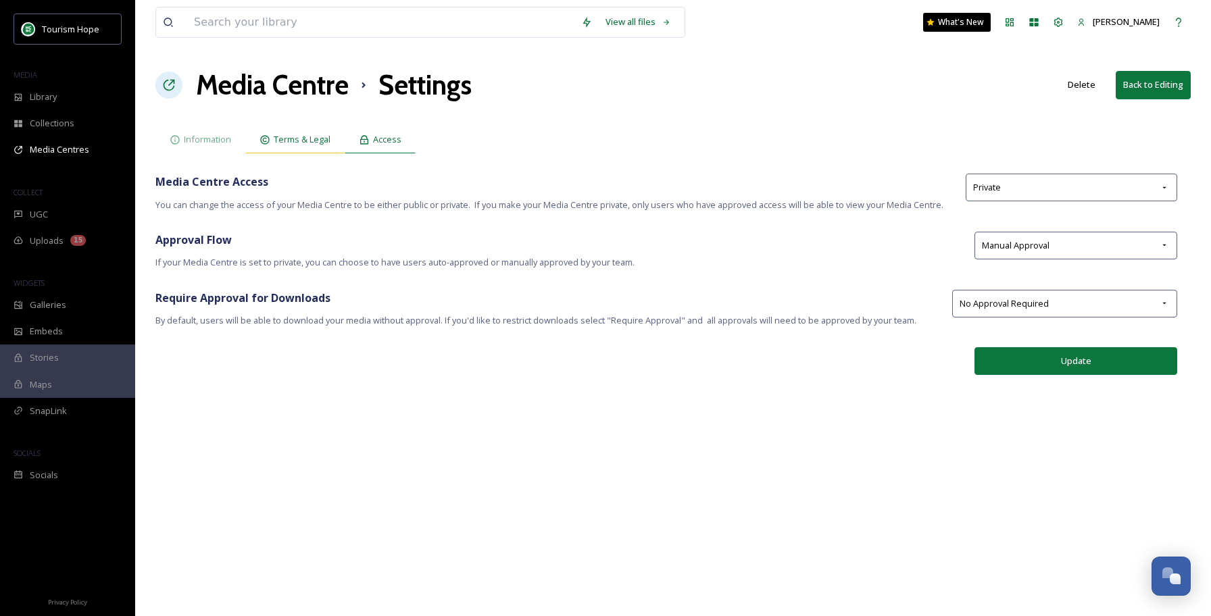
click at [295, 143] on span "Terms & Legal" at bounding box center [302, 139] width 57 height 13
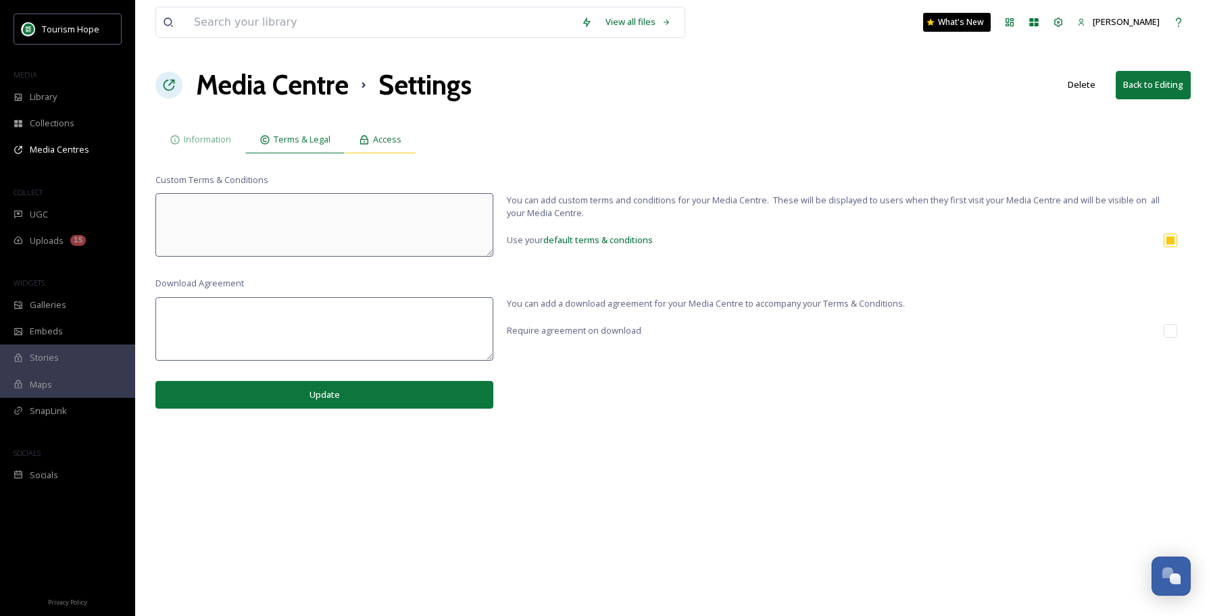
click at [368, 140] on icon at bounding box center [364, 139] width 8 height 9
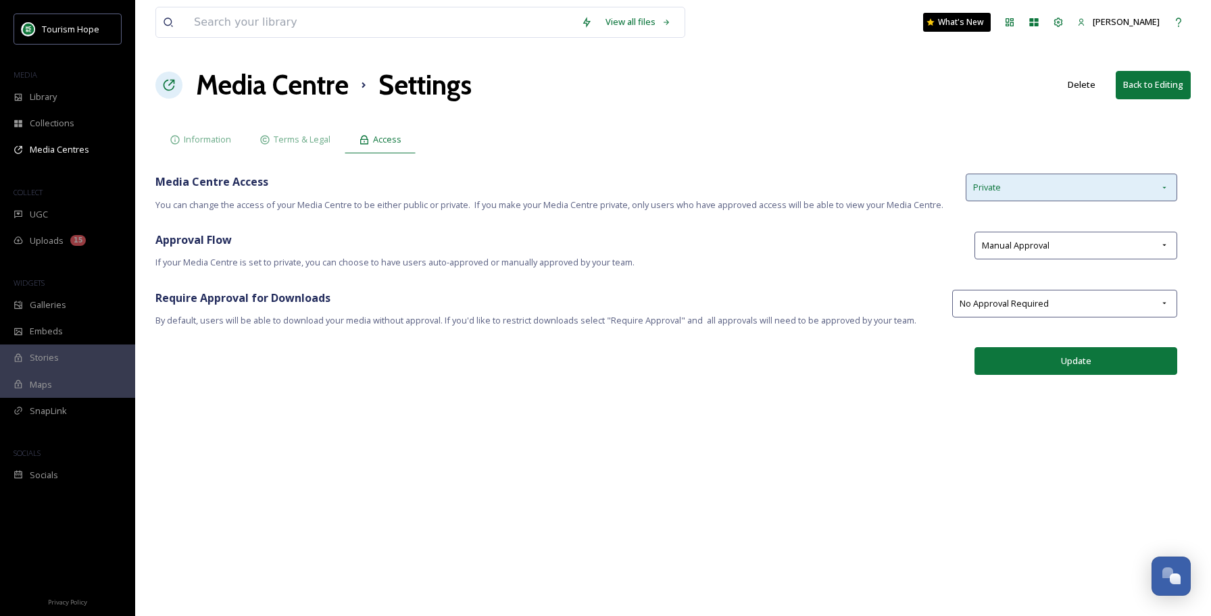
click at [1034, 193] on div "Private" at bounding box center [1072, 188] width 212 height 28
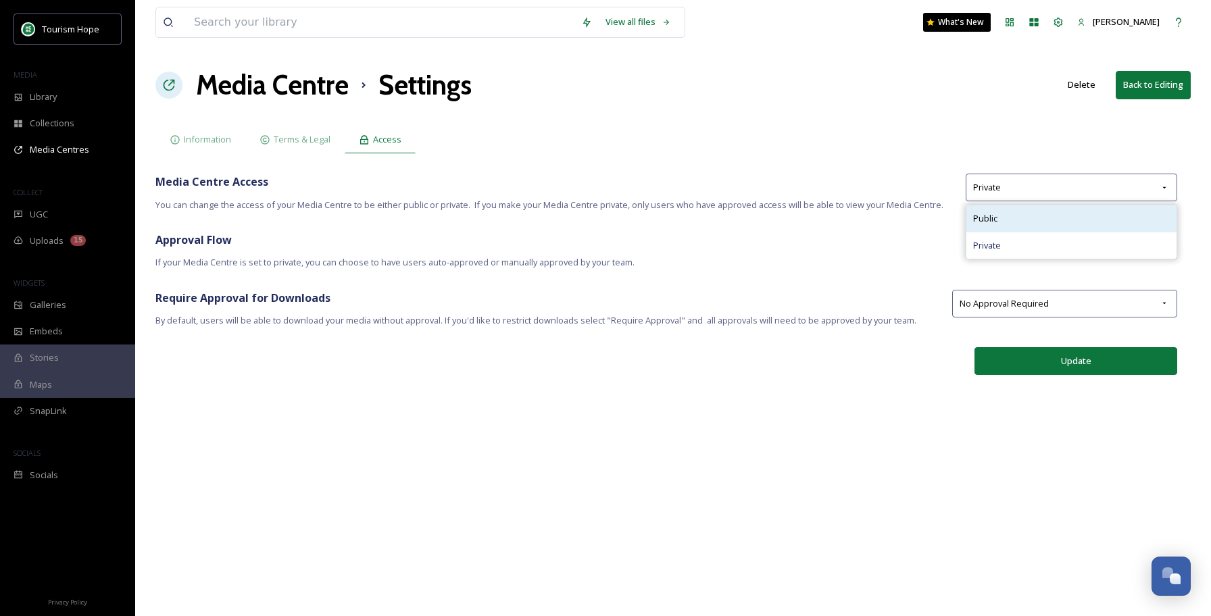
click at [1020, 220] on div "Public" at bounding box center [1072, 218] width 210 height 26
click at [1008, 250] on span "Auto-Approve" at bounding box center [1010, 245] width 56 height 13
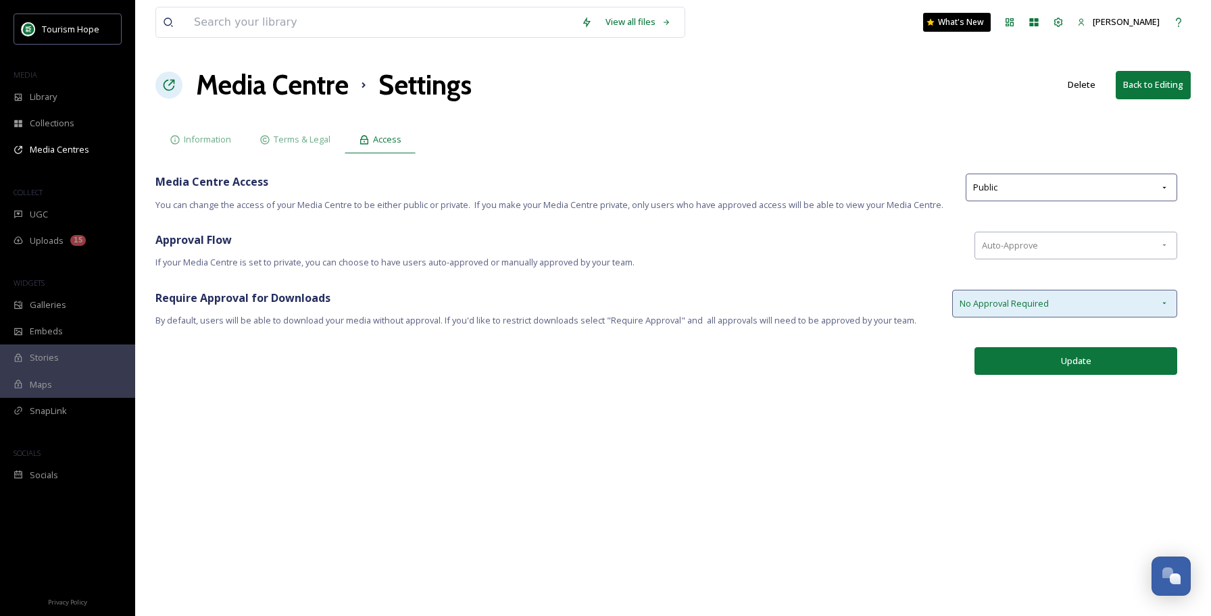
click at [1016, 304] on span "No Approval Required" at bounding box center [1004, 303] width 89 height 13
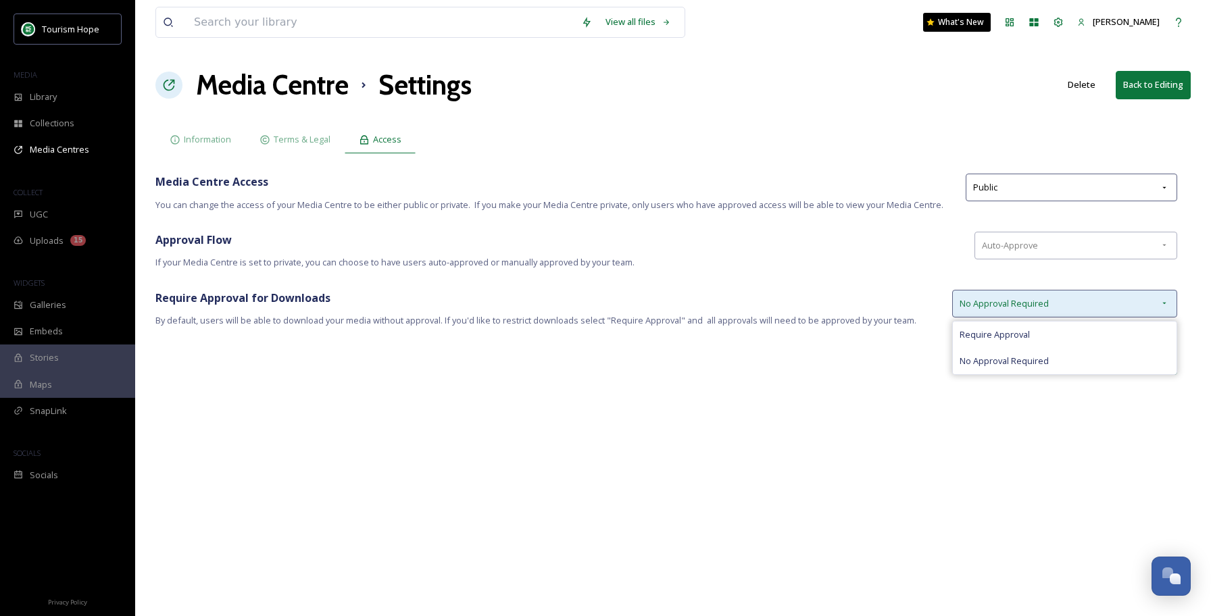
click at [1016, 304] on span "No Approval Required" at bounding box center [1004, 303] width 89 height 13
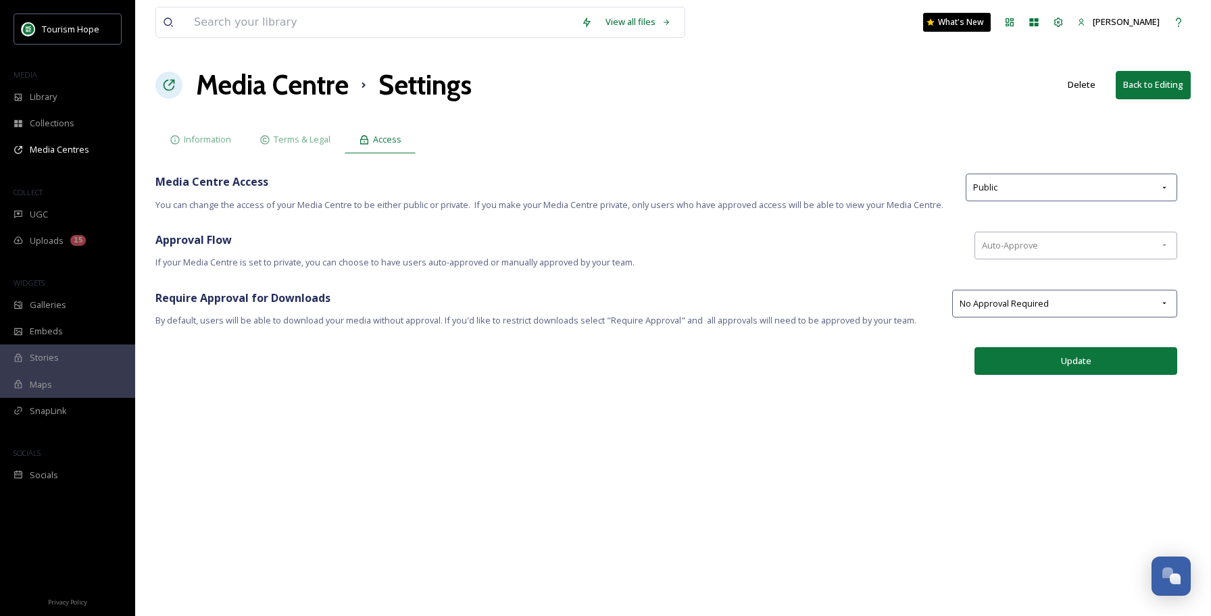
click at [896, 366] on div "Update" at bounding box center [673, 361] width 1036 height 28
click at [1030, 180] on div "Public" at bounding box center [1072, 188] width 212 height 28
click at [1008, 238] on div "Private" at bounding box center [1072, 246] width 210 height 26
click at [1049, 249] on span "Manual Approval" at bounding box center [1016, 245] width 68 height 13
click at [1040, 274] on div "Auto-Approve" at bounding box center [1075, 277] width 201 height 26
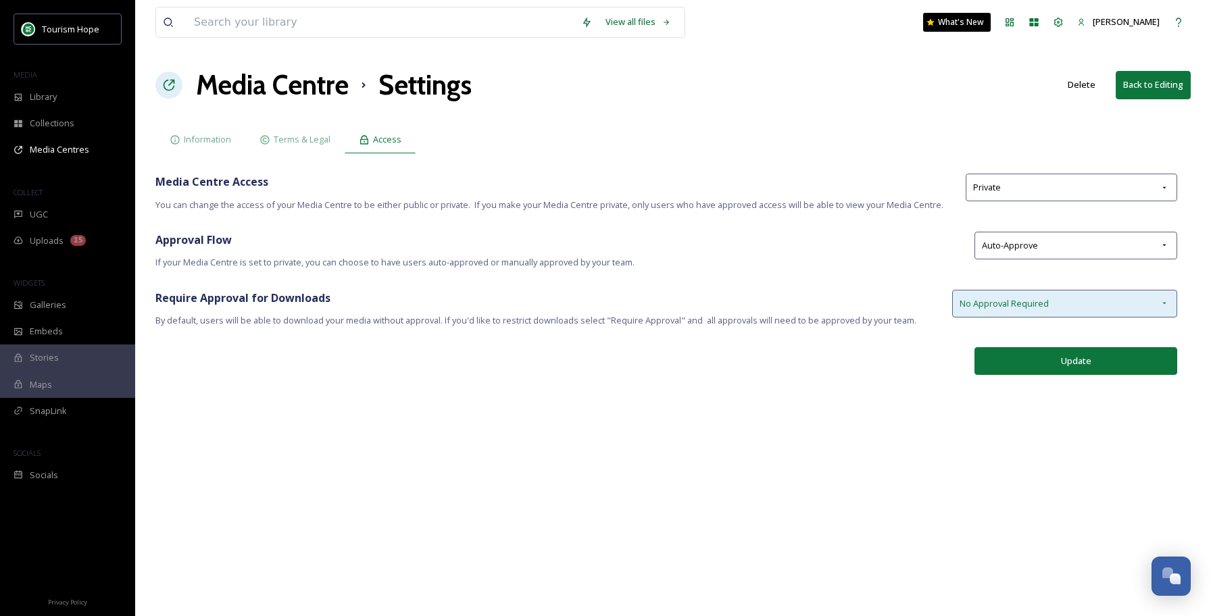
click at [1021, 302] on span "No Approval Required" at bounding box center [1004, 303] width 89 height 13
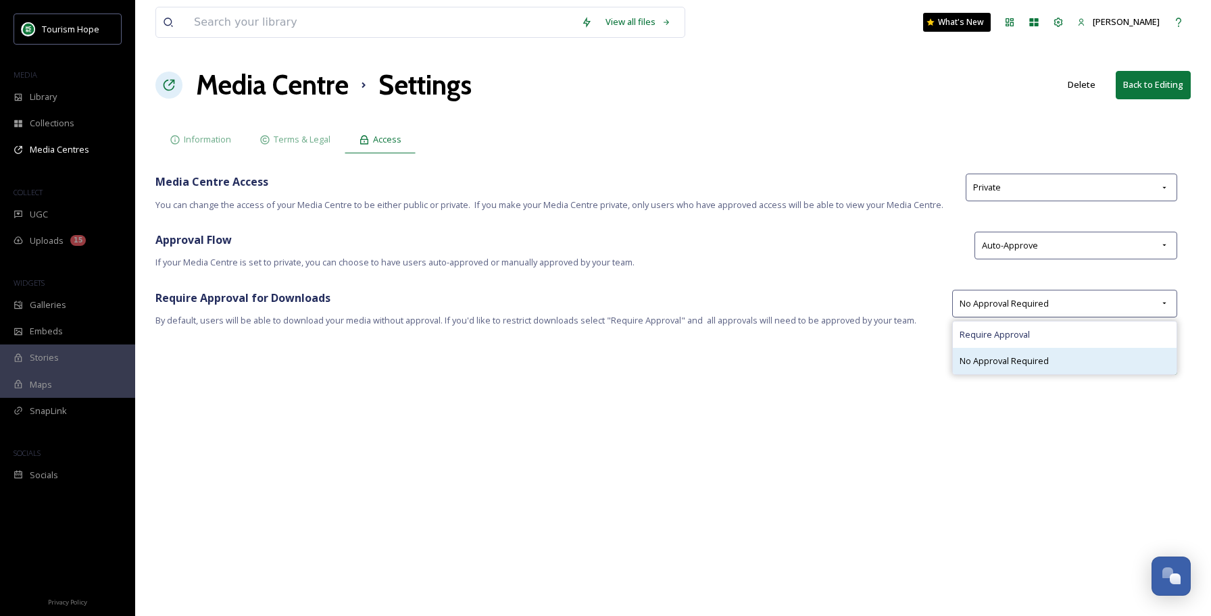
click at [1019, 358] on span "No Approval Required" at bounding box center [1004, 361] width 89 height 13
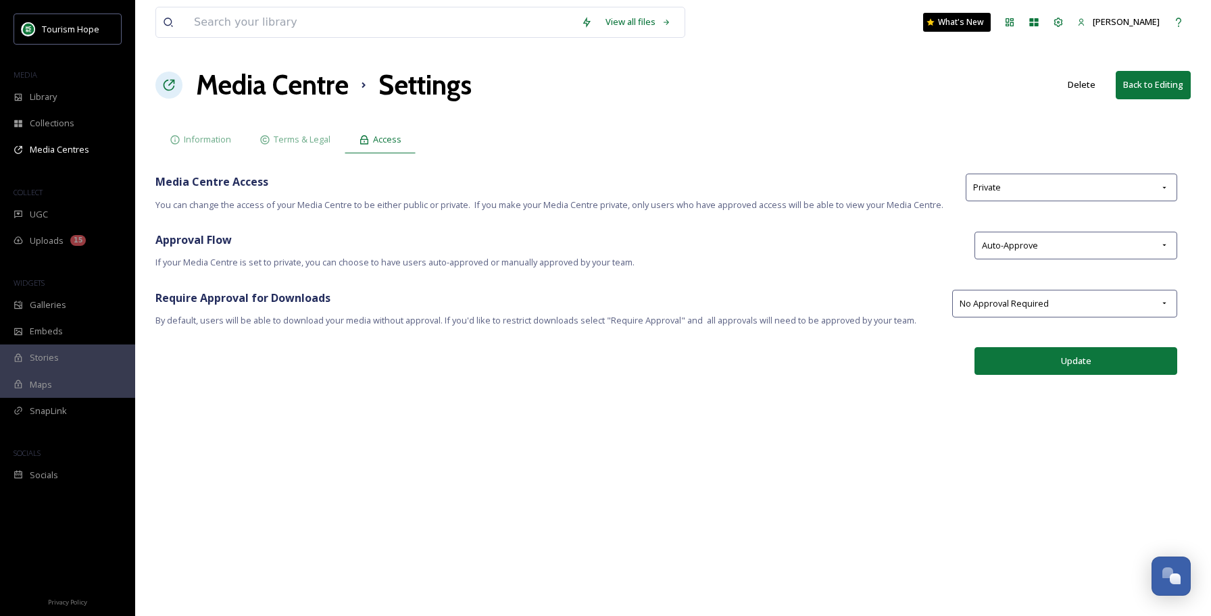
click at [1062, 364] on button "Update" at bounding box center [1076, 361] width 203 height 28
click at [220, 140] on span "Information" at bounding box center [207, 139] width 47 height 13
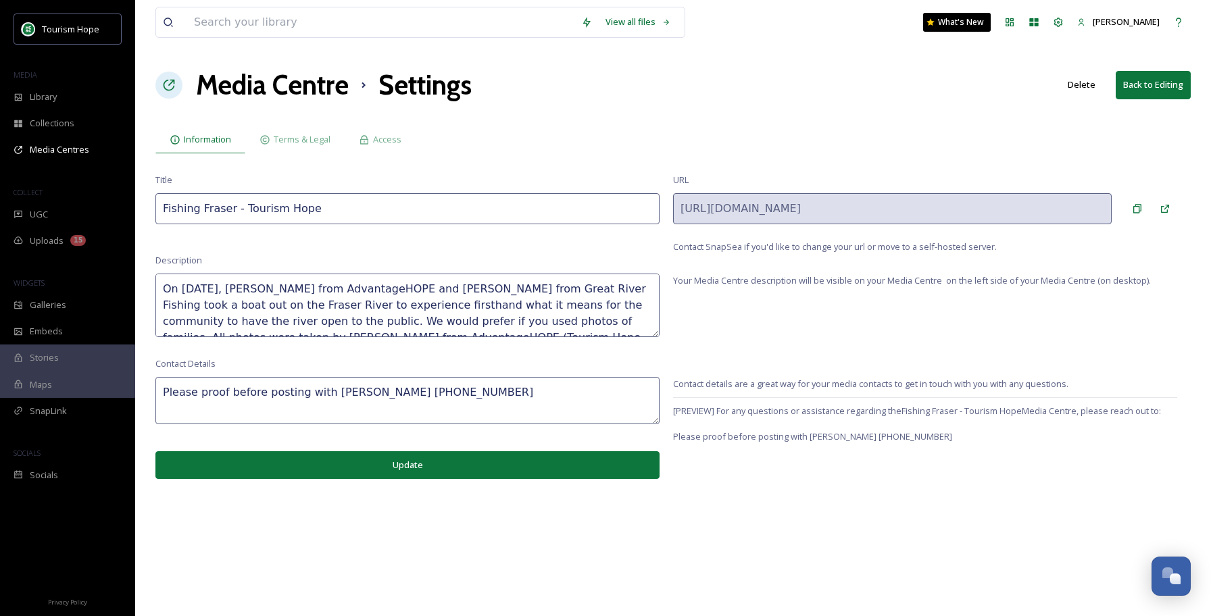
click at [318, 91] on h1 "Media Centre" at bounding box center [272, 85] width 153 height 41
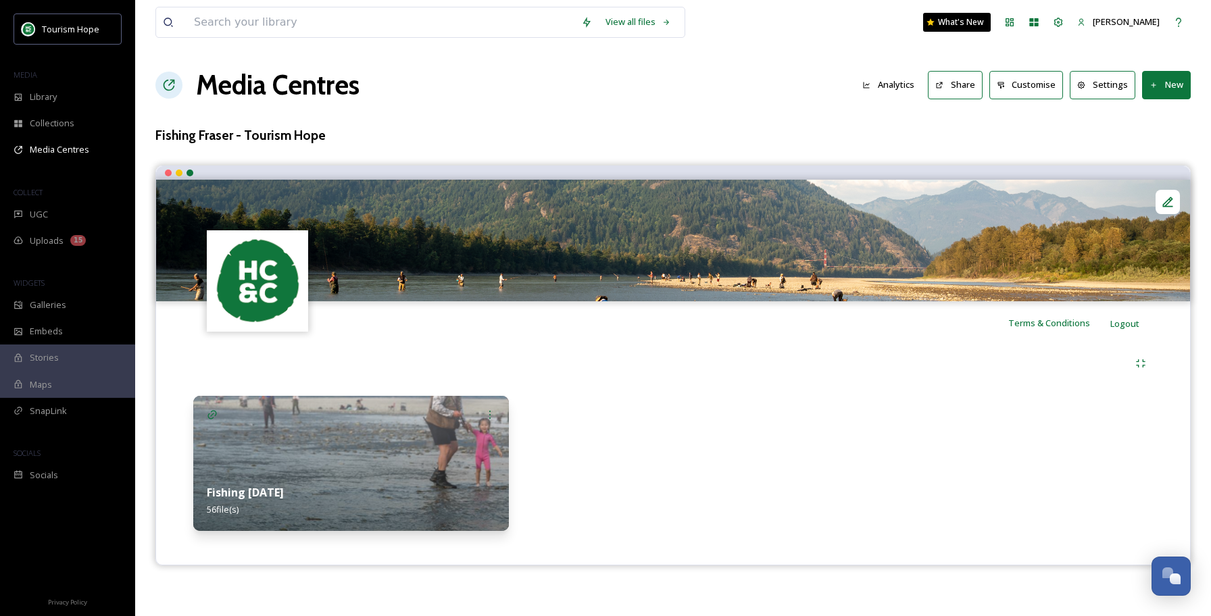
click at [410, 455] on img at bounding box center [351, 463] width 316 height 135
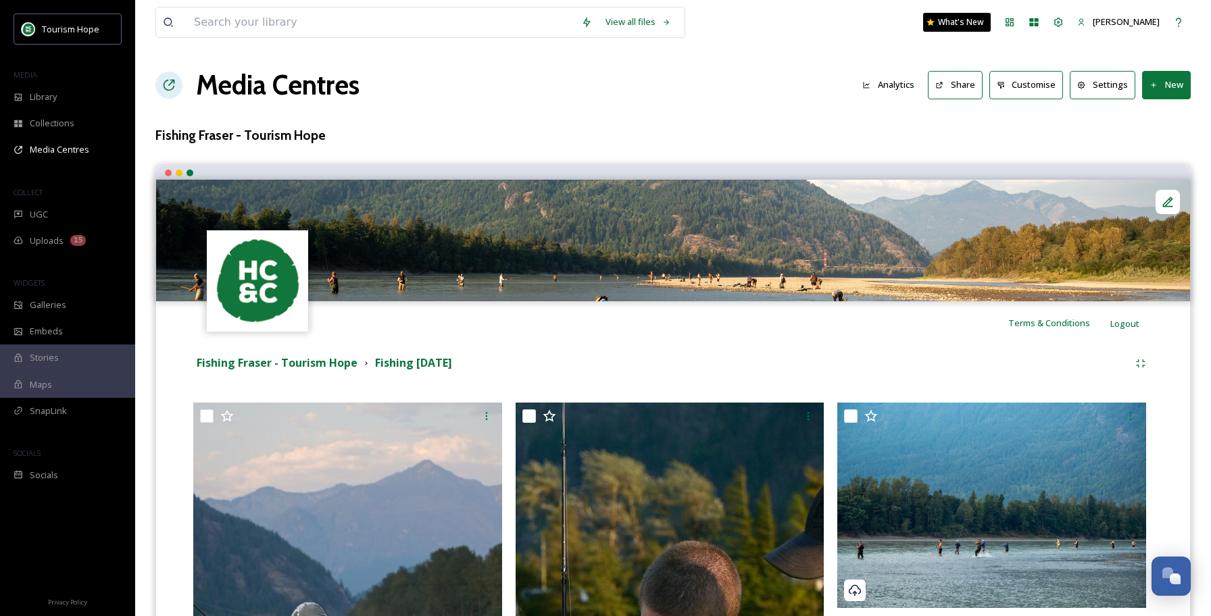
click at [968, 81] on button "Share" at bounding box center [955, 85] width 55 height 28
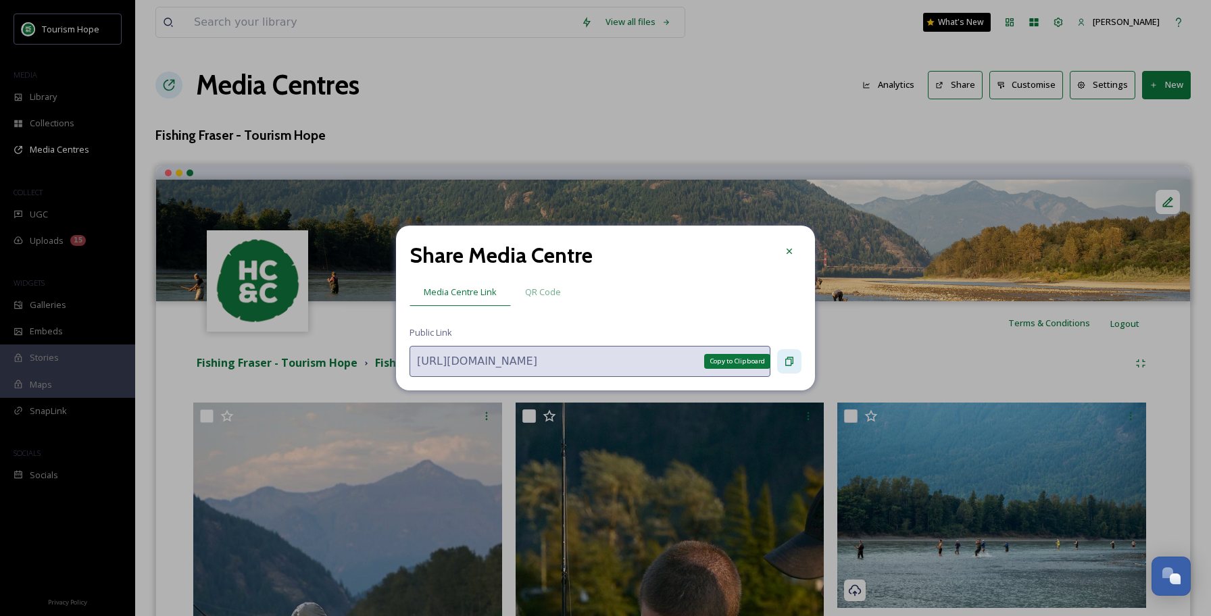
click at [792, 362] on icon at bounding box center [789, 361] width 11 height 11
click at [792, 357] on icon at bounding box center [789, 361] width 11 height 11
click at [789, 363] on icon at bounding box center [789, 361] width 11 height 11
click at [792, 251] on icon at bounding box center [789, 251] width 11 height 11
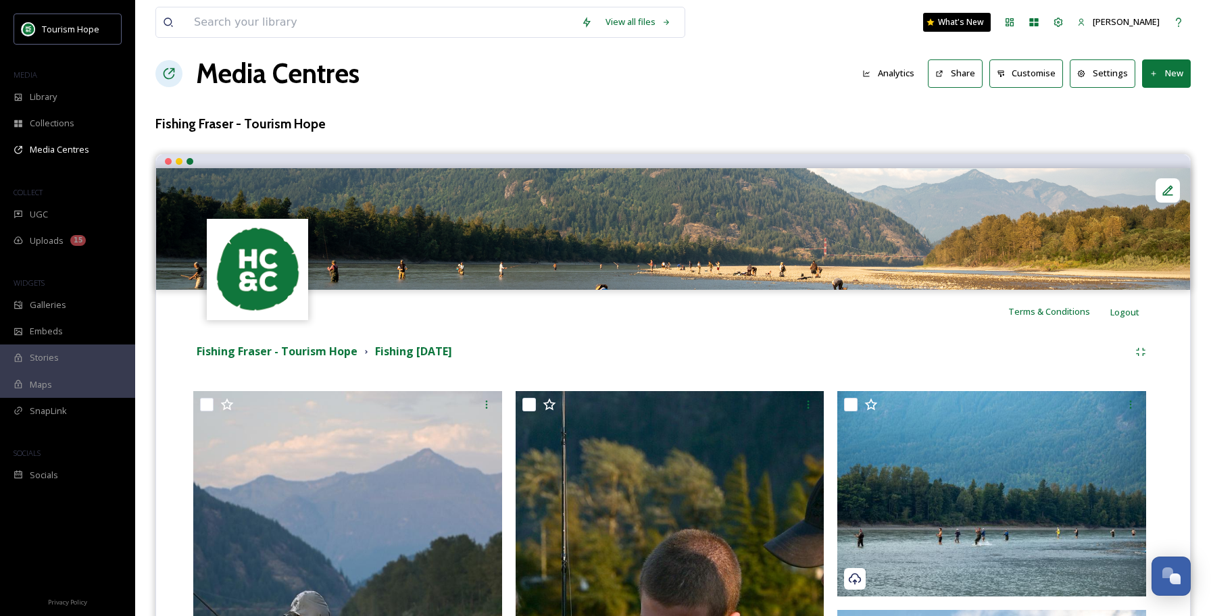
scroll to position [13, 0]
